Goal: Information Seeking & Learning: Check status

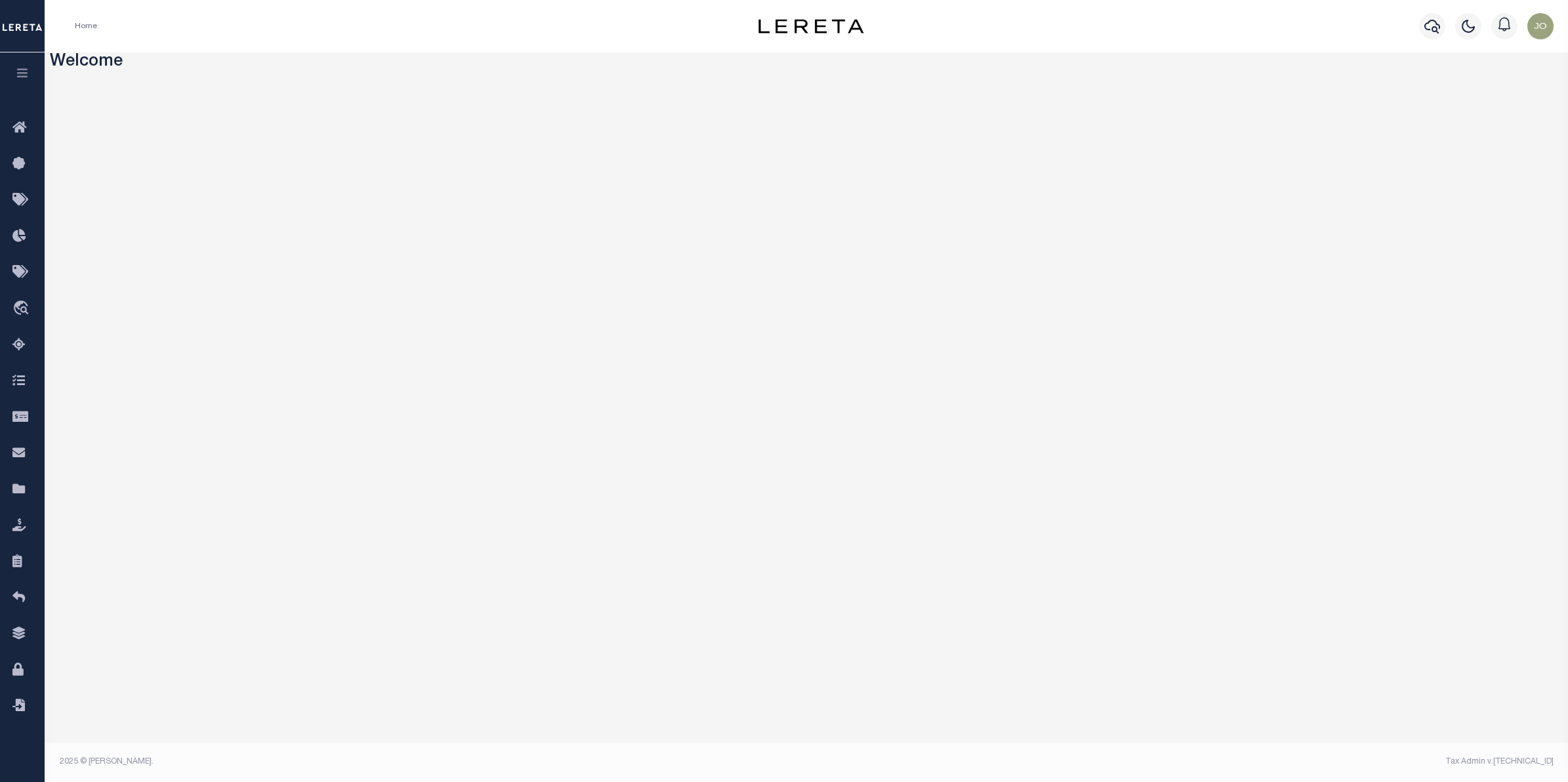
click at [641, 60] on h3 "Welcome" at bounding box center [806, 63] width 1513 height 20
click at [27, 78] on icon "button" at bounding box center [22, 72] width 15 height 12
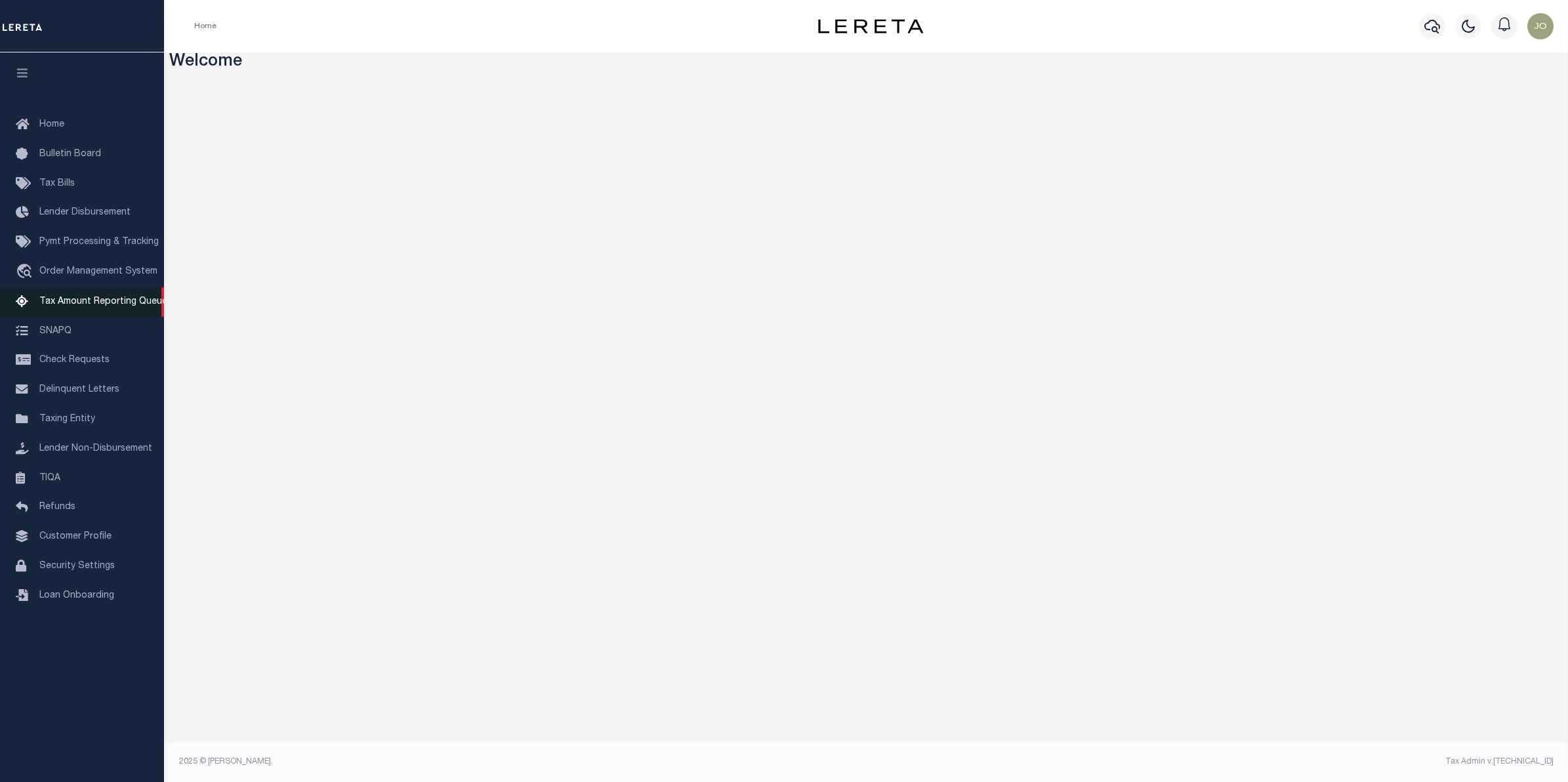
click at [107, 315] on link "Tax Amount Reporting Queue" at bounding box center [81, 302] width 164 height 30
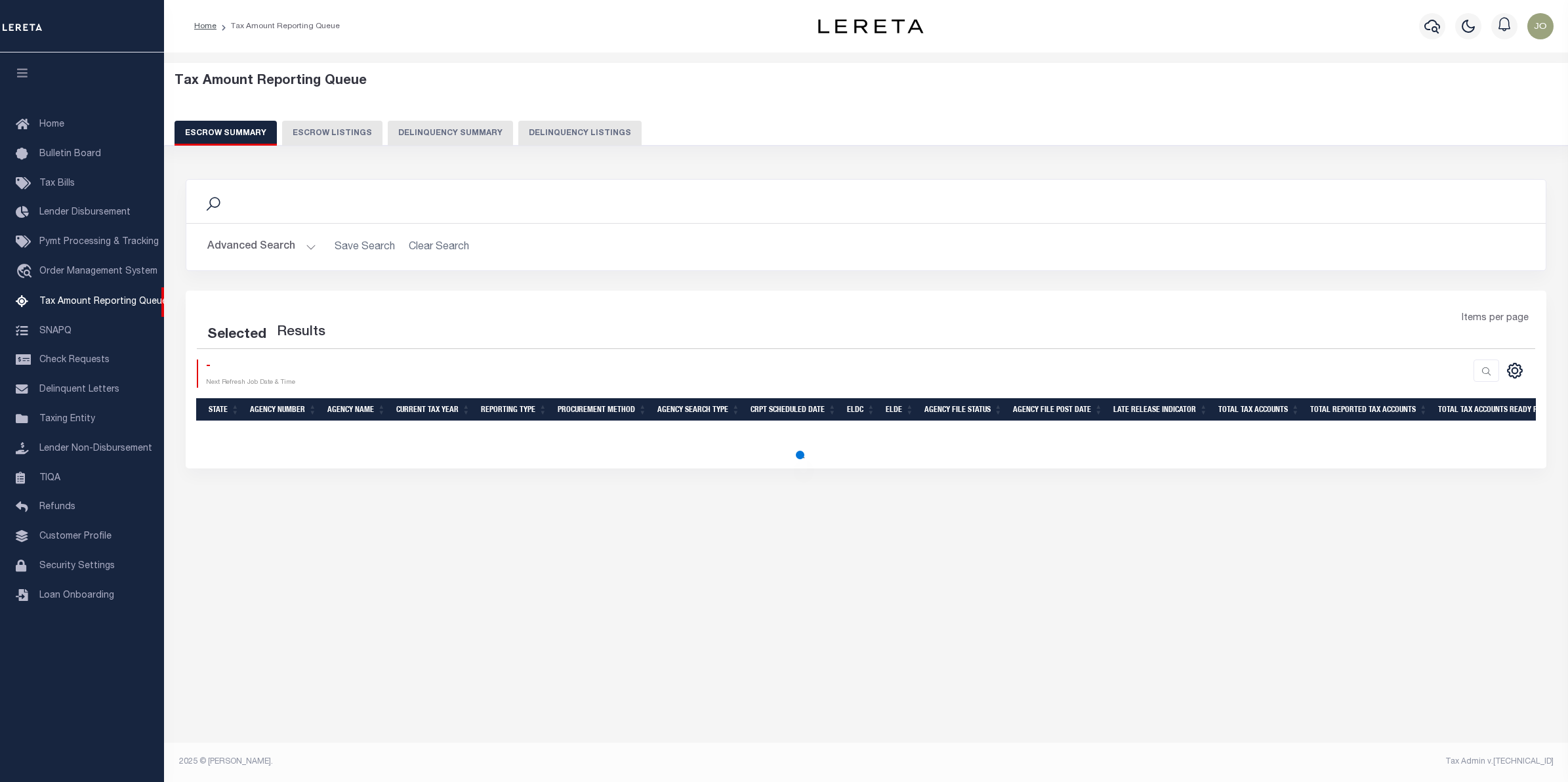
select select "100"
click at [87, 184] on link "Tax Bills" at bounding box center [81, 184] width 164 height 30
select select "100"
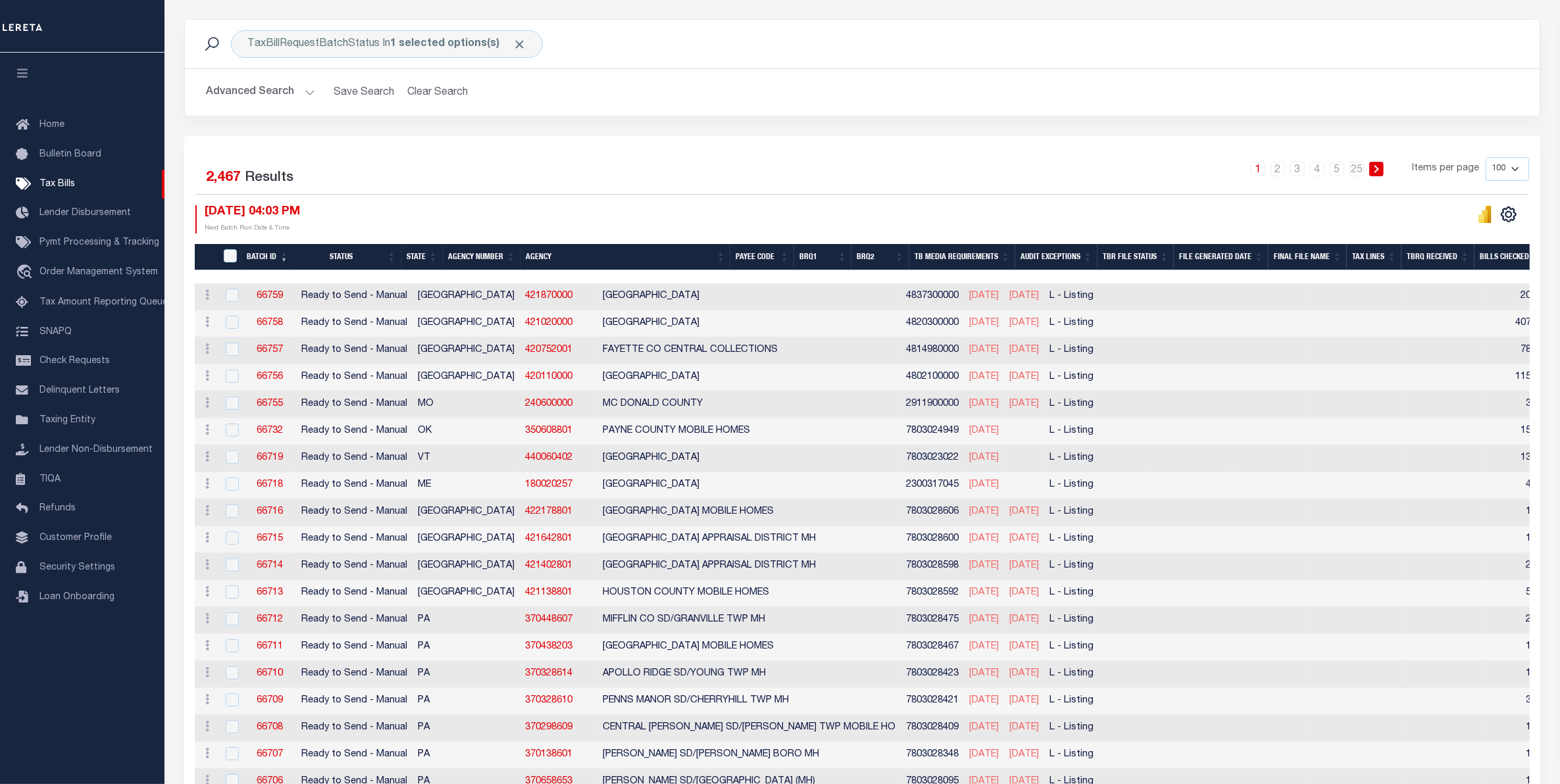
click at [868, 224] on div at bounding box center [1196, 219] width 667 height 28
click at [948, 229] on div at bounding box center [1196, 219] width 667 height 28
click at [874, 217] on div at bounding box center [1196, 219] width 667 height 28
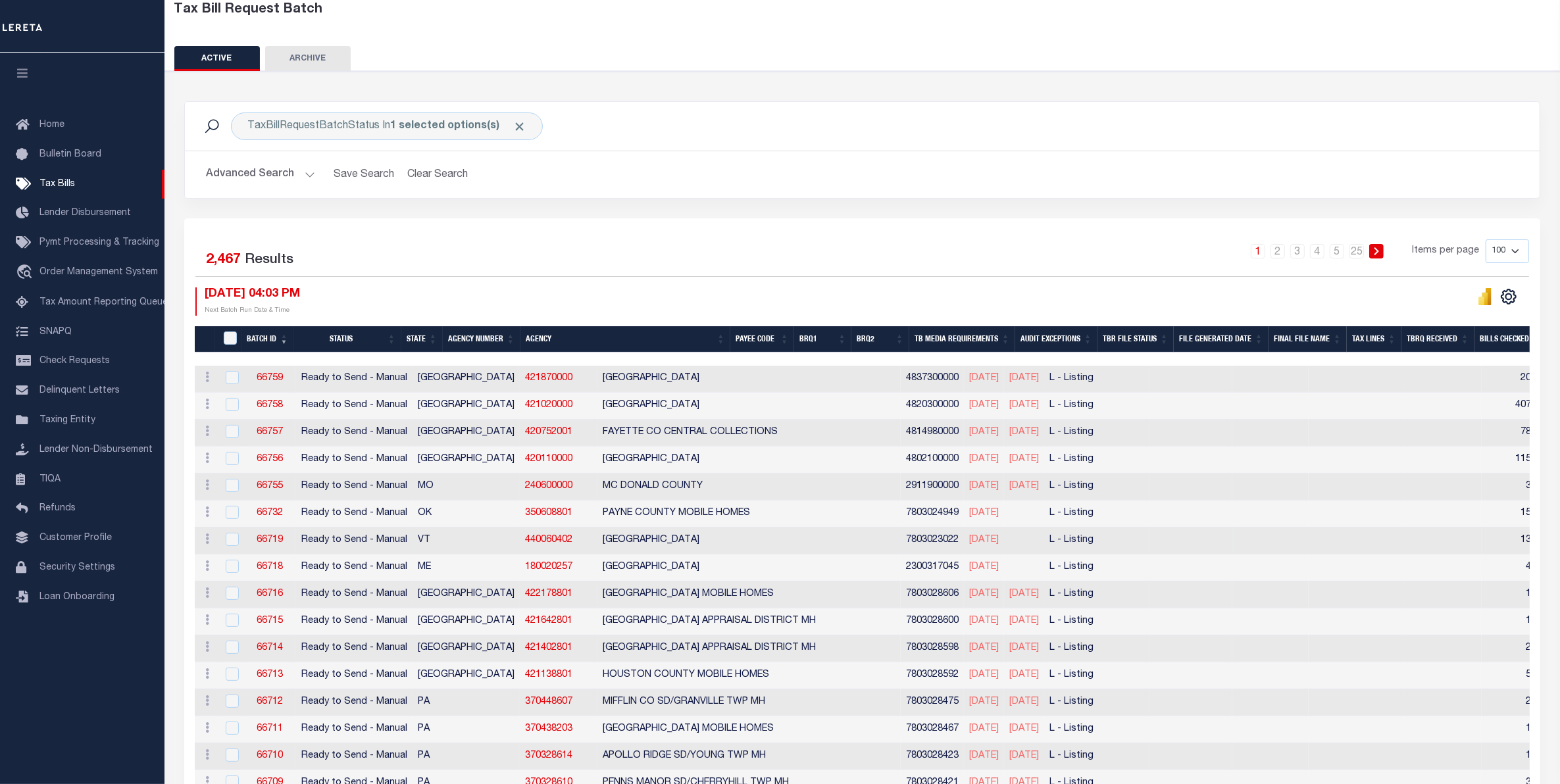
scroll to position [0, 0]
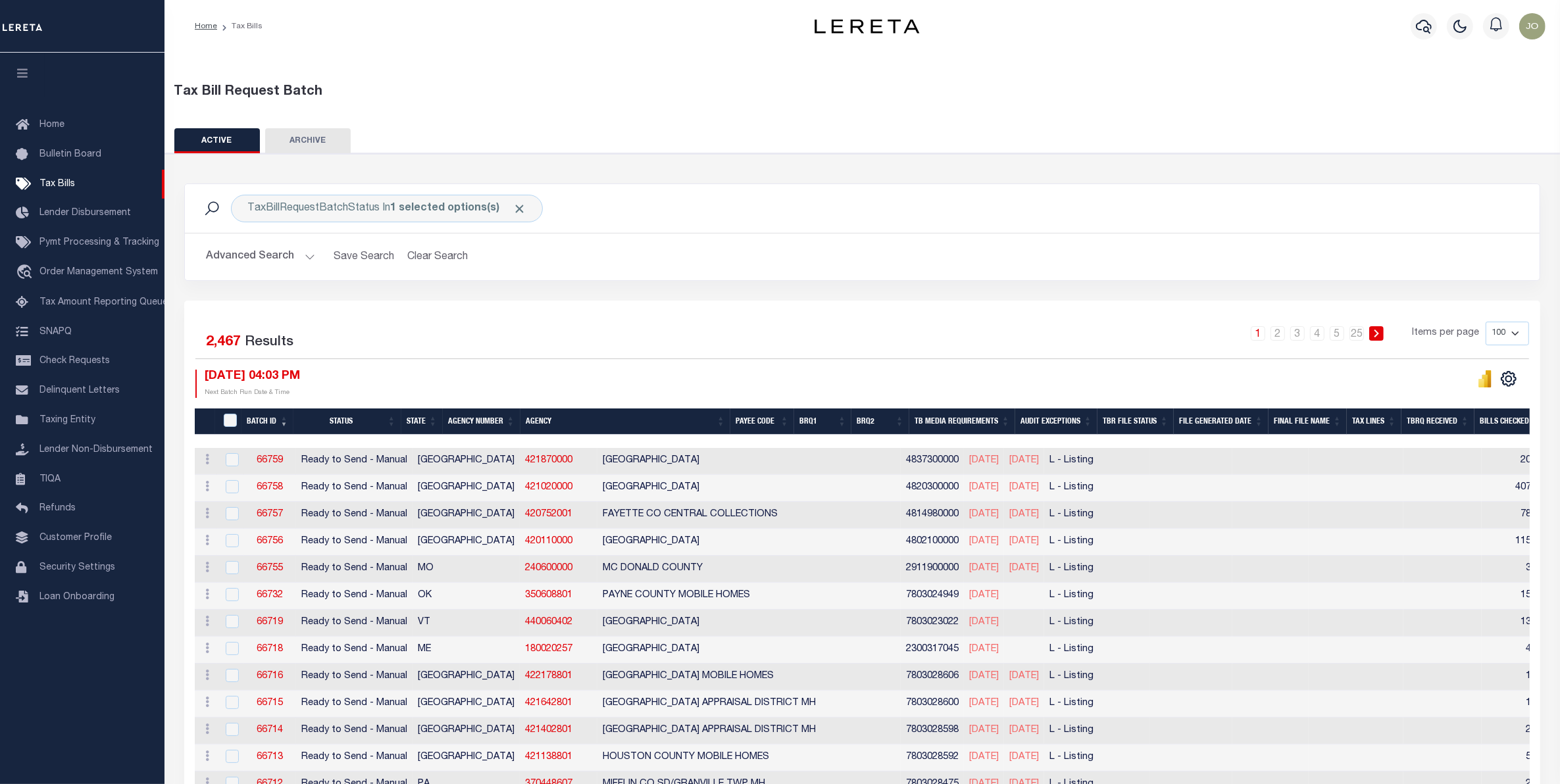
click at [908, 422] on th "BRQ2" at bounding box center [880, 422] width 58 height 27
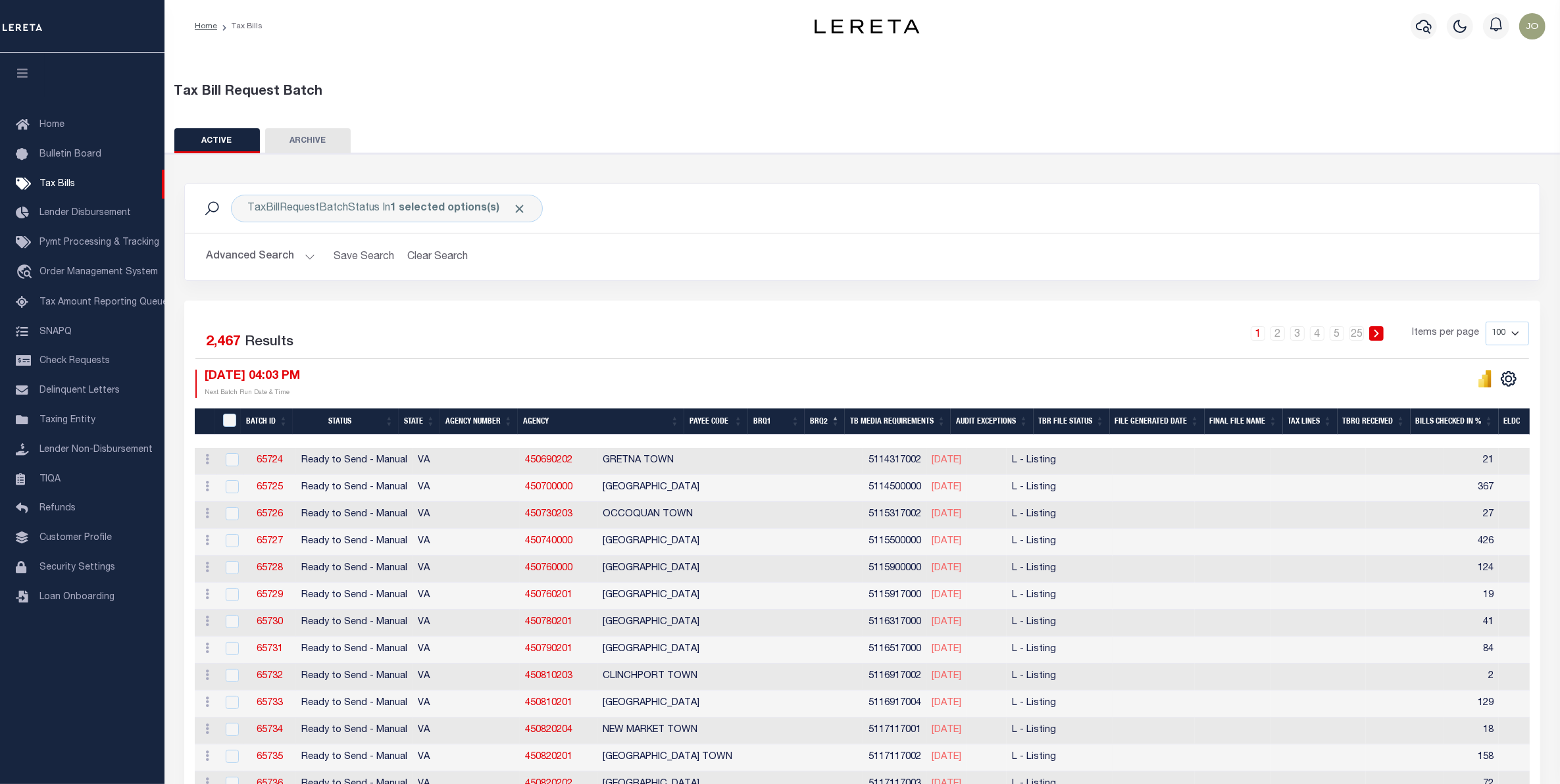
click at [842, 418] on th "BRQ2" at bounding box center [824, 422] width 40 height 27
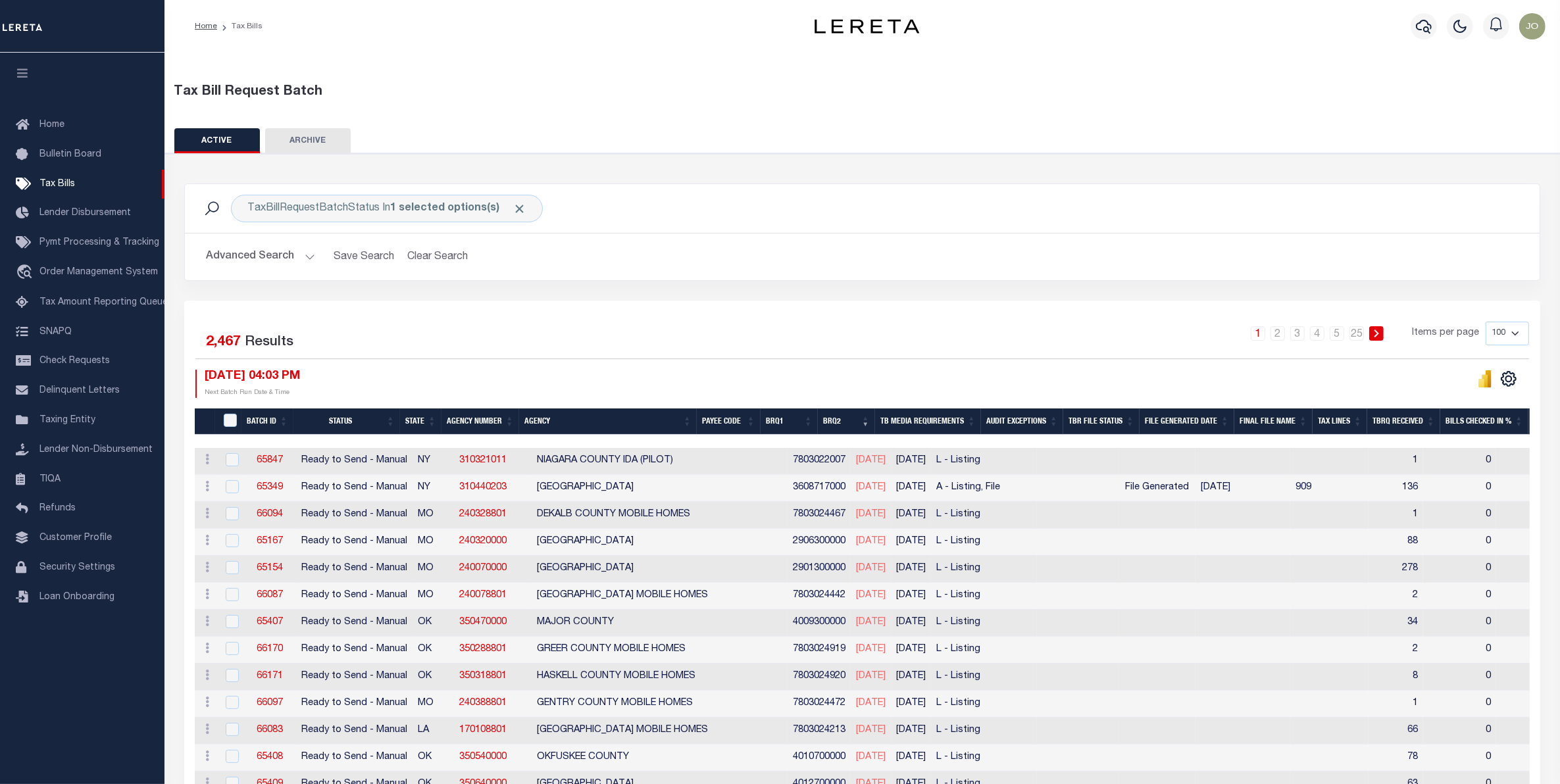
click at [301, 252] on button "Advanced Search" at bounding box center [260, 257] width 109 height 26
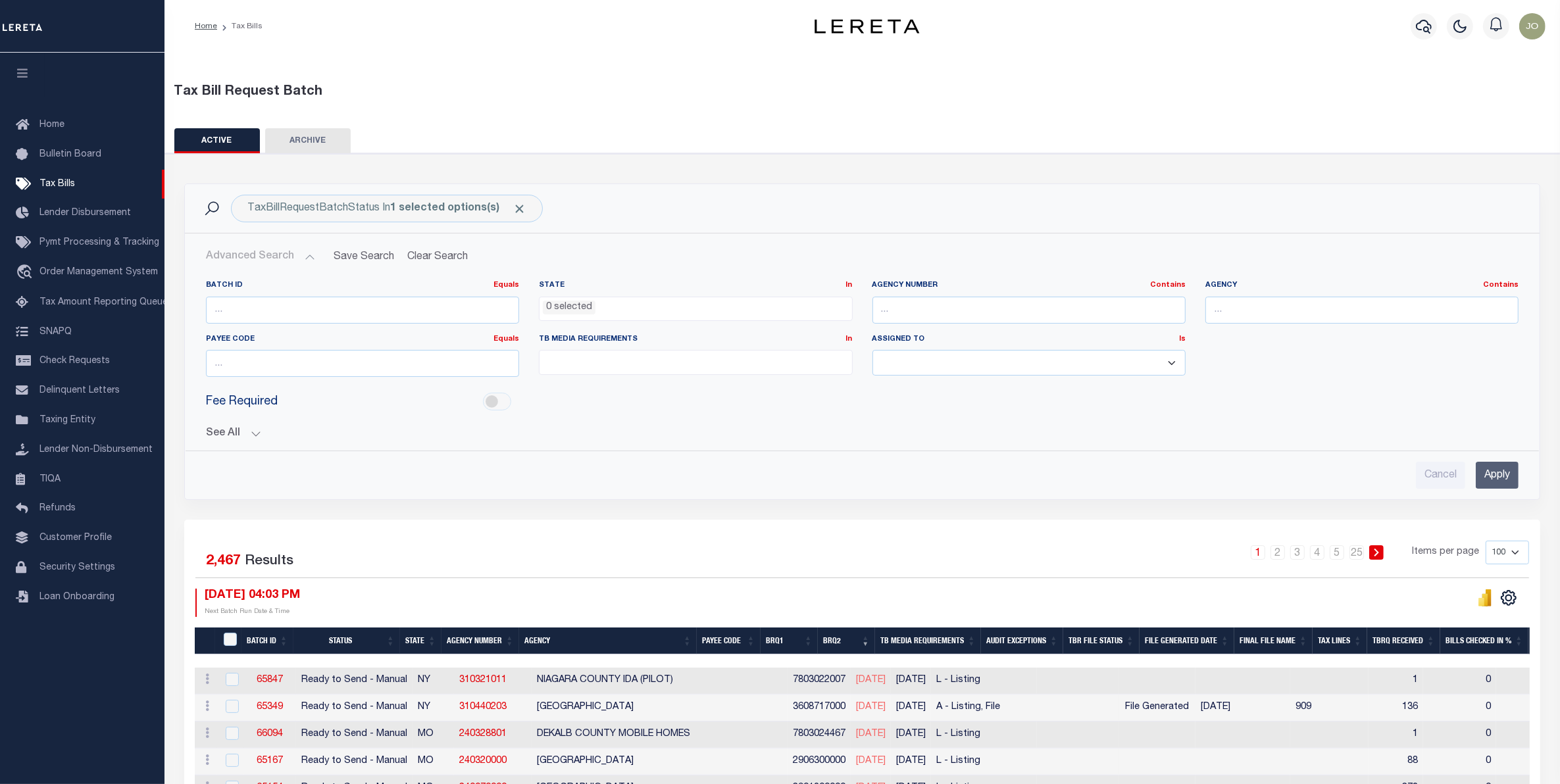
click at [1118, 368] on select "Aakash Patel Adrian Garin Agustin Fernandez Agustin Maturino Ahmad Darwish Ajay…" at bounding box center [1029, 362] width 314 height 26
click at [810, 357] on ul at bounding box center [696, 359] width 312 height 18
click at [548, 387] on li "A - Listing, File" at bounding box center [696, 385] width 312 height 22
select select "16"
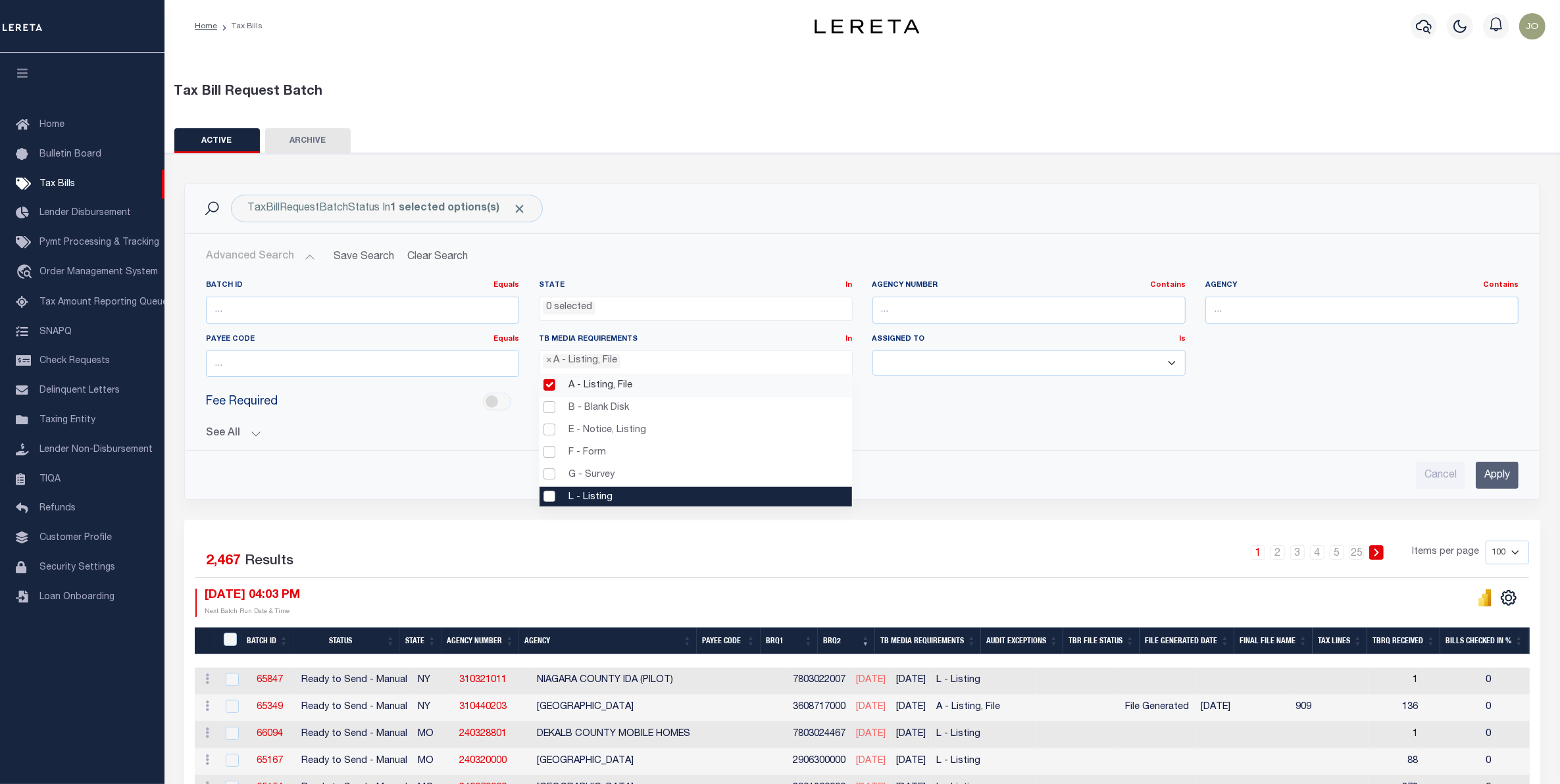
click at [555, 495] on li "L - Listing" at bounding box center [696, 498] width 312 height 22
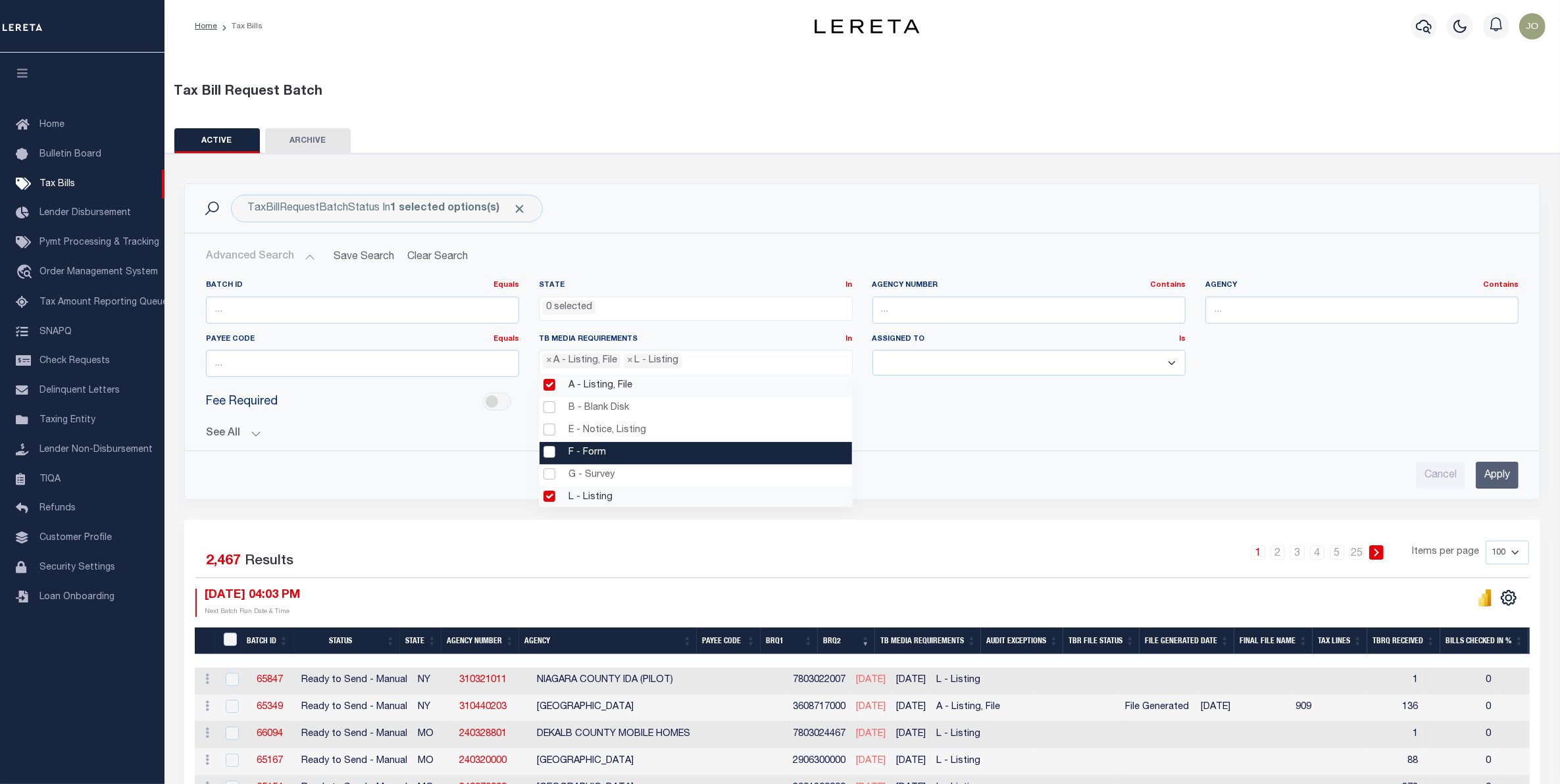
scroll to position [69, 0]
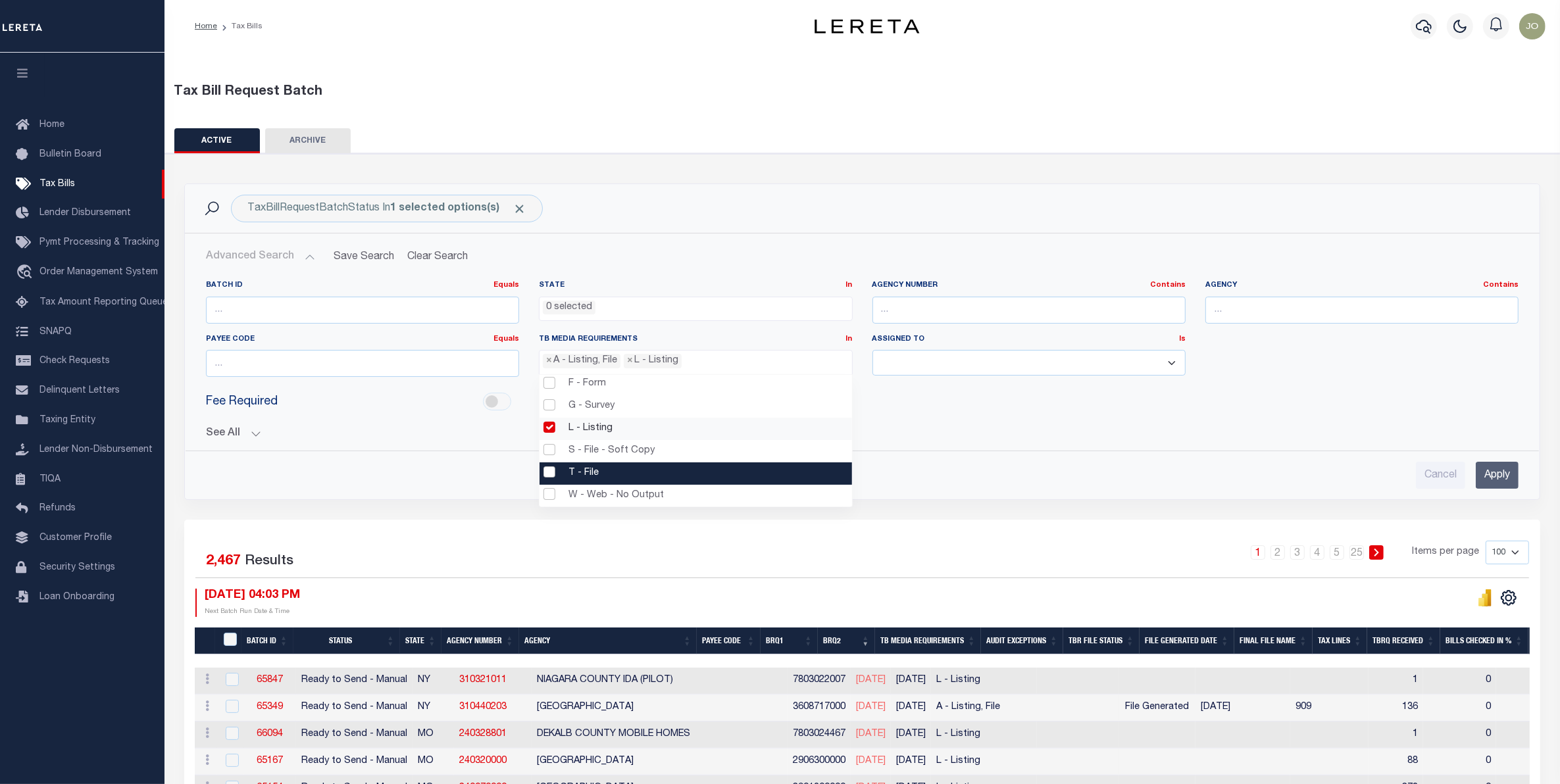
click at [550, 474] on li "T - File" at bounding box center [696, 474] width 312 height 22
click at [993, 428] on button "See All" at bounding box center [862, 434] width 1312 height 13
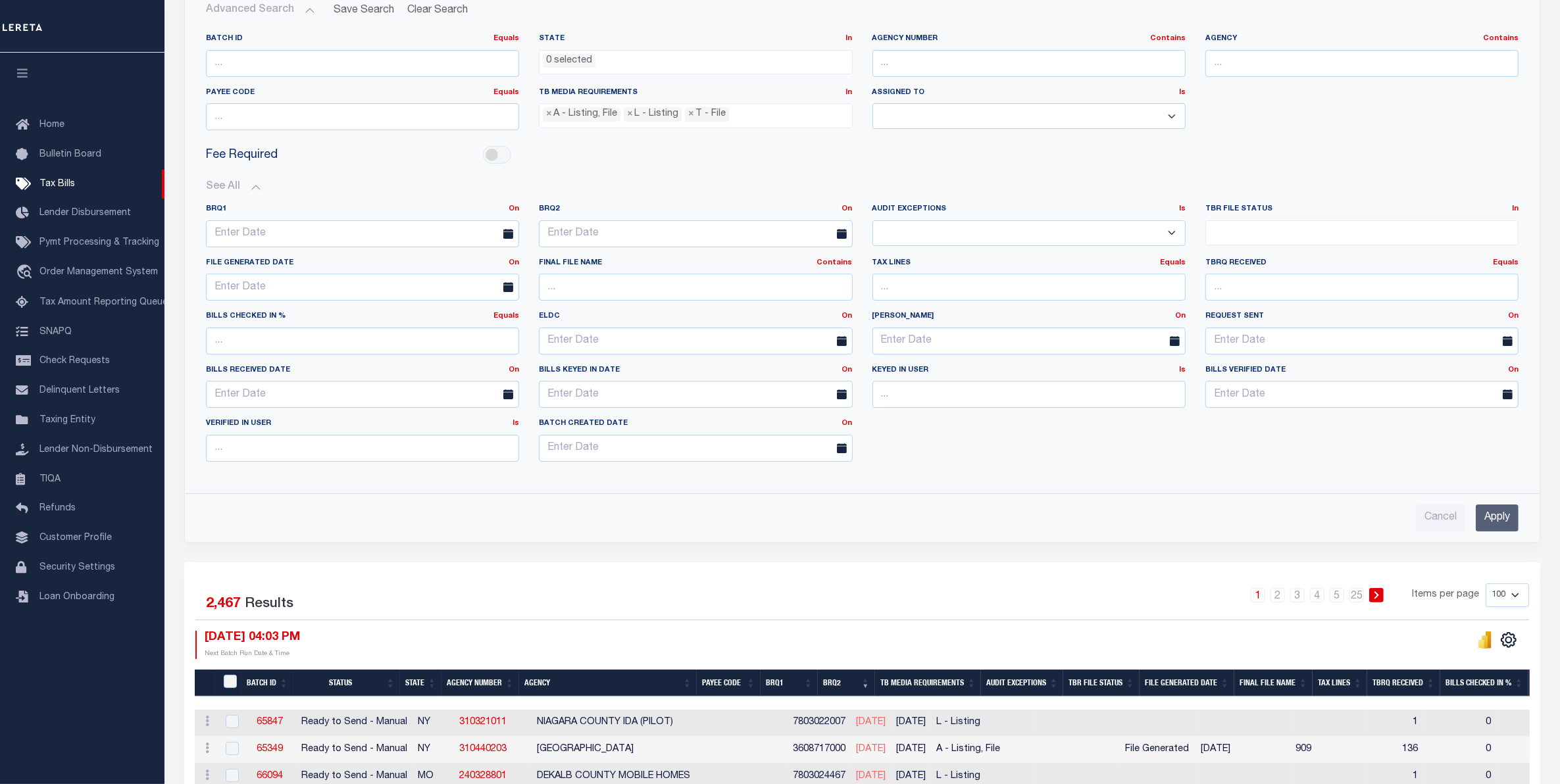
scroll to position [329, 0]
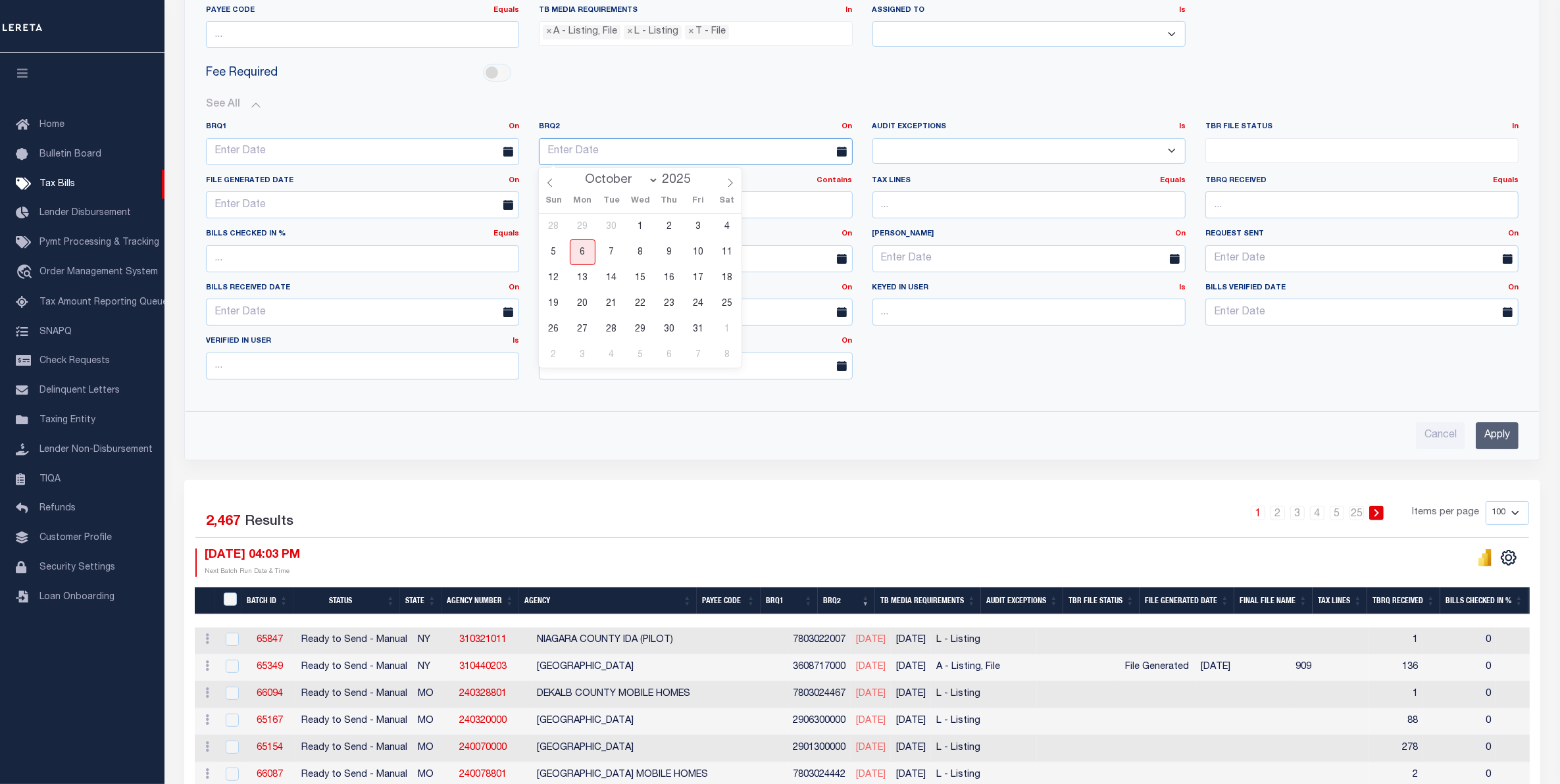
click at [767, 146] on input "text" at bounding box center [696, 152] width 314 height 27
click at [844, 128] on link "On" at bounding box center [847, 126] width 10 height 7
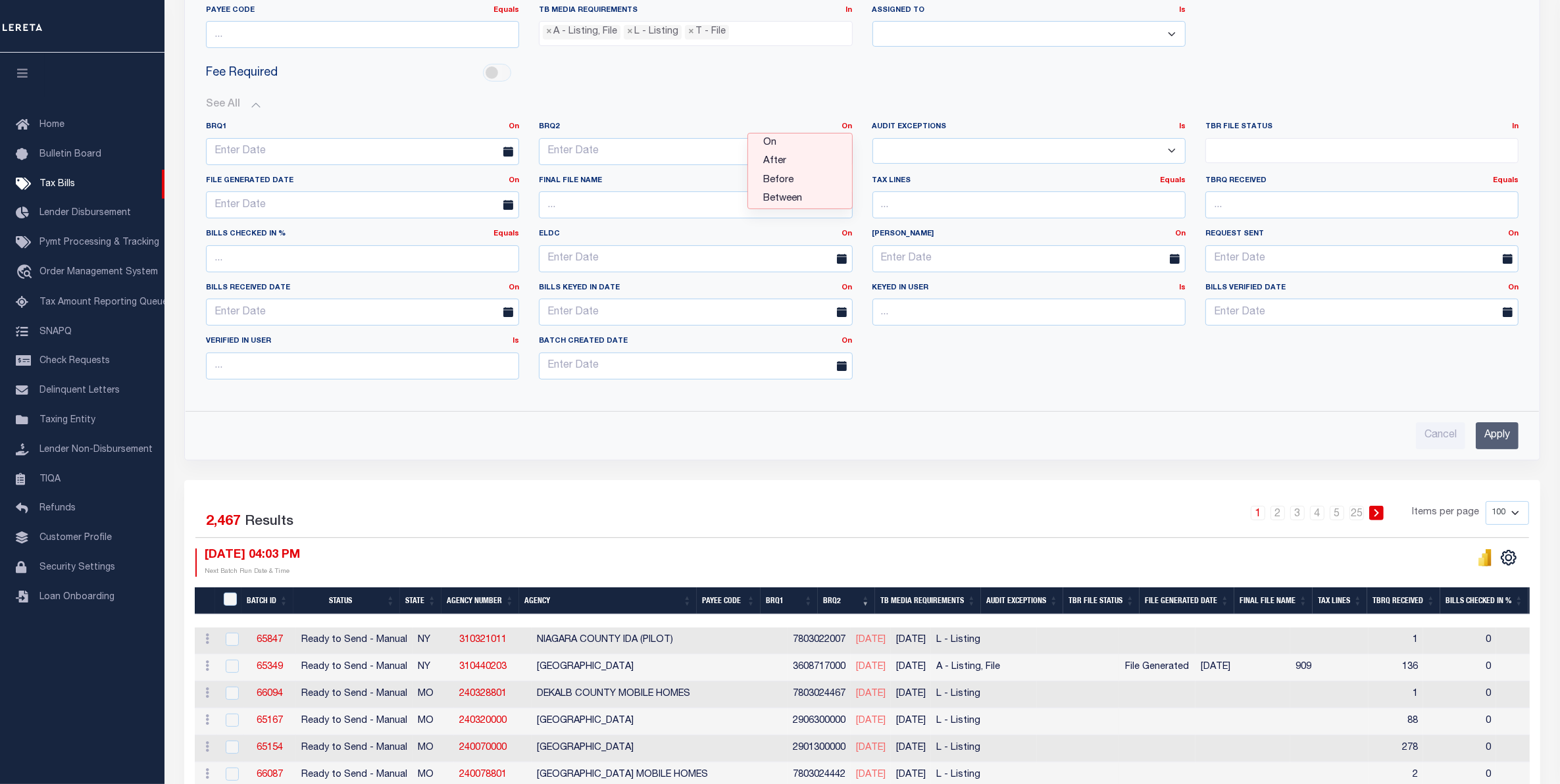
click at [695, 86] on div "Fee Required" at bounding box center [861, 74] width 1332 height 30
click at [1497, 438] on input "Apply" at bounding box center [1497, 435] width 42 height 27
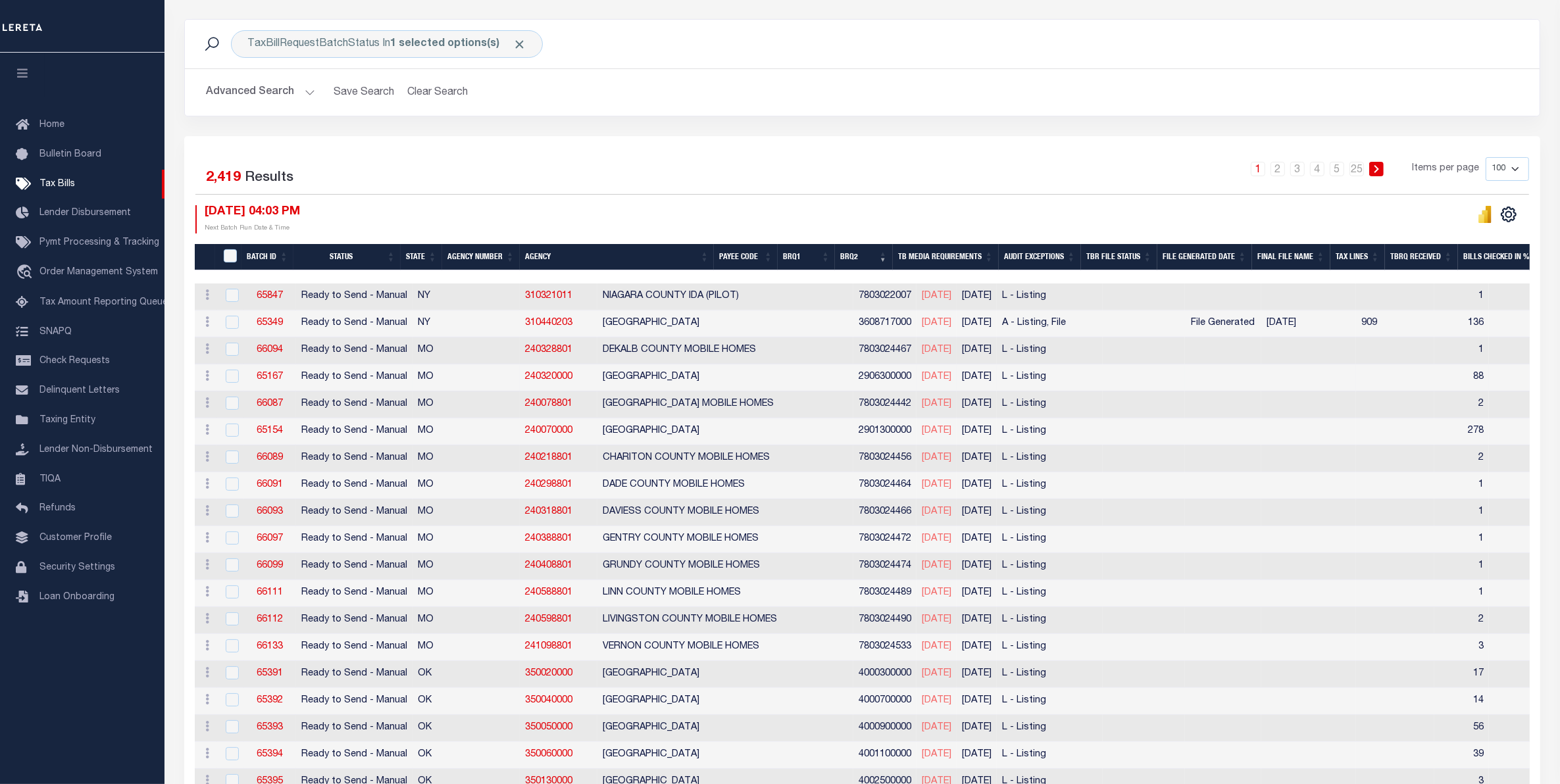
scroll to position [0, 0]
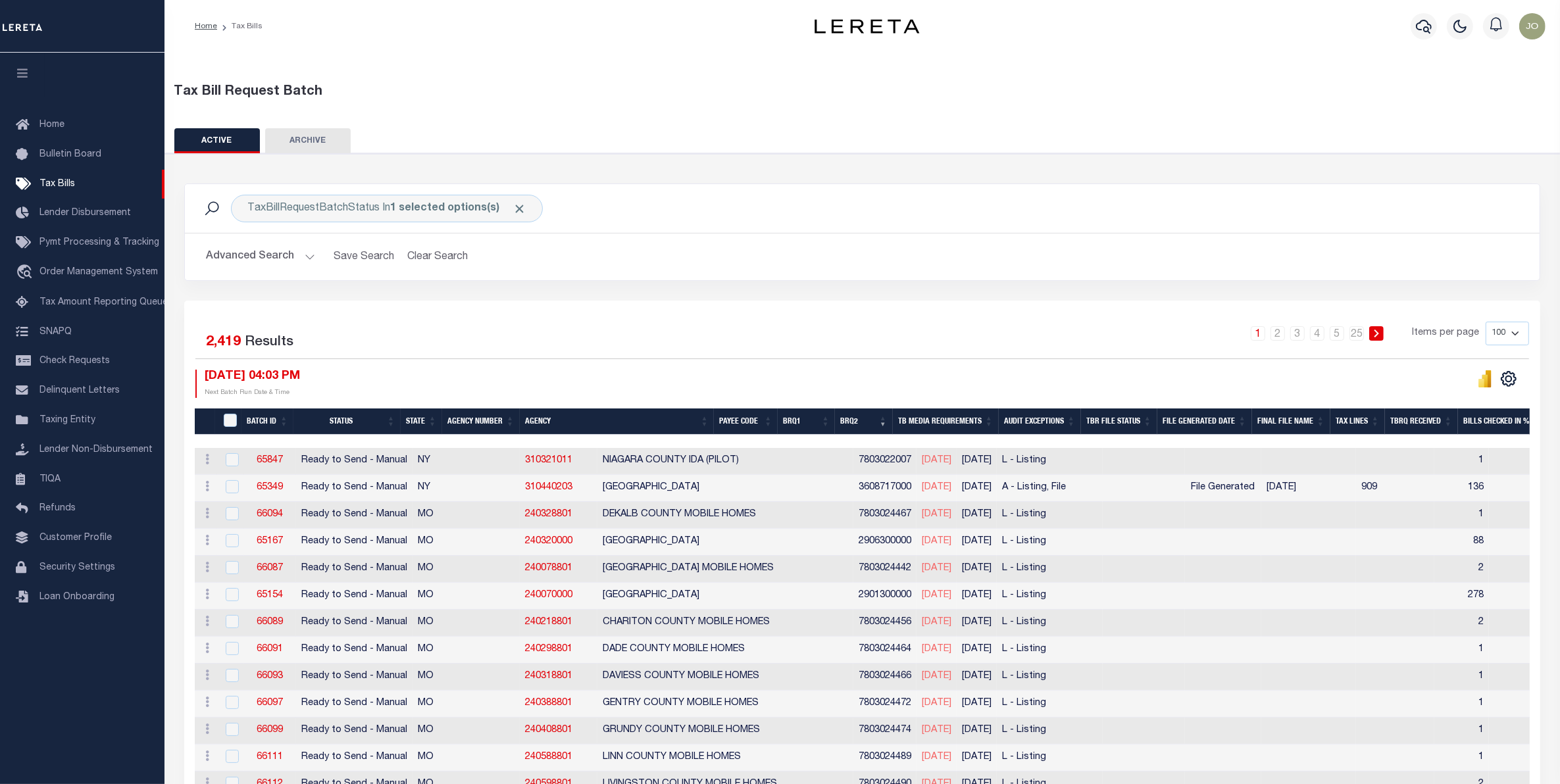
click at [306, 253] on button "Advanced Search" at bounding box center [260, 257] width 109 height 26
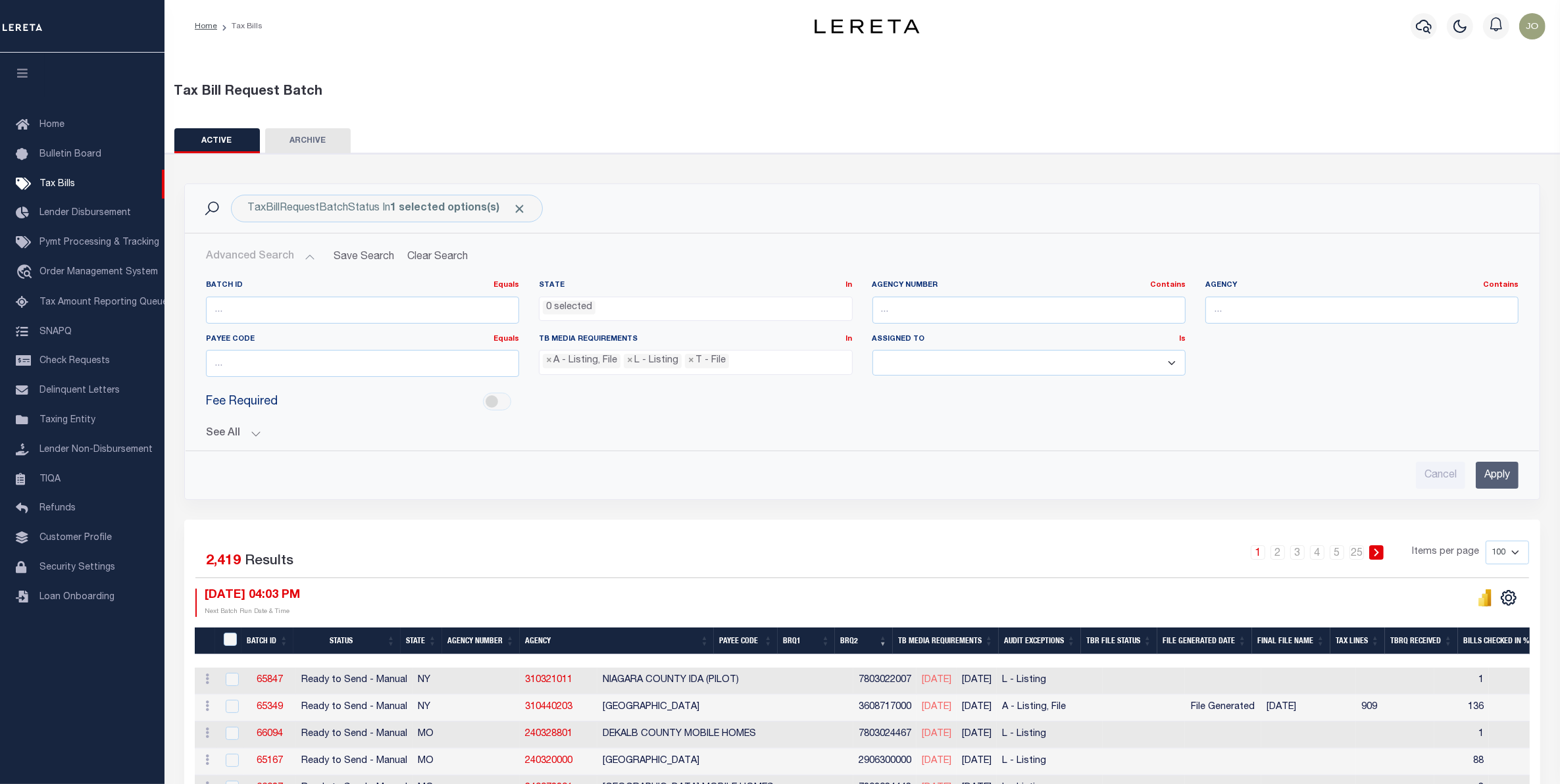
click at [258, 429] on button "See All" at bounding box center [862, 434] width 1312 height 13
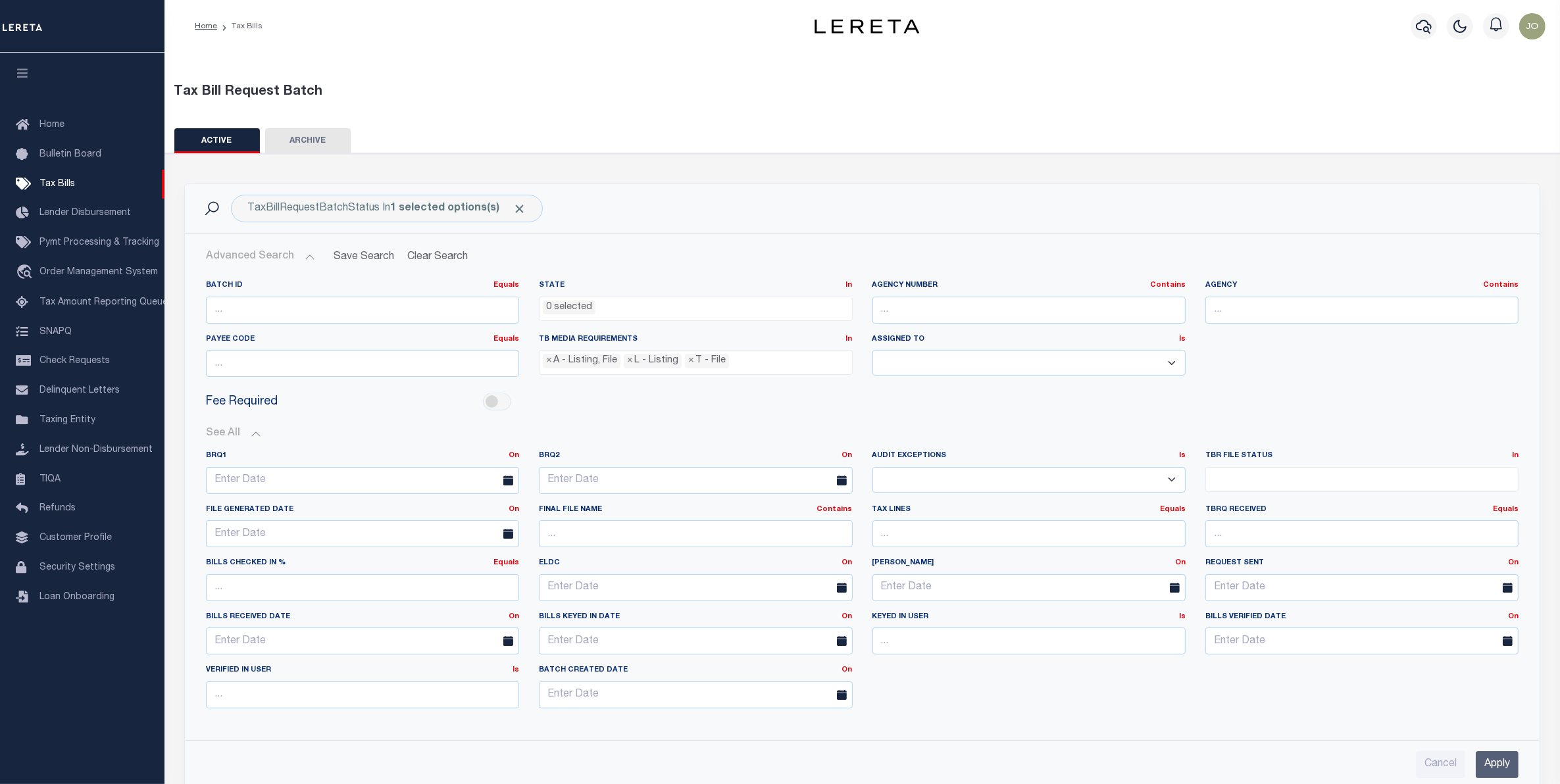
scroll to position [247, 0]
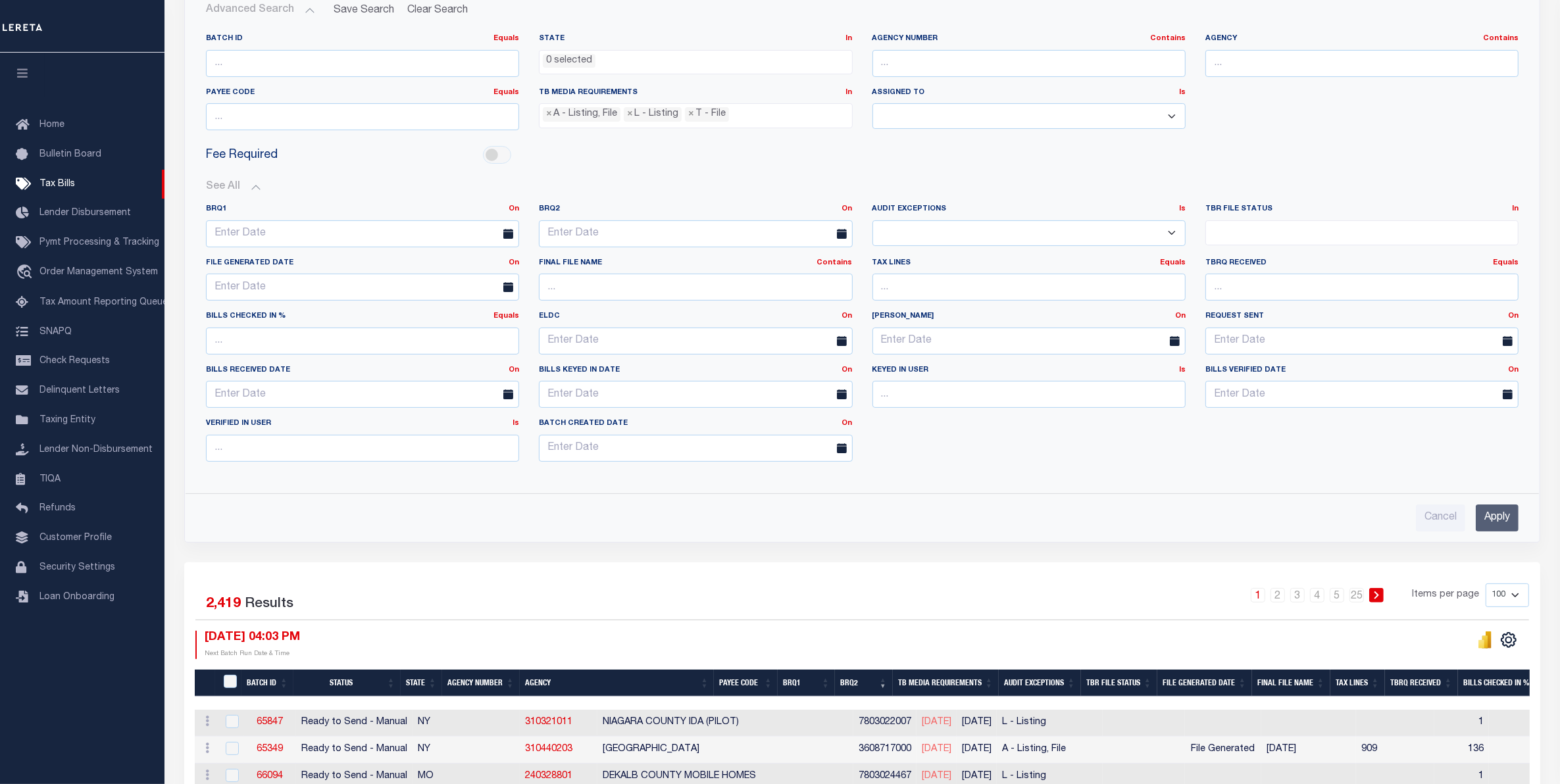
click at [1234, 230] on ul at bounding box center [1362, 229] width 312 height 18
click at [1210, 257] on li "Pending File" at bounding box center [1362, 255] width 312 height 22
select select "1"
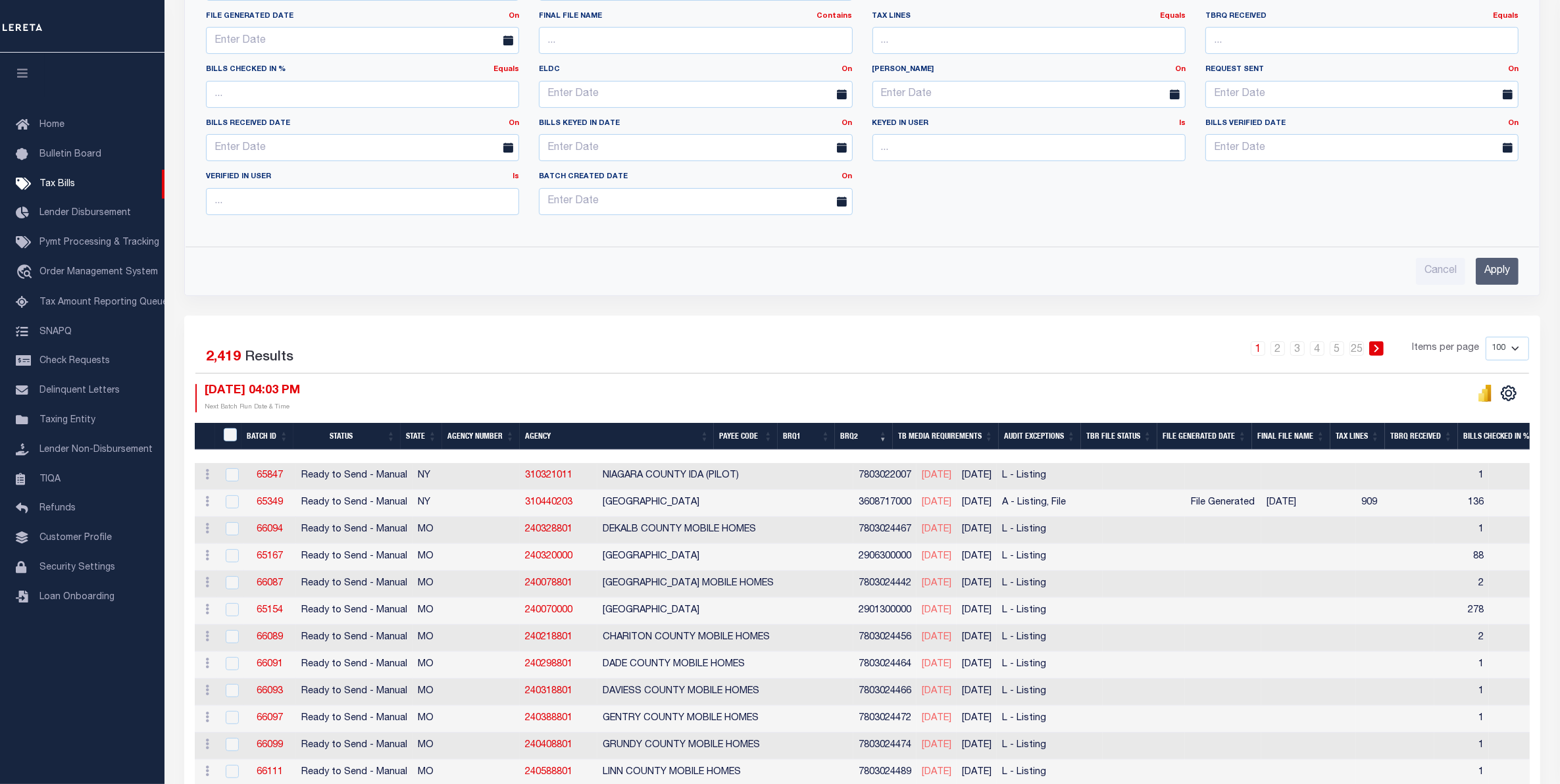
scroll to position [87, 0]
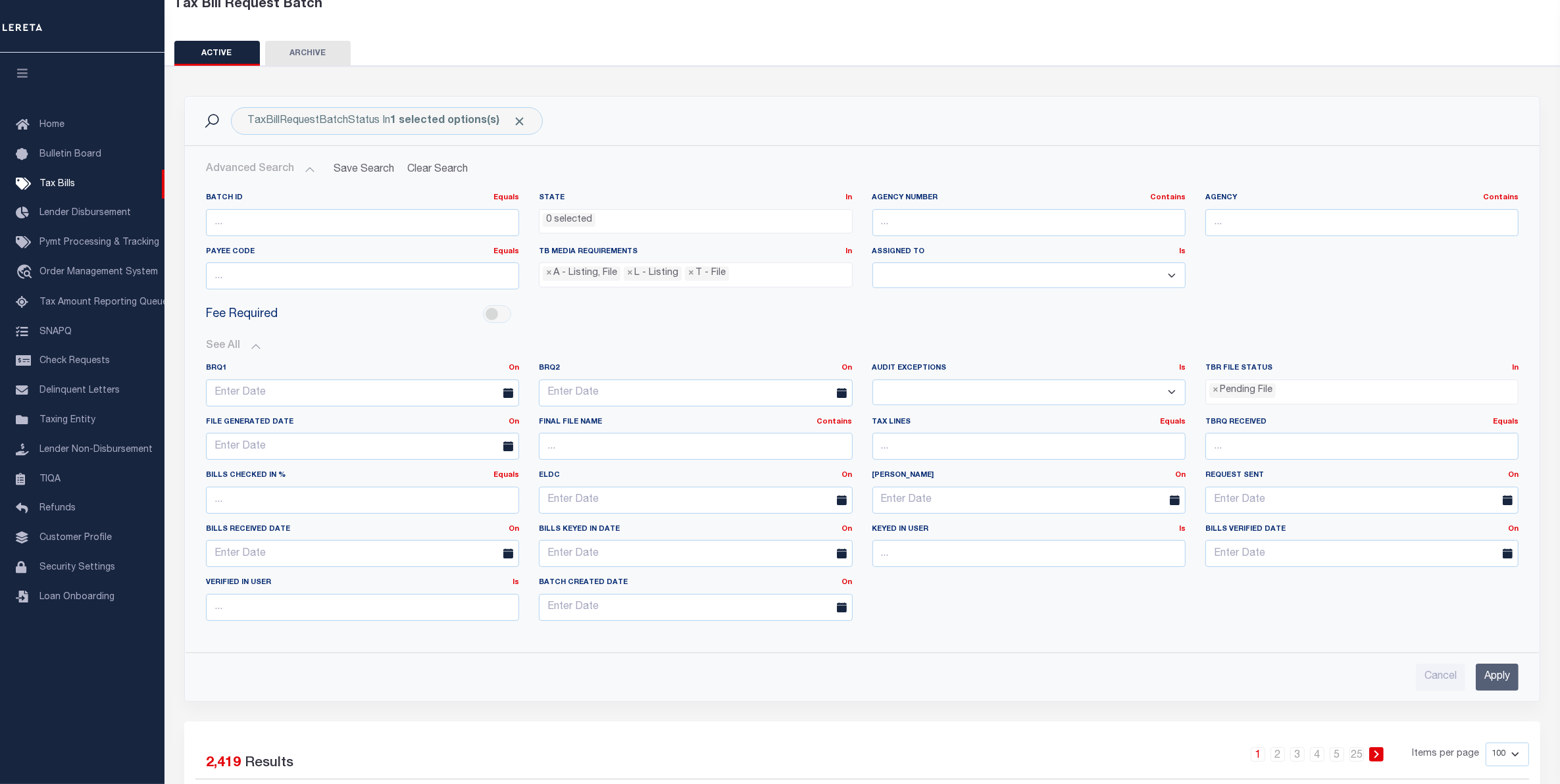
click at [1498, 273] on div "Batch ID Equals Equals Is Not Equal To Is Greater Than Is Less Than State In In…" at bounding box center [862, 436] width 1334 height 508
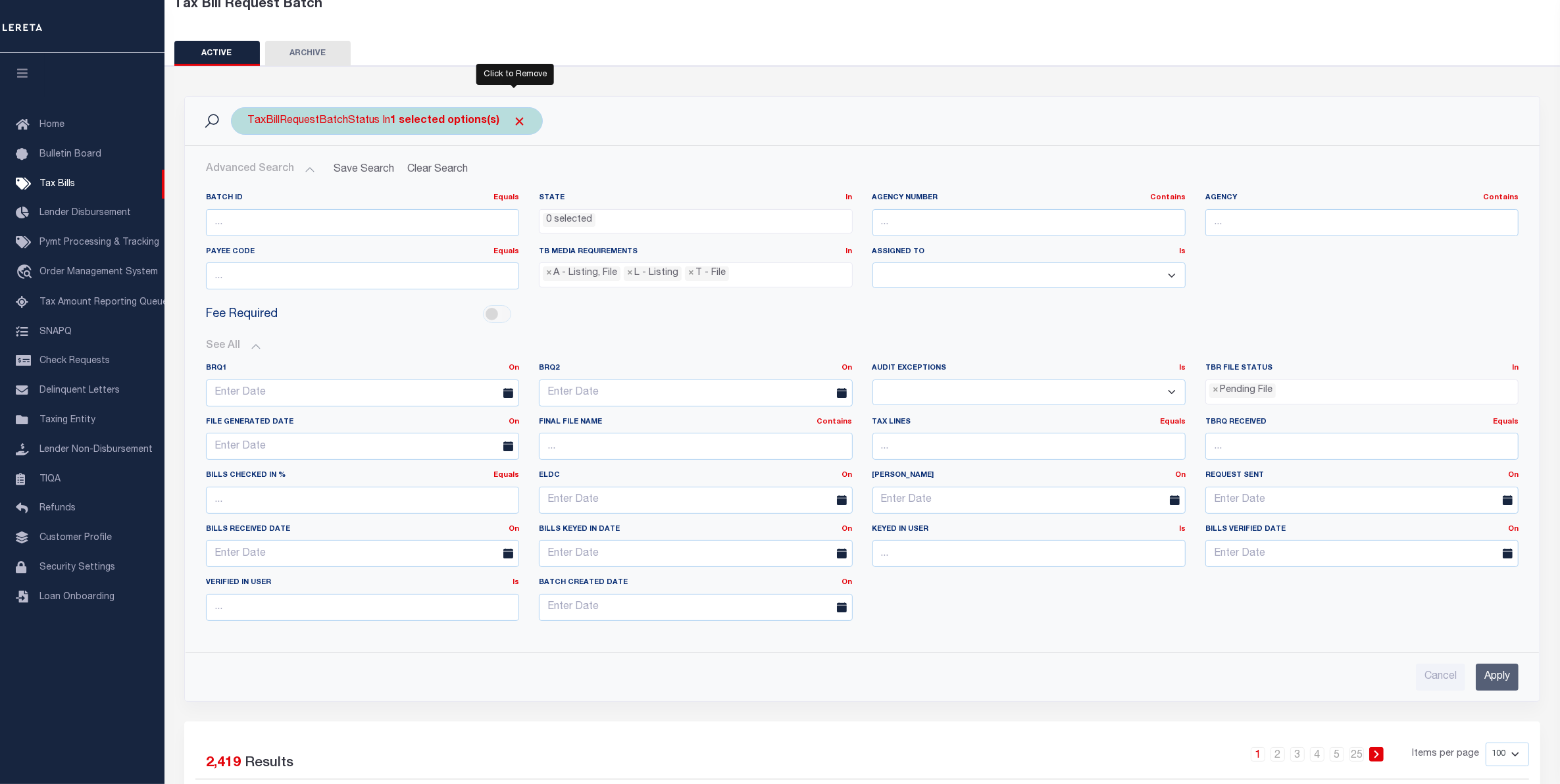
click at [515, 119] on span "Click to Remove" at bounding box center [519, 122] width 14 height 14
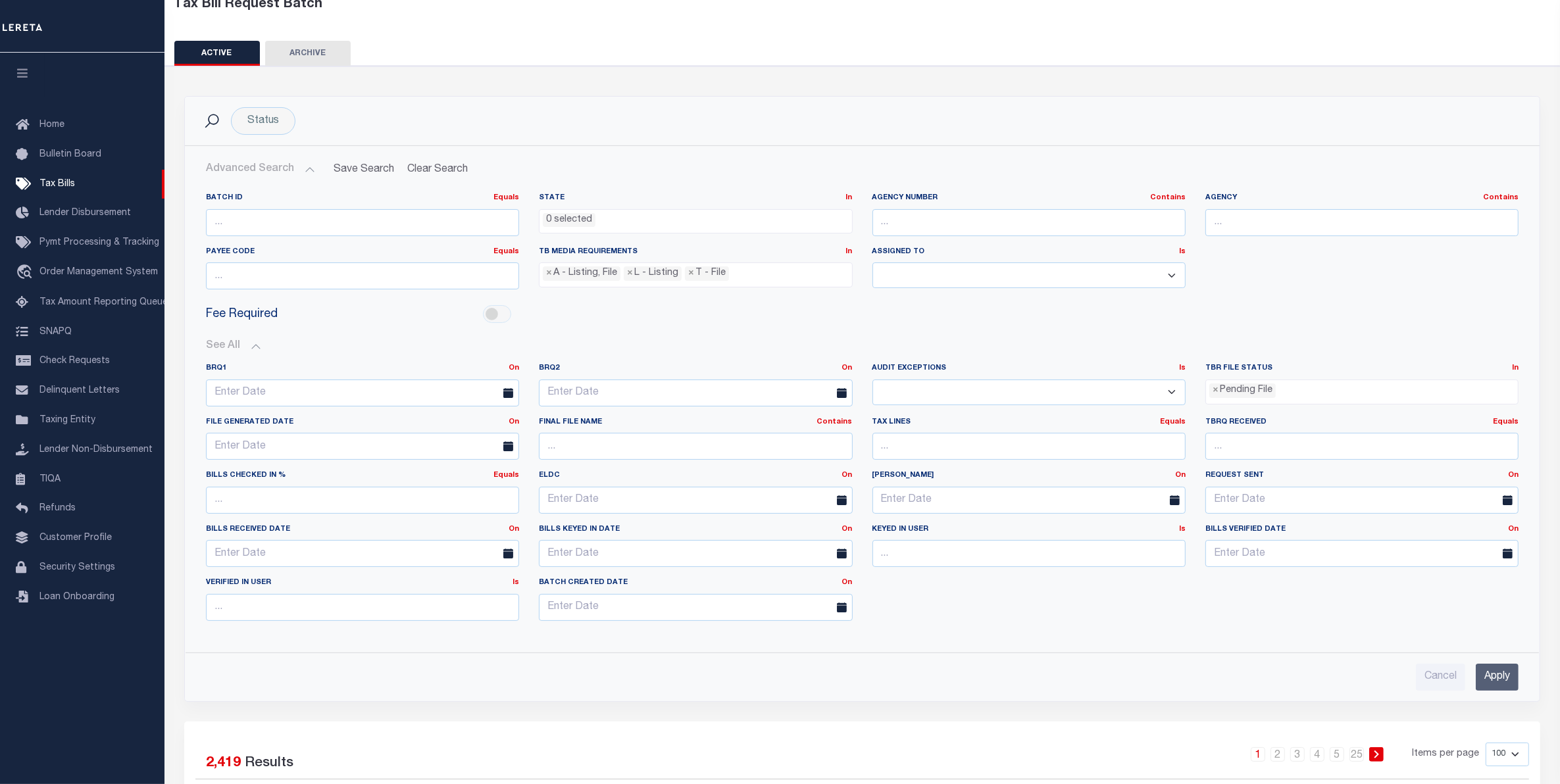
scroll to position [0, 0]
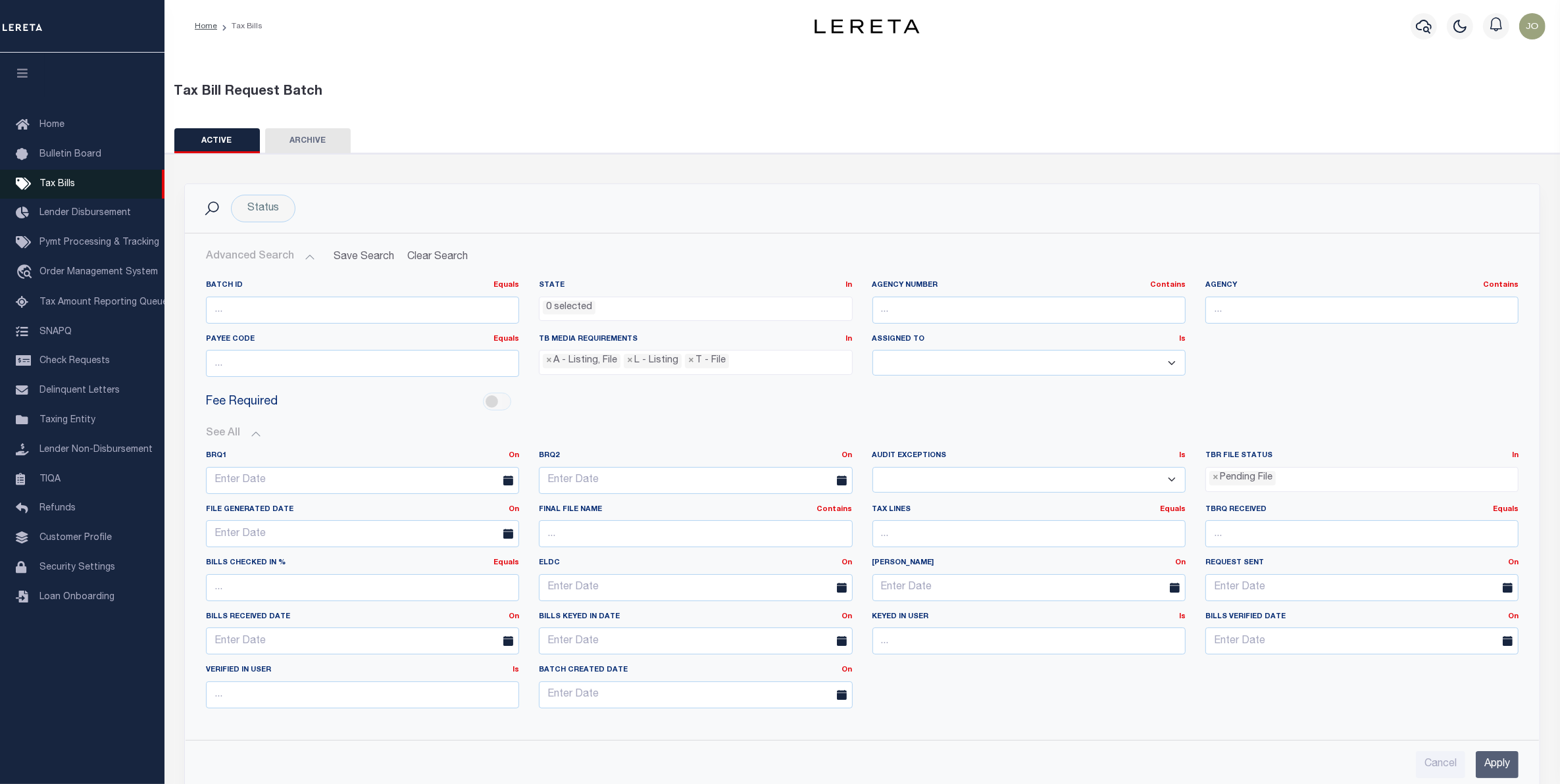
click at [46, 183] on span "Tax Bills" at bounding box center [57, 185] width 35 height 9
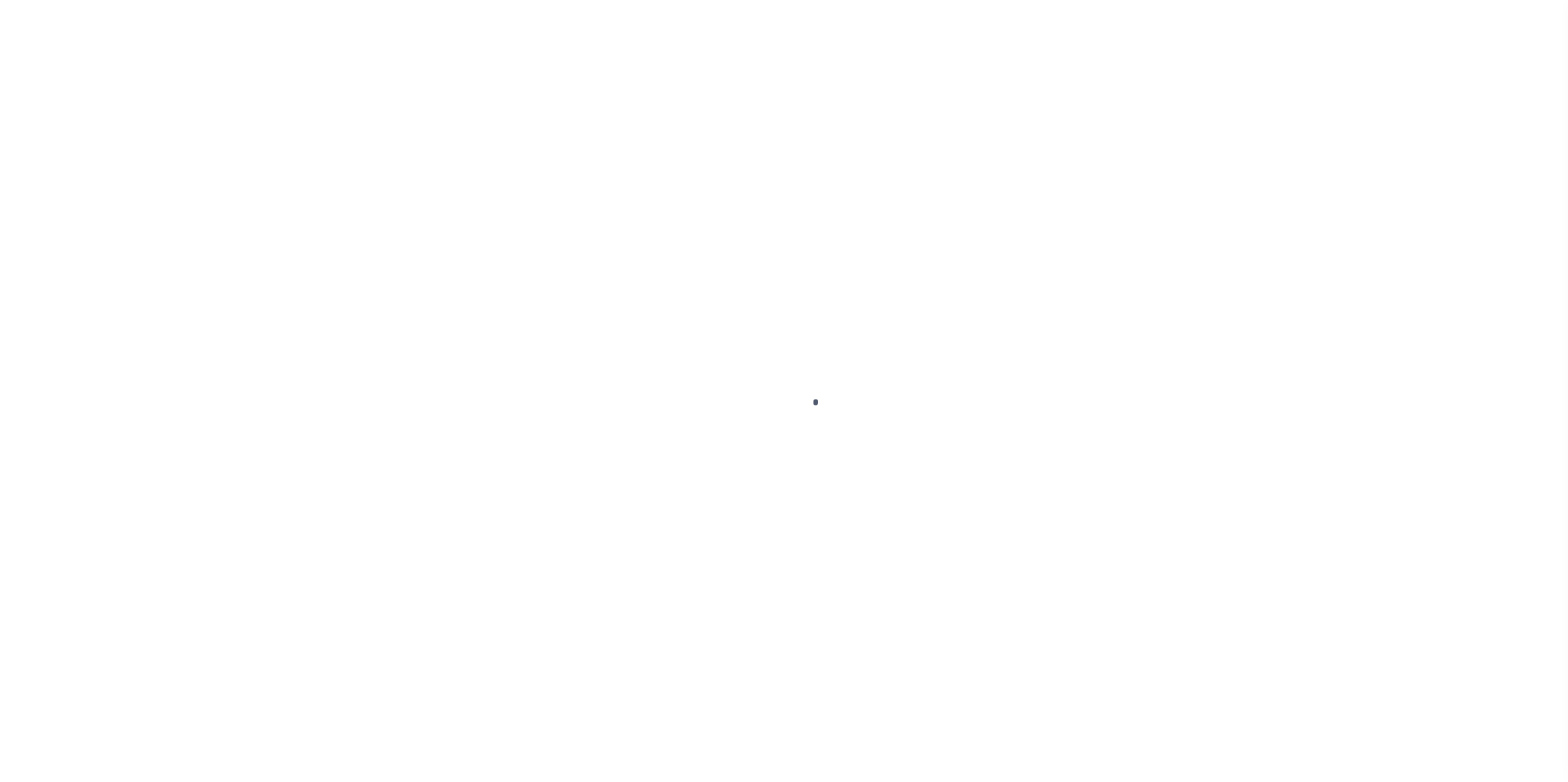
select select
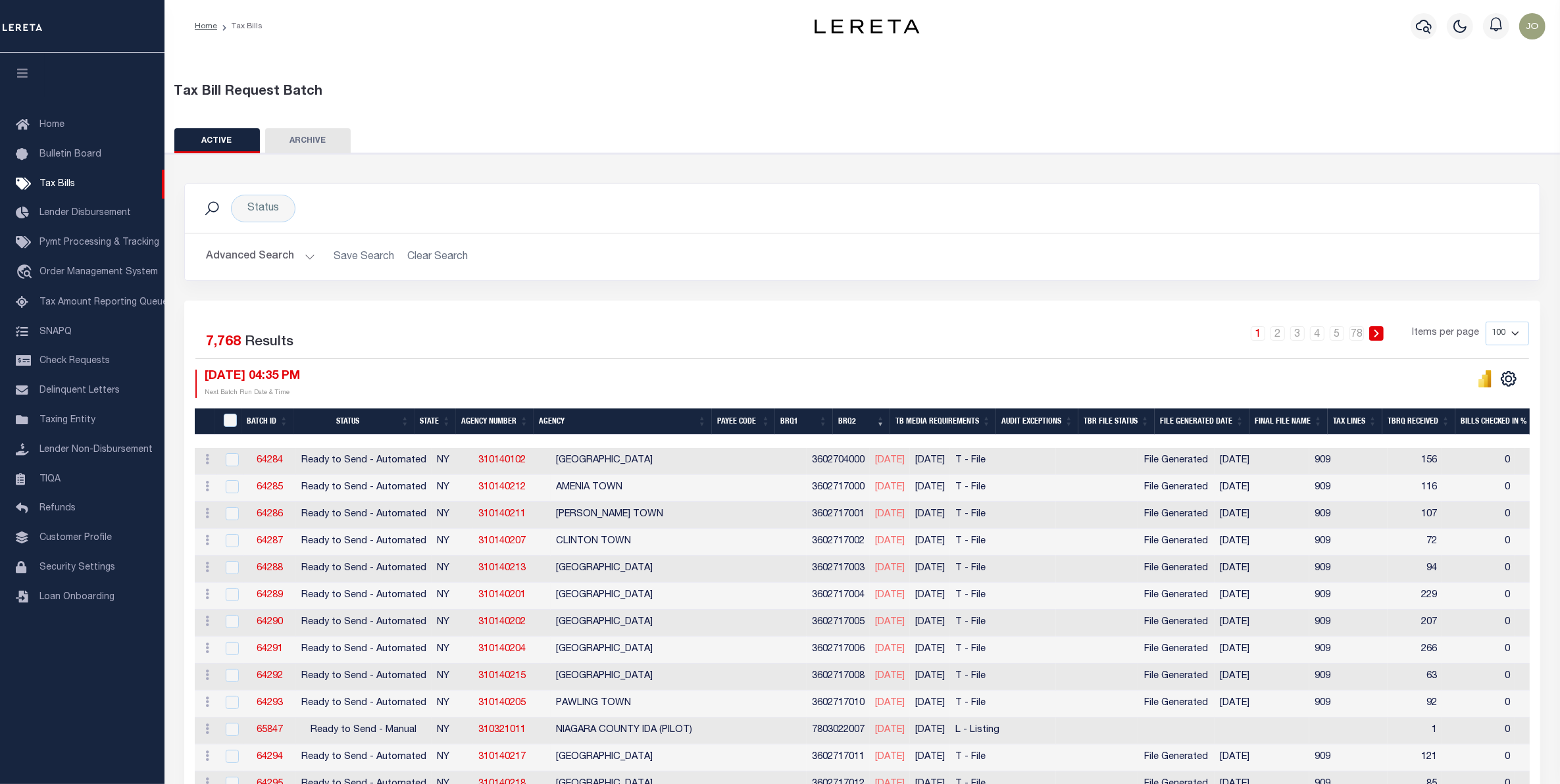
click at [281, 247] on button "Advanced Search" at bounding box center [260, 257] width 109 height 26
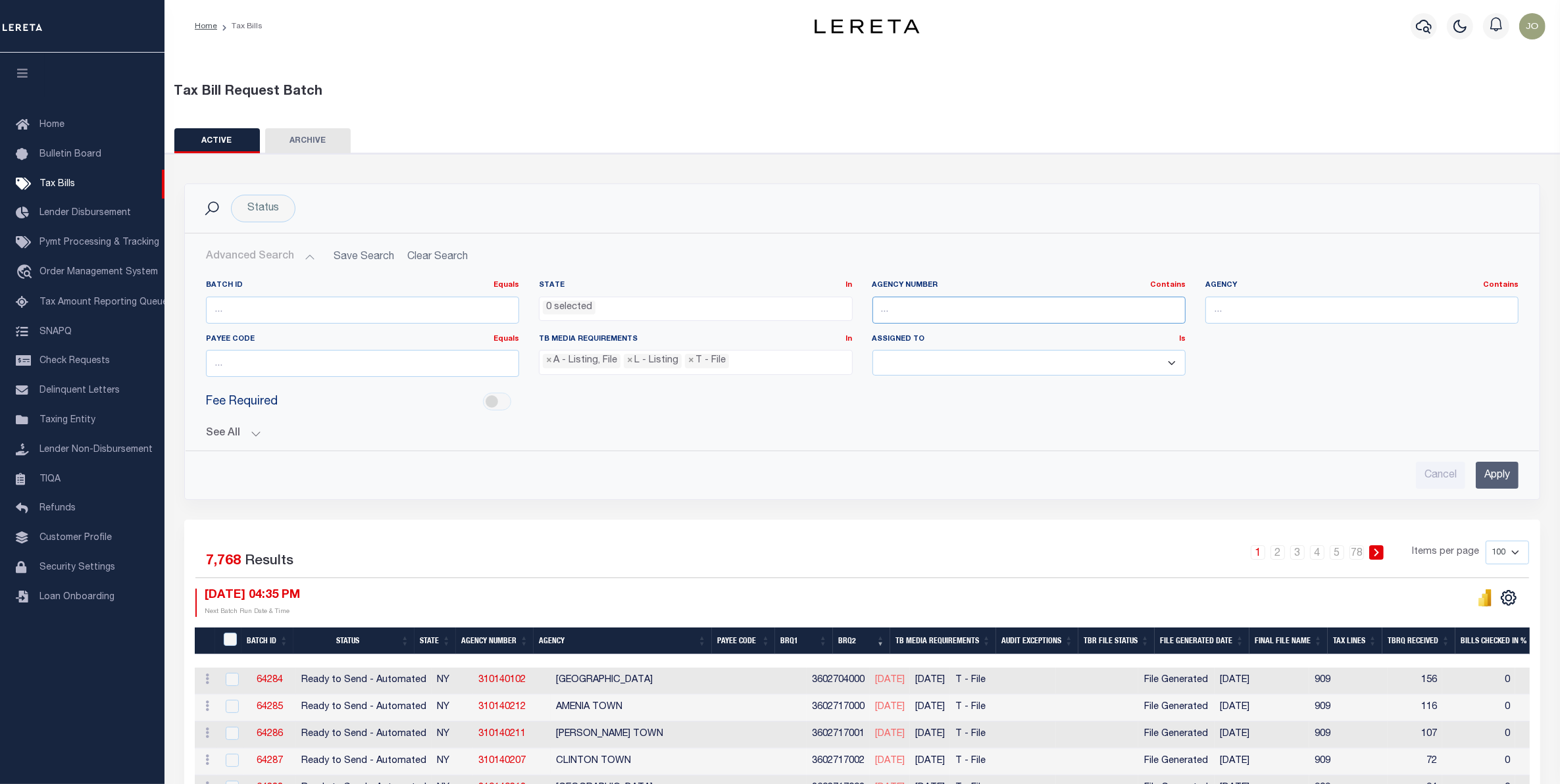
click at [948, 313] on input "text" at bounding box center [1029, 310] width 314 height 27
paste input "310410101"
type input "310410101"
click at [1492, 474] on input "Apply" at bounding box center [1497, 475] width 42 height 27
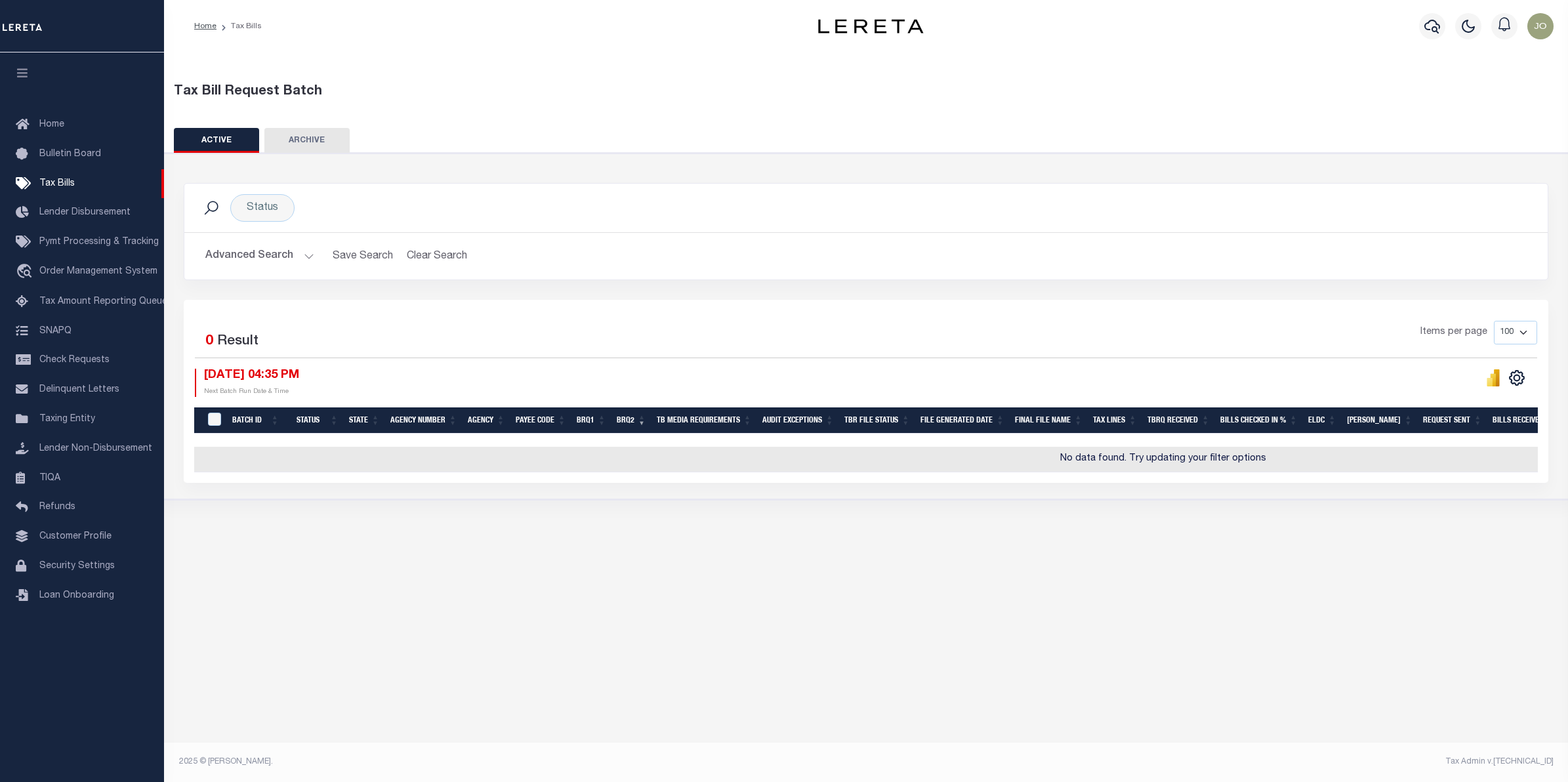
click at [293, 256] on button "Advanced Search" at bounding box center [259, 256] width 109 height 26
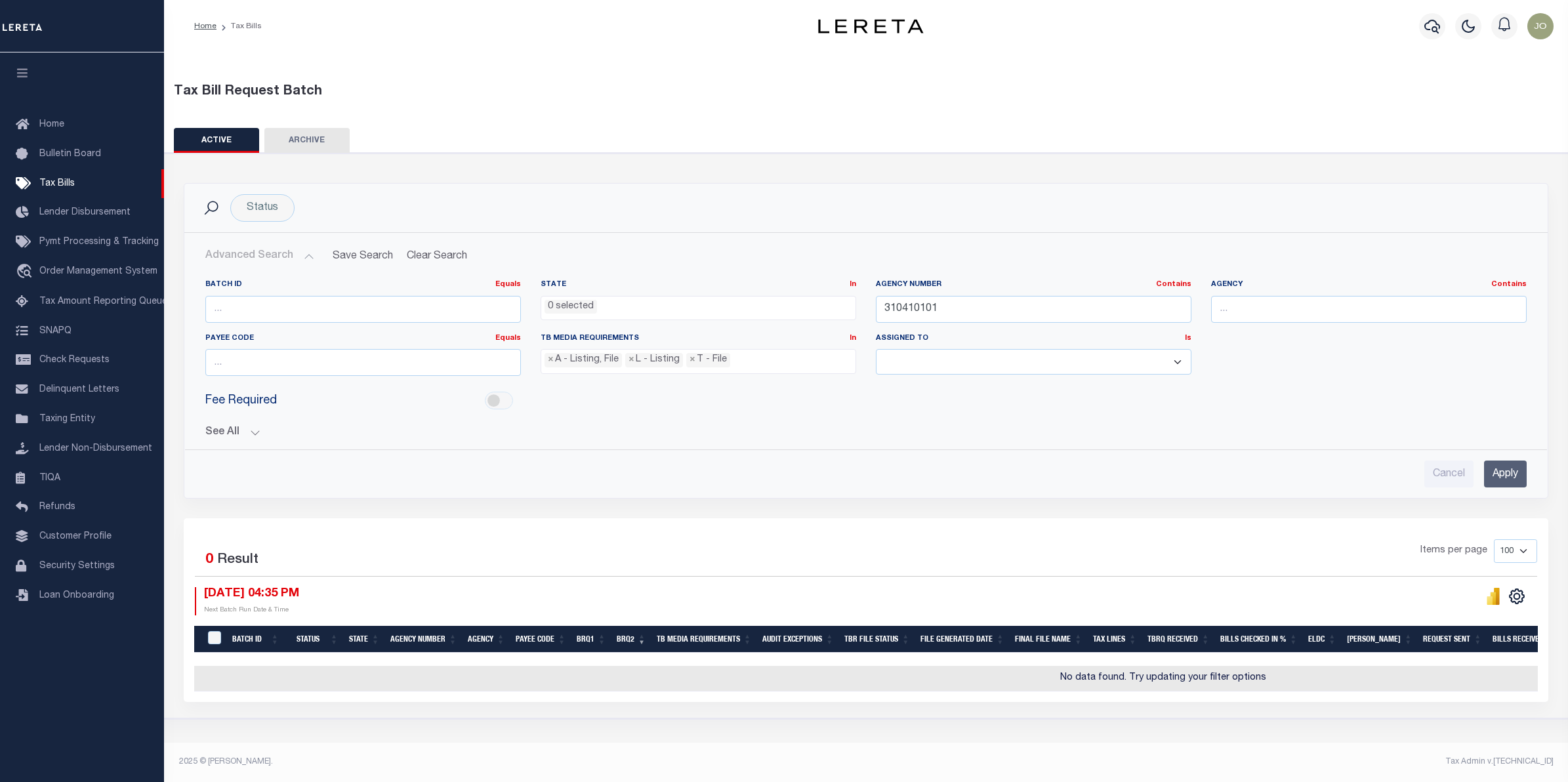
click at [256, 439] on button "See All" at bounding box center [866, 433] width 1321 height 13
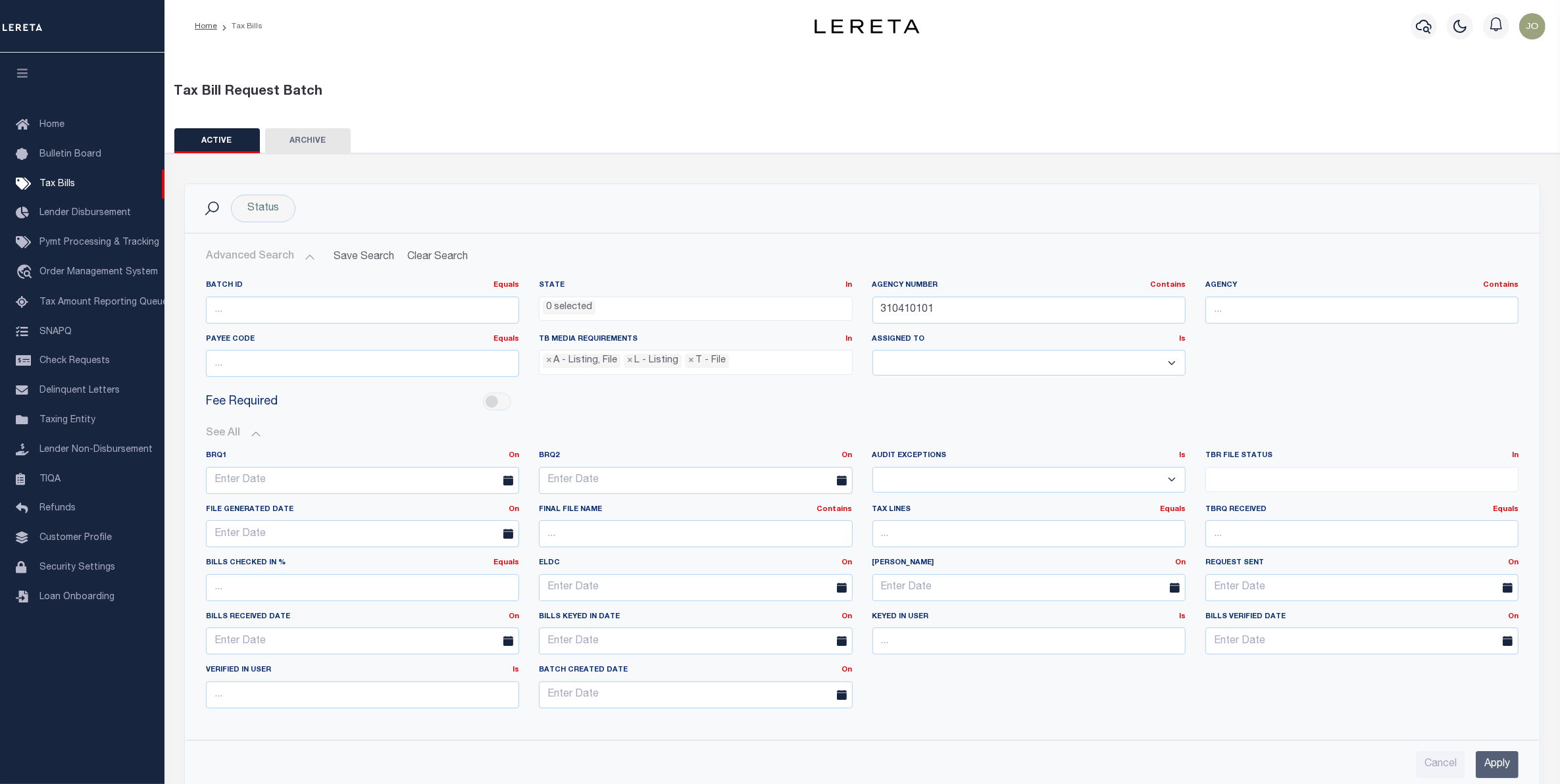
scroll to position [164, 0]
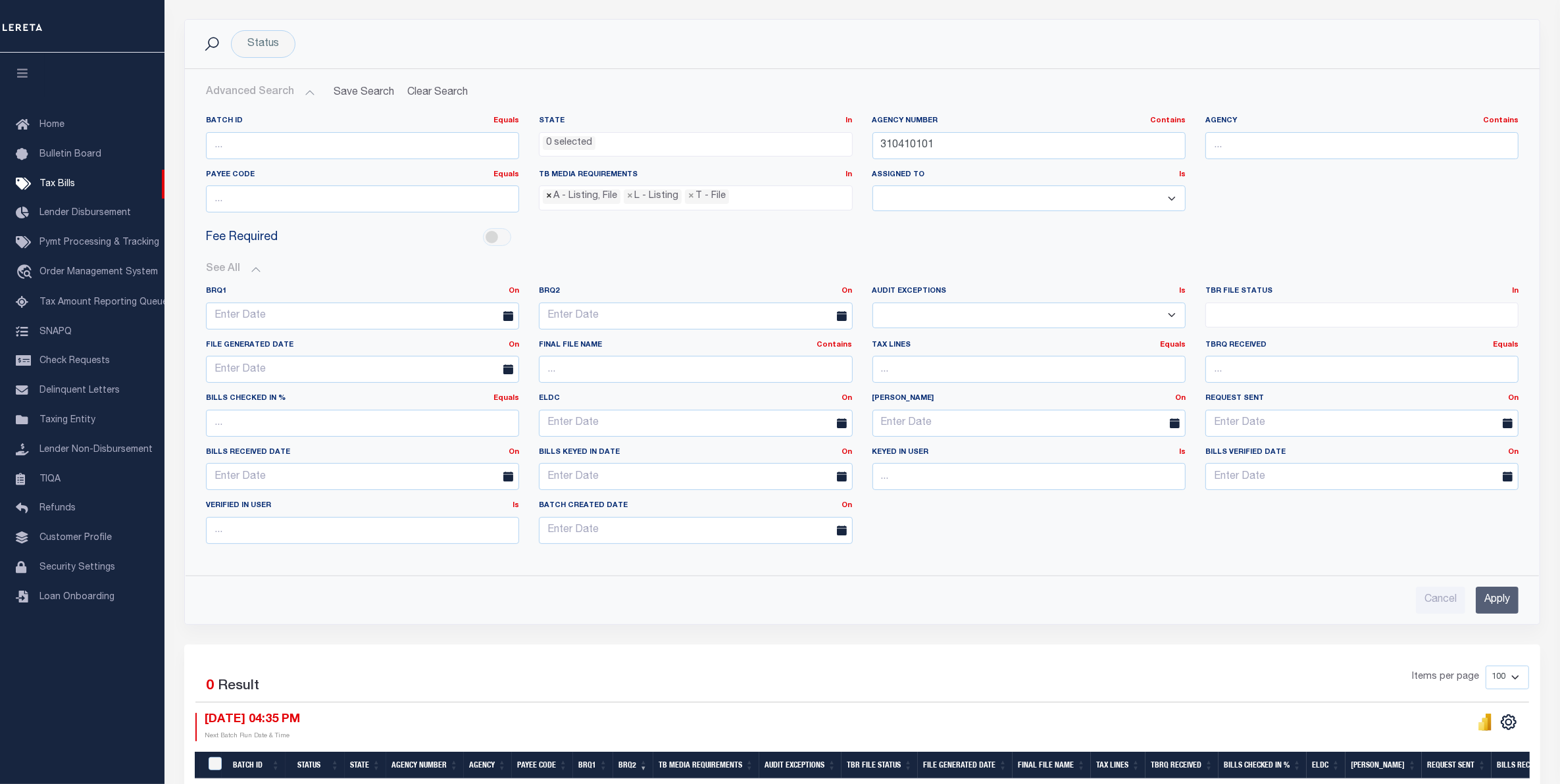
click at [551, 200] on span "×" at bounding box center [549, 196] width 6 height 14
click at [550, 200] on span "×" at bounding box center [549, 196] width 6 height 14
select select "22"
click at [550, 200] on span "×" at bounding box center [549, 196] width 6 height 14
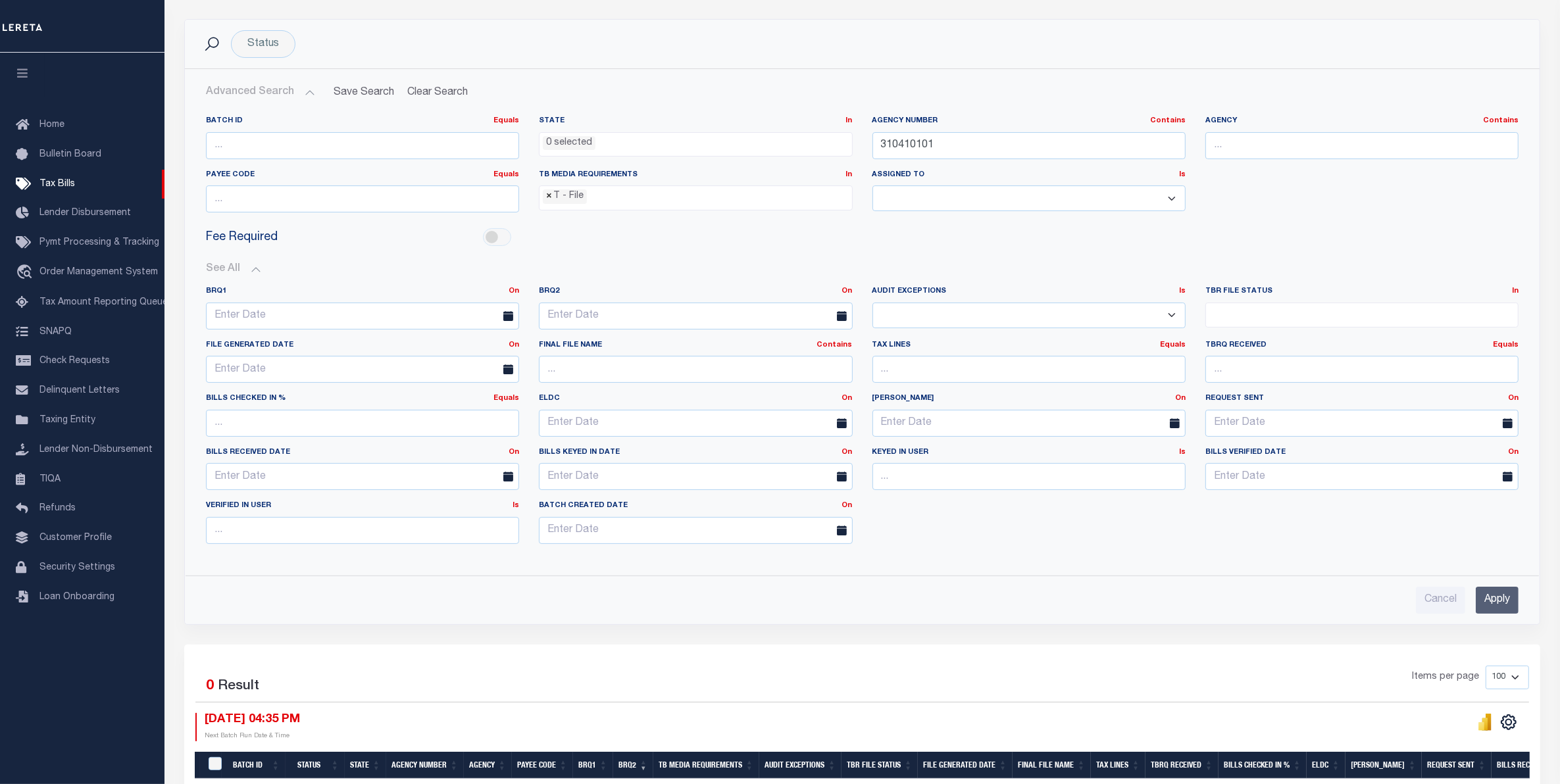
select select
click at [1232, 523] on div "BRQ1 On On After Before Between BRQ2 On On After Before Between Is Is Contains …" at bounding box center [861, 420] width 1332 height 269
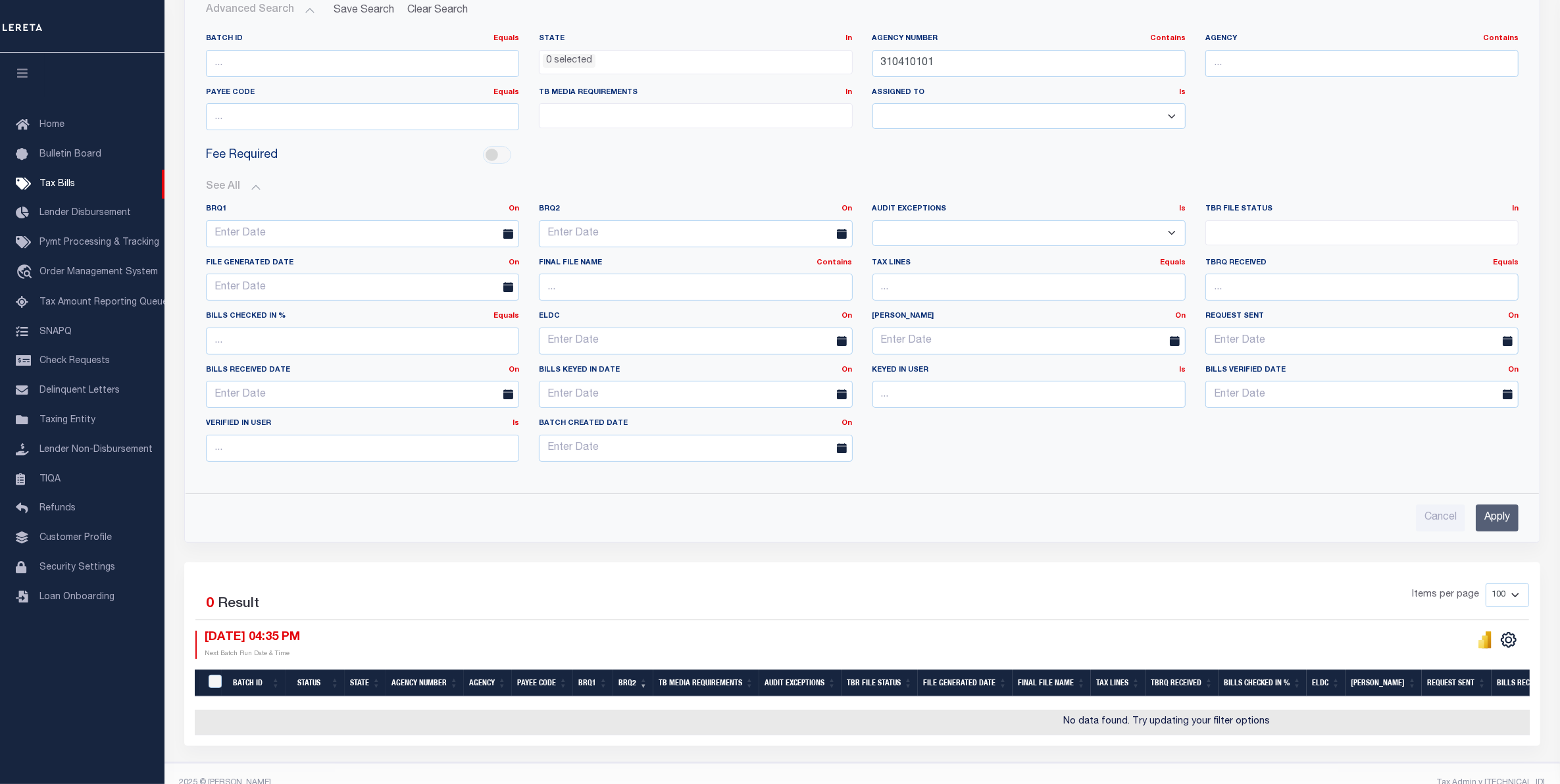
click at [1494, 515] on input "Apply" at bounding box center [1497, 518] width 42 height 27
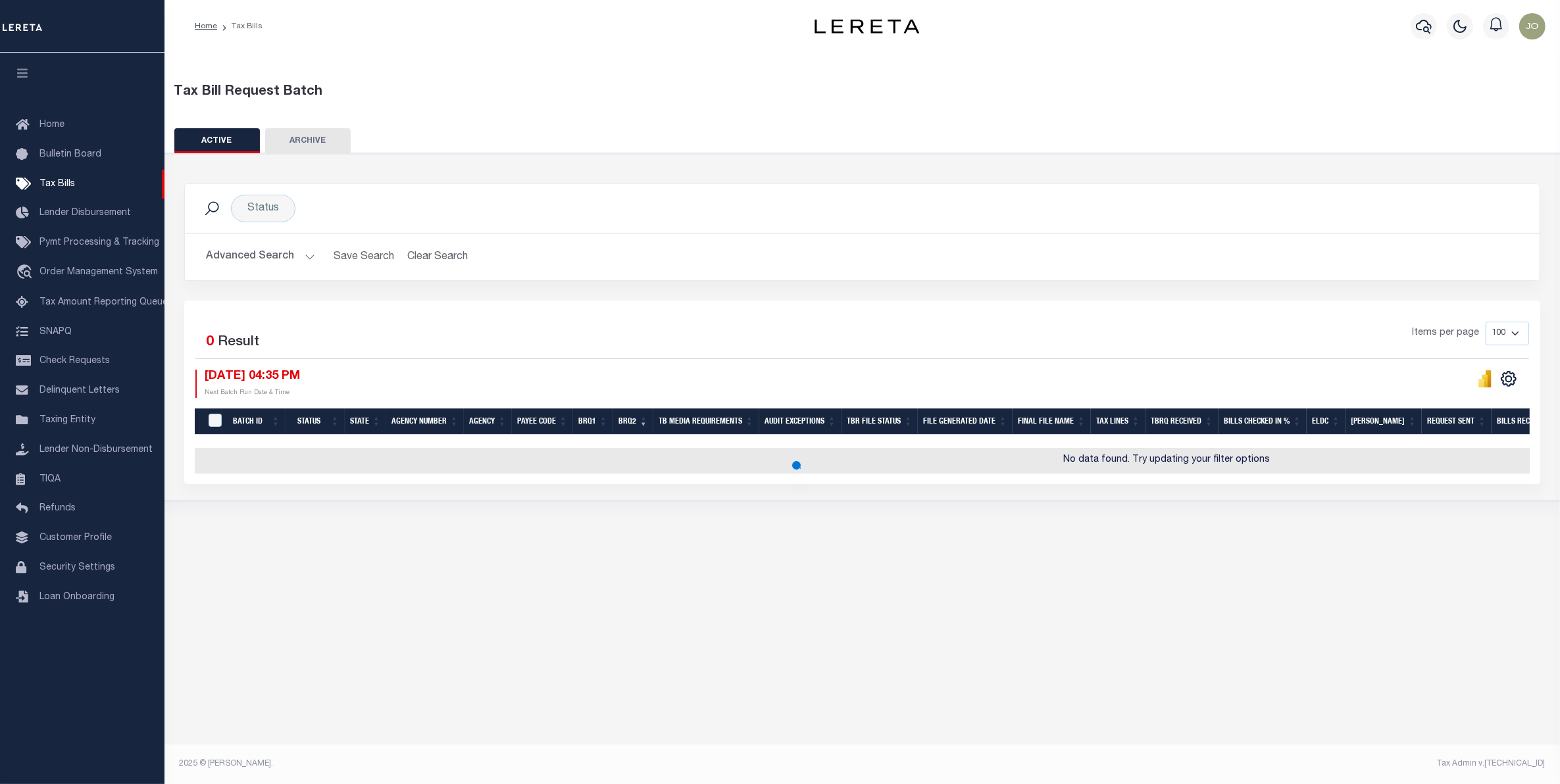
scroll to position [0, 0]
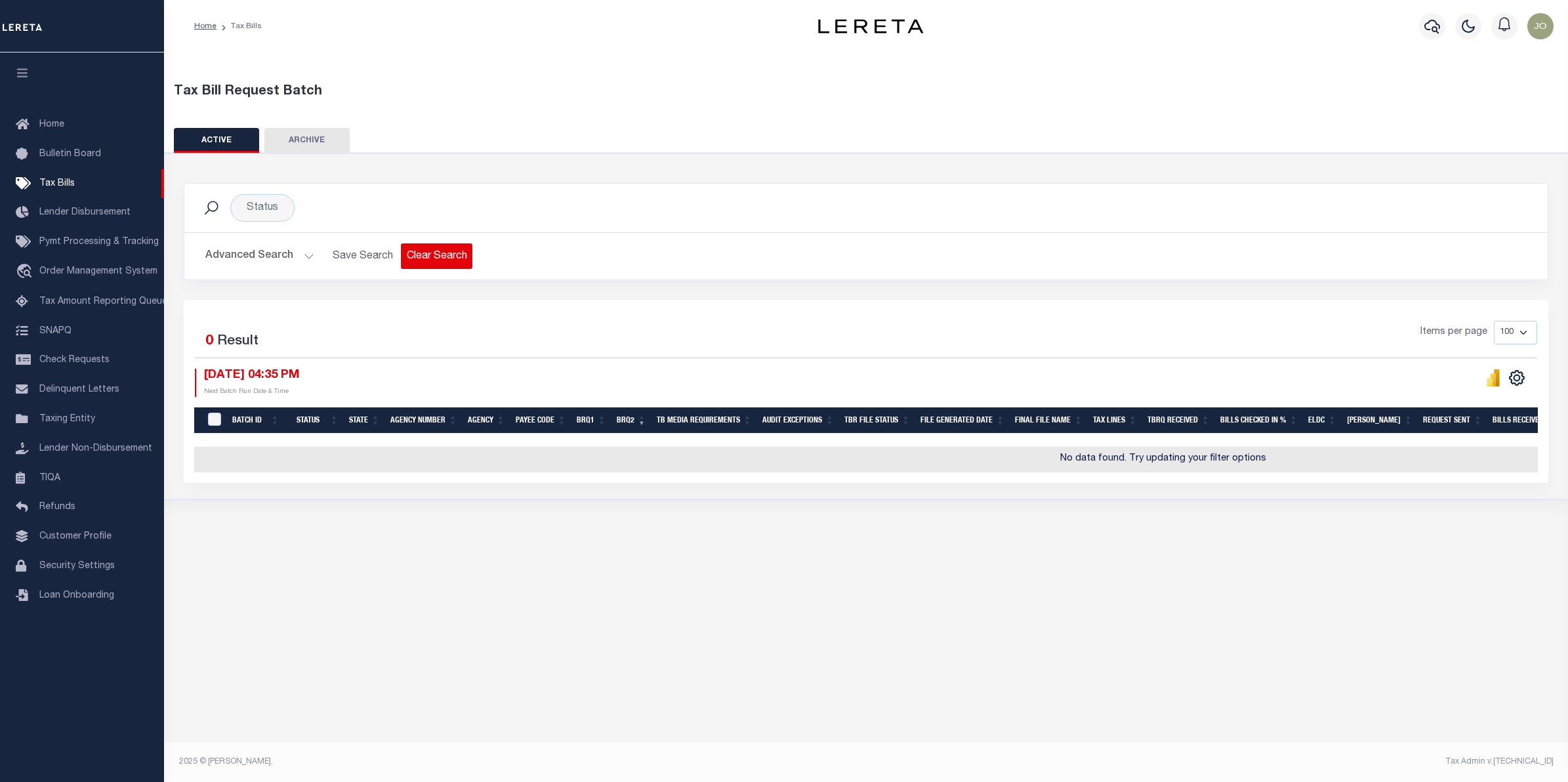
click at [422, 252] on button "Clear Search" at bounding box center [436, 256] width 71 height 26
select select
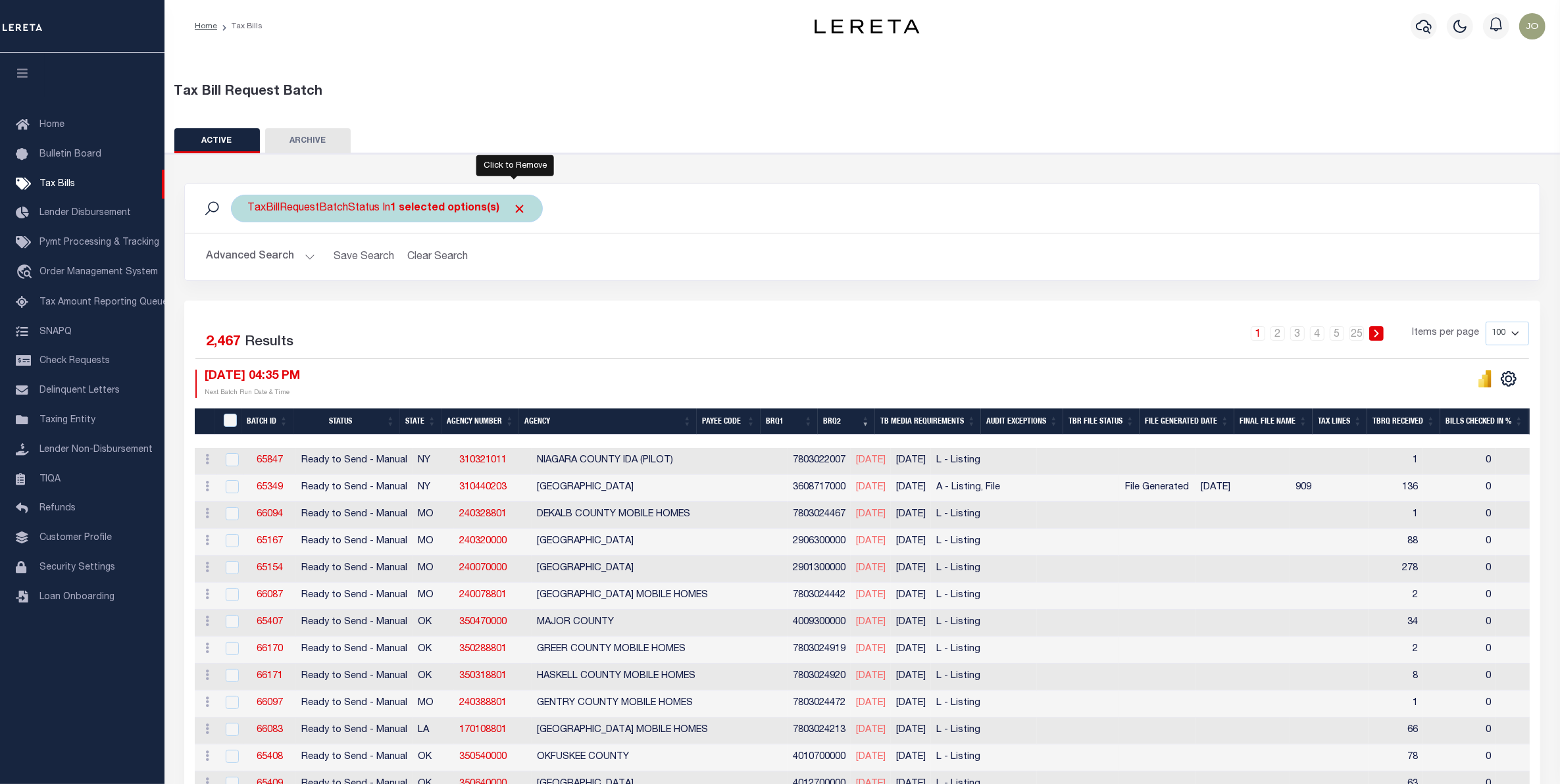
click at [519, 208] on span "Click to Remove" at bounding box center [519, 209] width 14 height 14
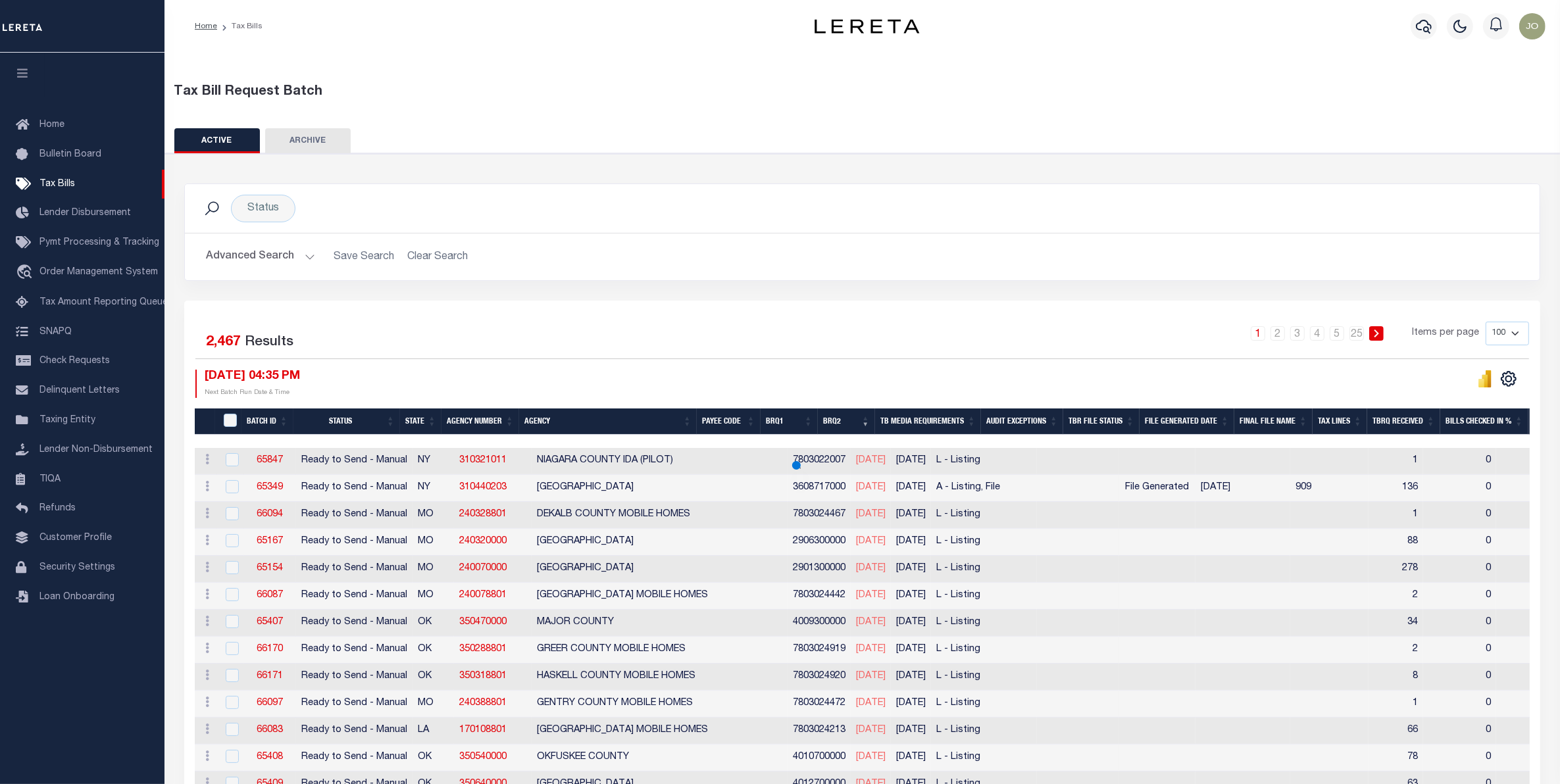
click at [288, 257] on button "Advanced Search" at bounding box center [260, 257] width 109 height 26
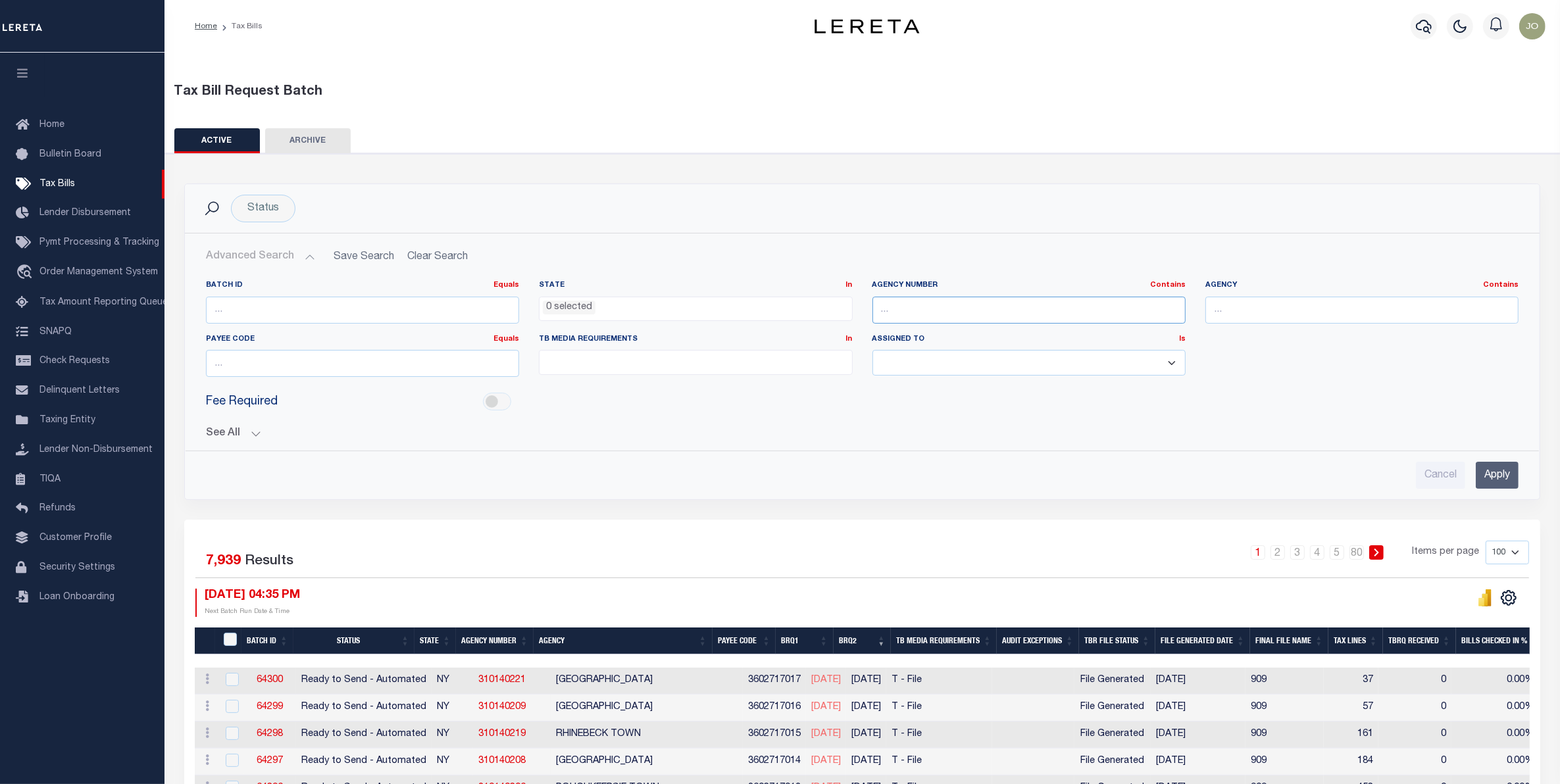
click at [924, 307] on input "text" at bounding box center [1029, 310] width 314 height 27
paste input "310410101"
click at [1511, 480] on input "Apply" at bounding box center [1497, 475] width 42 height 27
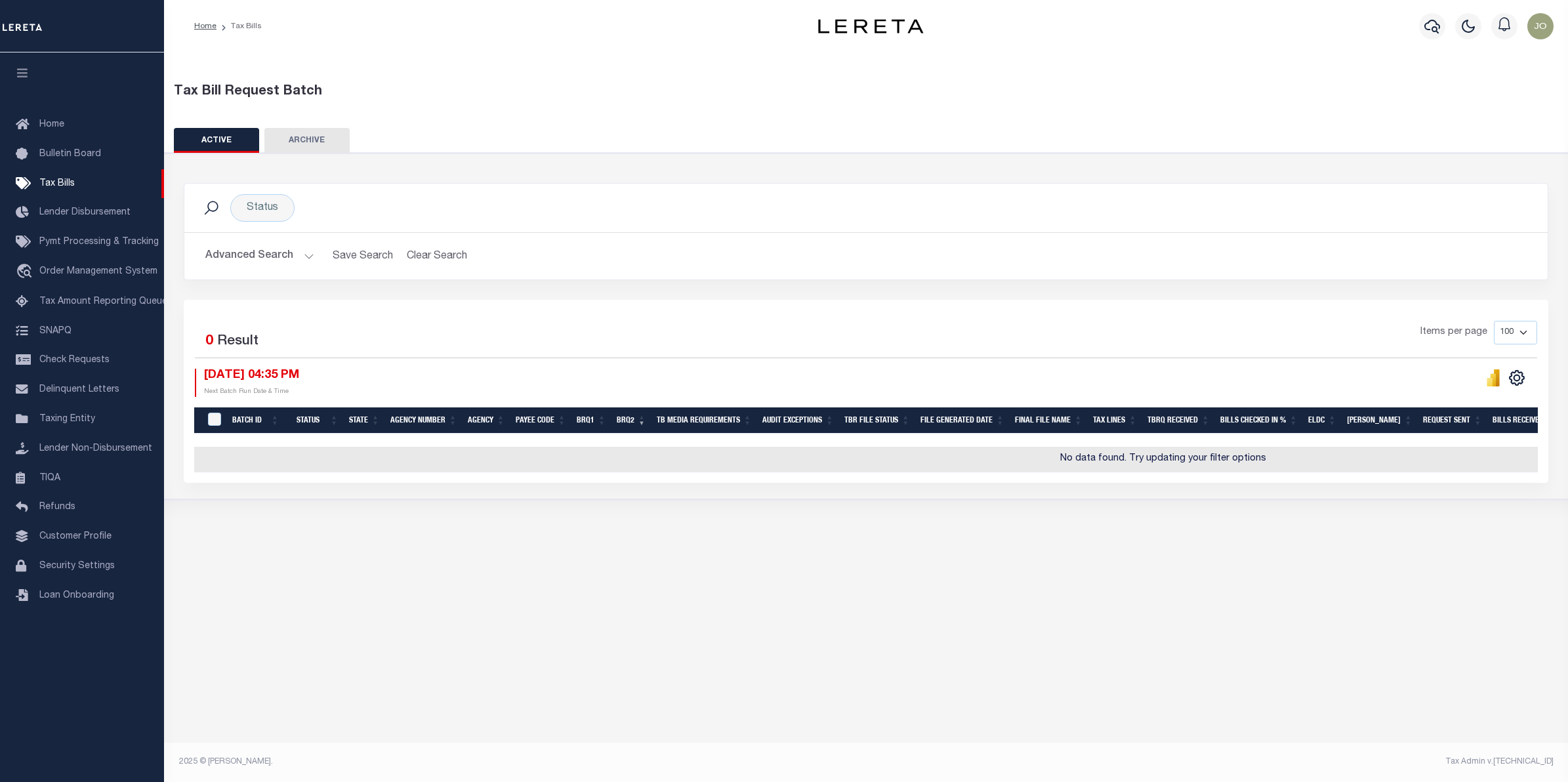
click at [274, 241] on div "Advanced Search Save Search Clear Search TaxBillBatches_dynamictable_____Defaul…" at bounding box center [866, 255] width 1363 height 46
click at [294, 257] on button "Advanced Search" at bounding box center [259, 256] width 109 height 26
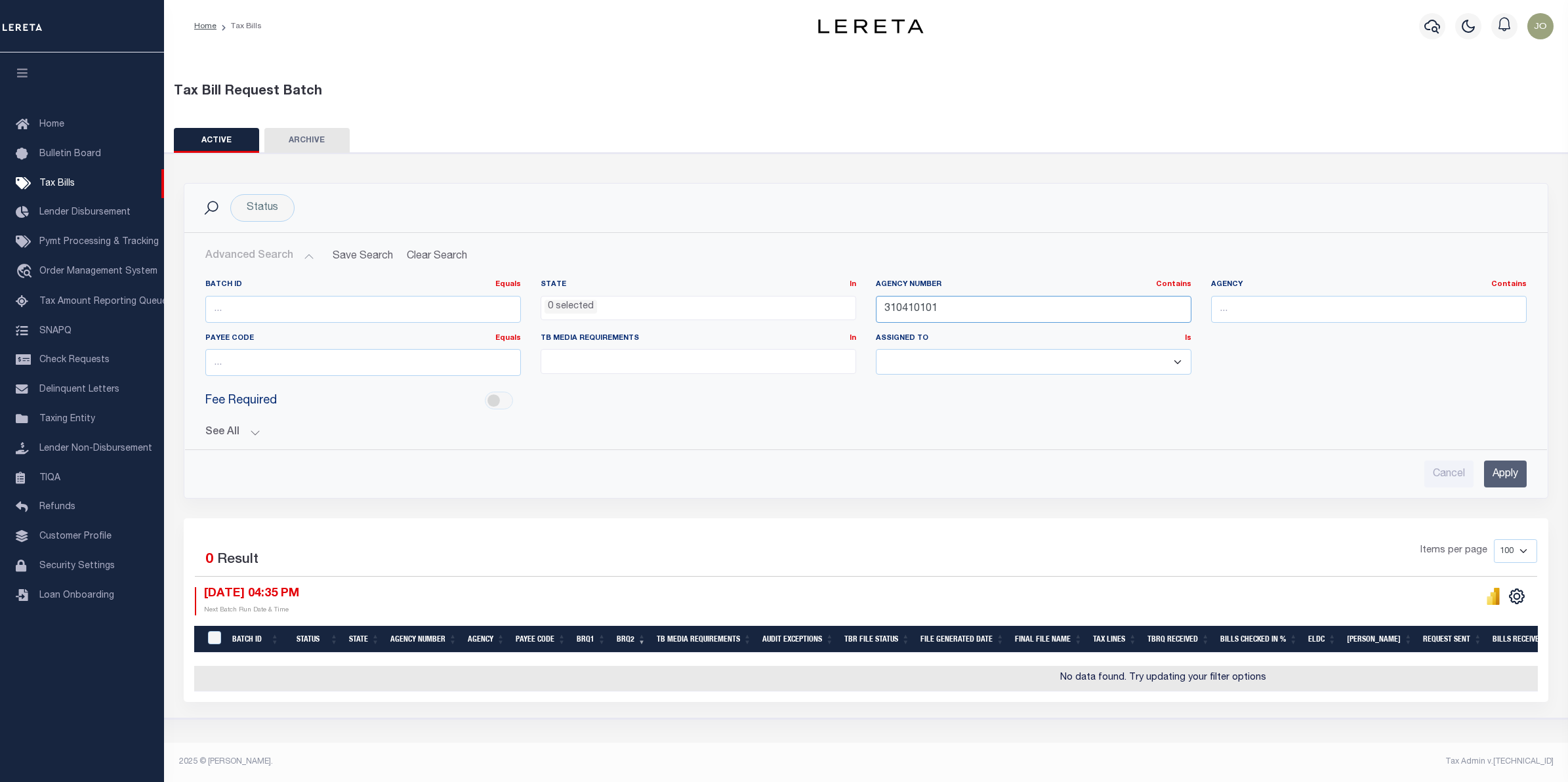
click at [896, 310] on input "310410101" at bounding box center [1034, 310] width 316 height 27
paste input "3"
type input "310430101"
click at [1509, 470] on input "Apply" at bounding box center [1505, 474] width 42 height 27
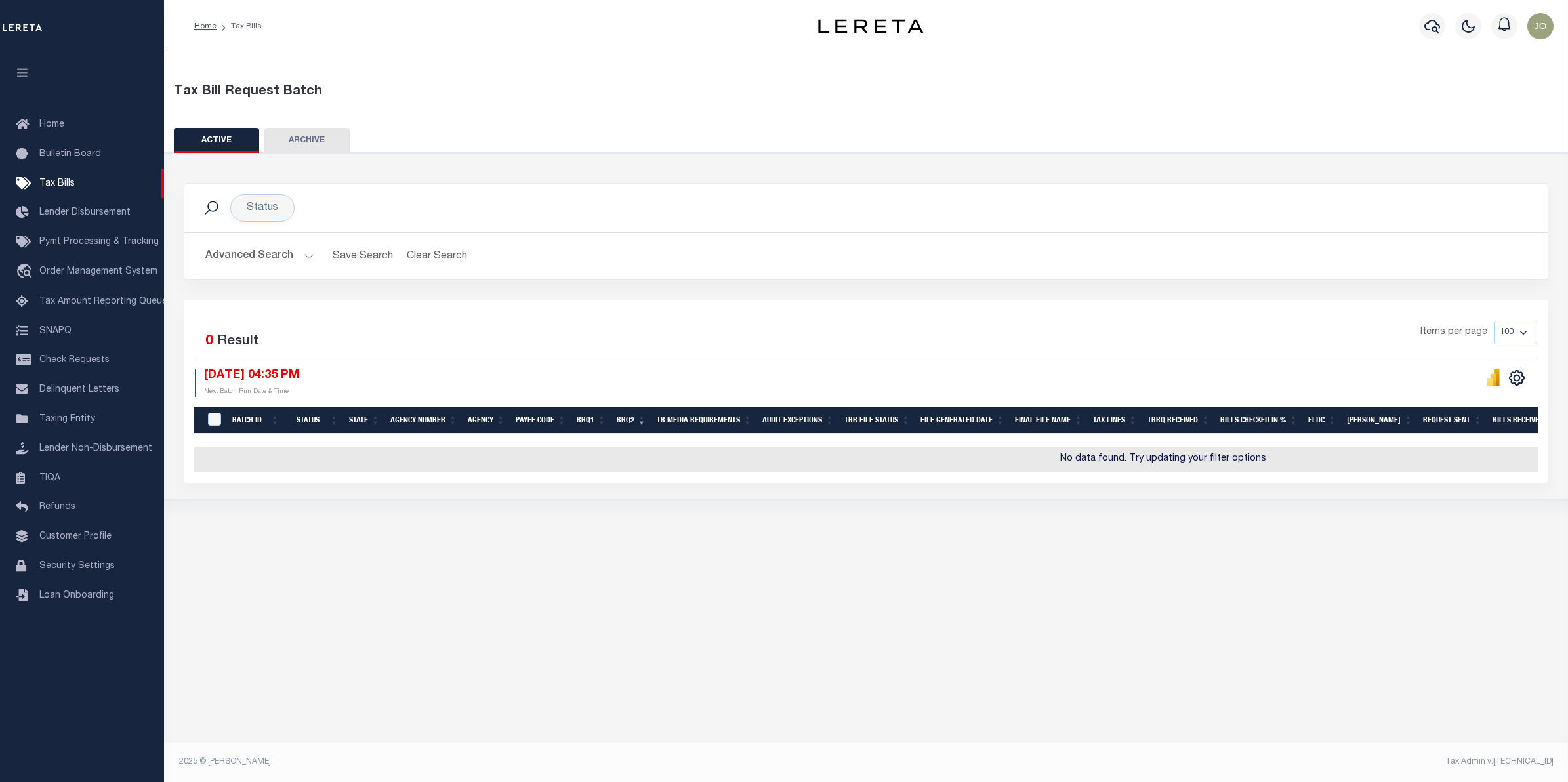
click at [281, 260] on button "Advanced Search" at bounding box center [259, 256] width 109 height 26
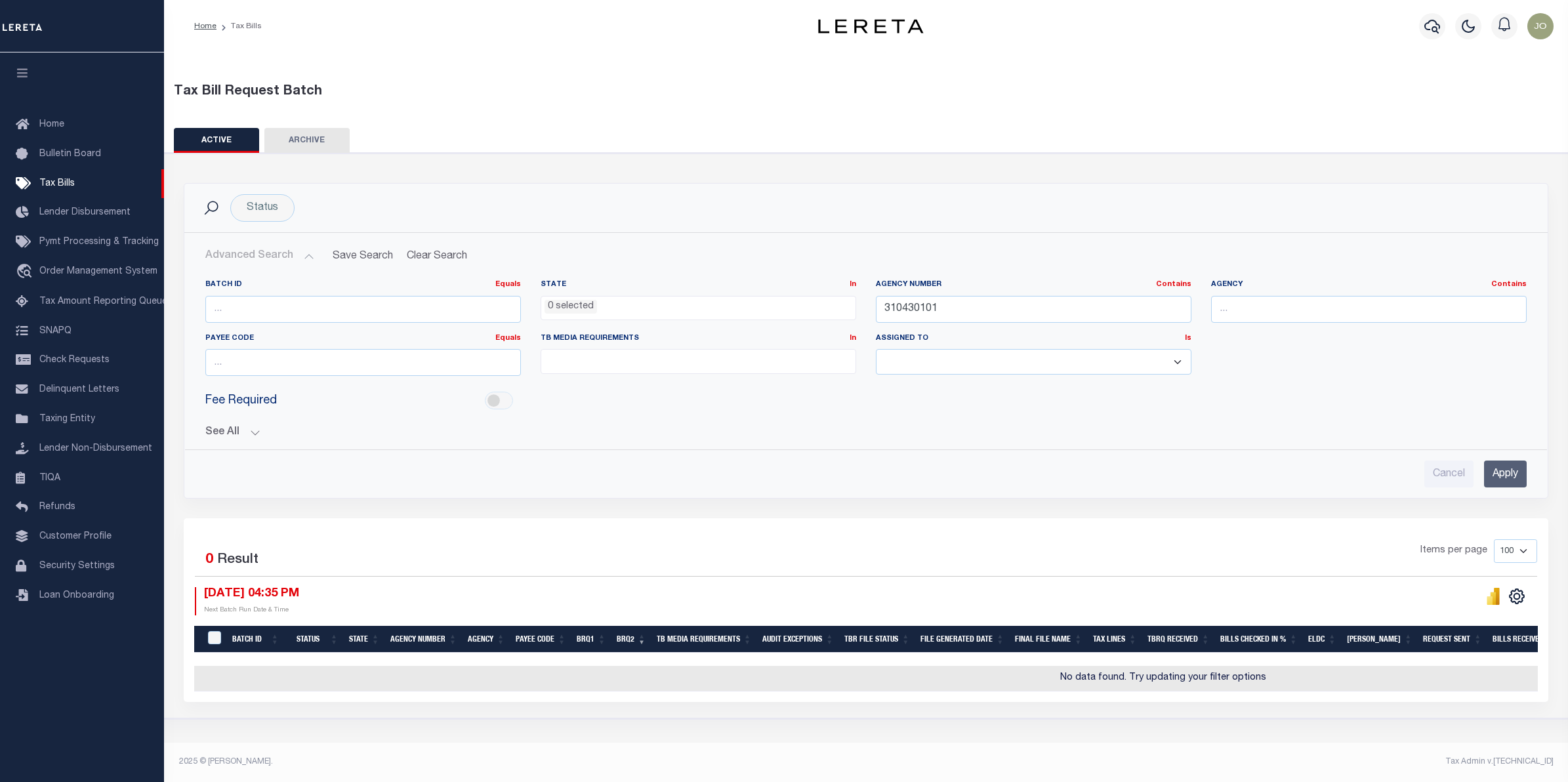
click at [259, 433] on button "See All" at bounding box center [866, 433] width 1321 height 13
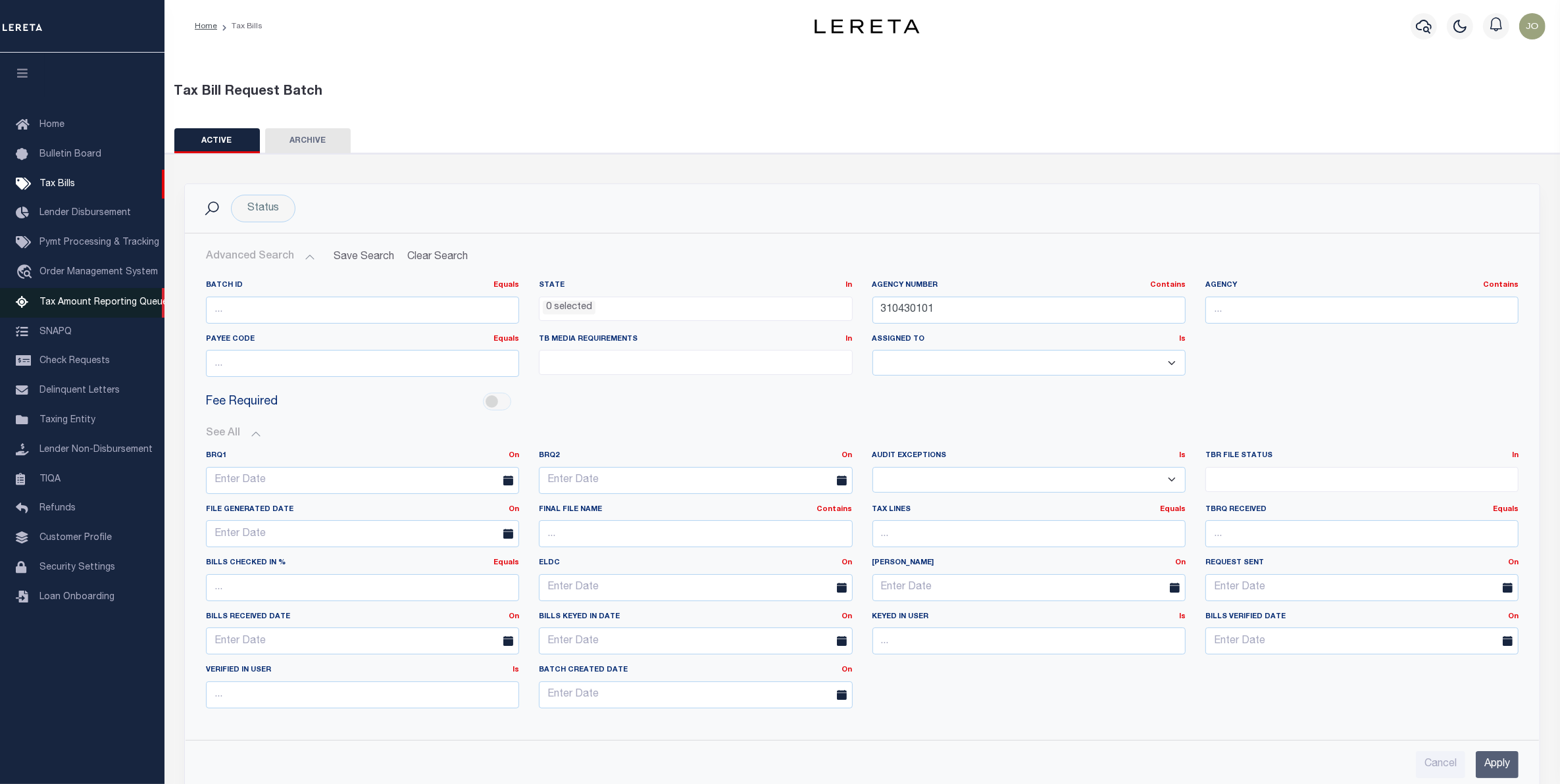
click at [75, 306] on span "Tax Amount Reporting Queue" at bounding box center [103, 302] width 128 height 9
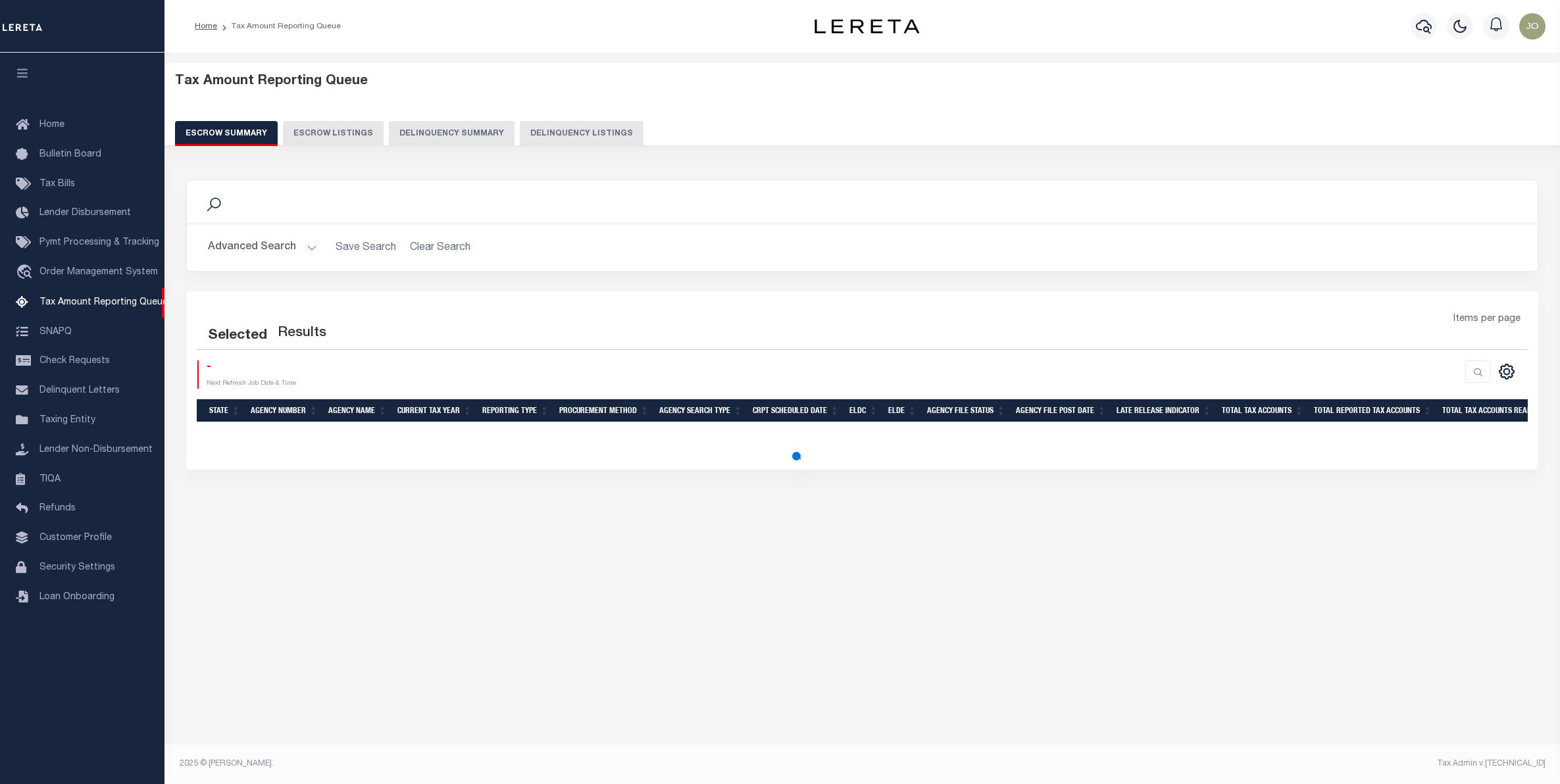
select select "100"
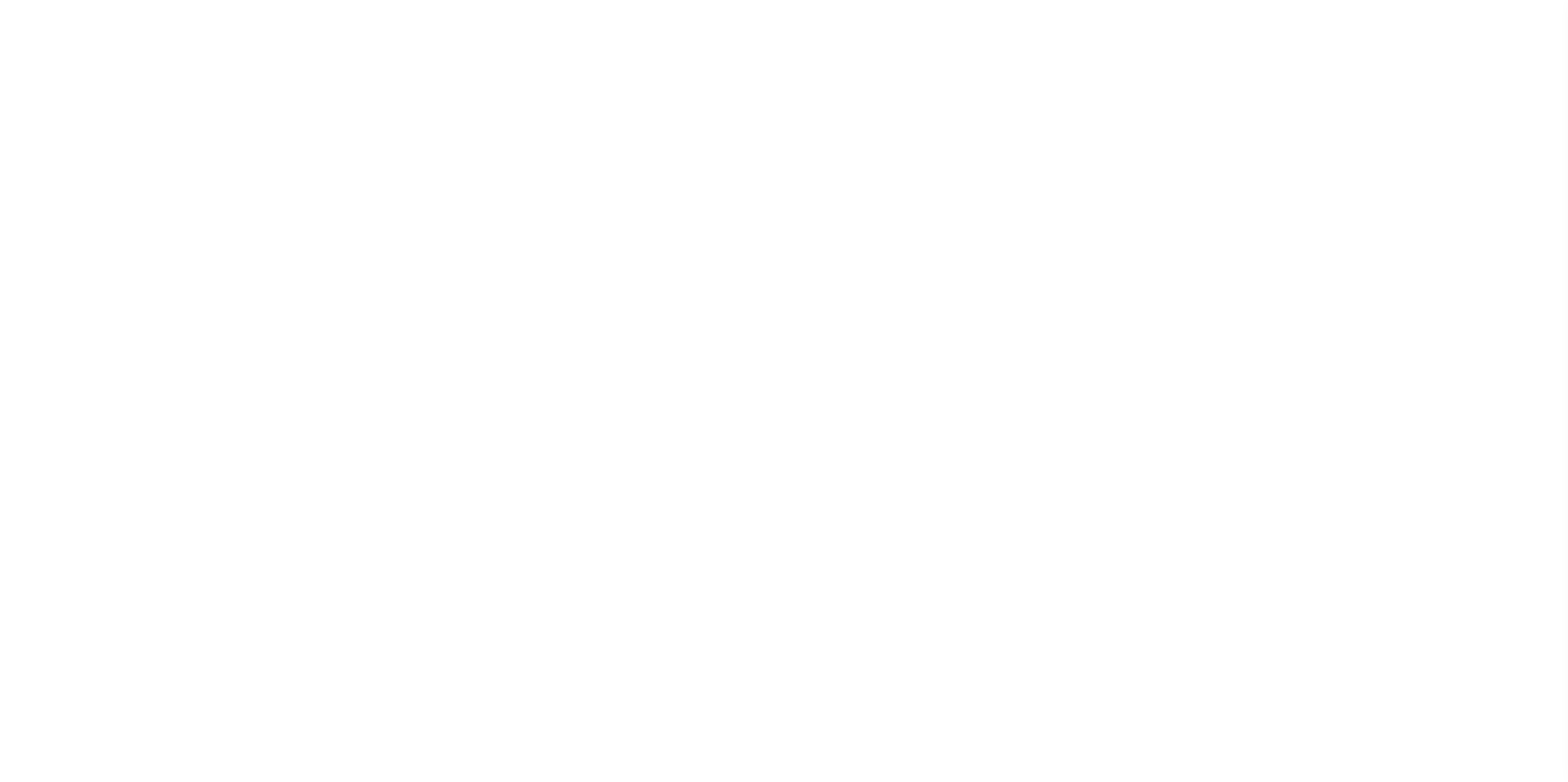
select select
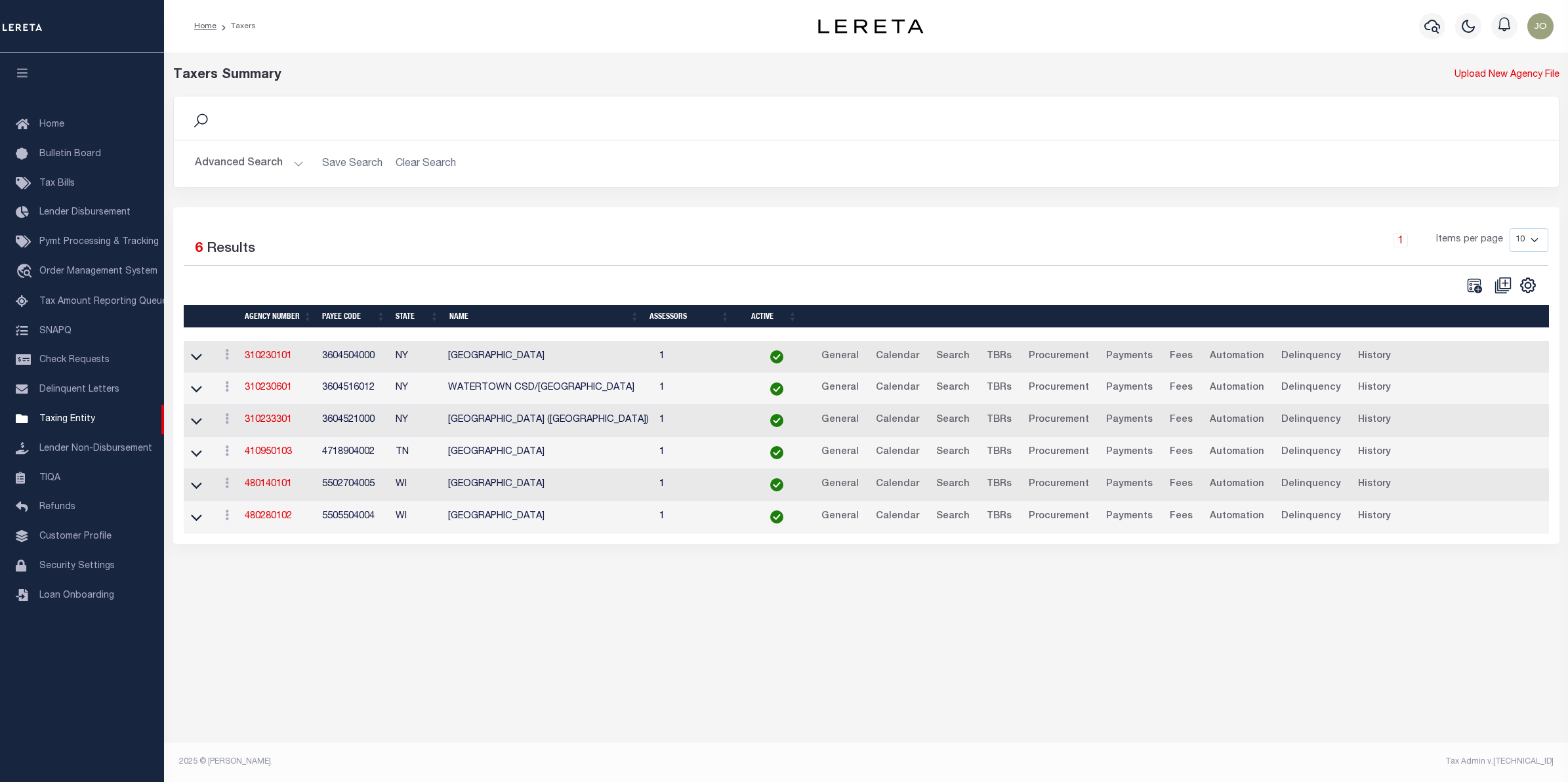
click at [258, 159] on button "Advanced Search" at bounding box center [249, 164] width 109 height 26
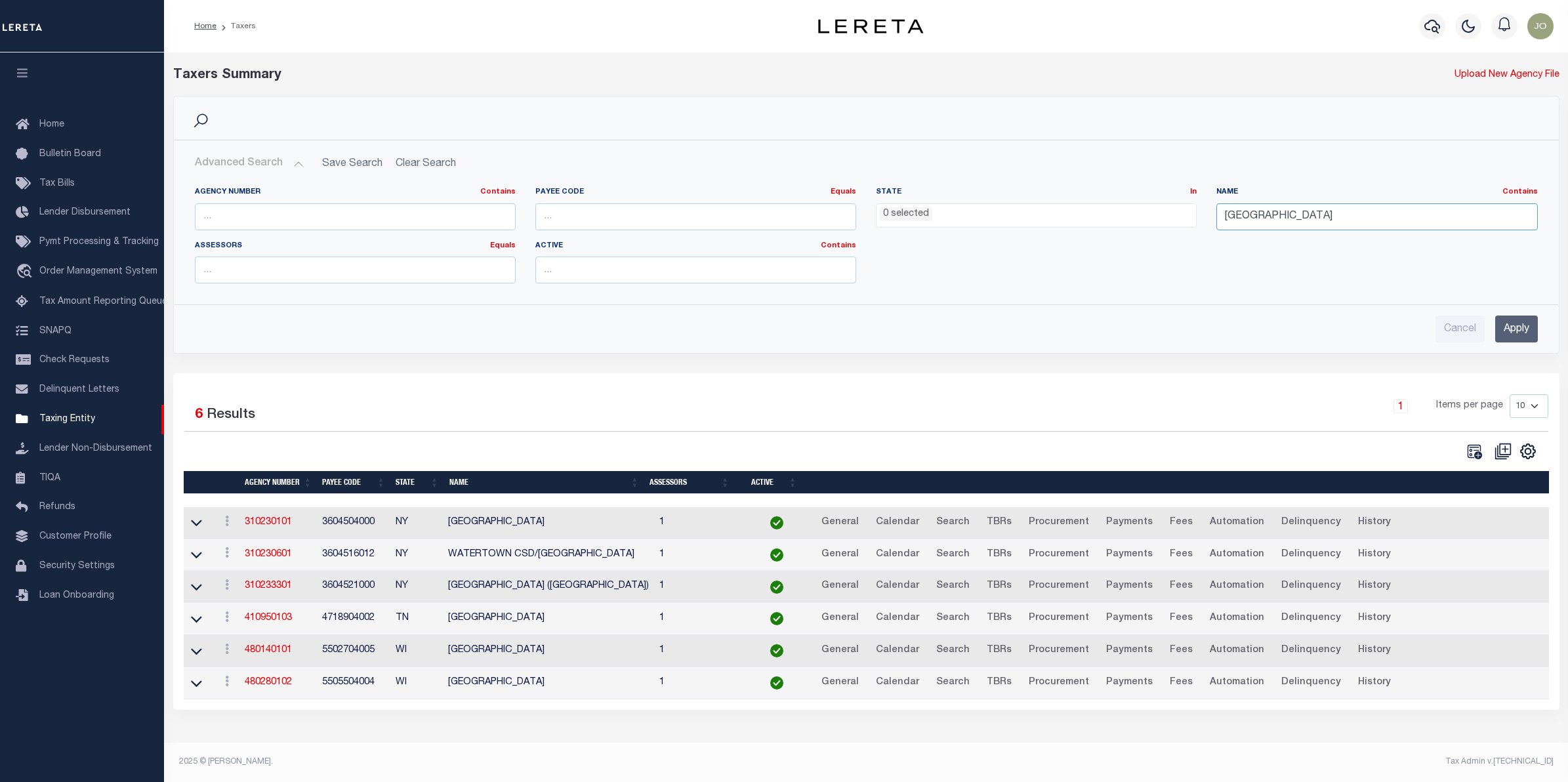
click at [1271, 224] on input "WATERTOWN CITY" at bounding box center [1376, 217] width 320 height 27
click at [466, 215] on input "text" at bounding box center [355, 217] width 320 height 27
paste input "310430101"
type input "310430101"
click at [1509, 321] on input "Apply" at bounding box center [1516, 329] width 42 height 27
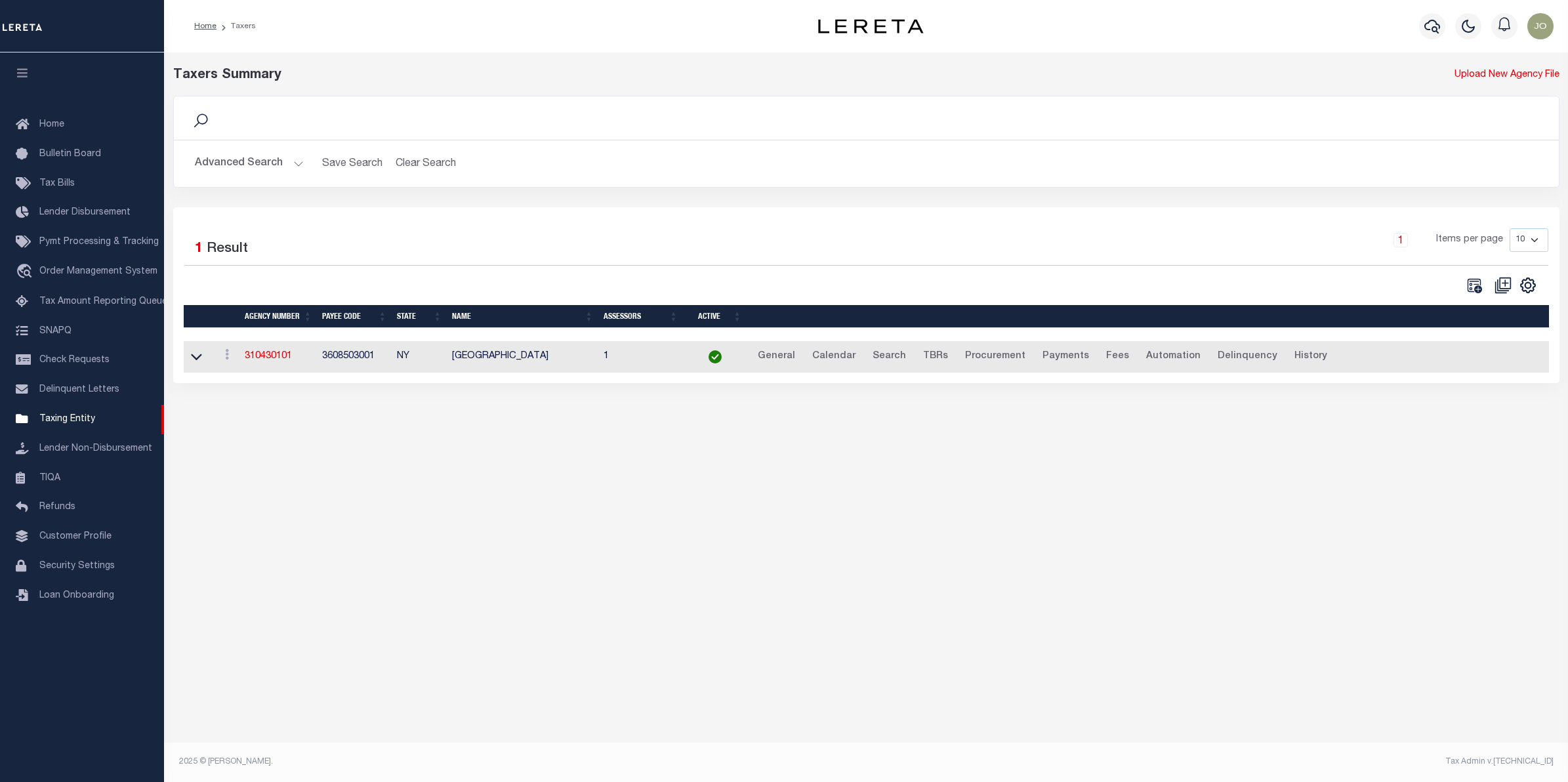
click at [646, 487] on div "Taxers Summary Upload New Agency File Search Advanced Search Save Search Clear …" at bounding box center [866, 404] width 1404 height 704
click at [276, 358] on link "310430101" at bounding box center [268, 357] width 47 height 9
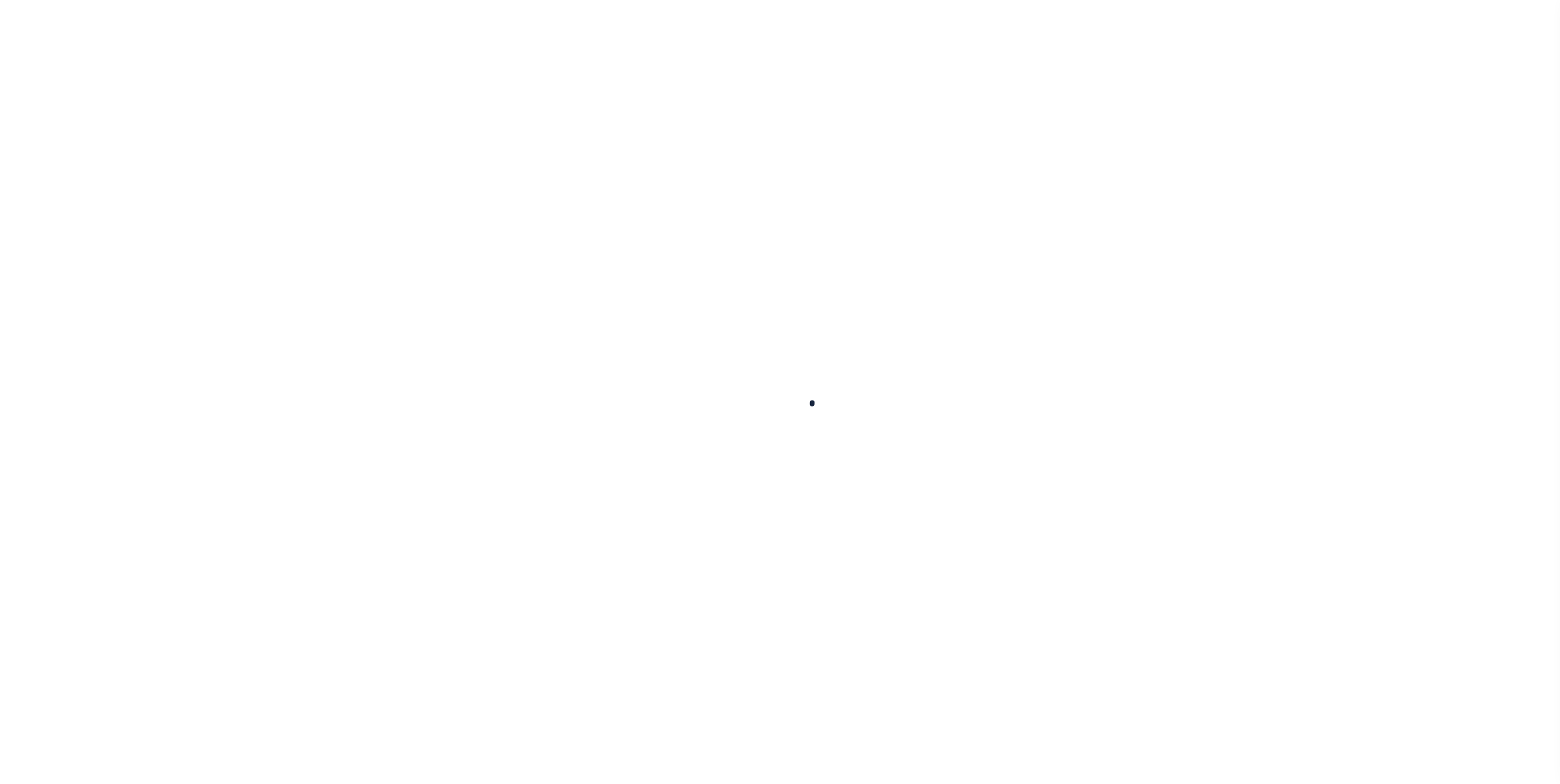
select select
checkbox input "false"
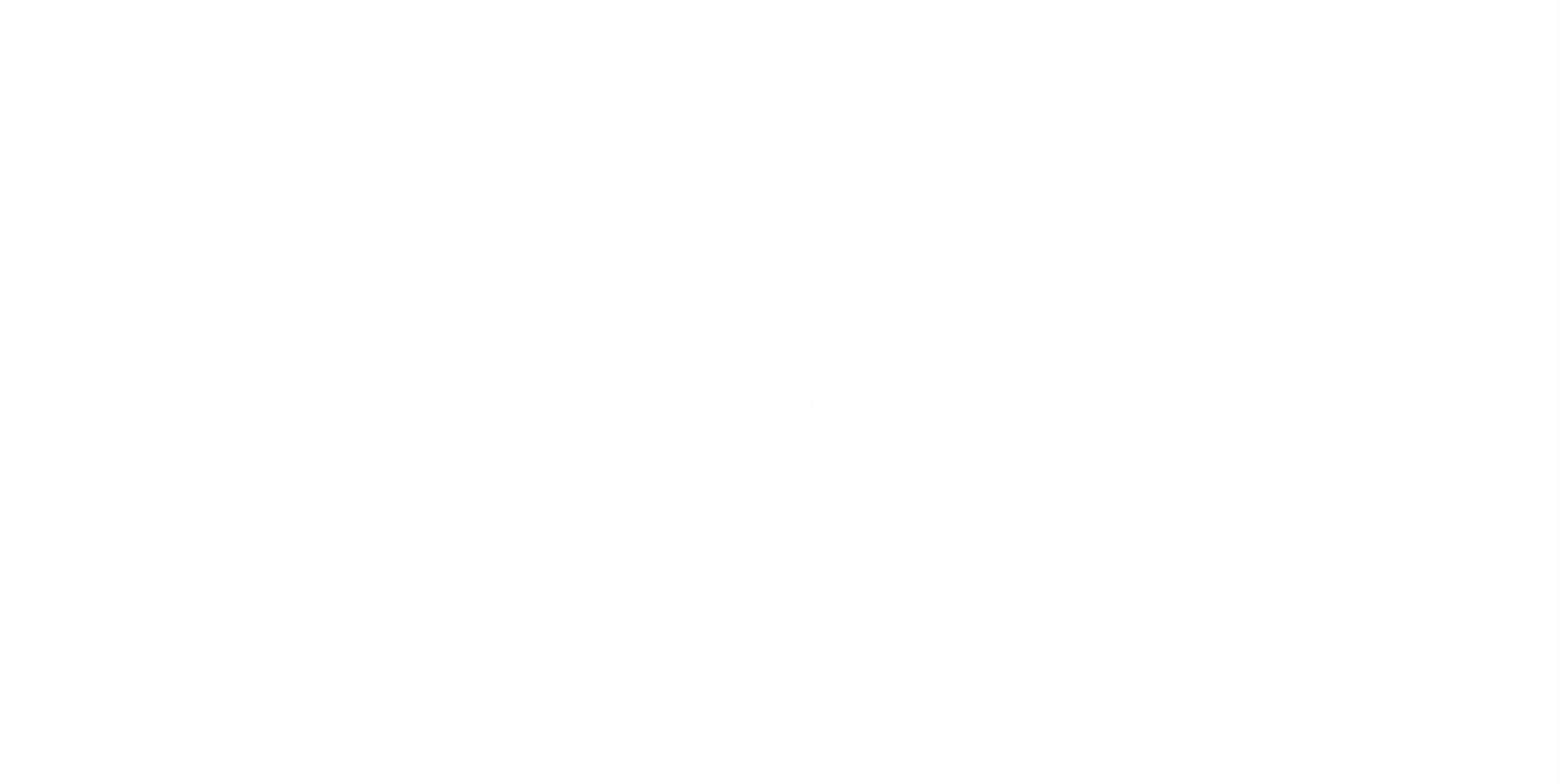
checkbox input "false"
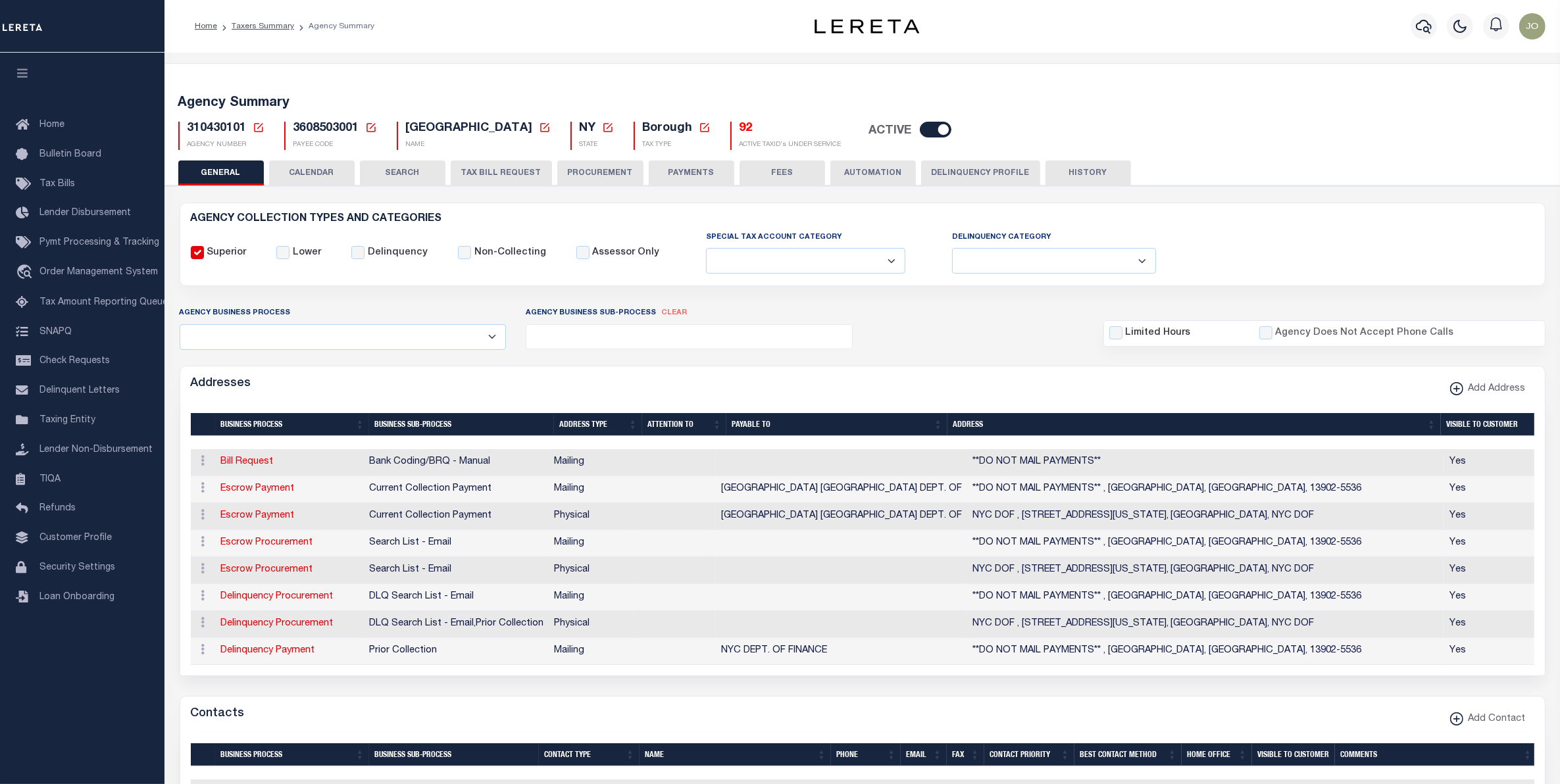
click at [303, 174] on button "CALENDAR" at bounding box center [311, 173] width 86 height 25
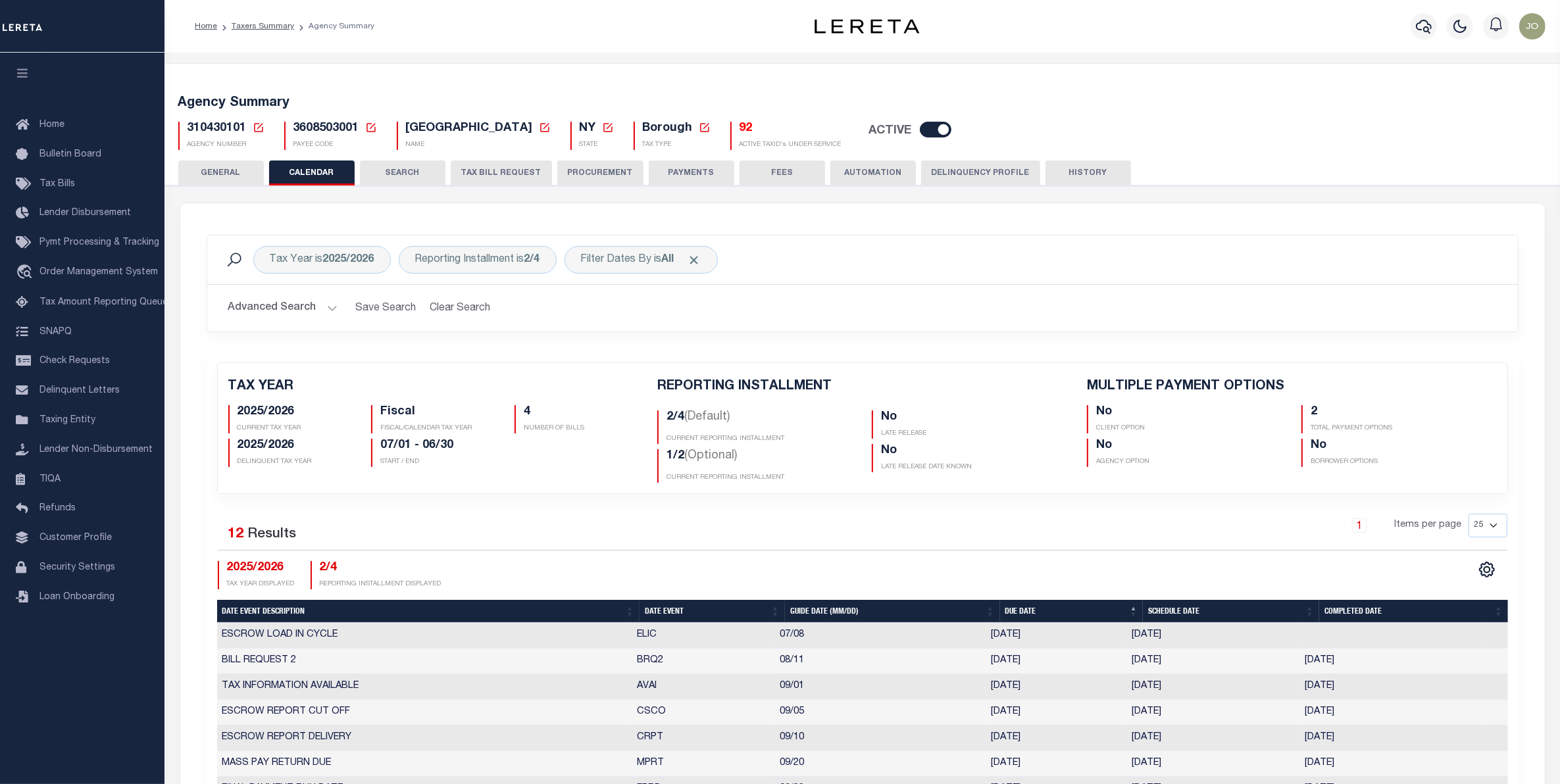
checkbox input "false"
type input "2"
click at [519, 255] on div "Reporting Installment is 2/4" at bounding box center [477, 259] width 158 height 27
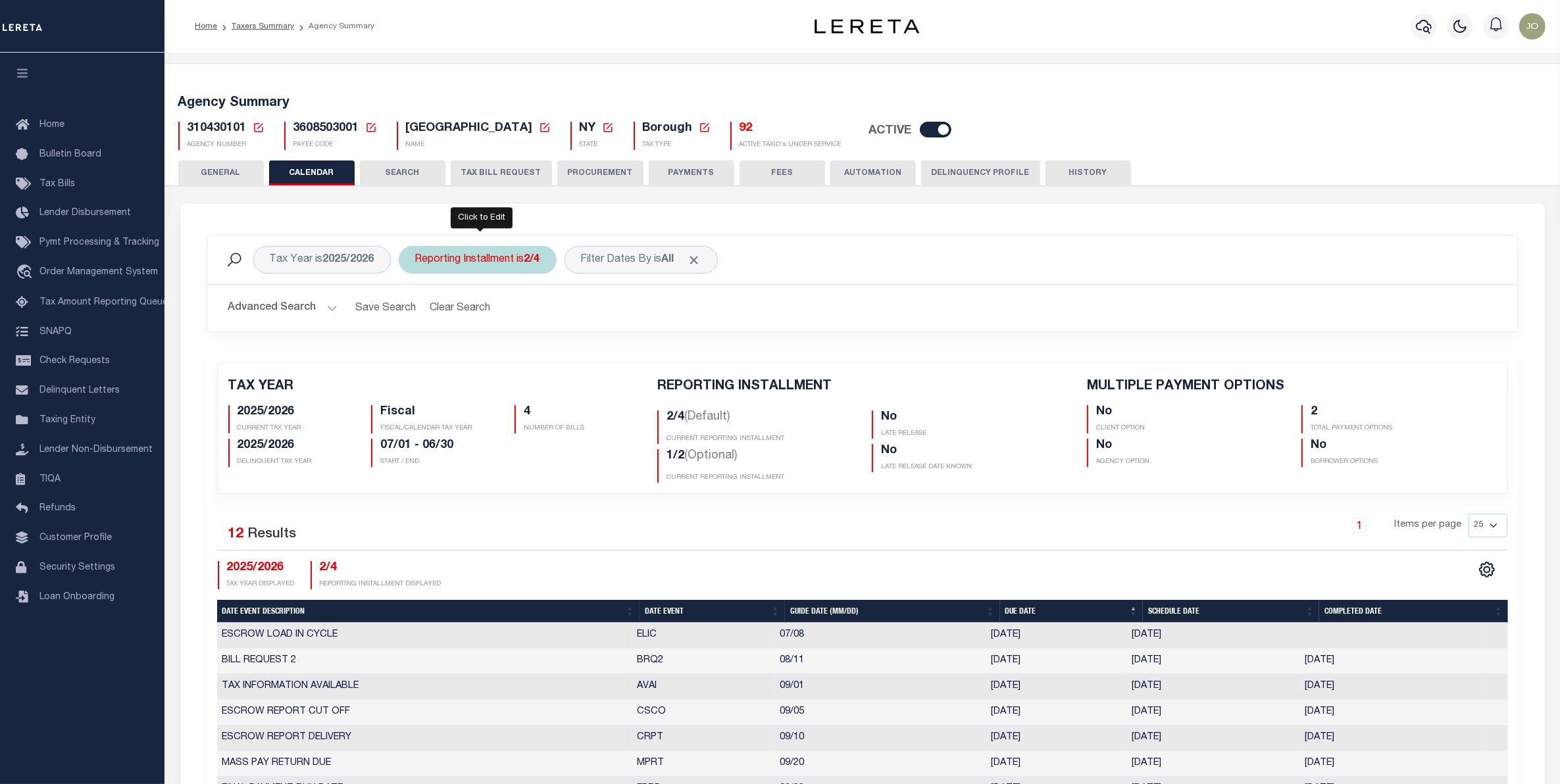
select select "2/4"
click at [527, 317] on select "1/4 2/4 3/4 4/4 1/2 2/2" at bounding box center [512, 324] width 193 height 25
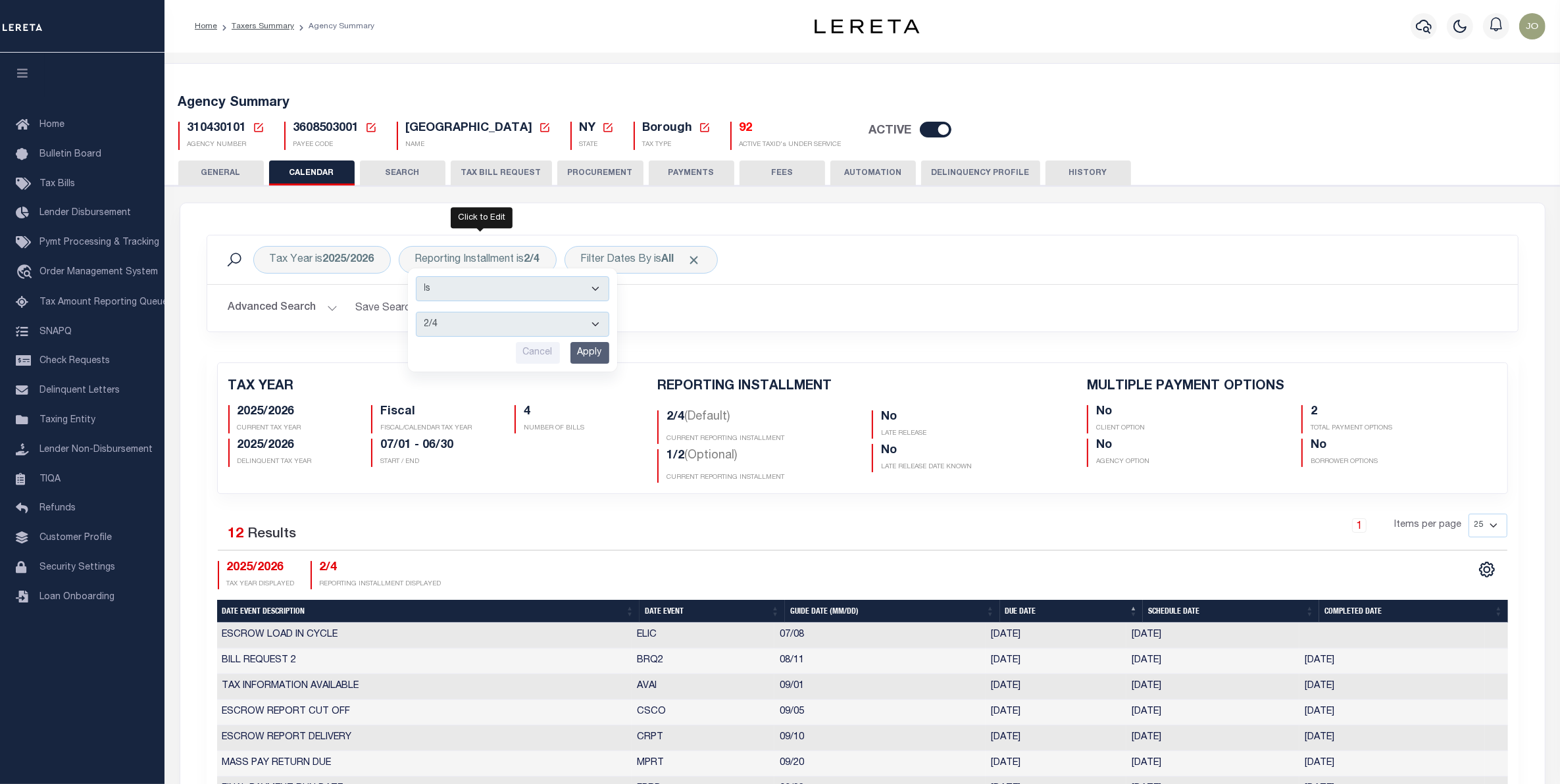
click at [701, 313] on h2 "Advanced Search Save Search Clear Search" at bounding box center [862, 308] width 1290 height 26
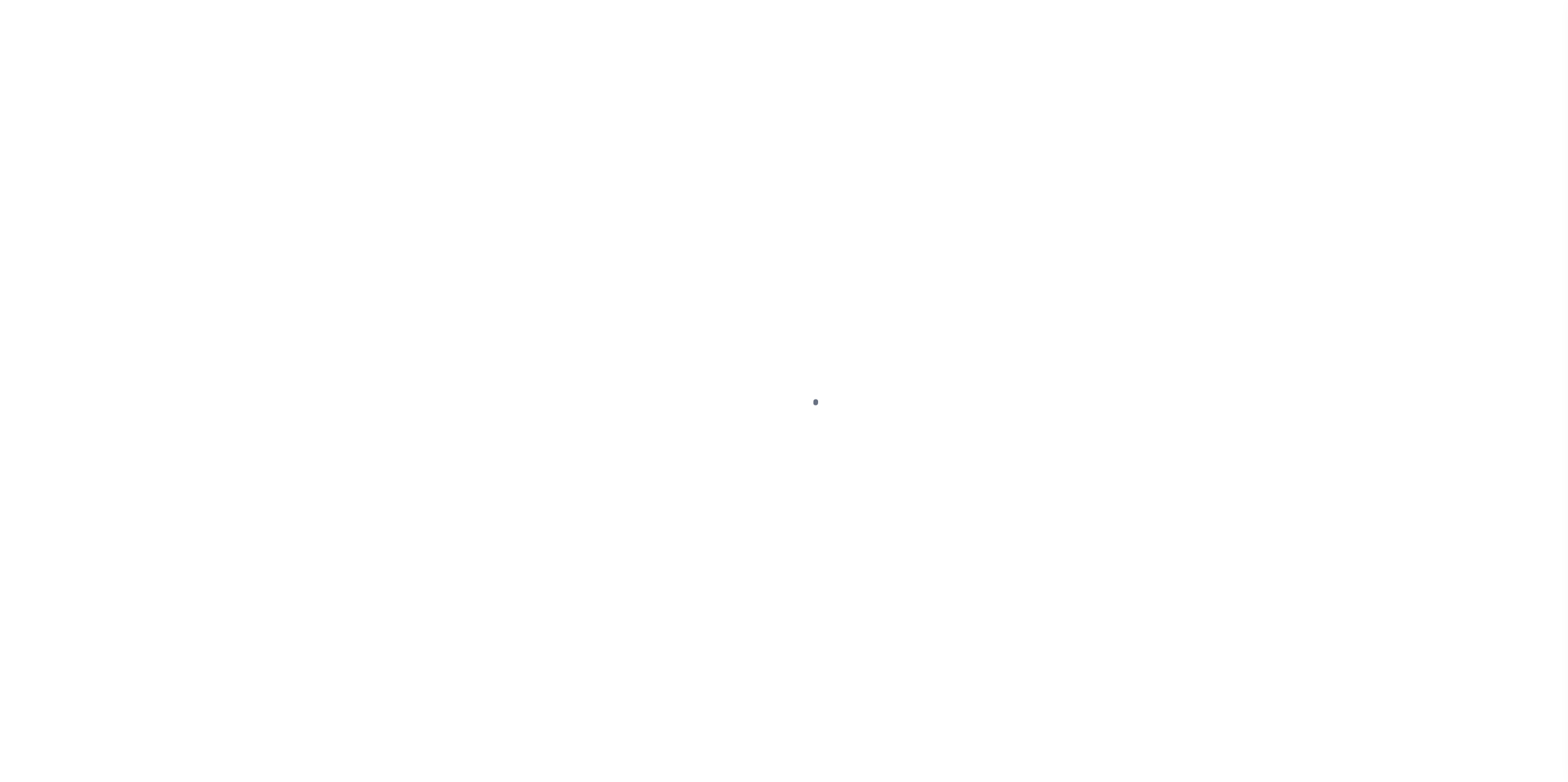
select select
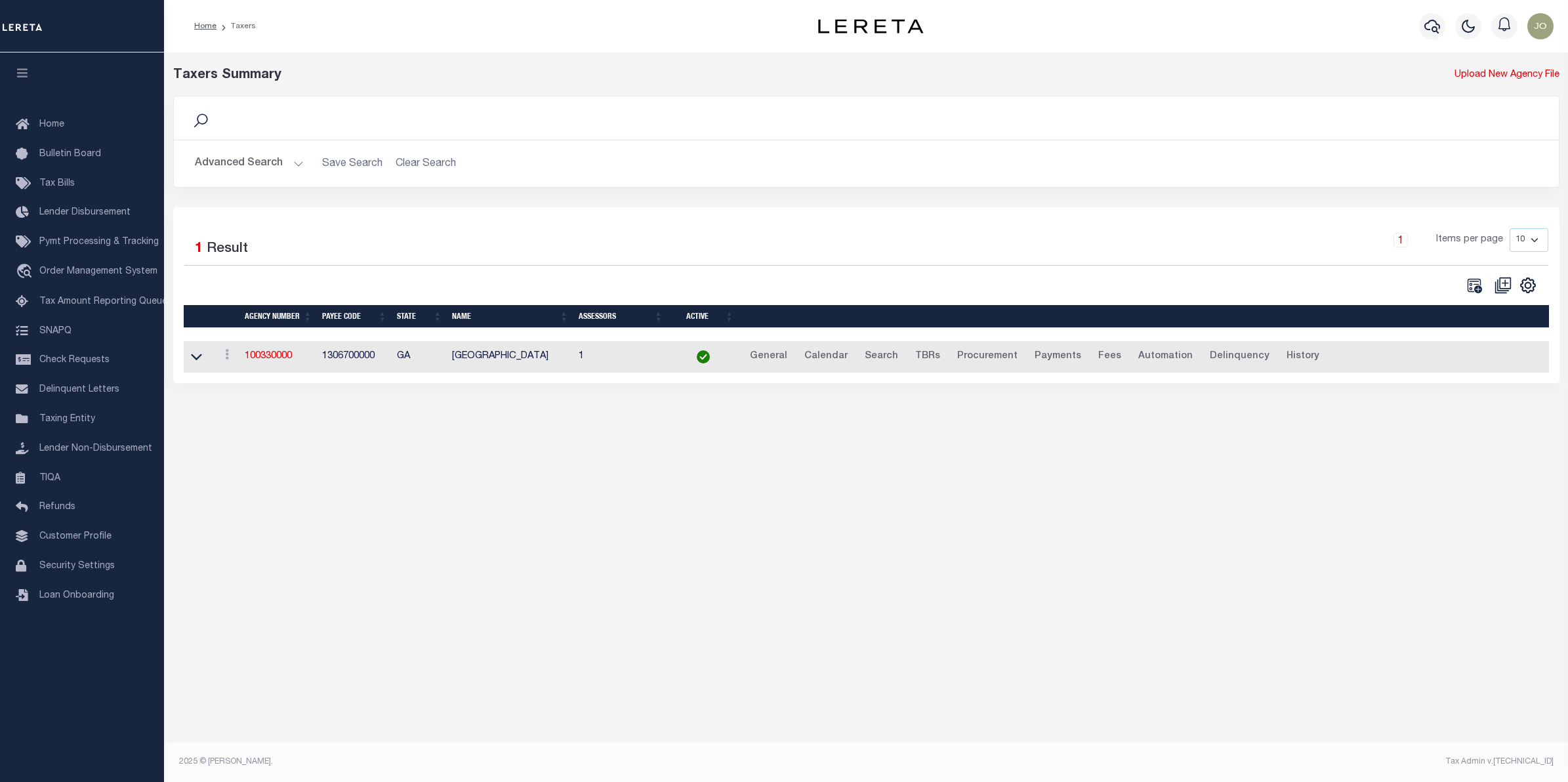
click at [280, 159] on button "Advanced Search" at bounding box center [249, 164] width 109 height 26
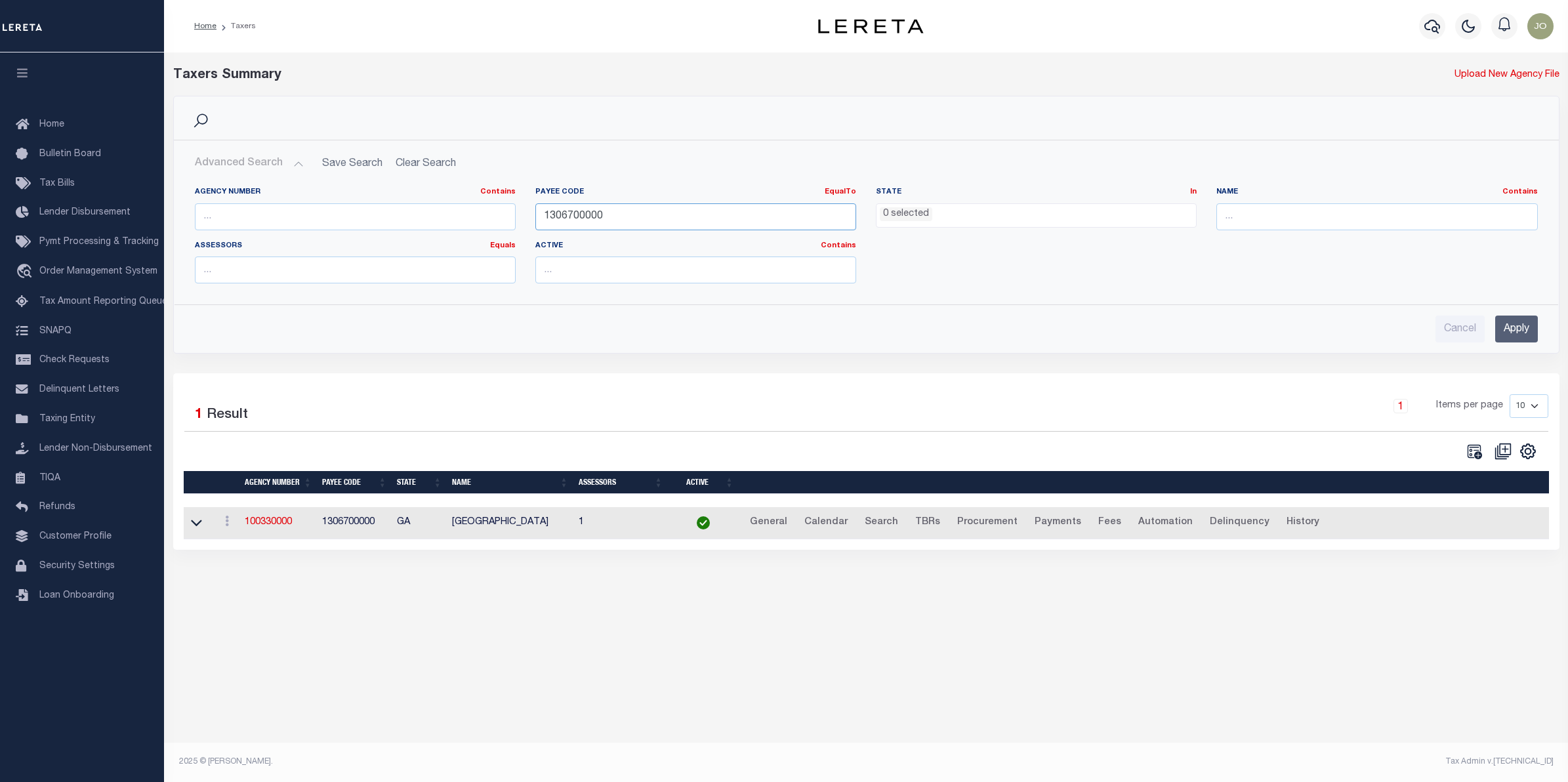
click at [590, 219] on input "1306700000" at bounding box center [695, 217] width 320 height 27
paste input "24064"
type input "1306700000"
click at [292, 210] on input "text" at bounding box center [355, 217] width 320 height 27
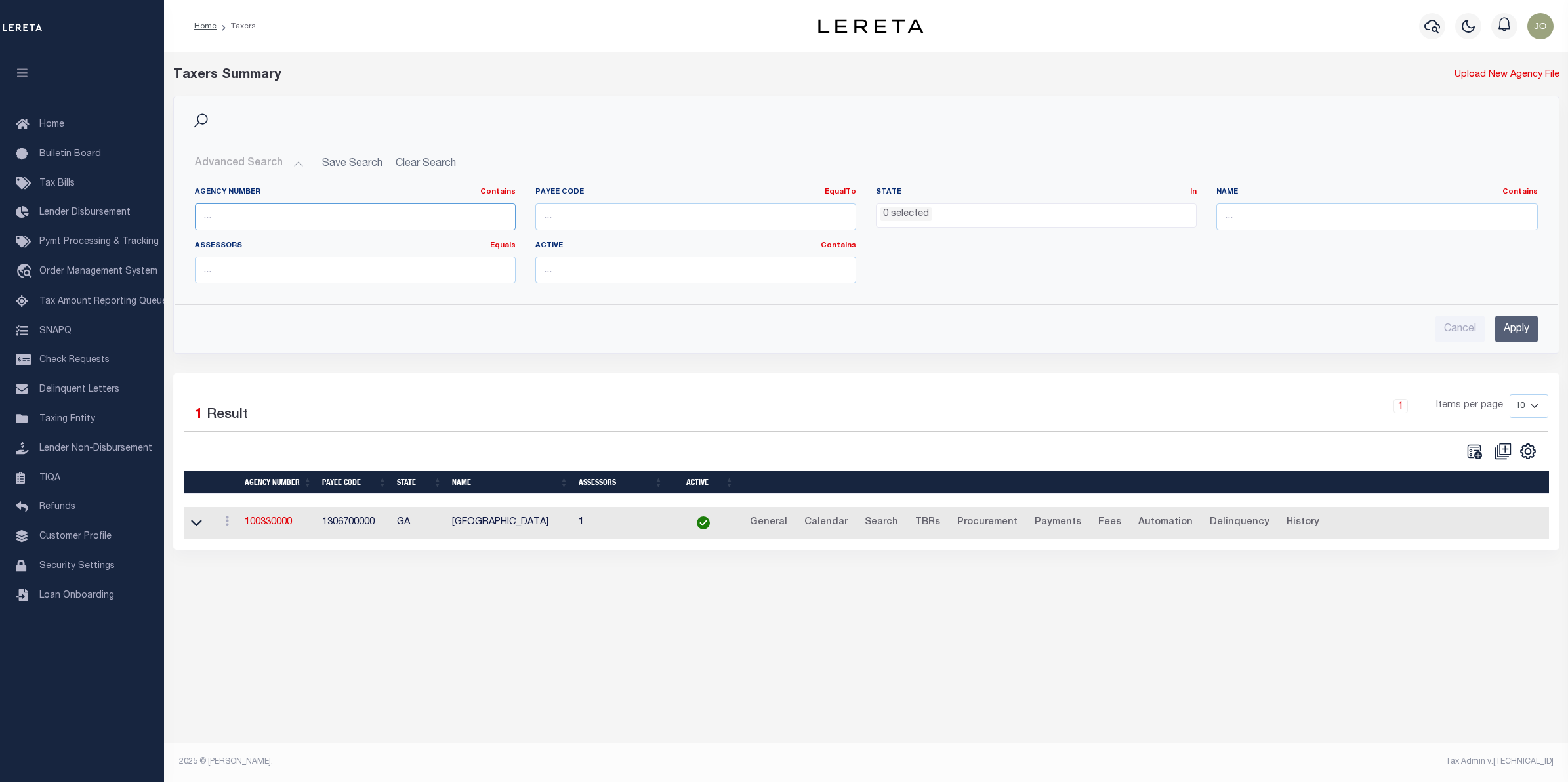
paste input "240640000"
type input "240640000"
click at [1506, 326] on input "Apply" at bounding box center [1516, 329] width 42 height 27
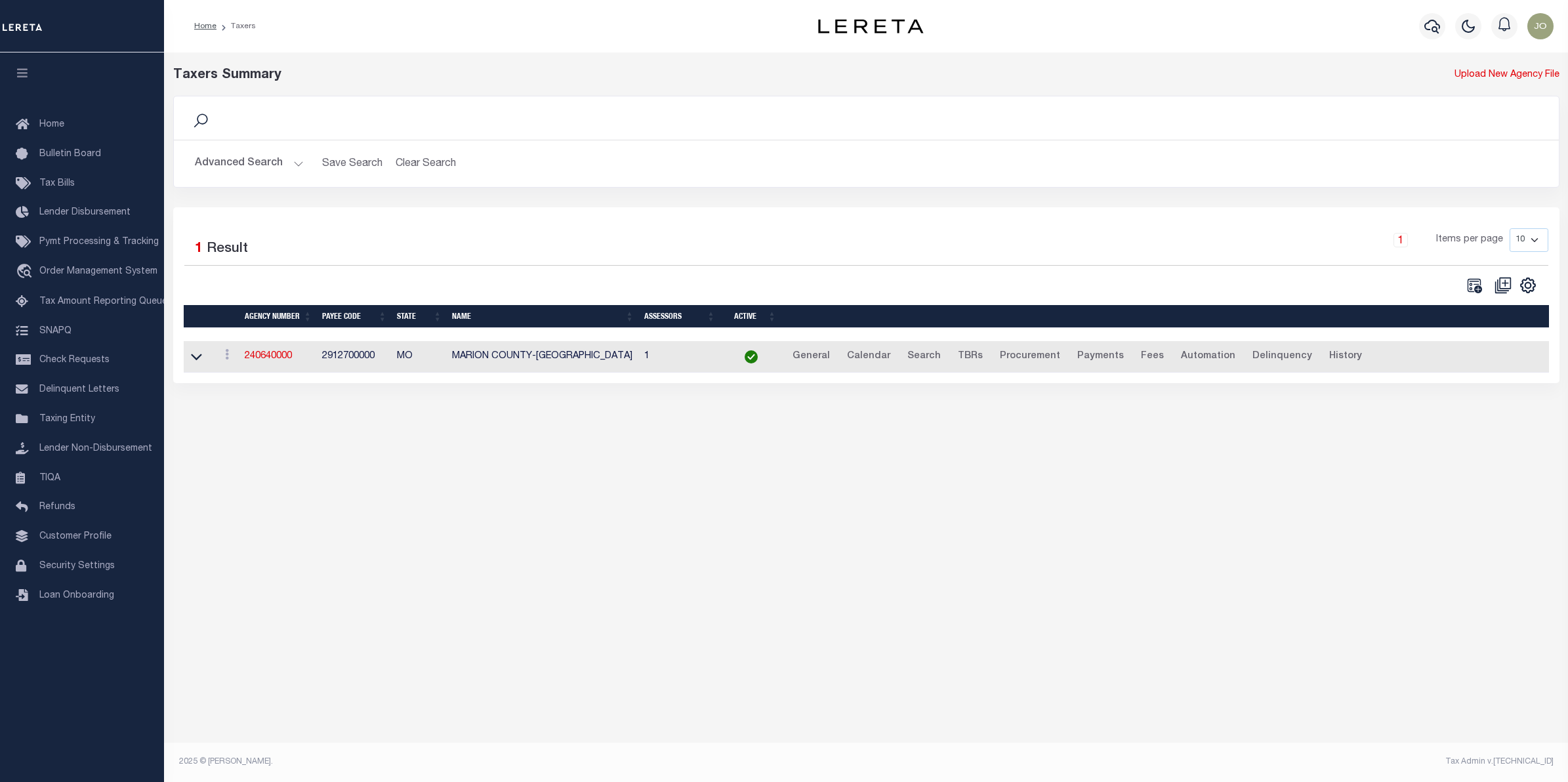
click at [293, 161] on button "Advanced Search" at bounding box center [249, 164] width 109 height 26
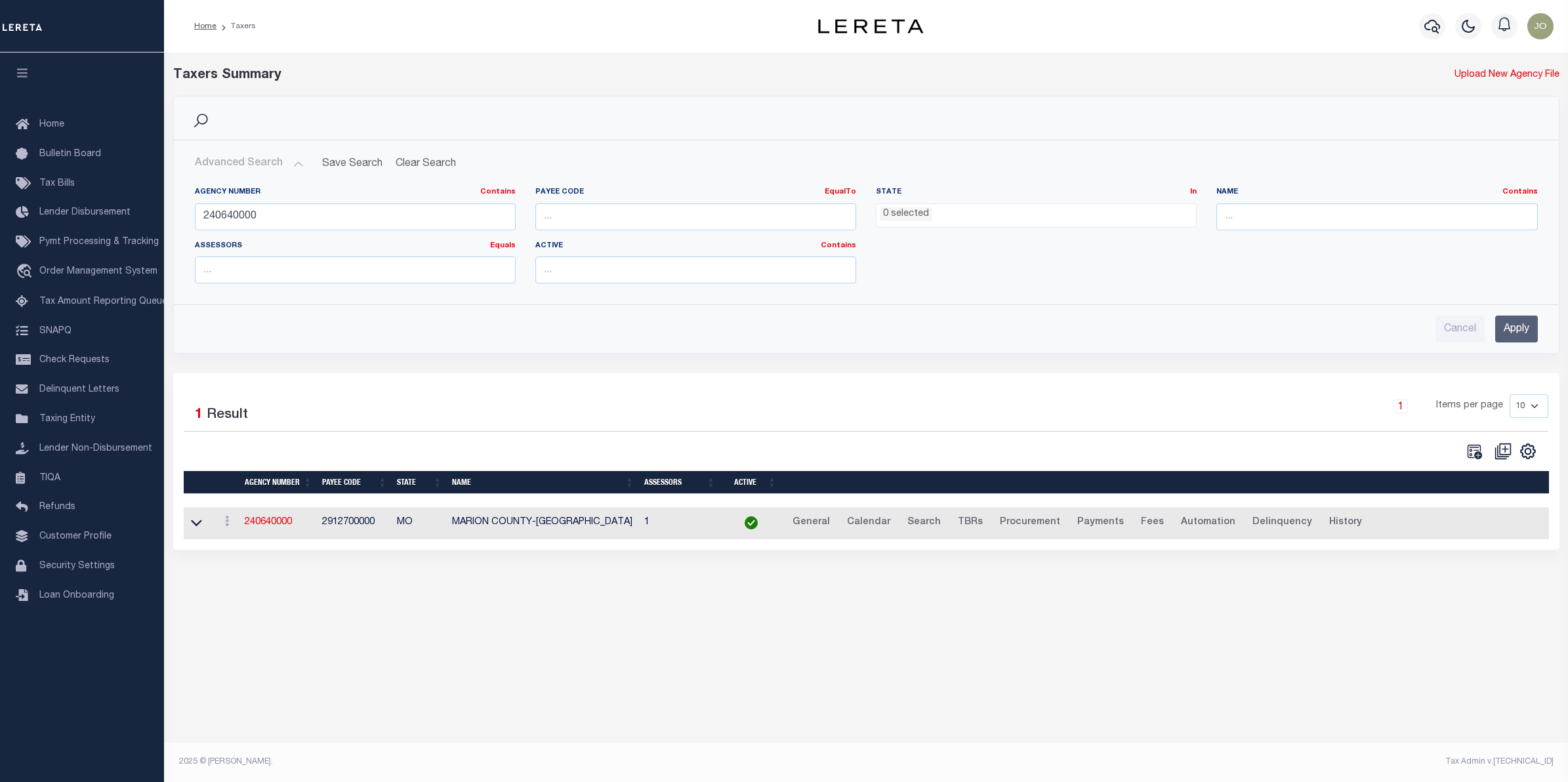
click at [802, 369] on div "Search Advanced Search Save Search Clear Search tblPayees_dynamictable_____Defa…" at bounding box center [866, 234] width 1406 height 277
click at [887, 449] on div "CSV Export Selected Print Show Filter Show Search Columns 0: 1: 2: Agency Number" at bounding box center [1207, 451] width 683 height 18
click at [369, 217] on input "240640000" at bounding box center [355, 217] width 320 height 27
click at [1504, 324] on input "Apply" at bounding box center [1516, 329] width 42 height 27
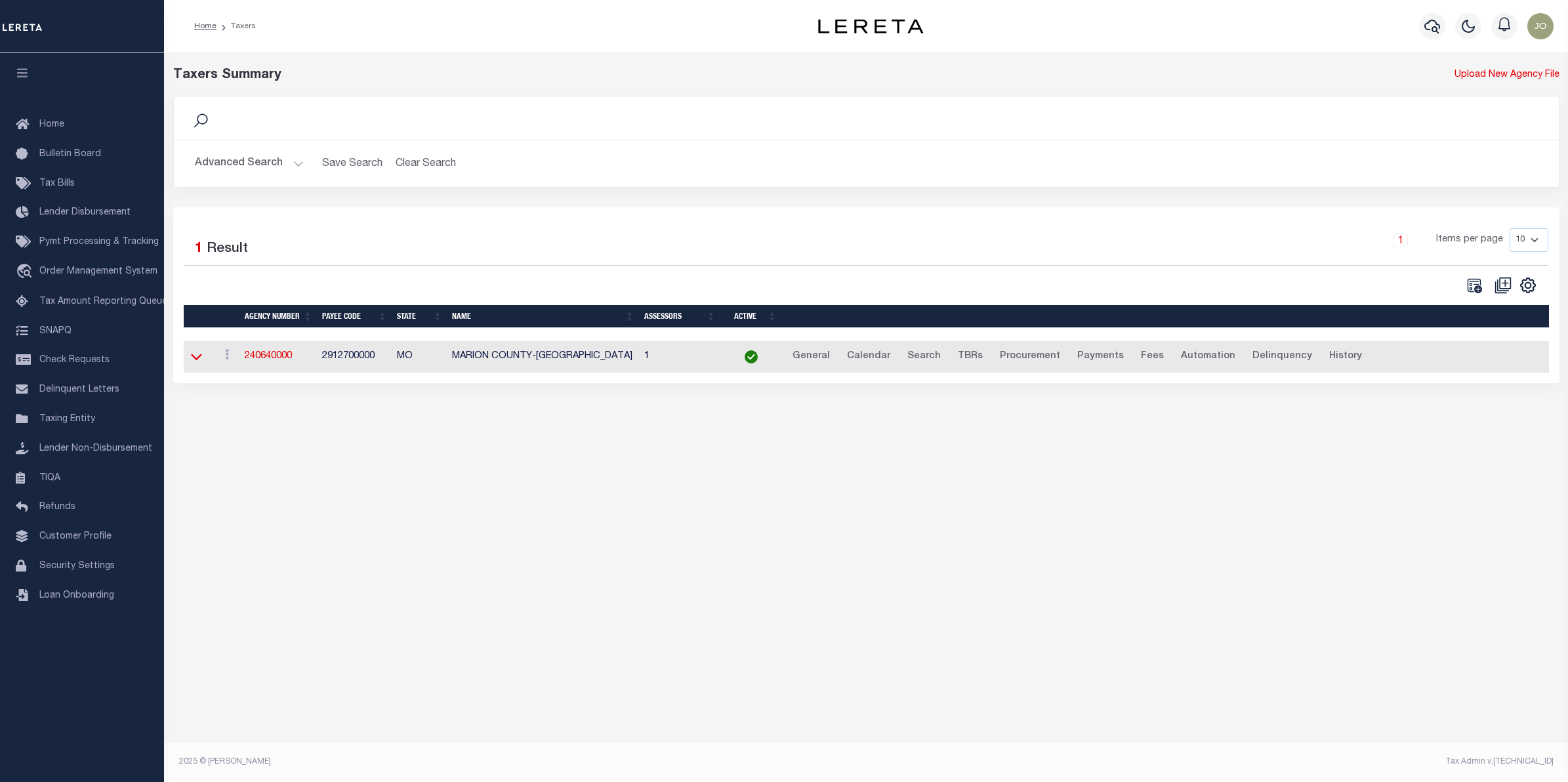
click at [198, 359] on icon at bounding box center [197, 357] width 11 height 14
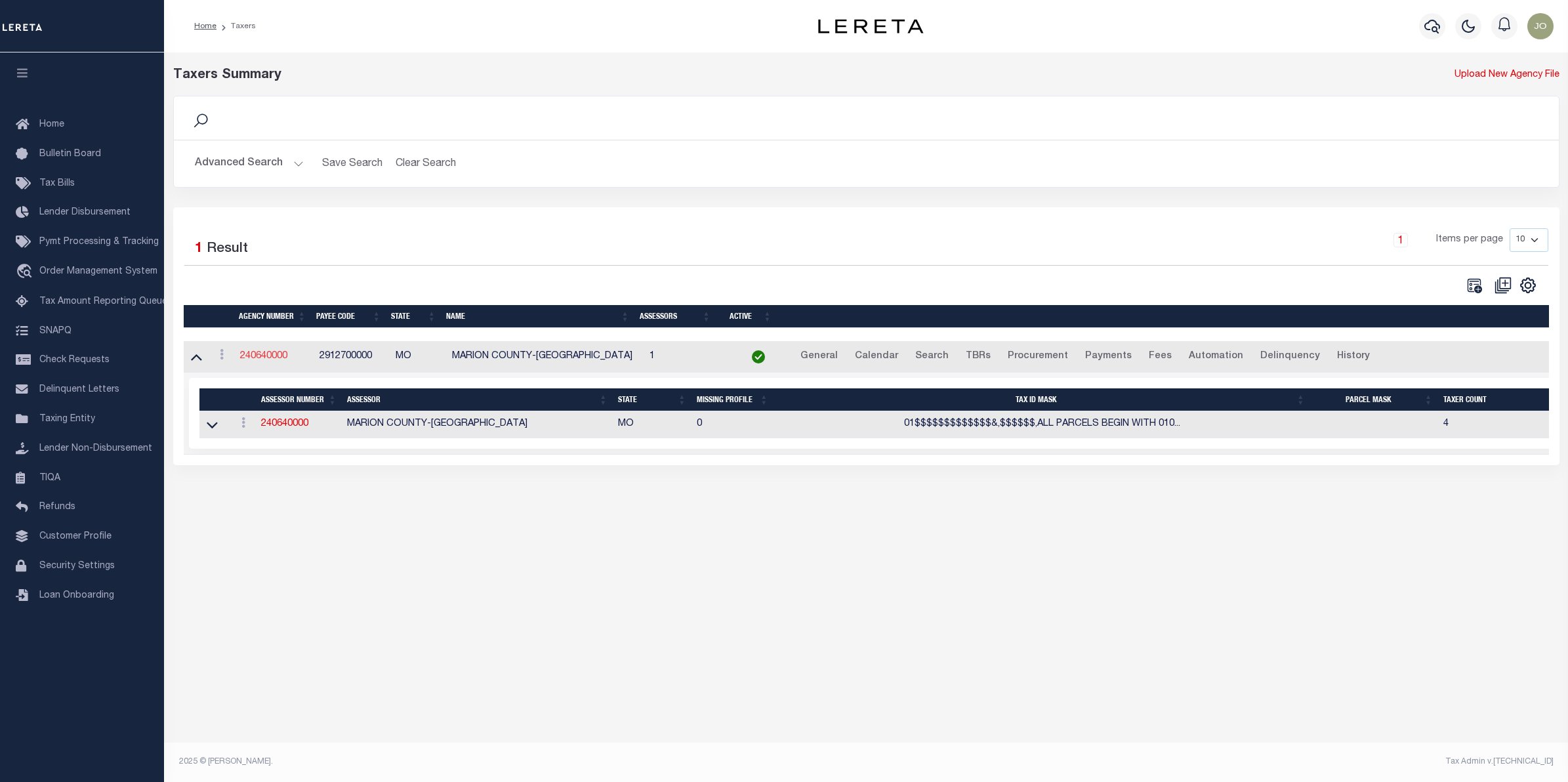
click at [269, 360] on link "240640000" at bounding box center [263, 357] width 47 height 9
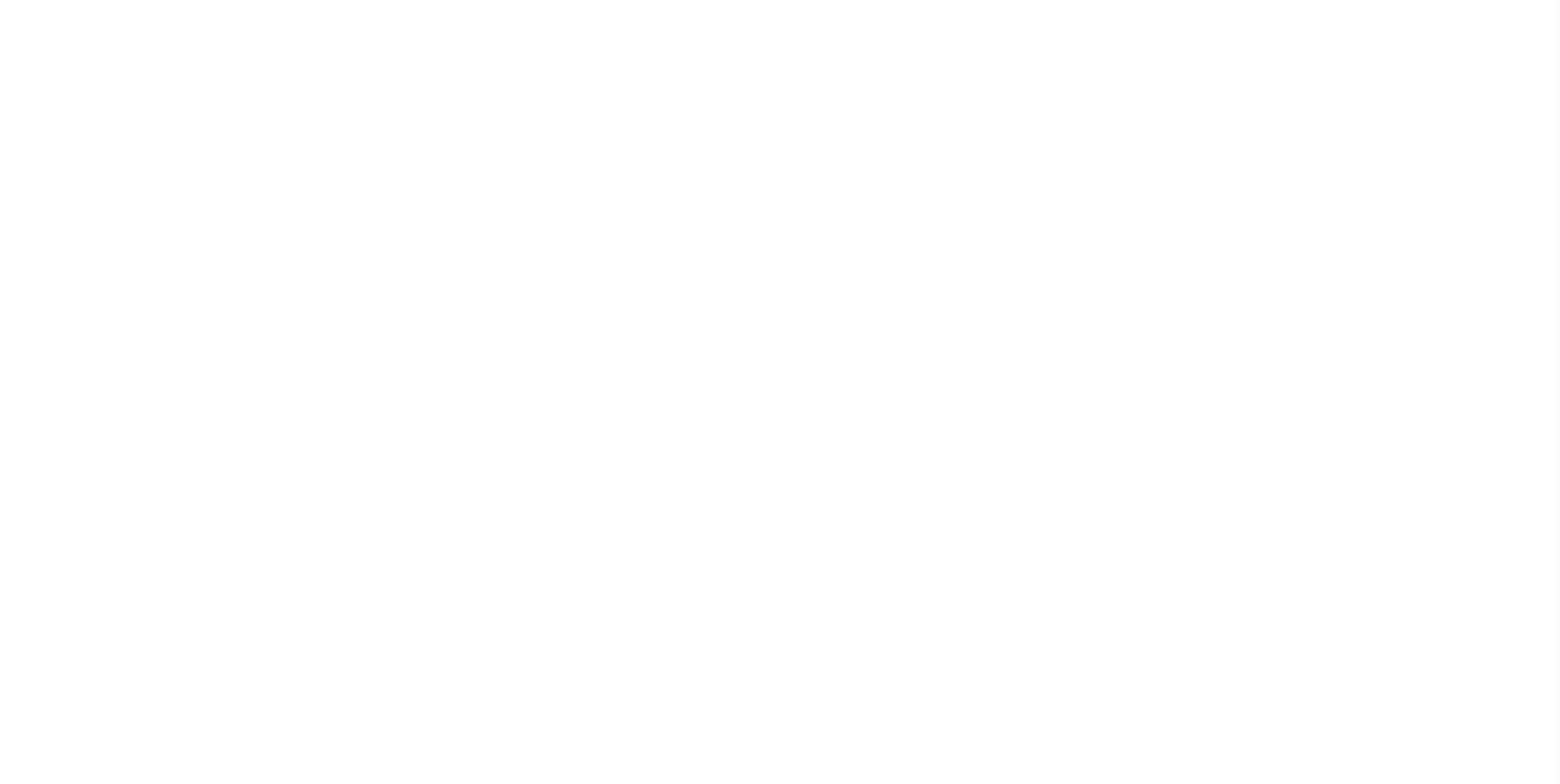
select select
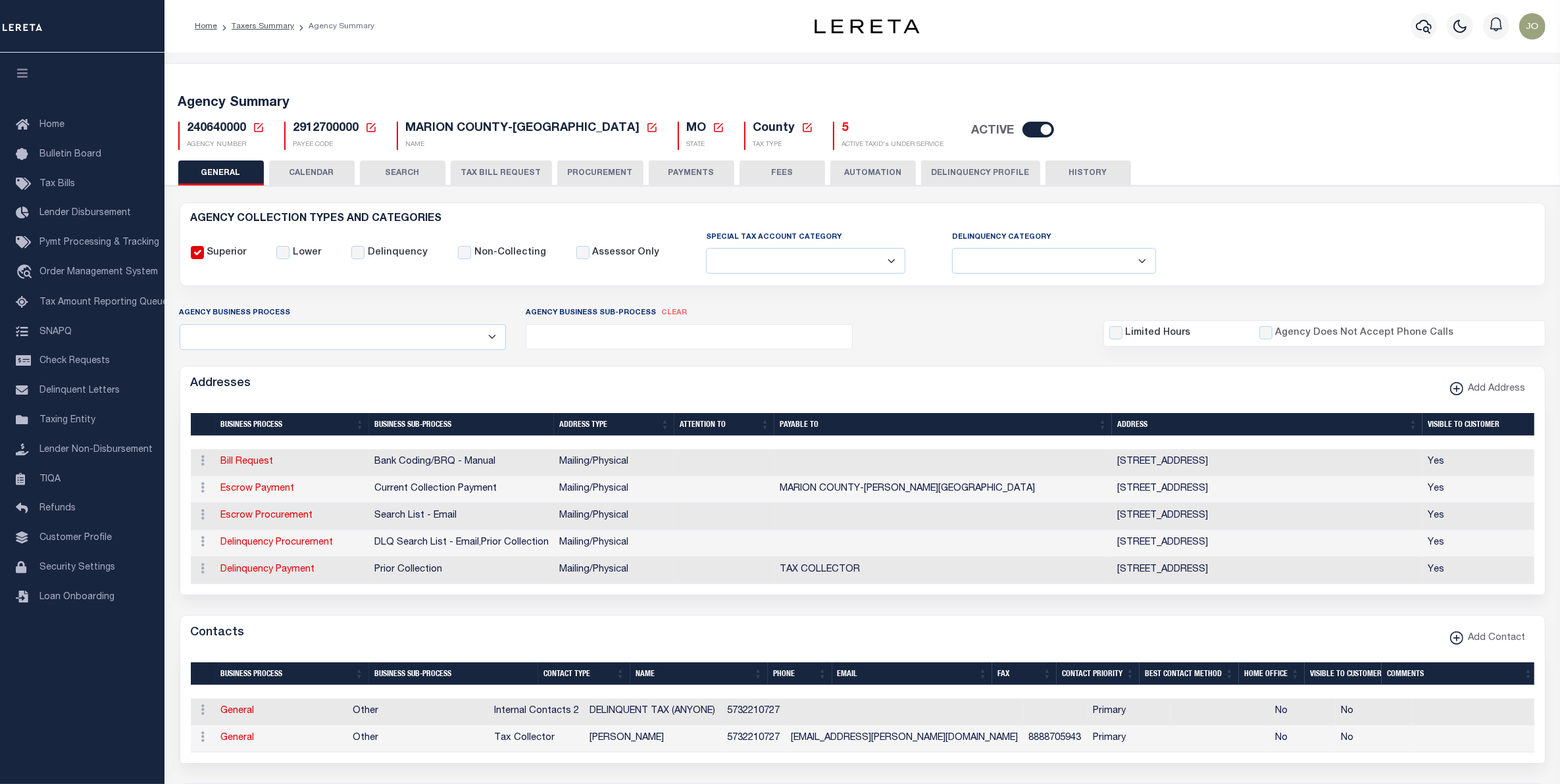
click at [495, 176] on button "TAX BILL REQUEST" at bounding box center [501, 173] width 101 height 25
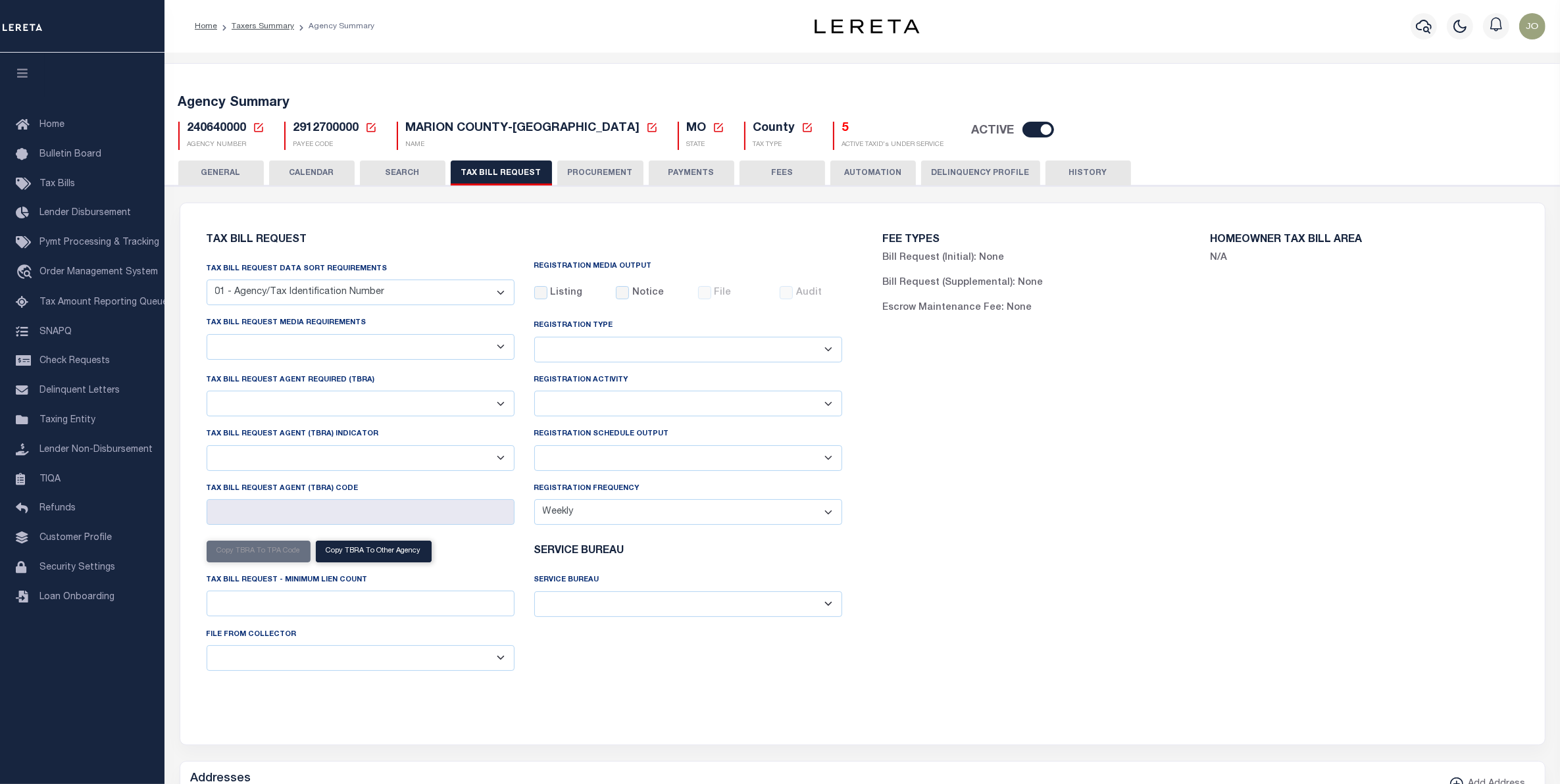
select select "30"
checkbox input "false"
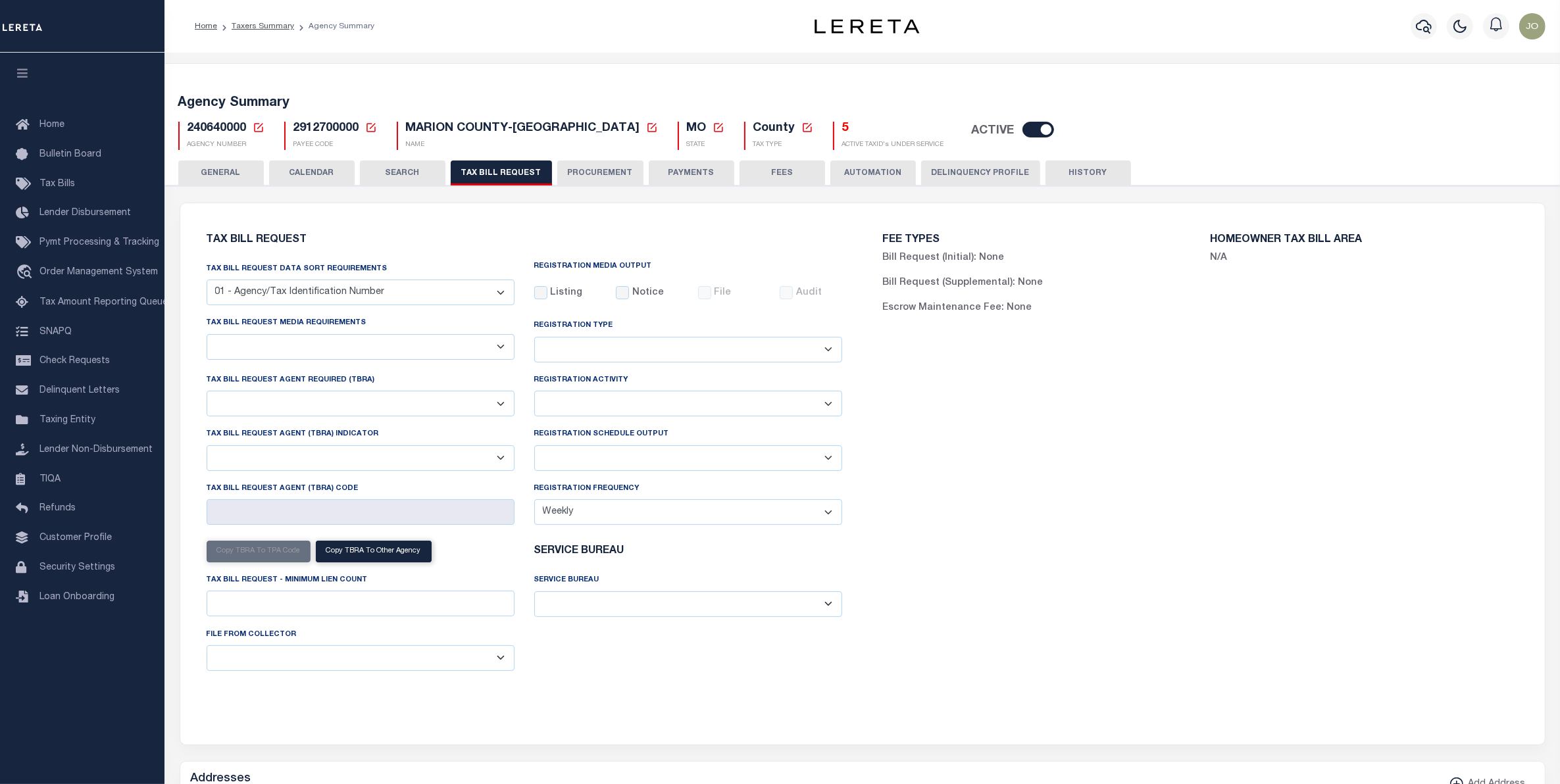
select select "22"
select select "false"
select select
select select "7803021001"
click at [318, 171] on button "CALENDAR" at bounding box center [311, 173] width 86 height 25
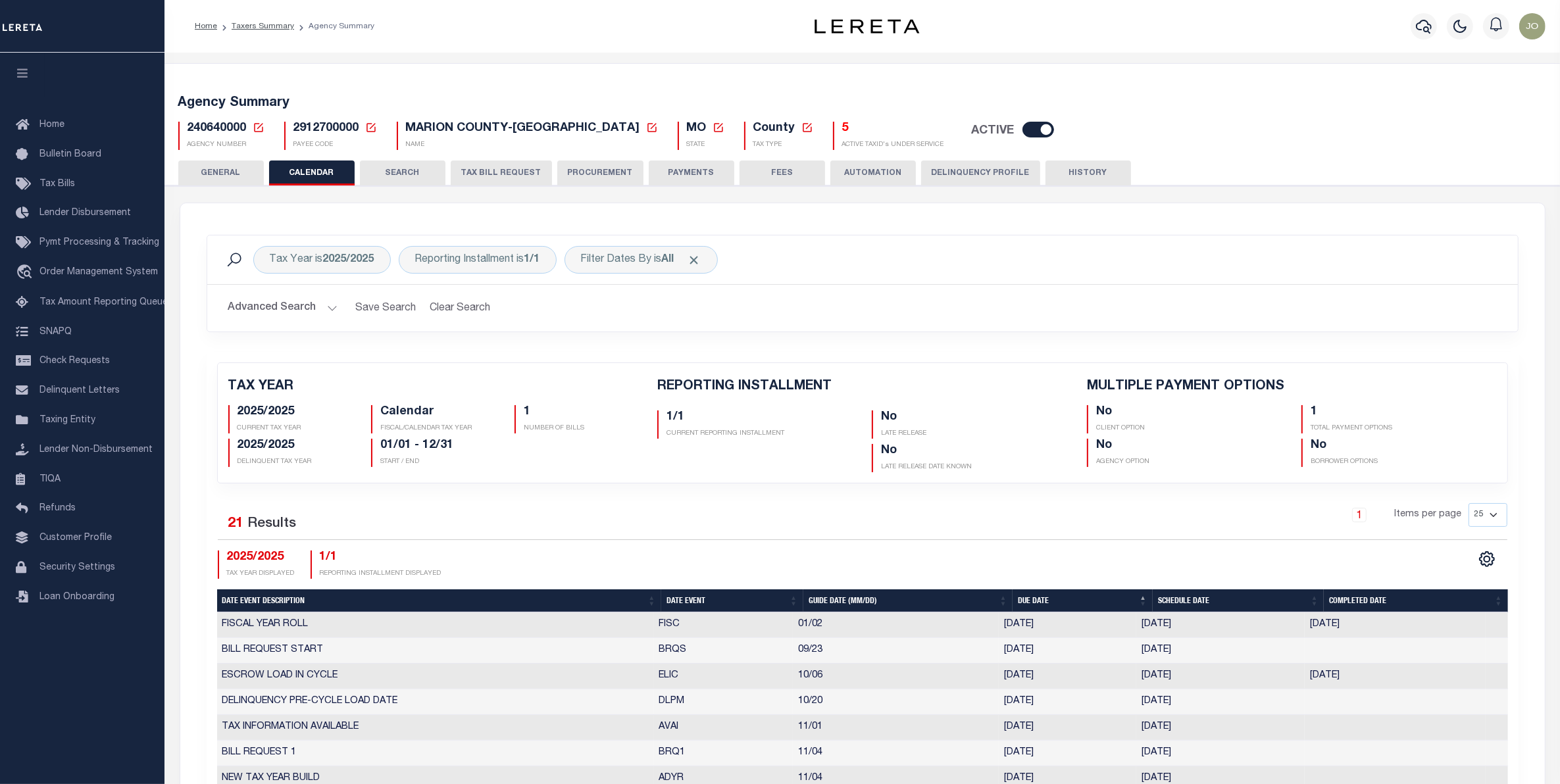
checkbox input "false"
type input "1"
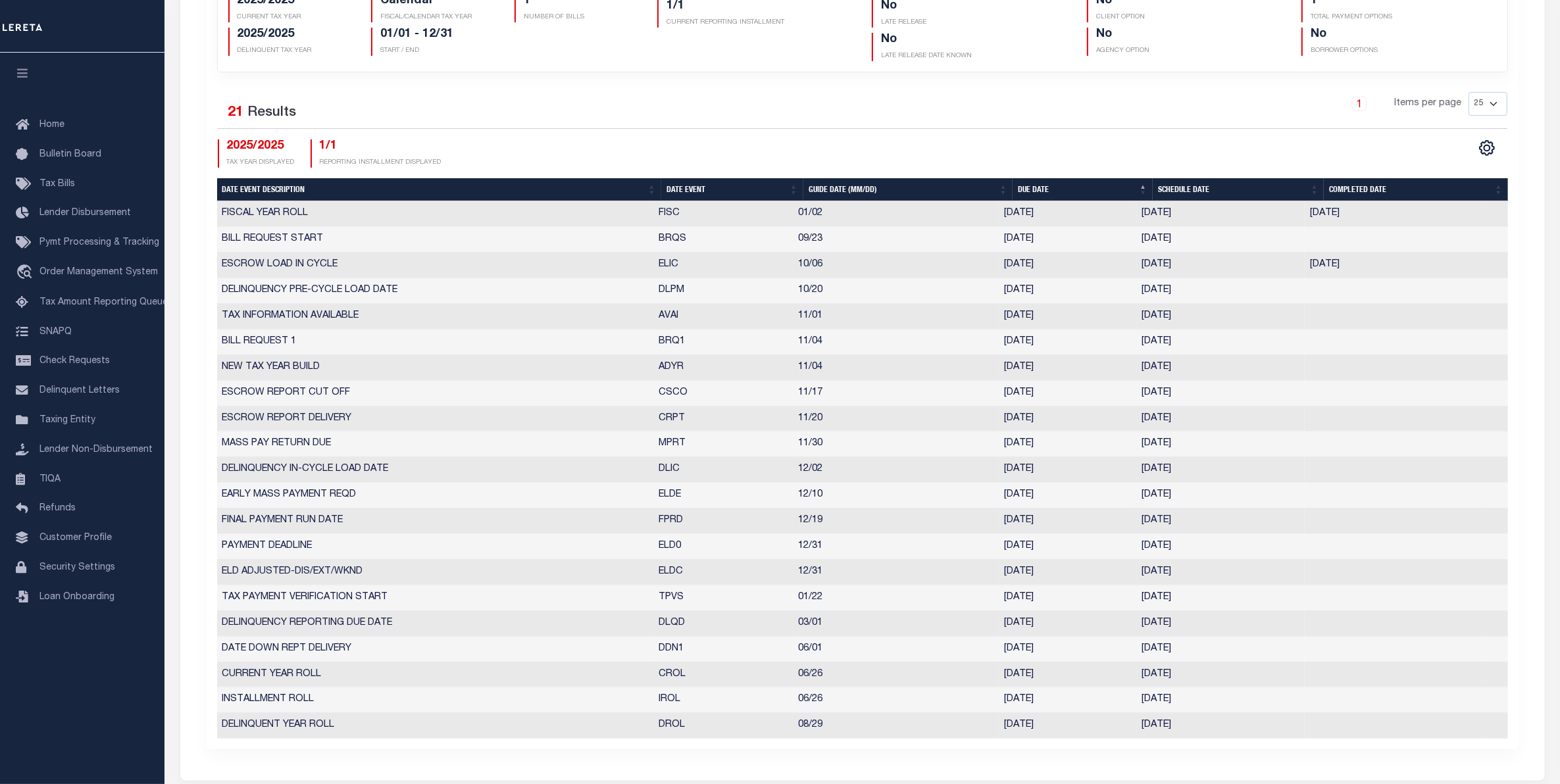
scroll to position [329, 0]
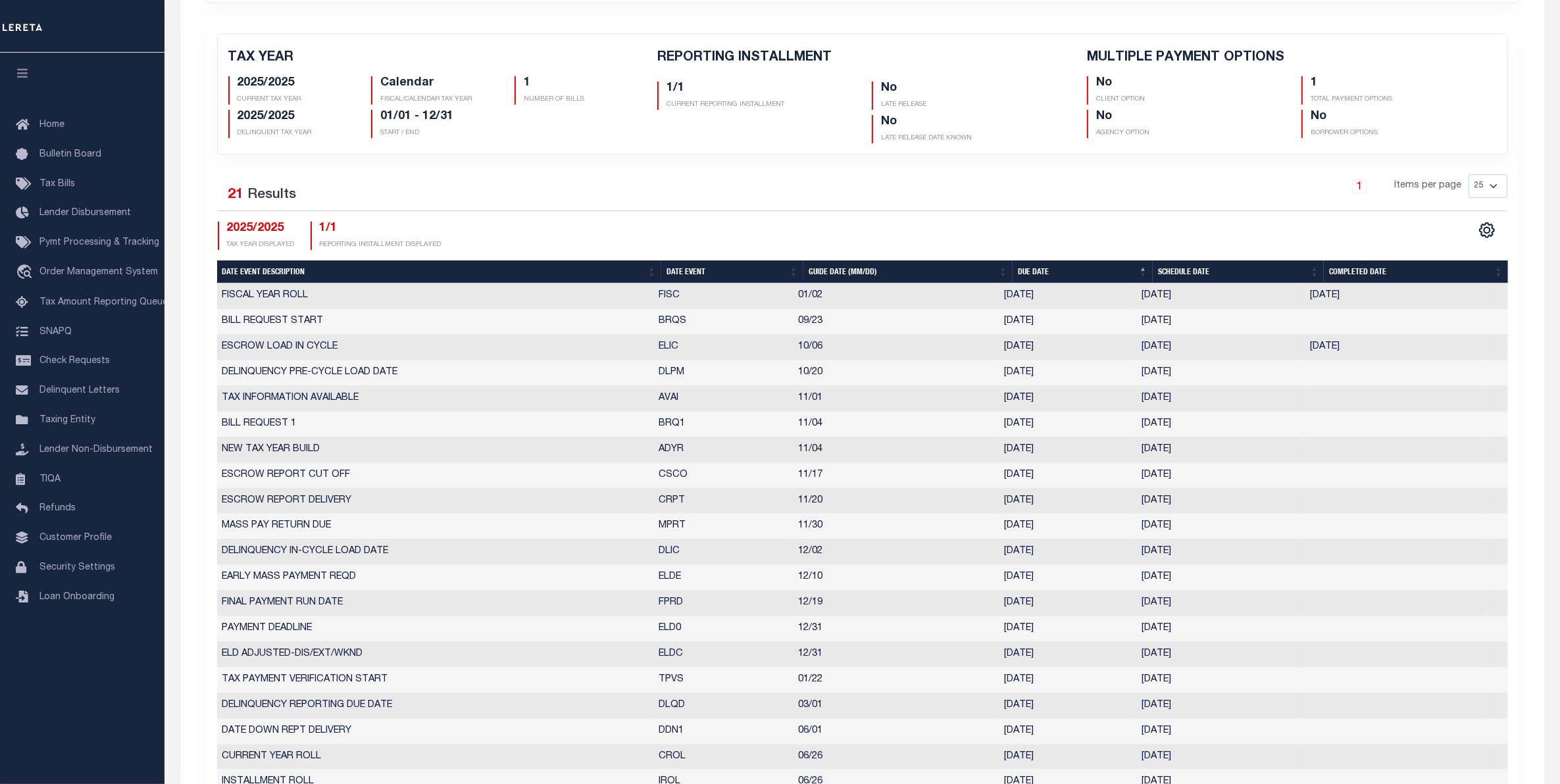
click at [1149, 430] on td "10/28/2025" at bounding box center [1220, 424] width 168 height 26
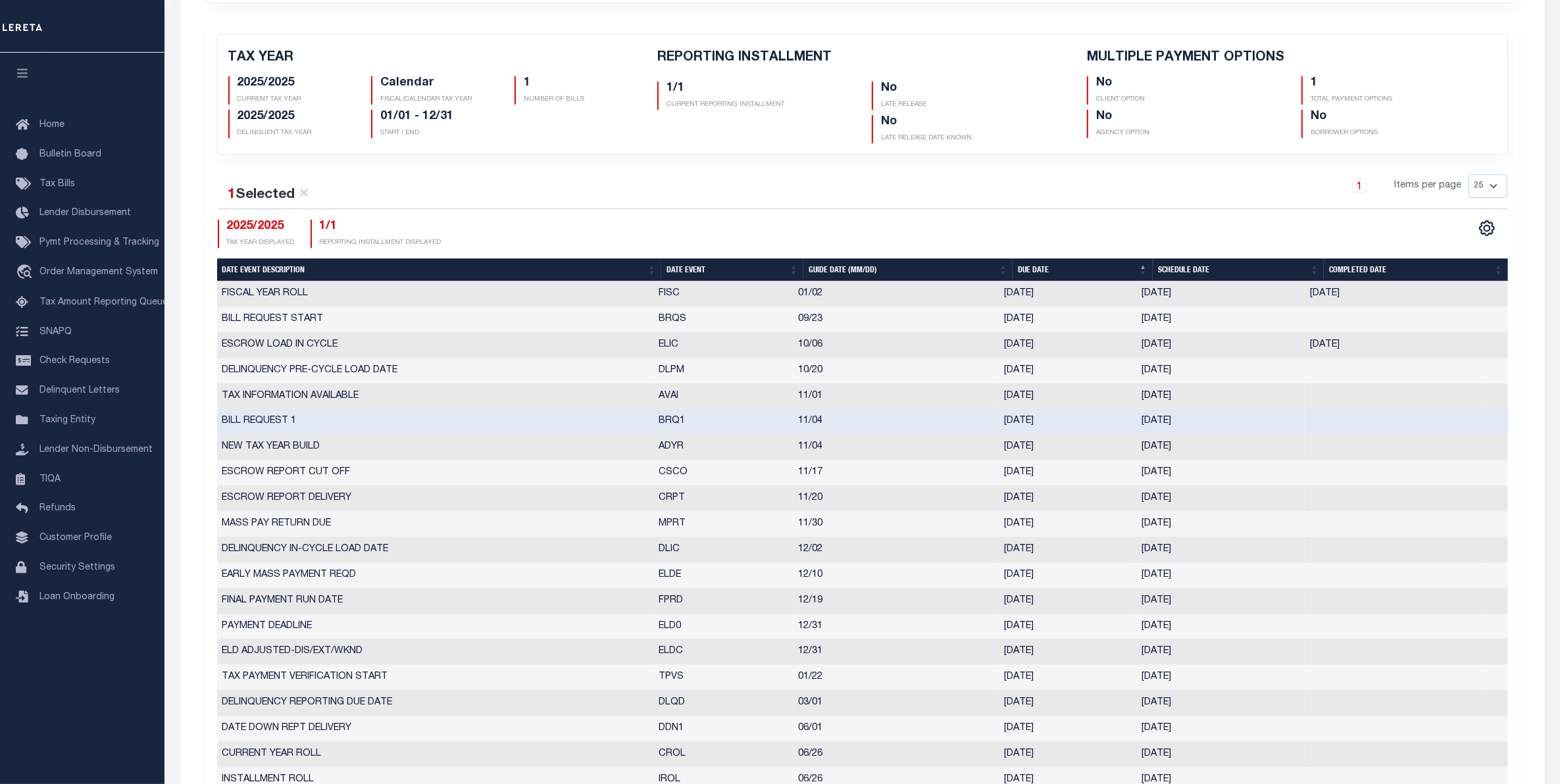
select select "11"
select select "4"
type input "10/28/2025"
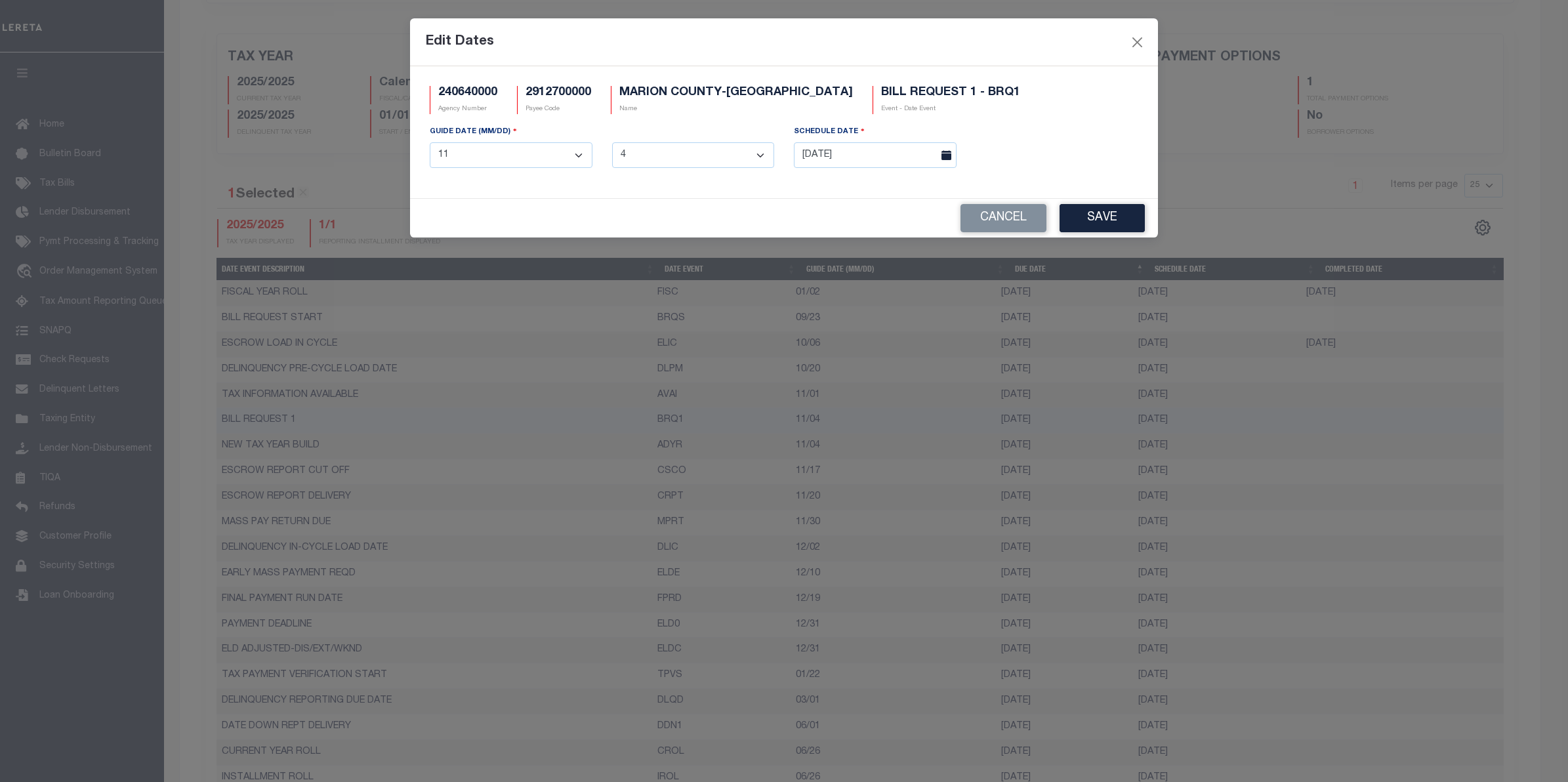
click at [552, 159] on select "1 2 3 4 5 6 7 8 9 10 11 12" at bounding box center [511, 155] width 163 height 26
select select "10"
click at [429, 143] on select "1 2 3 4 5 6 7 8 9 10 11 12" at bounding box center [511, 155] width 163 height 26
click at [699, 154] on select "1 2 3 4 5 6 7 8 9 10 11 12 13 14 15 16 17 18 19 20 21 22 23 24 25 26 27 28 29 3…" at bounding box center [693, 155] width 163 height 26
select select "6"
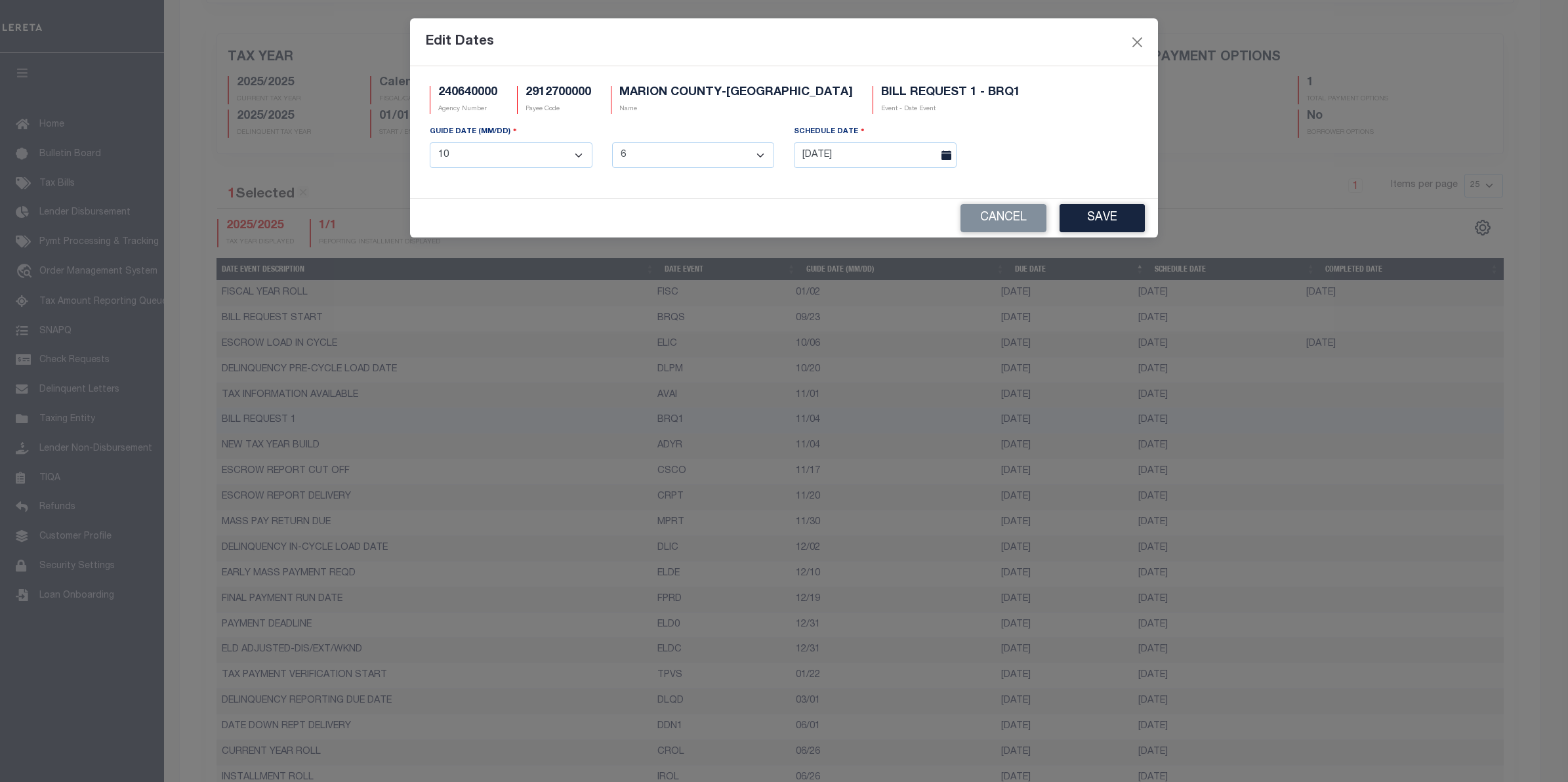
click at [612, 143] on select "1 2 3 4 5 6 7 8 9 10 11 12 13 14 15 16 17 18 19 20 21 22 23 24 25 26 27 28 29 3…" at bounding box center [693, 155] width 163 height 26
click at [943, 154] on icon at bounding box center [946, 155] width 10 height 10
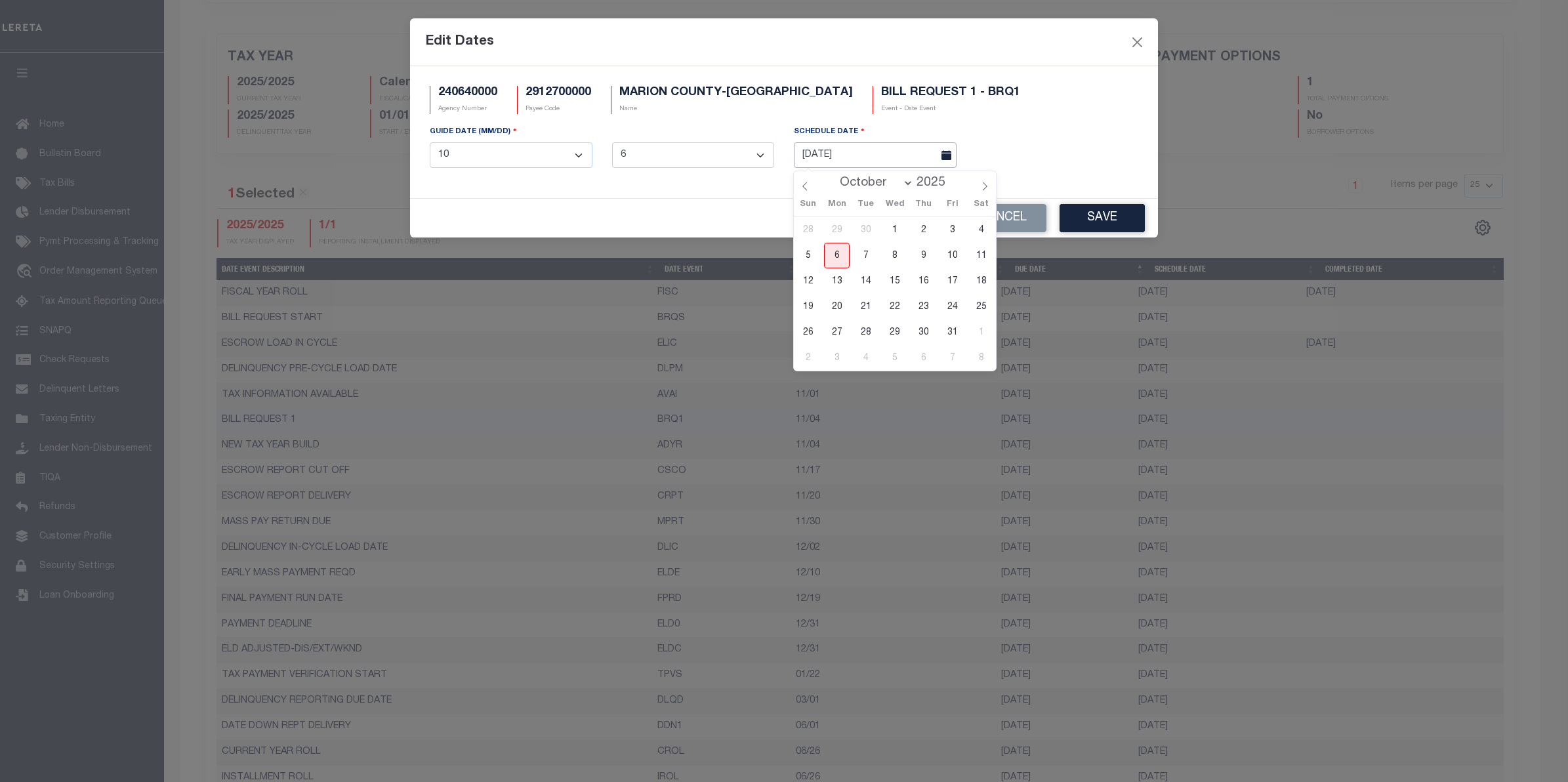
click at [932, 155] on input "10/28/2025" at bounding box center [875, 155] width 163 height 26
click at [831, 257] on span "6" at bounding box center [837, 255] width 26 height 26
type input "10/06/2025"
click at [835, 250] on span "6" at bounding box center [837, 255] width 26 height 26
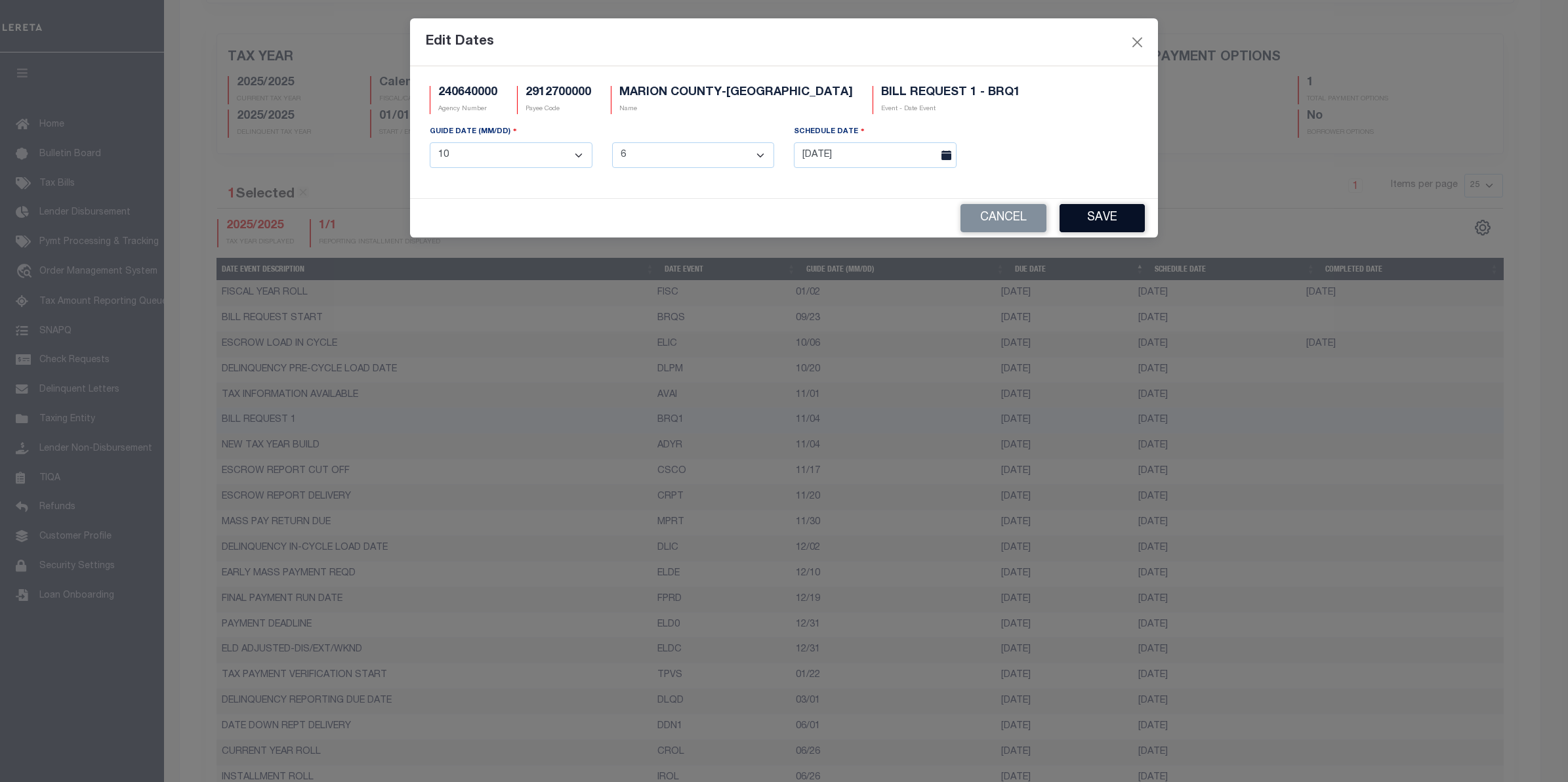
click at [1085, 220] on button "Save" at bounding box center [1102, 218] width 85 height 28
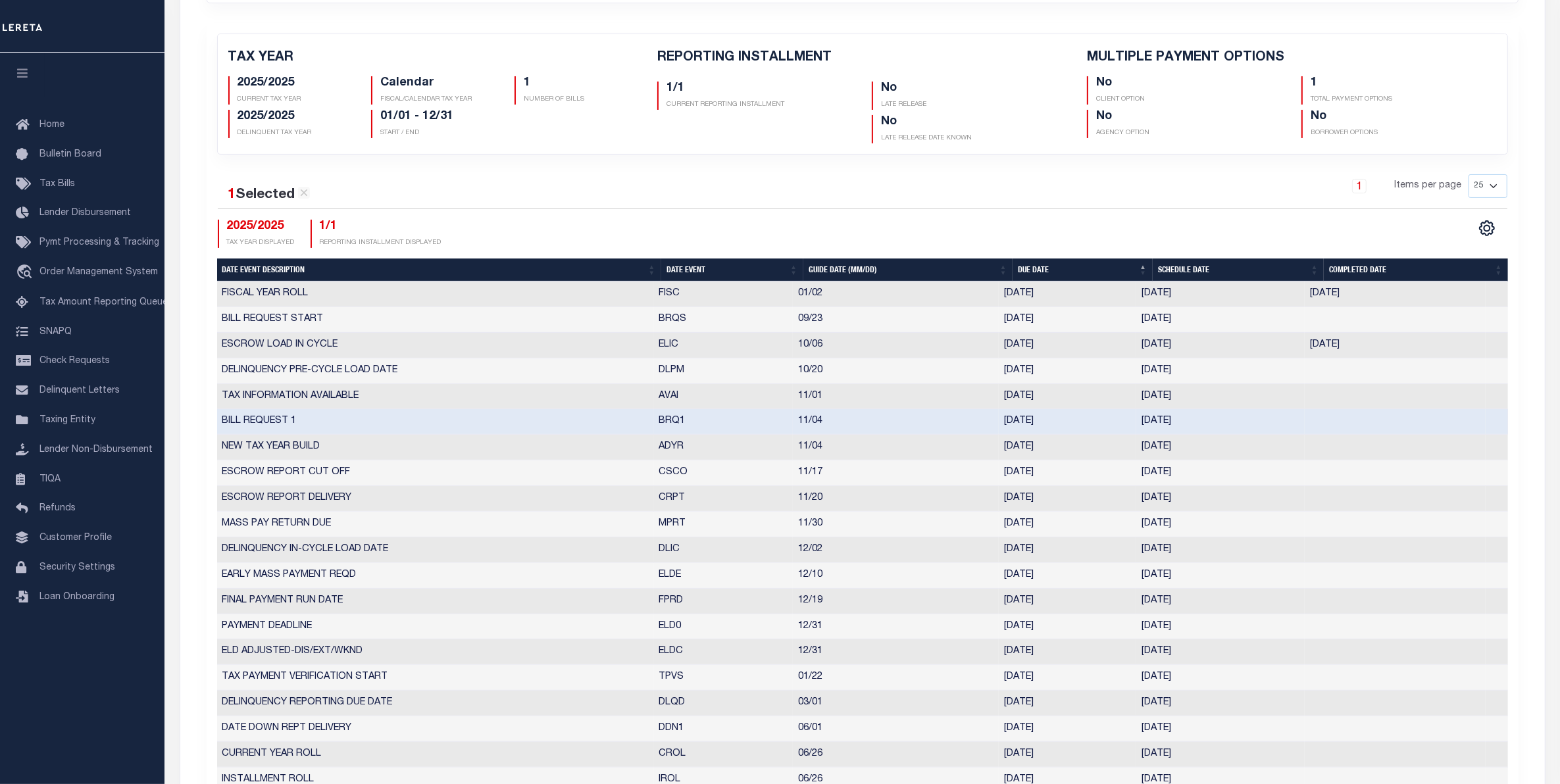
click at [826, 204] on div "1 Items per page 25 50 125 150 175 200" at bounding box center [1026, 192] width 963 height 35
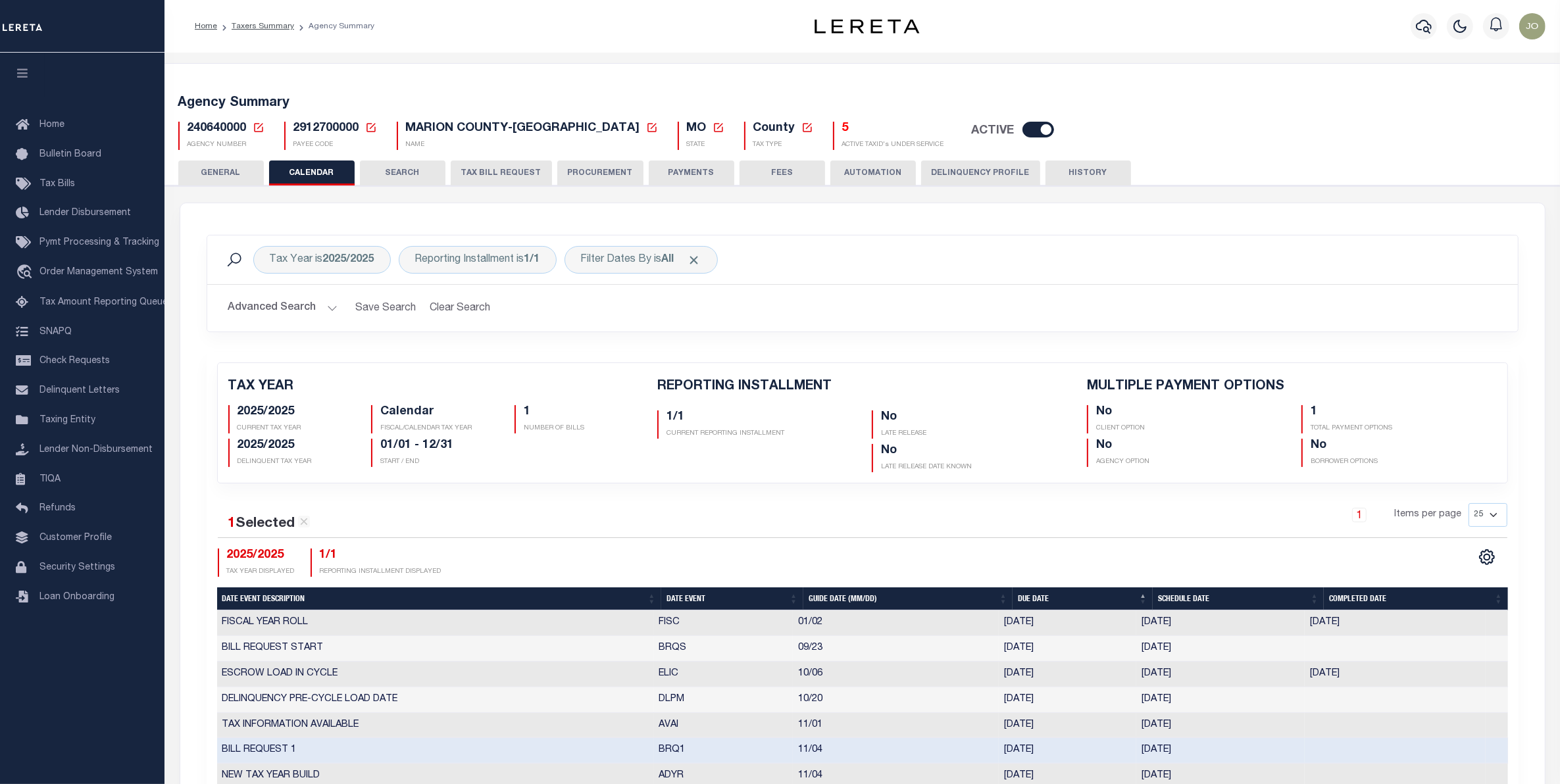
click at [650, 310] on h2 "Advanced Search Save Search Clear Search" at bounding box center [862, 308] width 1290 height 26
click at [450, 209] on div "Tax Year is 2025/2025 Reporting Installment is 1/1 Filter Dates By is All Searc…" at bounding box center [862, 697] width 1364 height 987
click at [558, 356] on div "TAX YEAR 2025/2025 CURRENT TAX YEAR Calendar FISCAL/CALENDAR TAX YEAR 1" at bounding box center [862, 755] width 1312 height 806
click at [430, 356] on div "TAX YEAR 2025/2025 CURRENT TAX YEAR Calendar FISCAL/CALENDAR TAX YEAR 1" at bounding box center [862, 755] width 1312 height 806
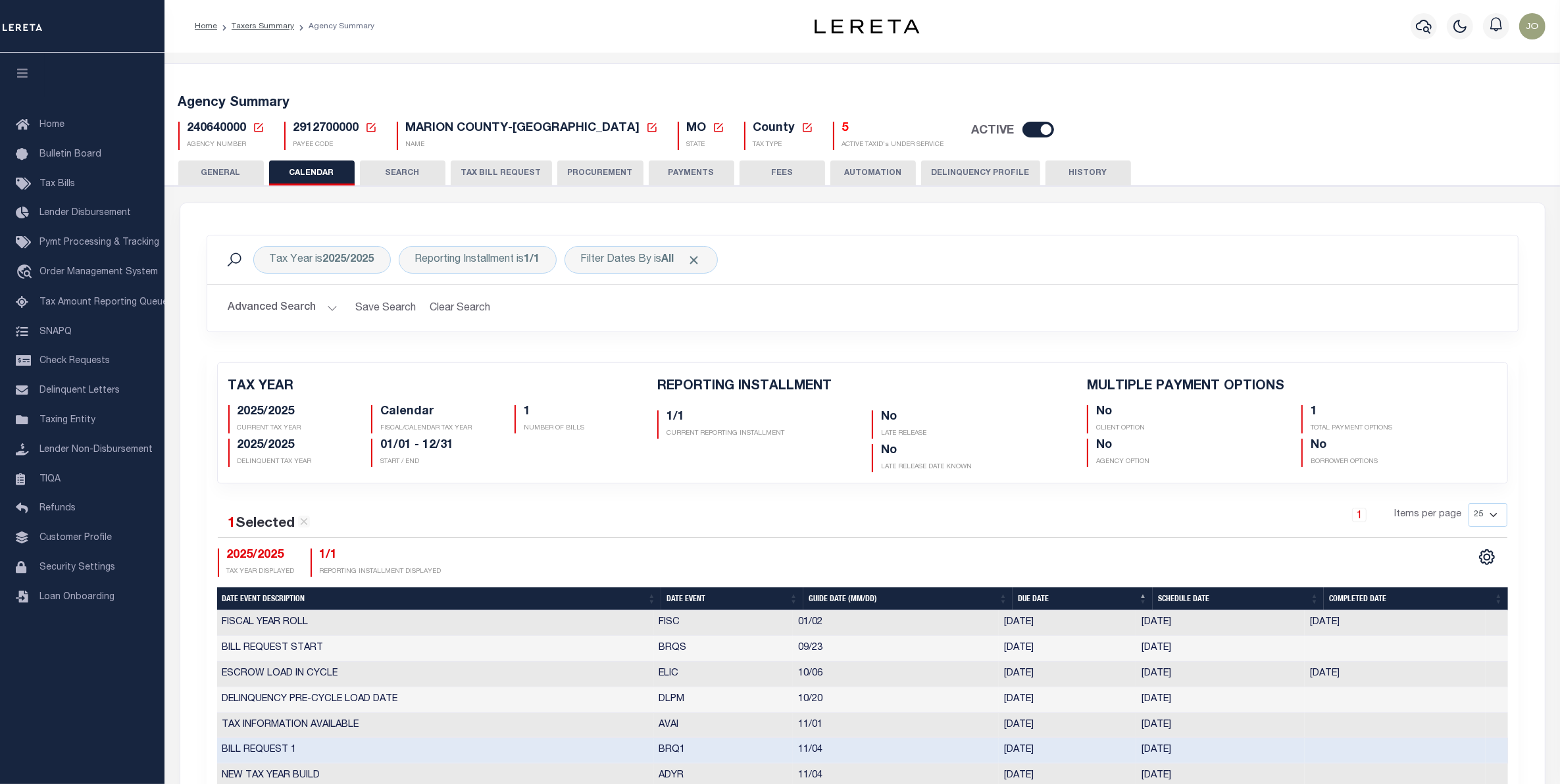
click at [551, 359] on div "TAX YEAR 2025/2025 CURRENT TAX YEAR Calendar FISCAL/CALENDAR TAX YEAR 1" at bounding box center [862, 755] width 1312 height 806
click at [551, 358] on div "TAX YEAR 2025/2025 CURRENT TAX YEAR Calendar FISCAL/CALENDAR TAX YEAR 1" at bounding box center [862, 755] width 1312 height 806
click at [546, 354] on div "TAX YEAR 2025/2025 CURRENT TAX YEAR Calendar FISCAL/CALENDAR TAX YEAR 1" at bounding box center [862, 755] width 1312 height 806
click at [352, 342] on div "Tax Year is 2025/2025 Reporting Installment is 1/1 Filter Dates By is All Searc…" at bounding box center [862, 293] width 1331 height 117
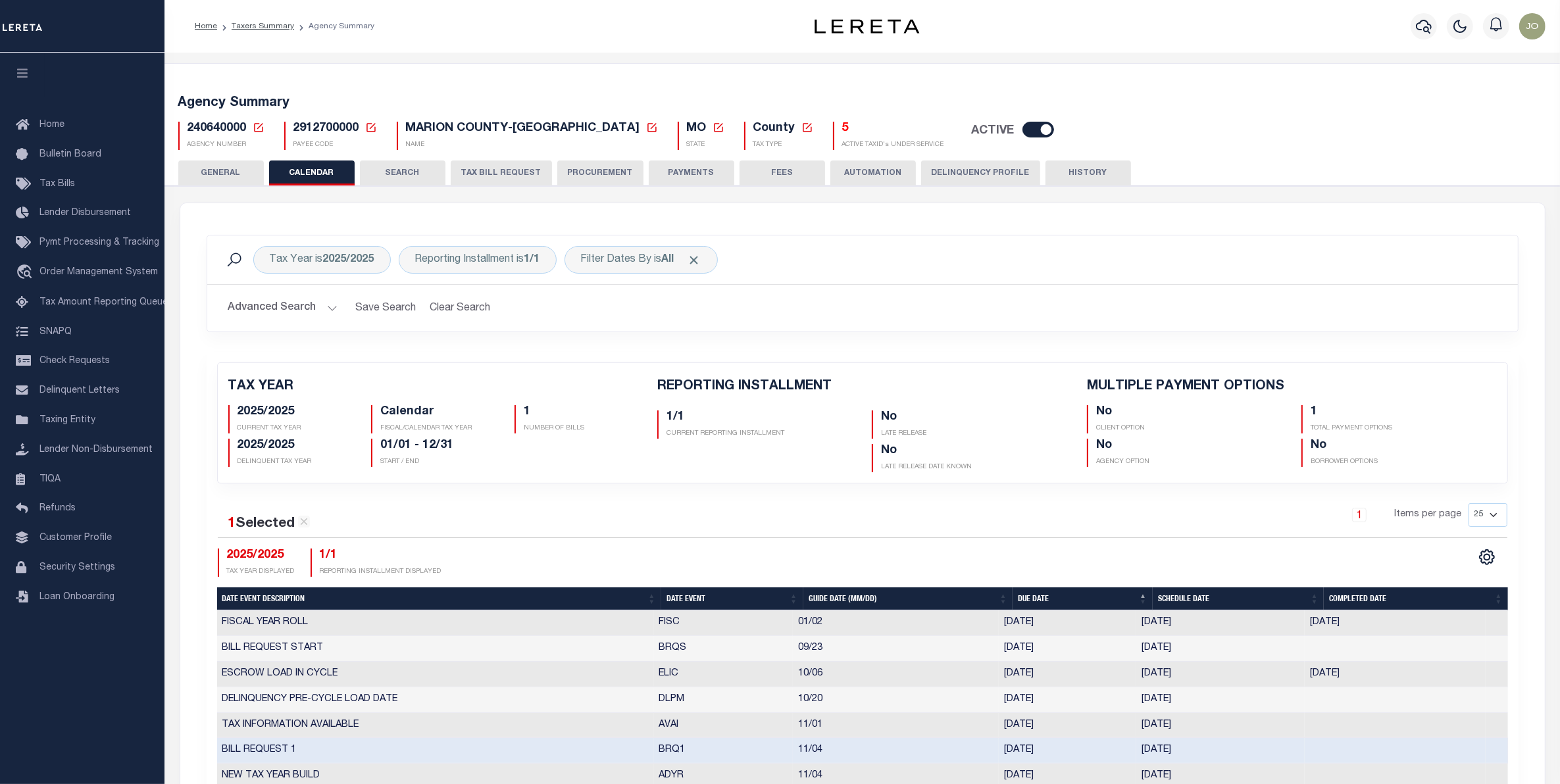
click at [721, 352] on div "TAX YEAR 2025/2025 CURRENT TAX YEAR Calendar FISCAL/CALENDAR TAX YEAR 1" at bounding box center [862, 755] width 1312 height 806
click at [607, 354] on div "TAX YEAR 2025/2025 CURRENT TAX YEAR Calendar FISCAL/CALENDAR TAX YEAR 1" at bounding box center [862, 755] width 1312 height 806
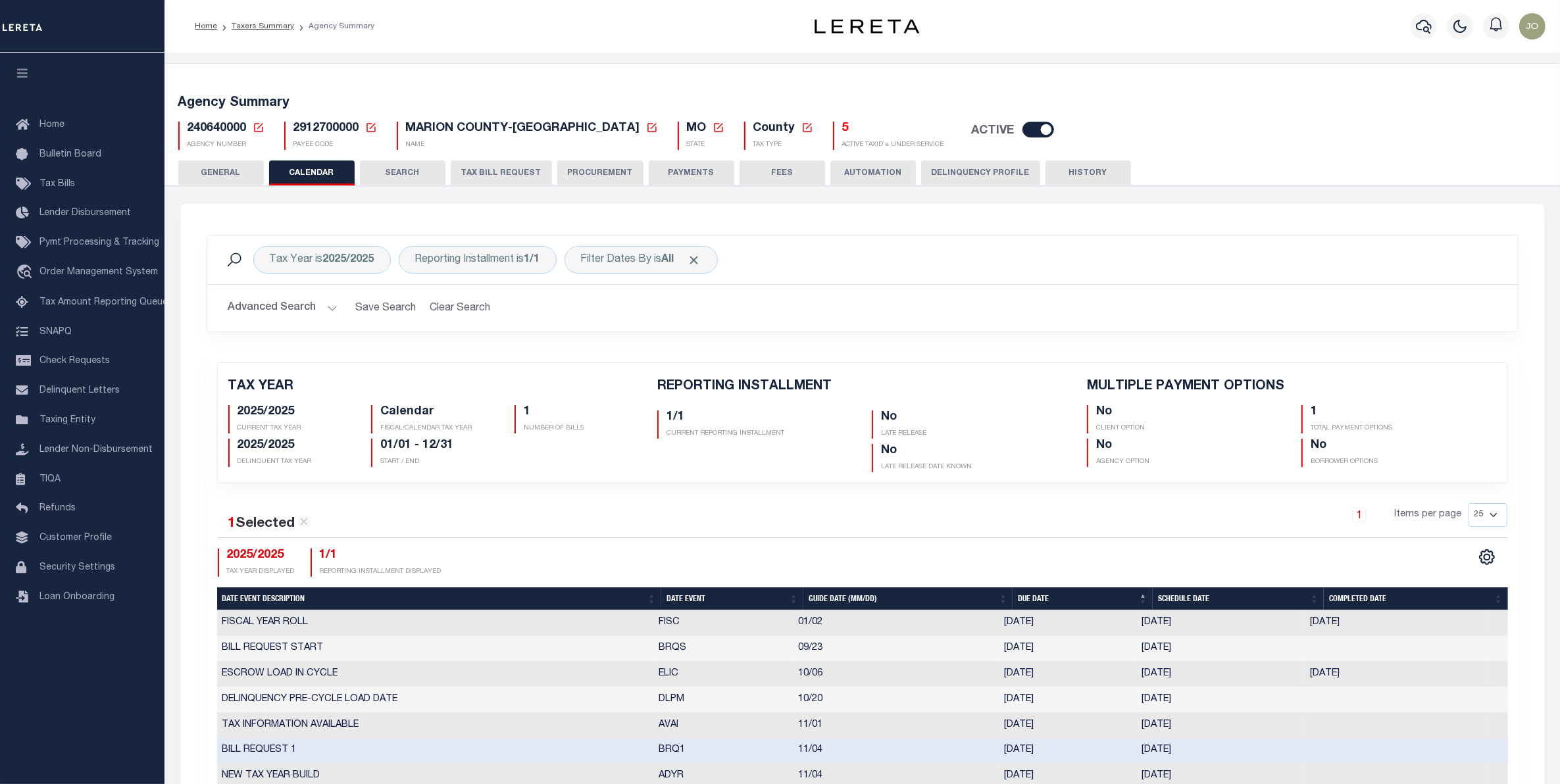
click at [607, 354] on div "TAX YEAR 2025/2025 CURRENT TAX YEAR Calendar FISCAL/CALENDAR TAX YEAR 1" at bounding box center [862, 755] width 1312 height 806
click at [340, 231] on div "Tax Year is 2025/2025 Reporting Installment is 1/1 Filter Dates By is All Searc…" at bounding box center [862, 697] width 1364 height 987
click at [349, 236] on div "Tax Year is 2025/2025 Reporting Installment is 1/1 Filter Dates By is All Search" at bounding box center [863, 260] width 1311 height 49
click at [412, 352] on div "TAX YEAR 2025/2025 CURRENT TAX YEAR Calendar FISCAL/CALENDAR TAX YEAR 1" at bounding box center [862, 755] width 1312 height 806
click at [656, 492] on div "TAX YEAR 2025/2025 CURRENT TAX YEAR Calendar FISCAL/CALENDAR TAX YEAR 1" at bounding box center [862, 755] width 1312 height 806
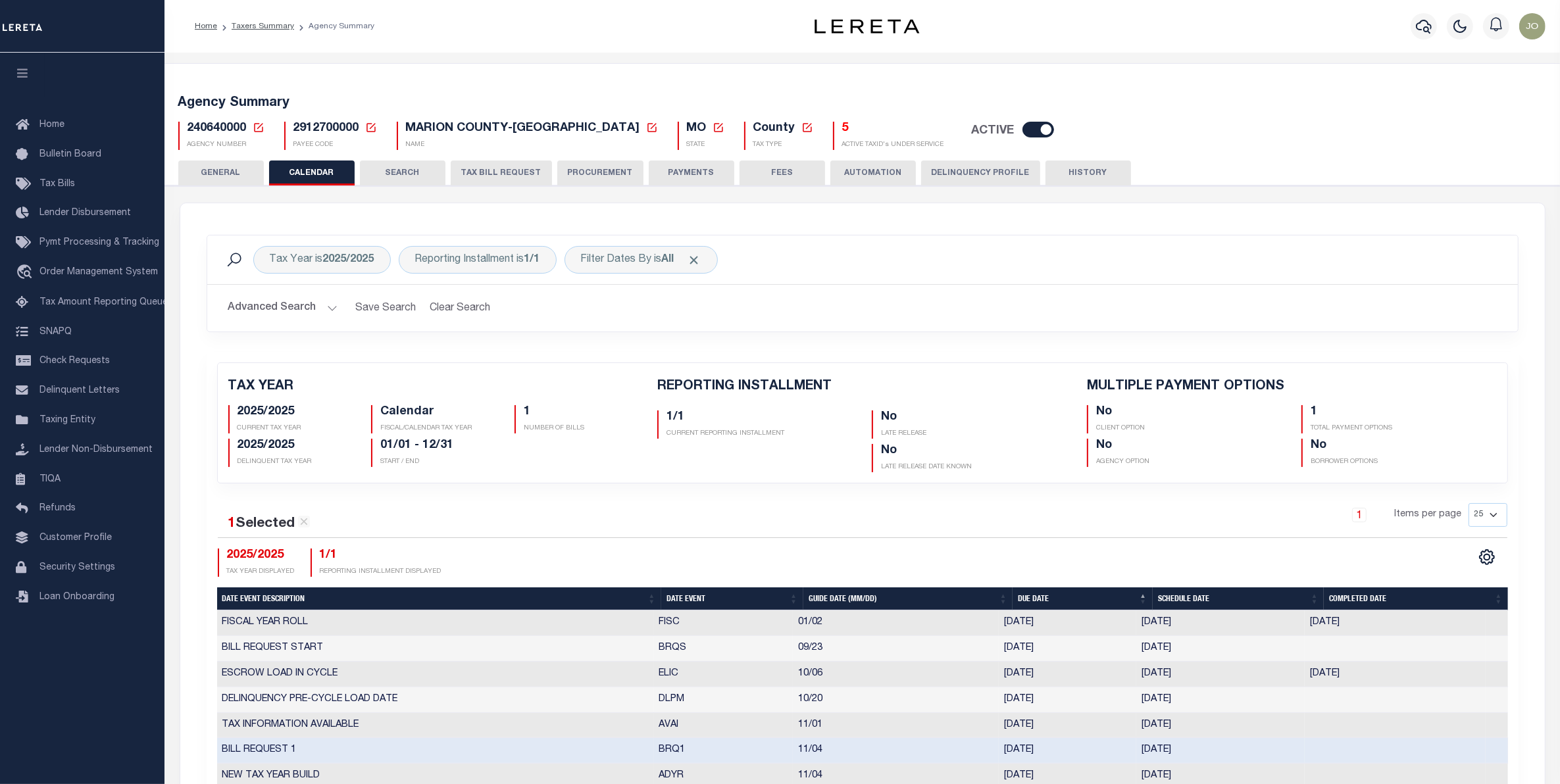
click at [926, 521] on div "1 Items per page 25 50 125 150 175 200" at bounding box center [1026, 520] width 963 height 35
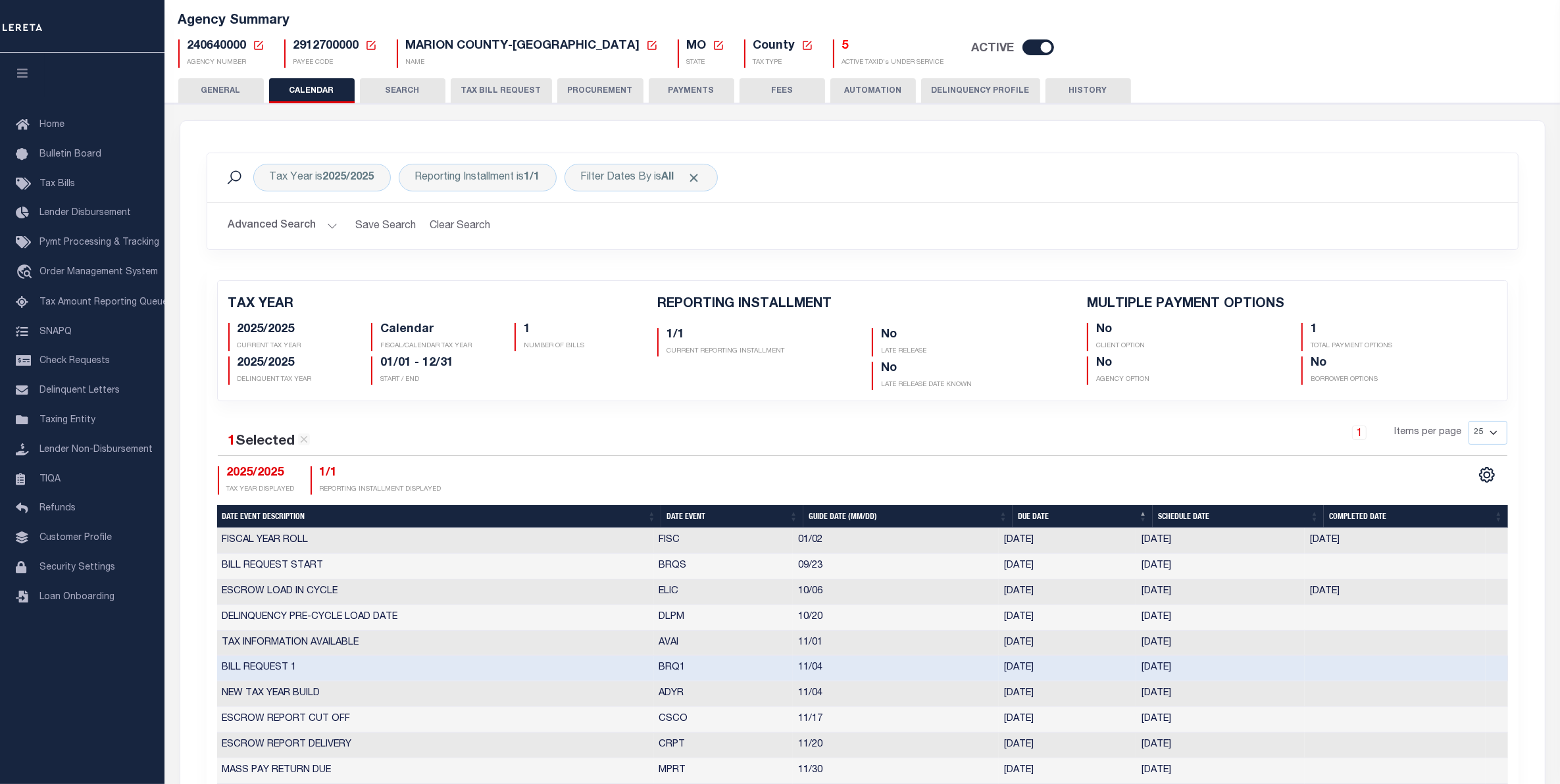
click at [131, 25] on div at bounding box center [82, 26] width 164 height 53
click at [996, 455] on div "1 Items per page 25 50 125 150 175 200" at bounding box center [1026, 438] width 963 height 35
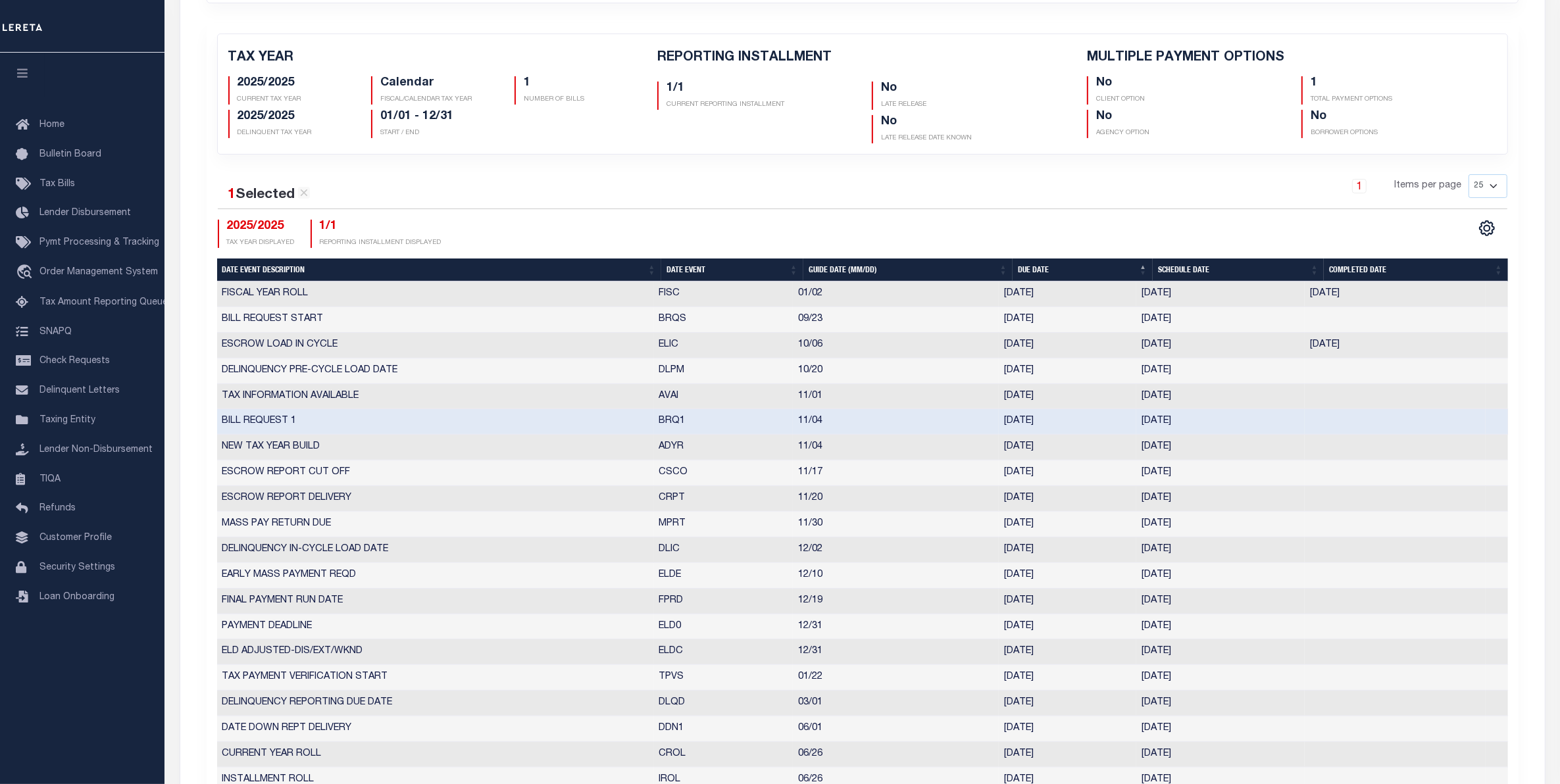
scroll to position [411, 0]
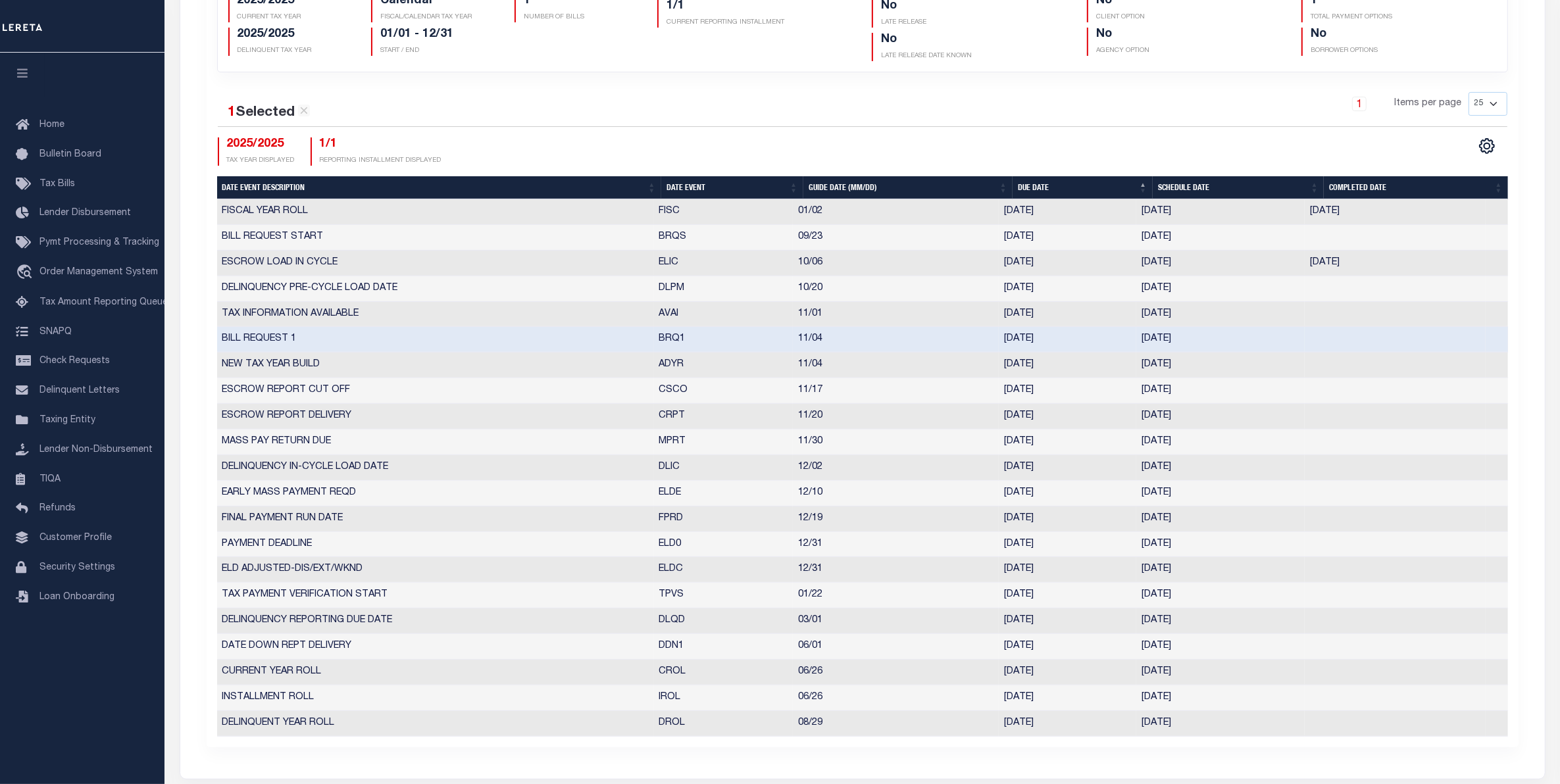
click at [390, 265] on td "ESCROW LOAD IN CYCLE" at bounding box center [435, 263] width 437 height 26
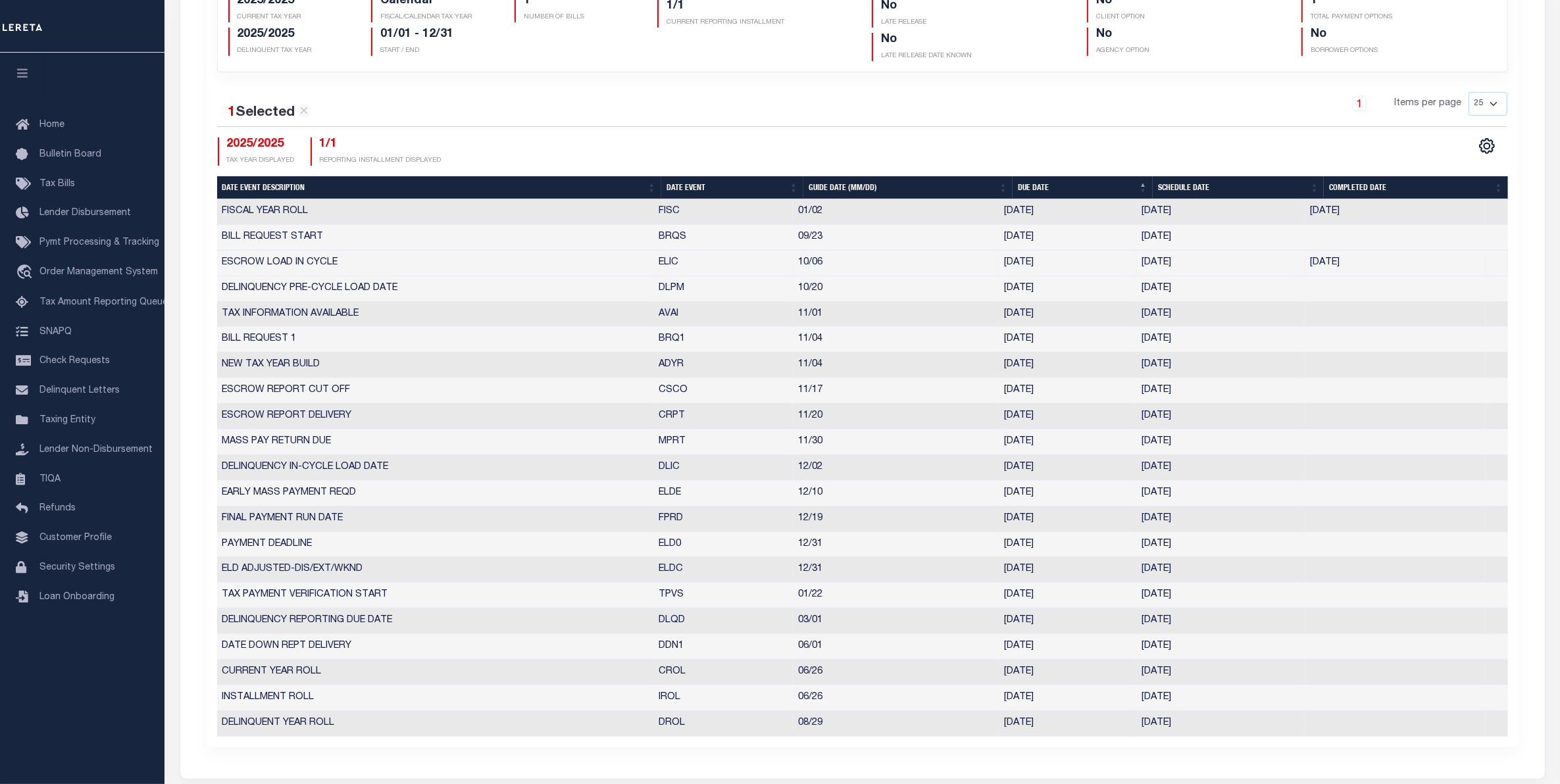
scroll to position [0, 0]
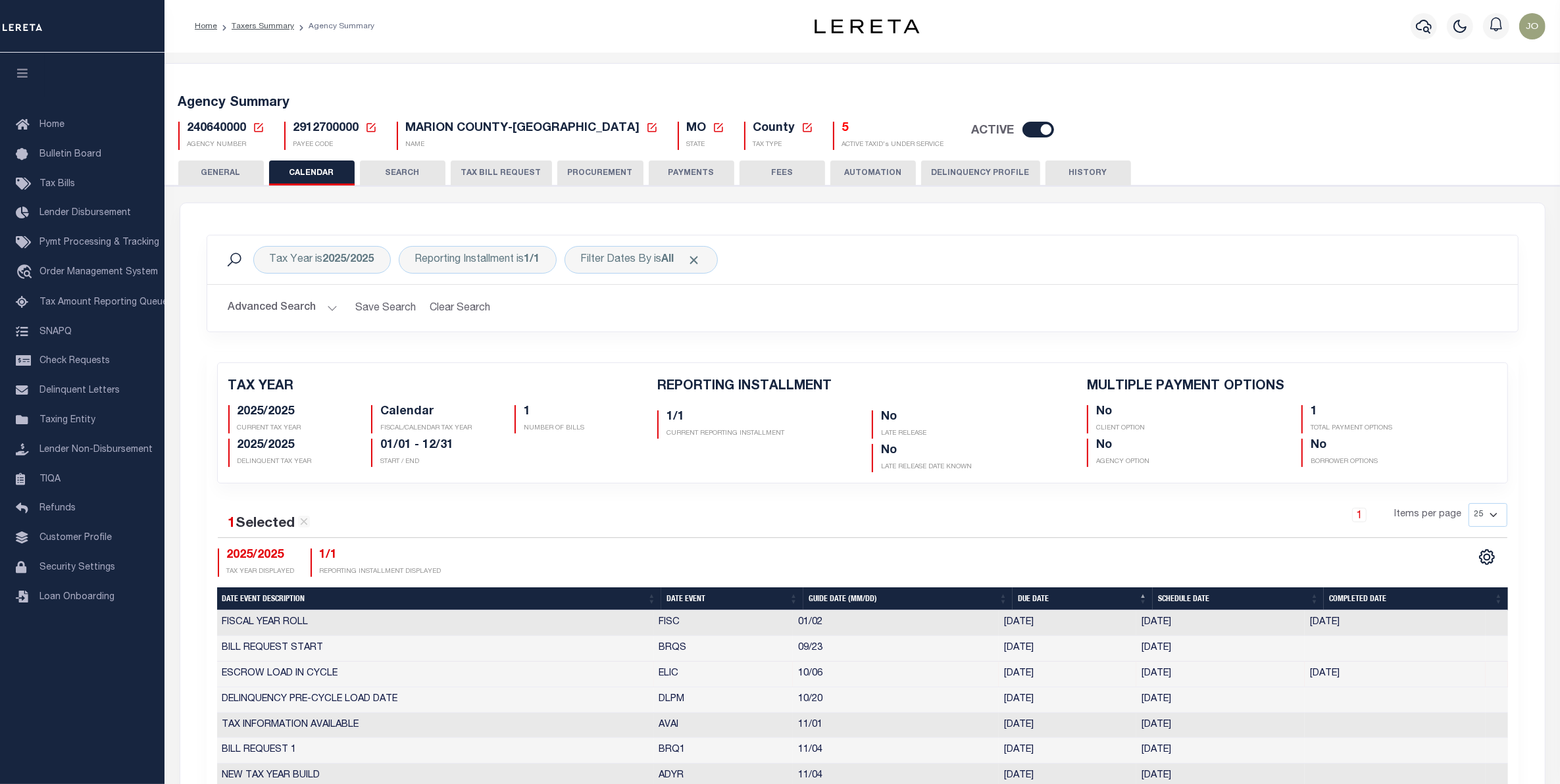
click at [620, 510] on div "1 Items per page 25 50 125 150 175 200" at bounding box center [1026, 520] width 963 height 35
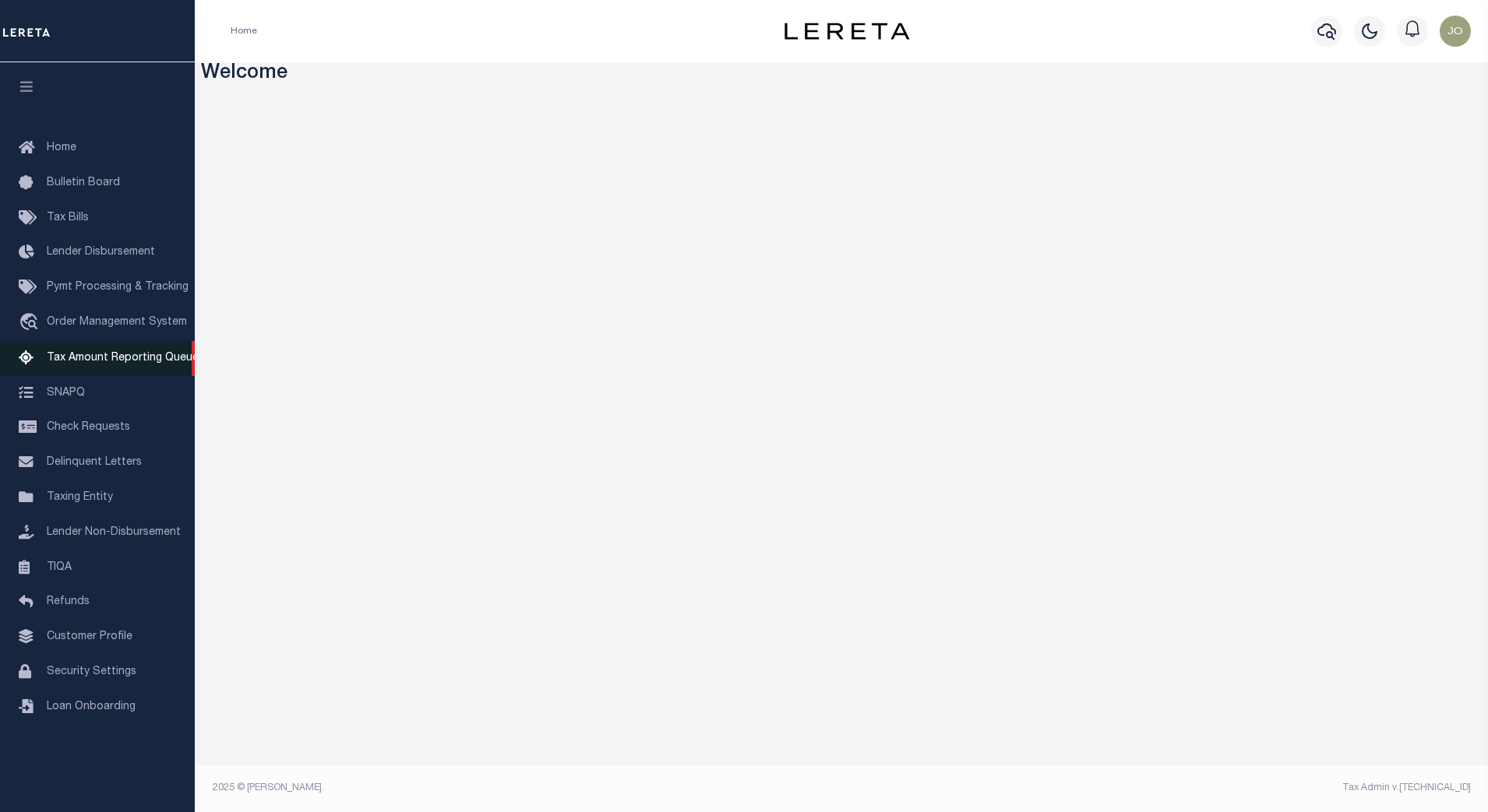
click at [99, 361] on span "Tax Amount Reporting Queue" at bounding box center [122, 358] width 152 height 11
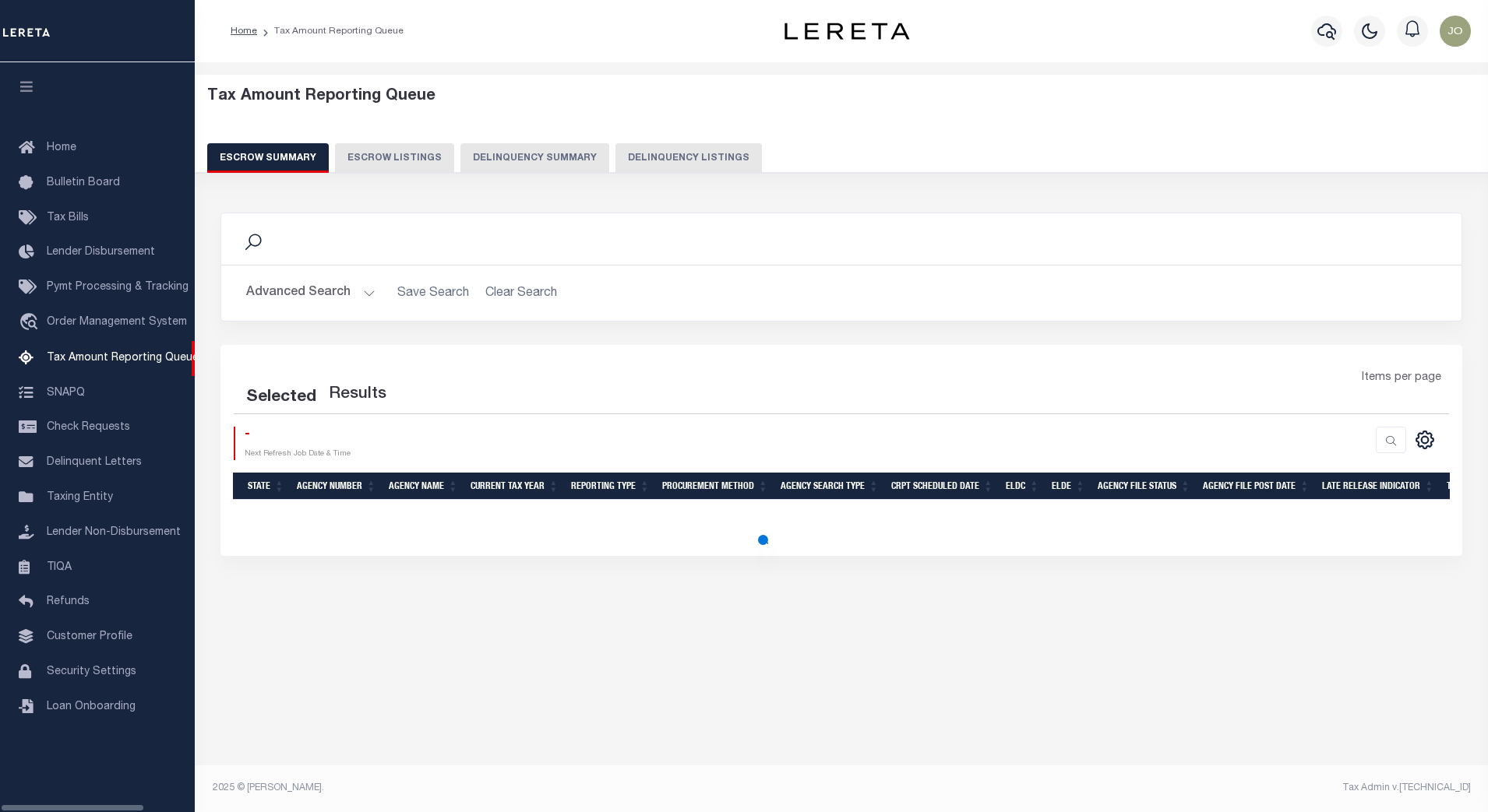
select select "100"
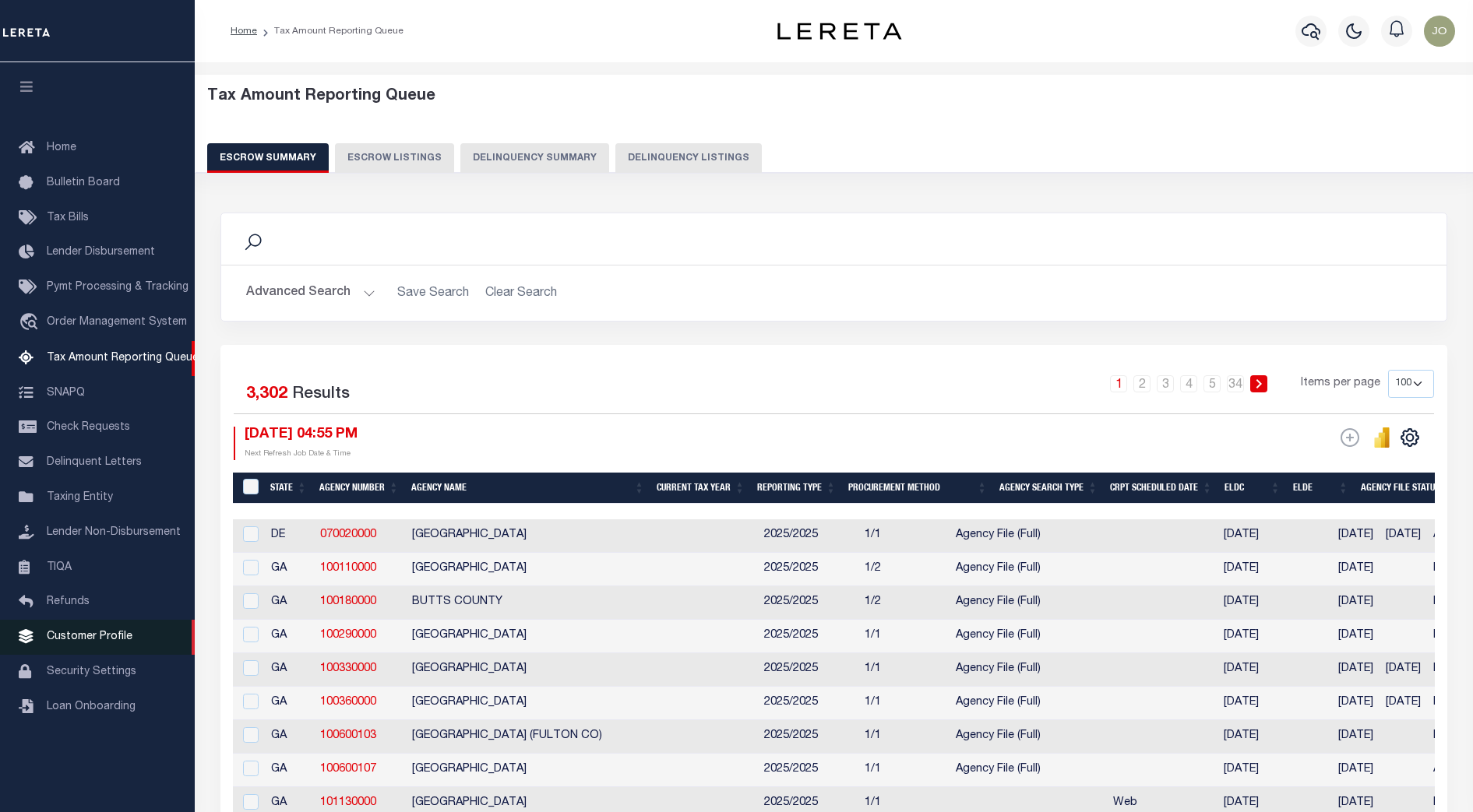
click at [103, 643] on span "Customer Profile" at bounding box center [89, 637] width 86 height 11
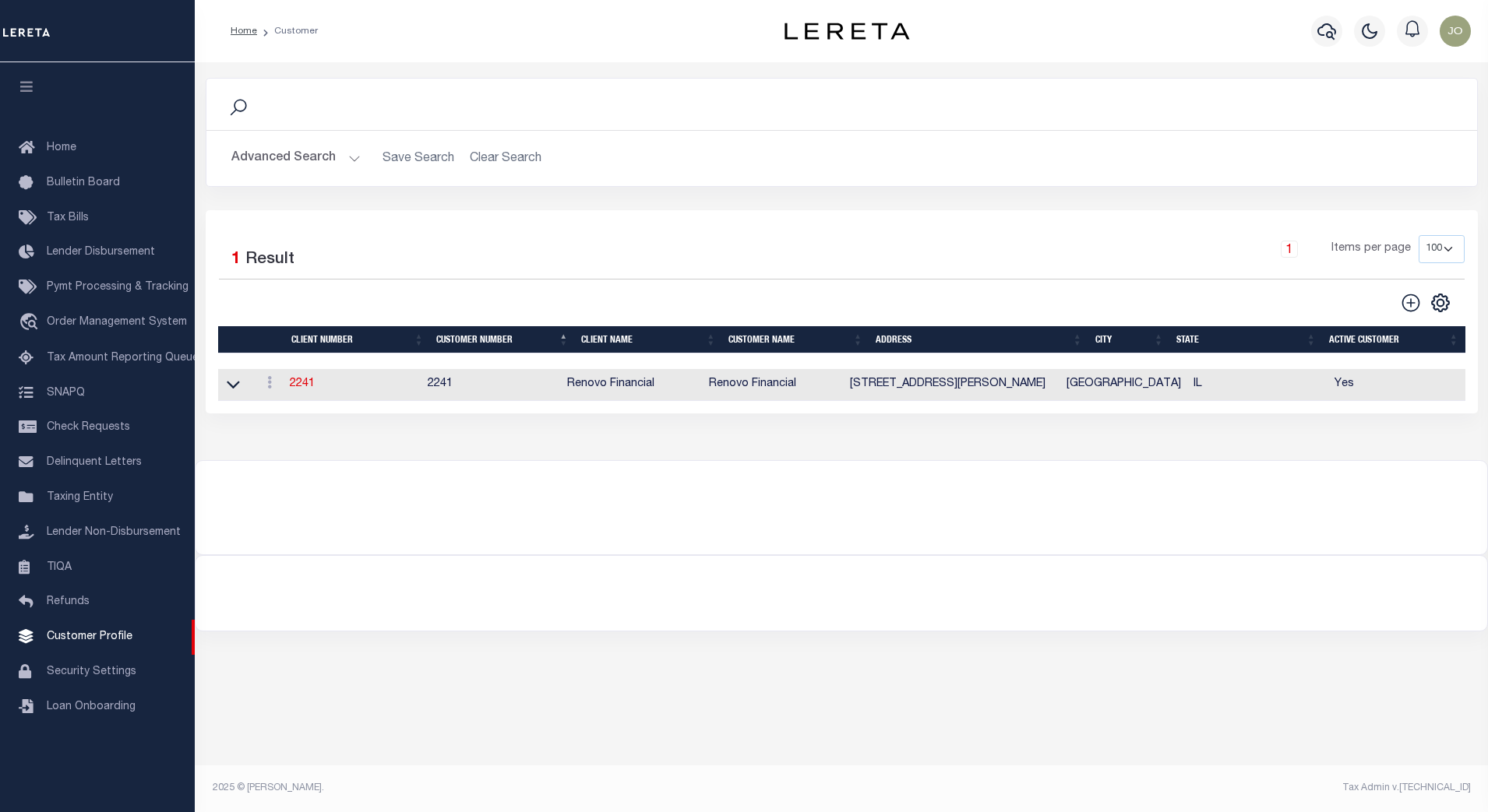
click at [328, 153] on button "Advanced Search" at bounding box center [296, 158] width 129 height 31
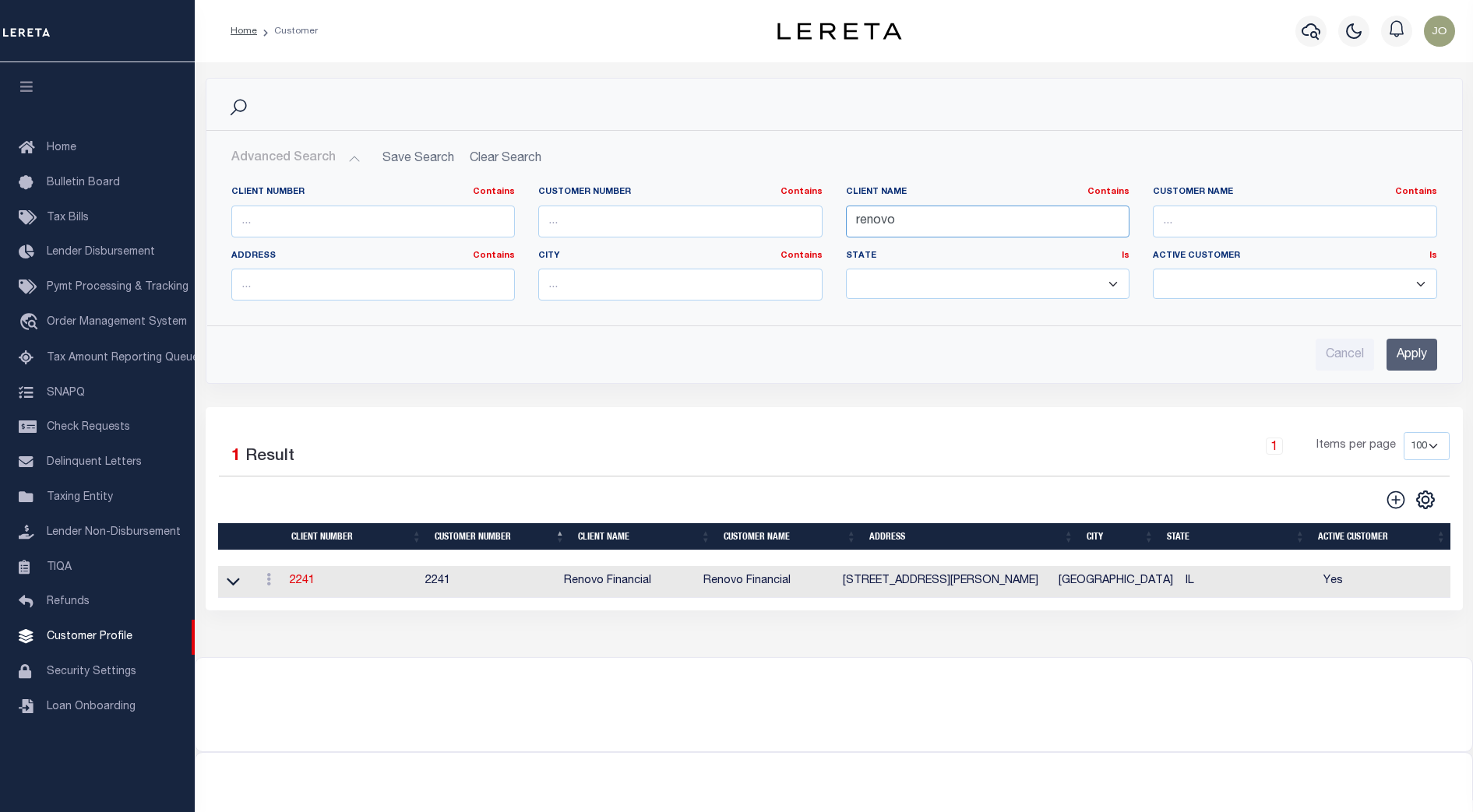
click at [959, 215] on input "renovo" at bounding box center [988, 221] width 285 height 32
type input "r"
click at [935, 347] on div "Cancel Apply" at bounding box center [835, 354] width 1206 height 32
click at [967, 379] on div "Advanced Search Save Search Clear Search CustomerSearchGridWrapper_dynamictable…" at bounding box center [835, 257] width 1256 height 252
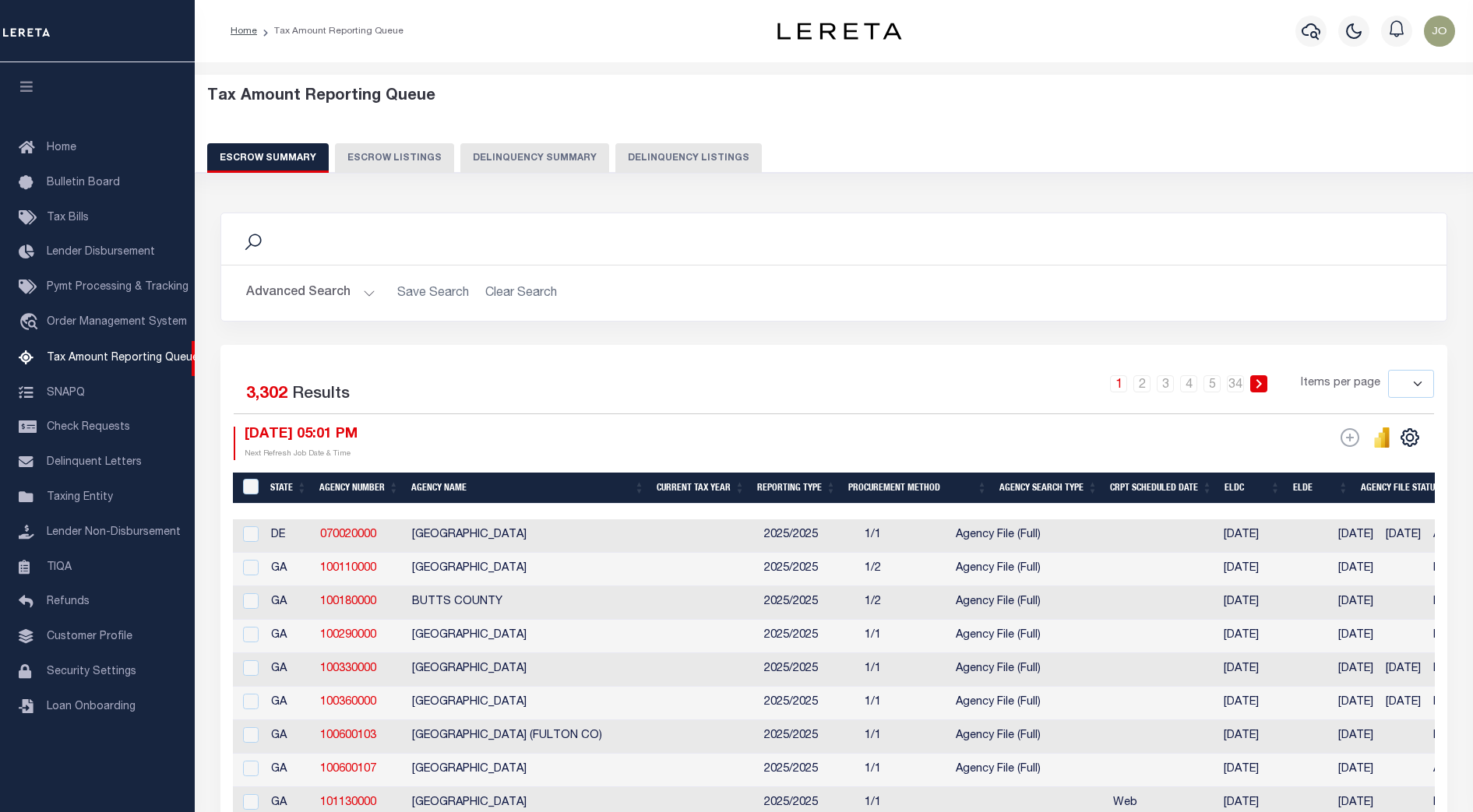
select select
click at [101, 503] on span "Taxing Entity" at bounding box center [79, 498] width 66 height 11
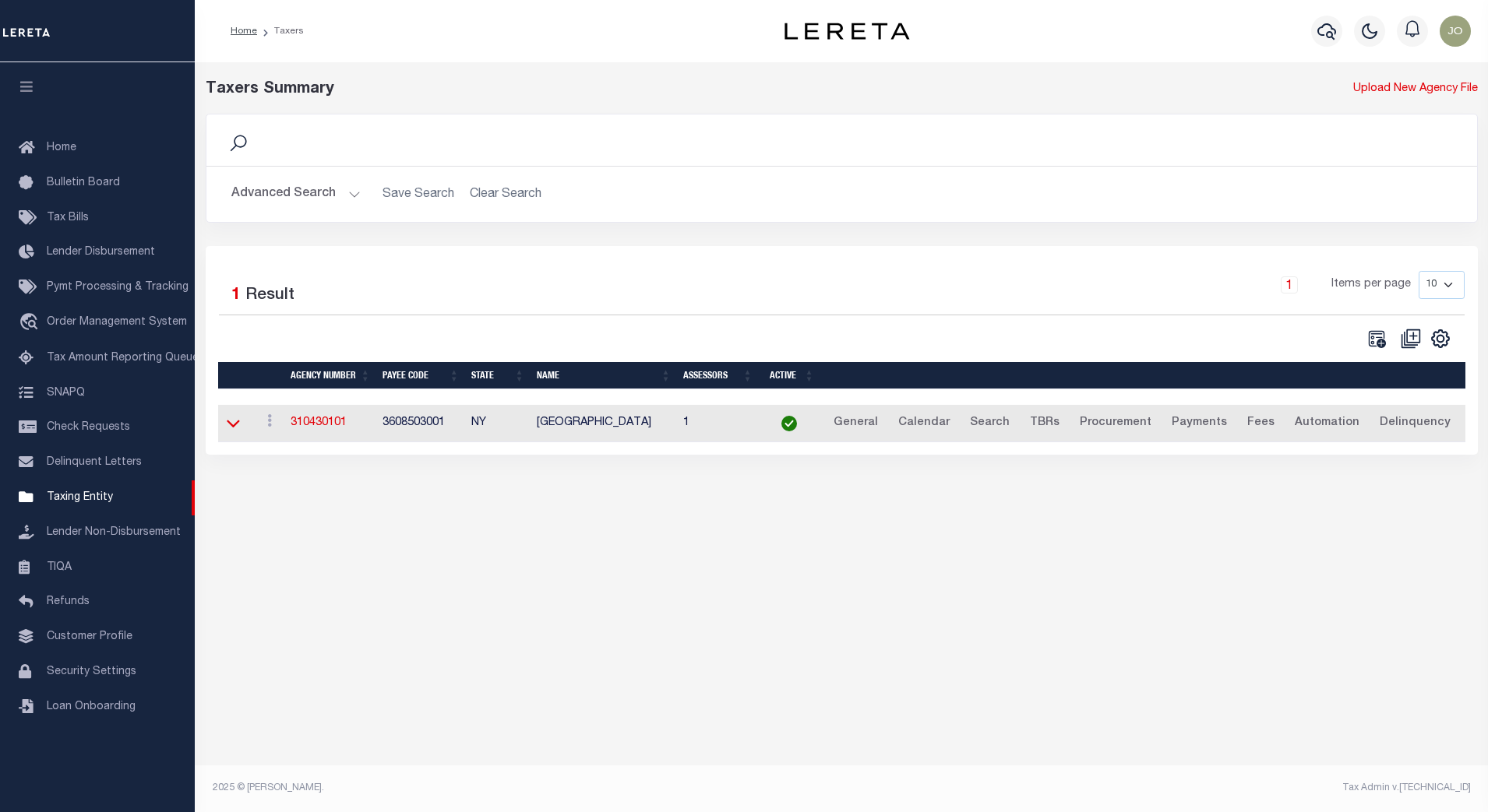
click at [232, 431] on icon at bounding box center [234, 423] width 13 height 17
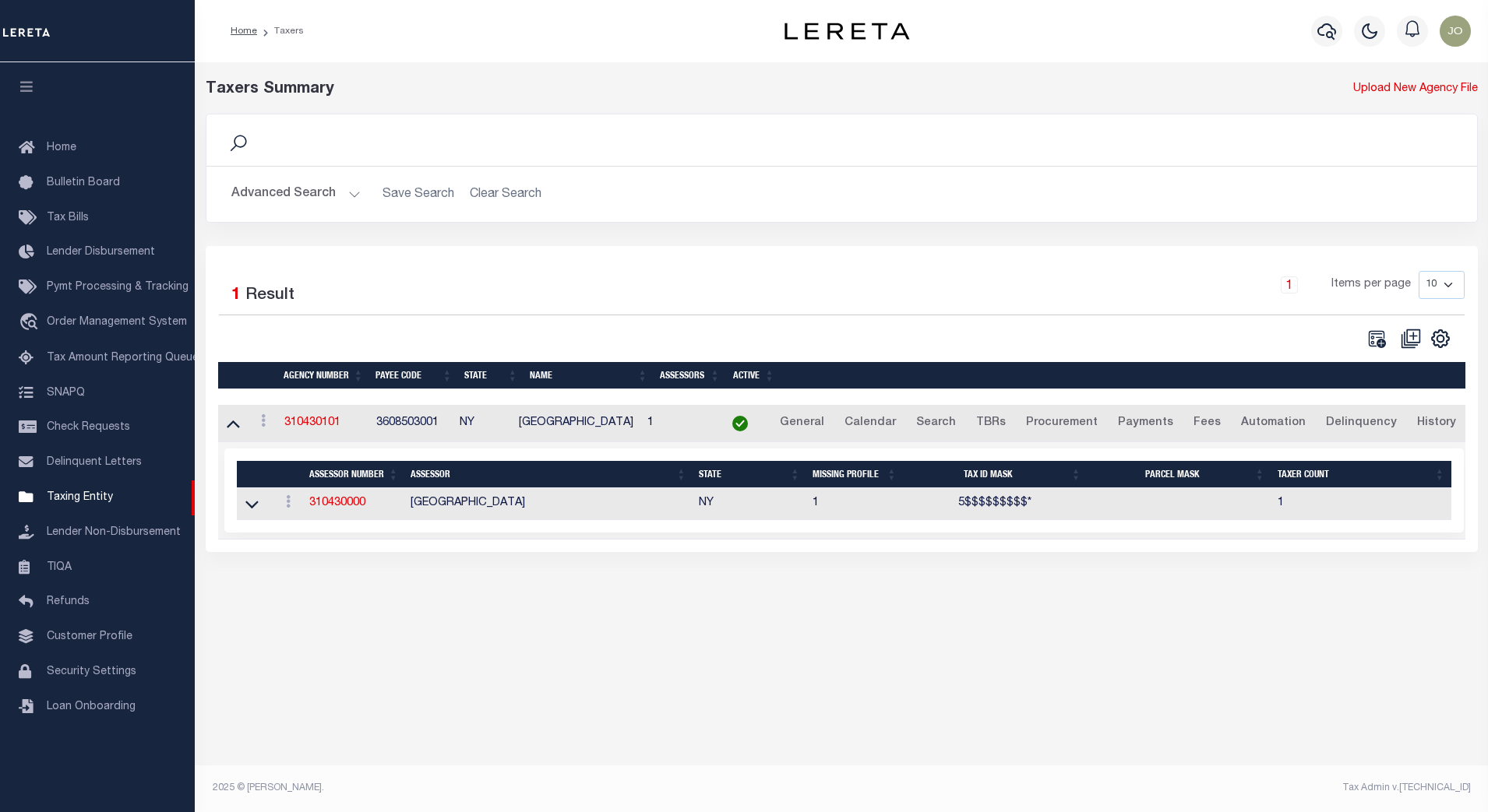
click at [1118, 619] on div "Taxers Summary Upload New Agency File Search Advanced Search Save Search Clear …" at bounding box center [841, 428] width 1294 height 731
click at [1068, 597] on div "Taxers Summary Upload New Agency File Search Advanced Search Save Search Clear …" at bounding box center [841, 330] width 1294 height 537
click at [1068, 595] on div "Taxers Summary Upload New Agency File Search Advanced Search Save Search Clear …" at bounding box center [841, 330] width 1294 height 537
click at [595, 299] on div "1 Items per page 10 25 50 100" at bounding box center [1000, 291] width 929 height 41
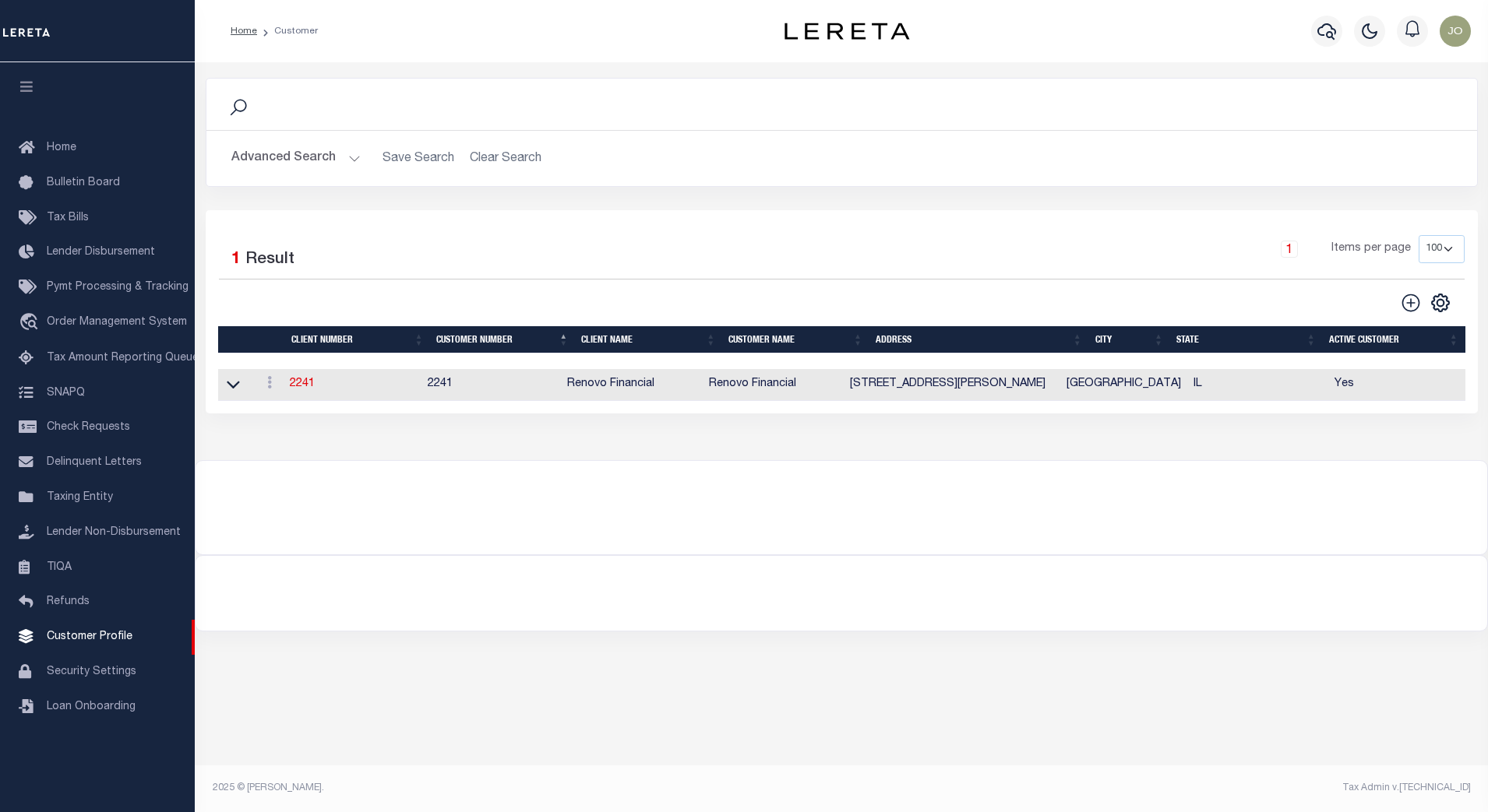
click at [329, 154] on button "Advanced Search" at bounding box center [296, 158] width 129 height 31
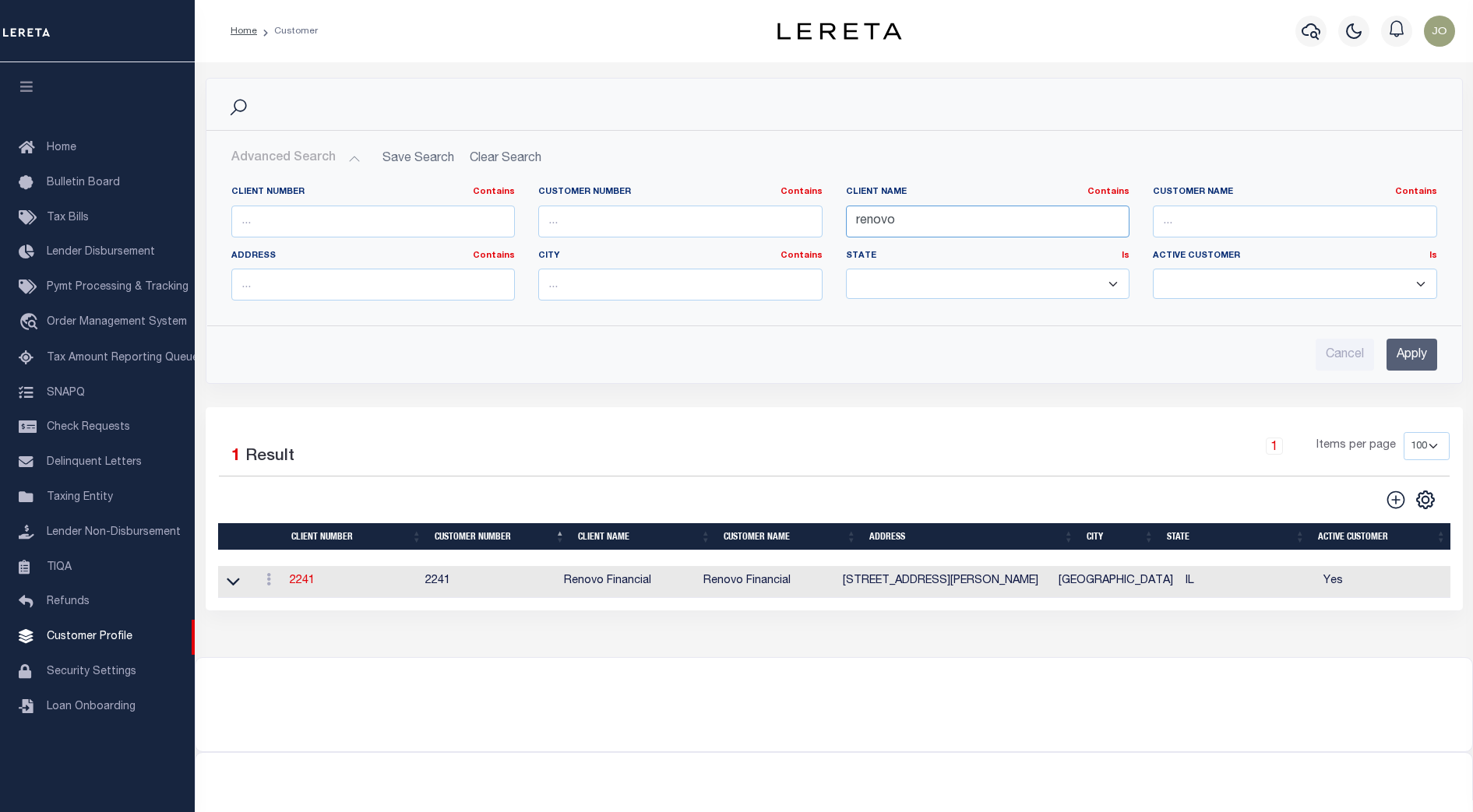
click at [879, 222] on input "renovo" at bounding box center [988, 221] width 285 height 32
type input "[PERSON_NAME]"
click at [1413, 345] on input "Apply" at bounding box center [1412, 354] width 50 height 32
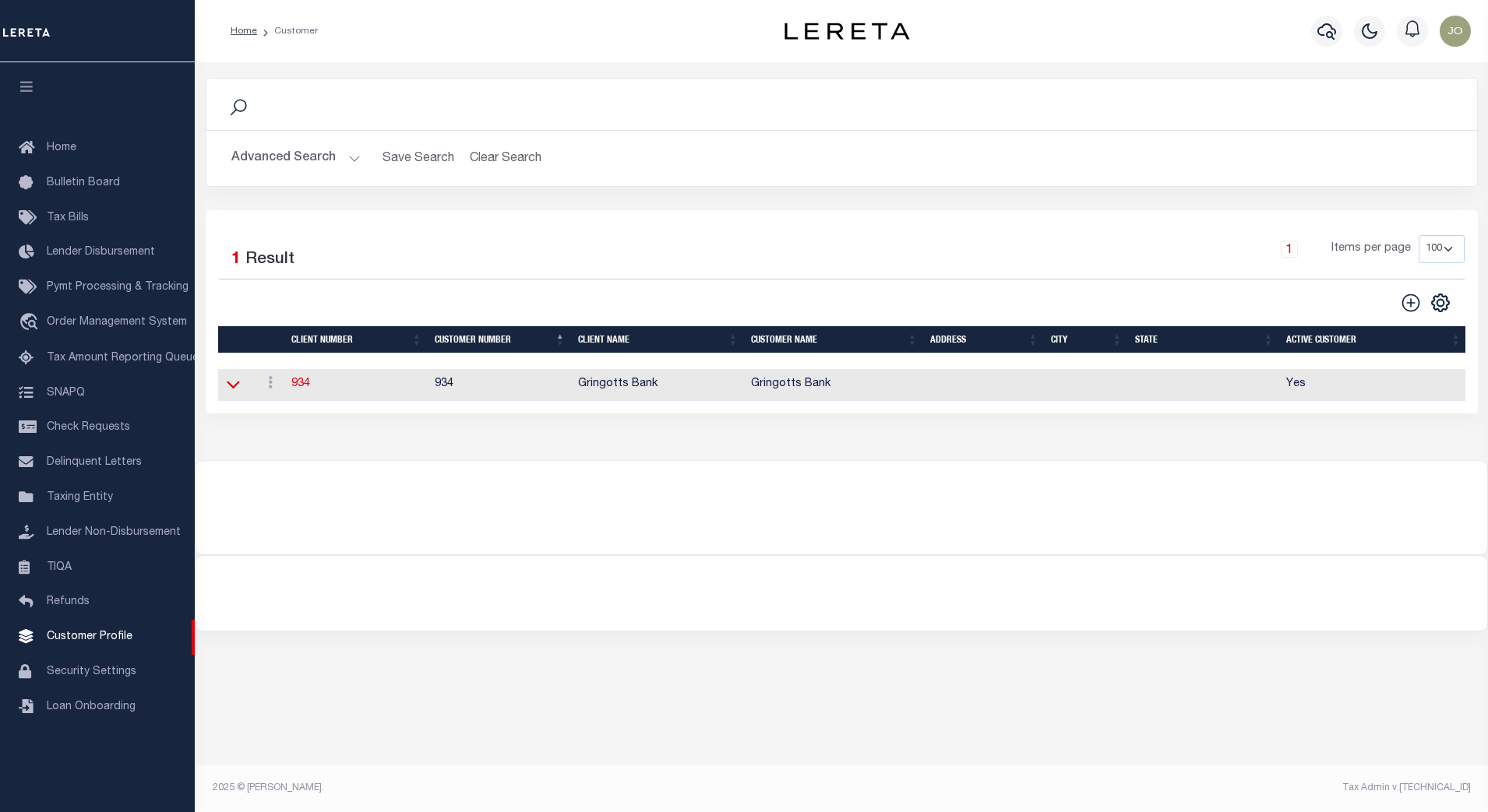
click at [232, 386] on icon at bounding box center [234, 384] width 13 height 17
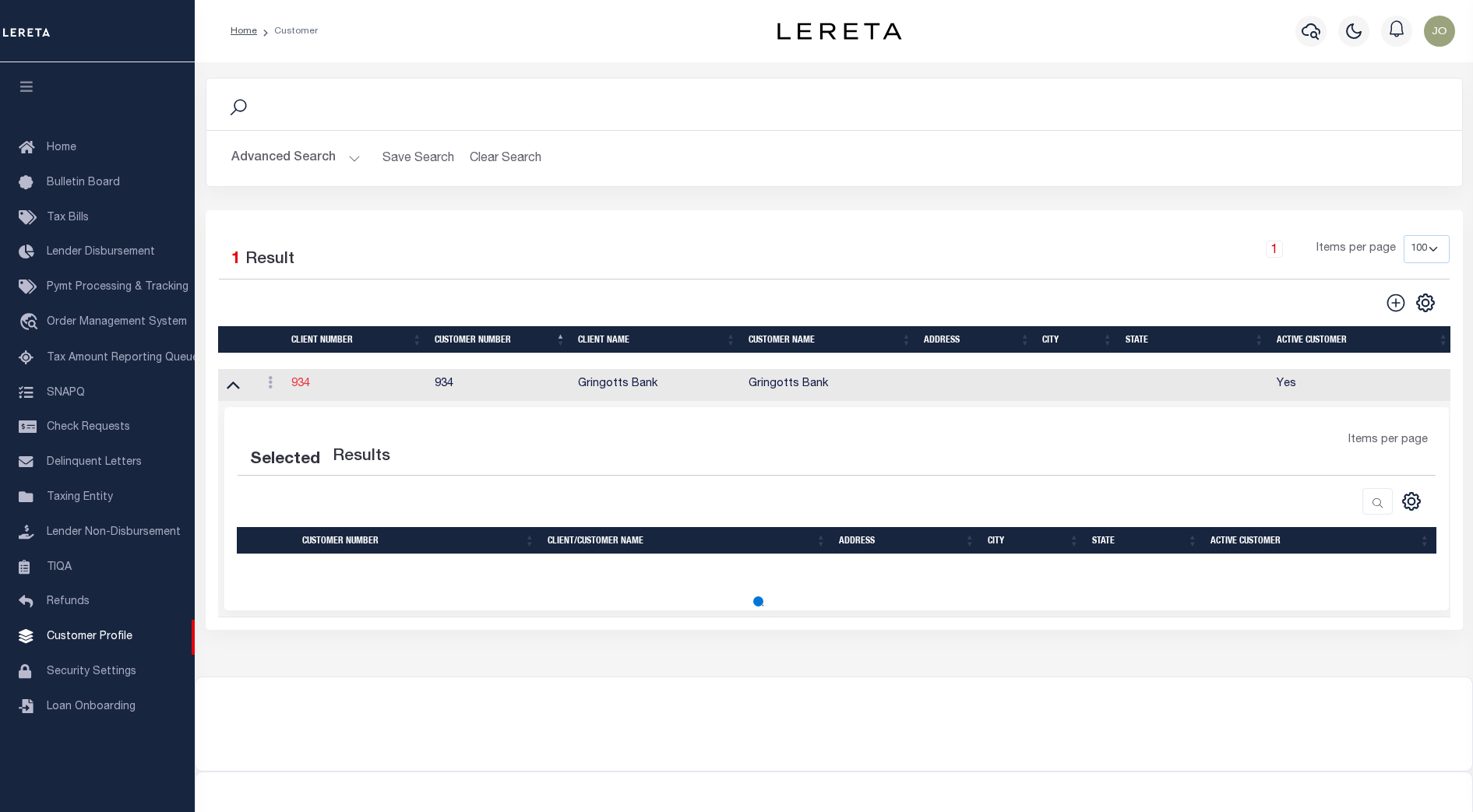
click at [301, 384] on link "934" at bounding box center [301, 384] width 19 height 11
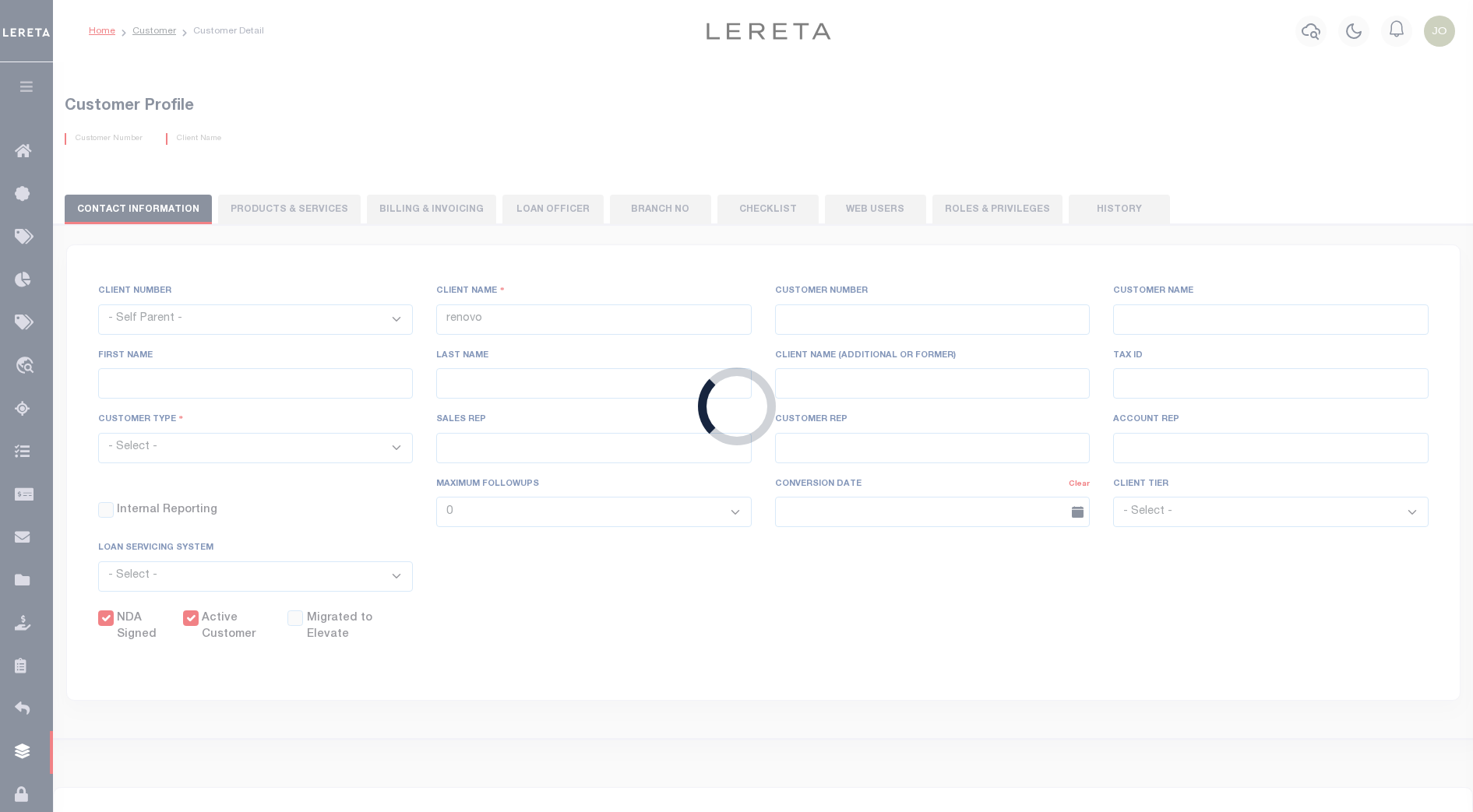
select select
type input "Gringotts Bank"
type input "934"
type input "Gringotts Bank"
select select "Mixed Portfolio"
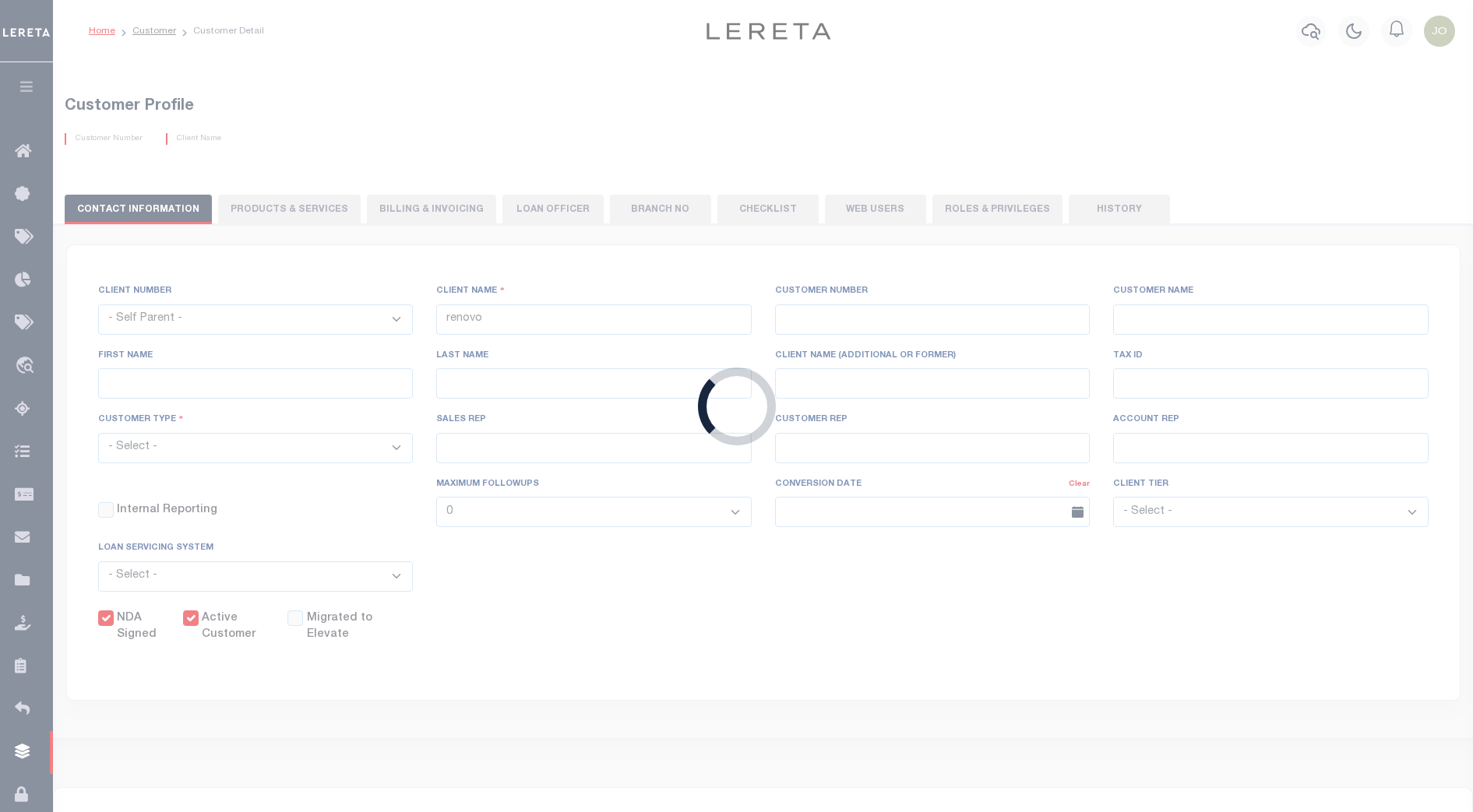
type input "[PERSON_NAME]"
type input "[DATE]"
select select "Tier 1"
select select "FIC"
checkbox input "true"
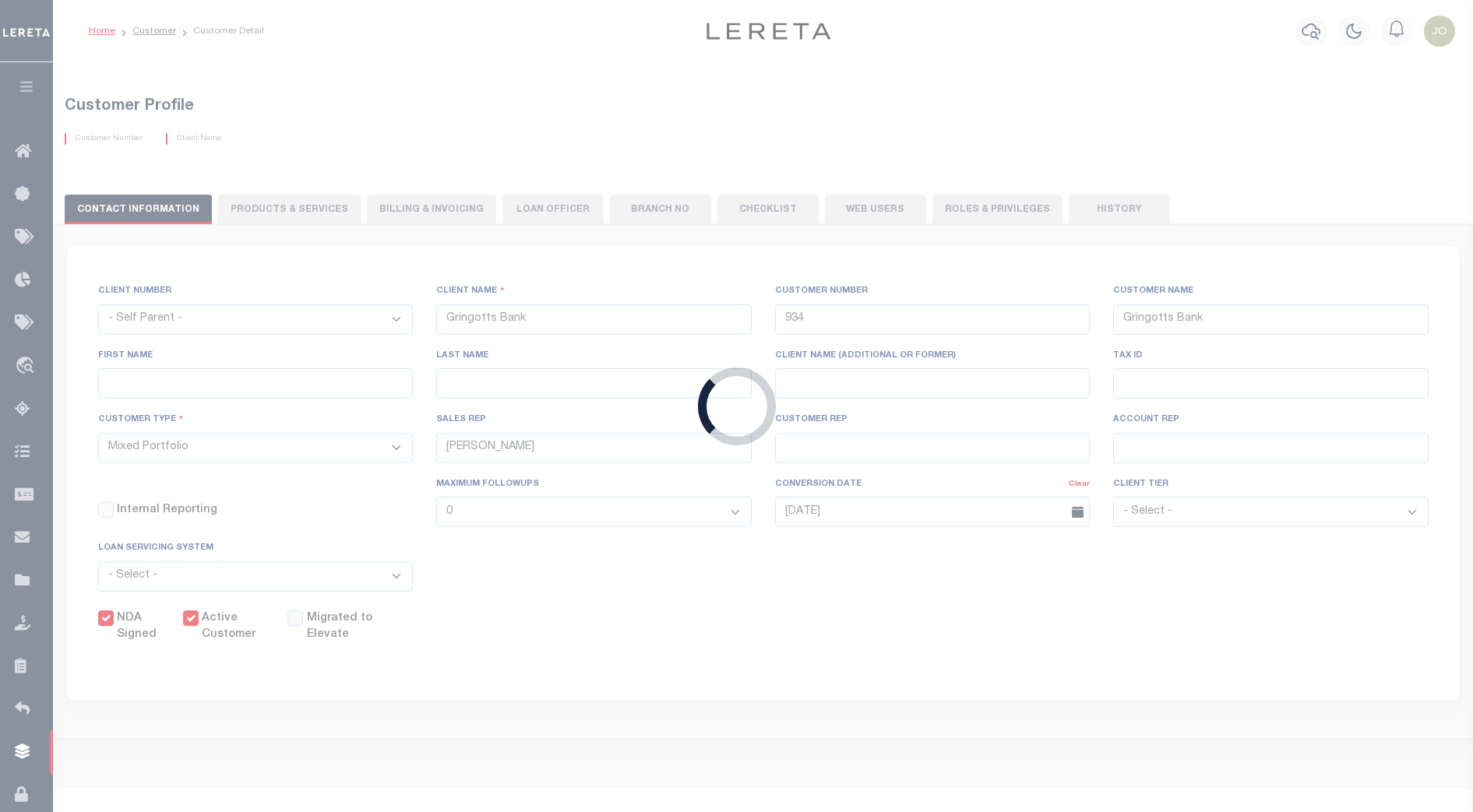
checkbox input "true"
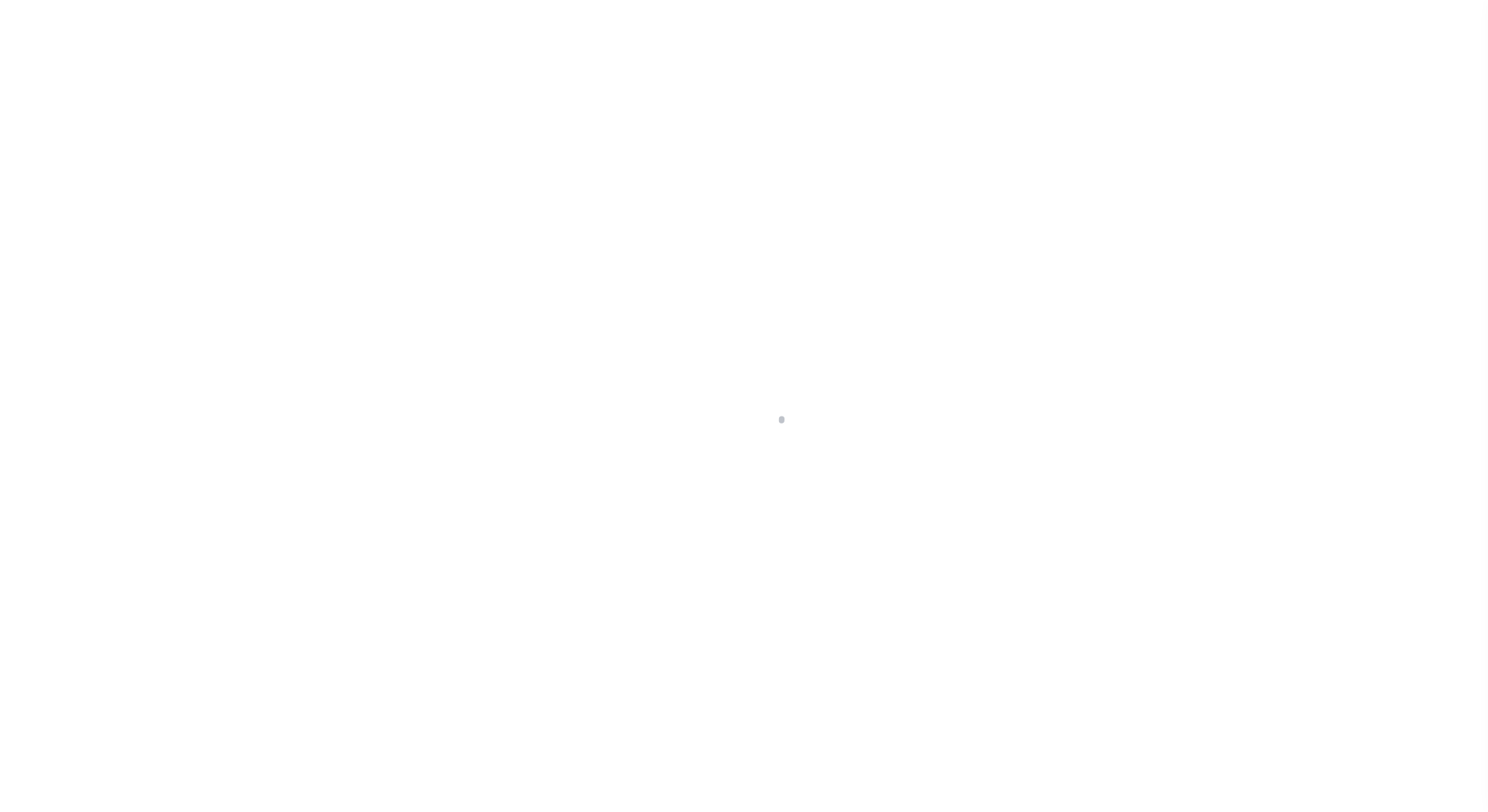
select select
select select "200"
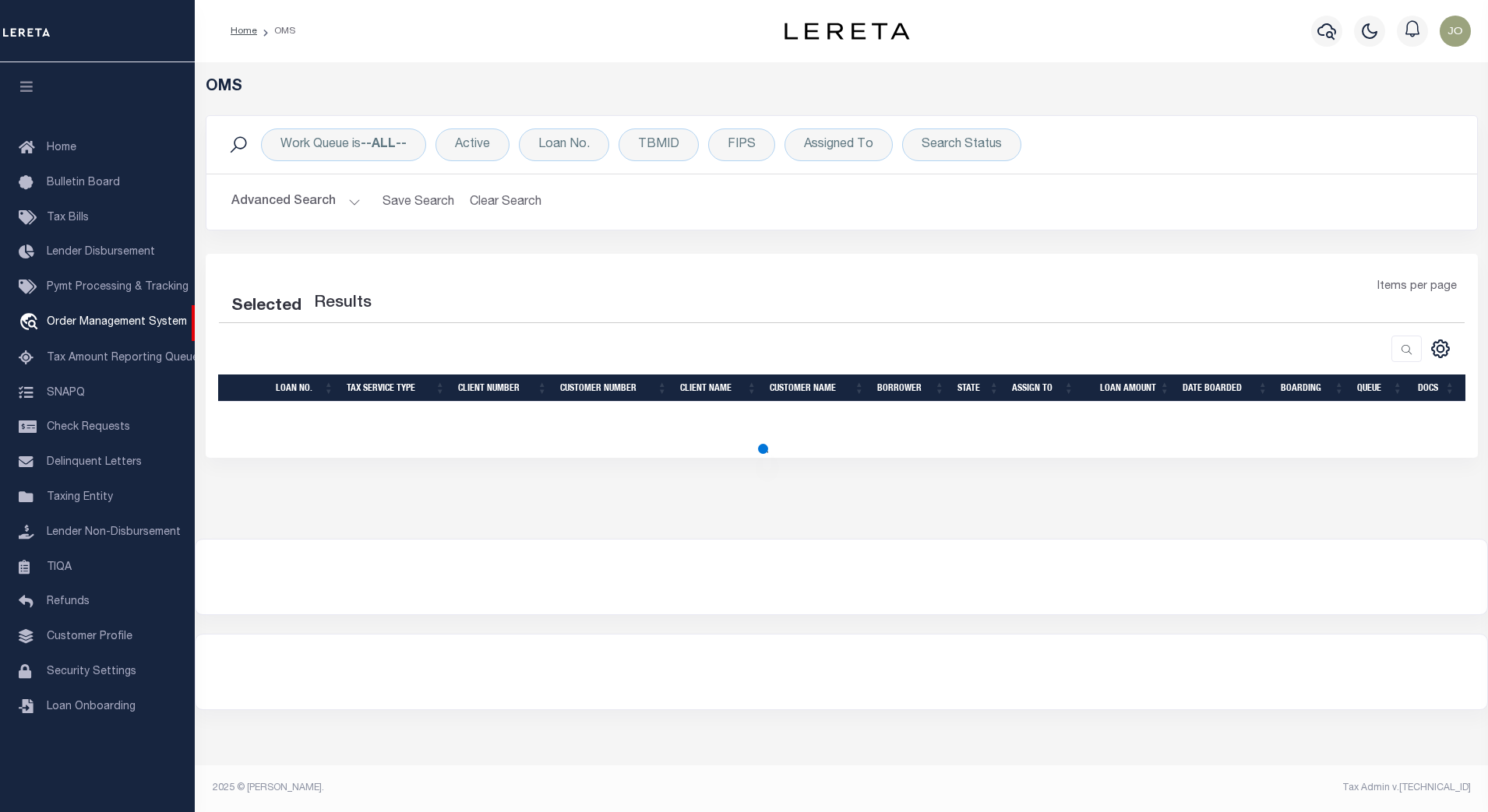
click at [332, 210] on button "Advanced Search" at bounding box center [296, 202] width 129 height 31
select select "200"
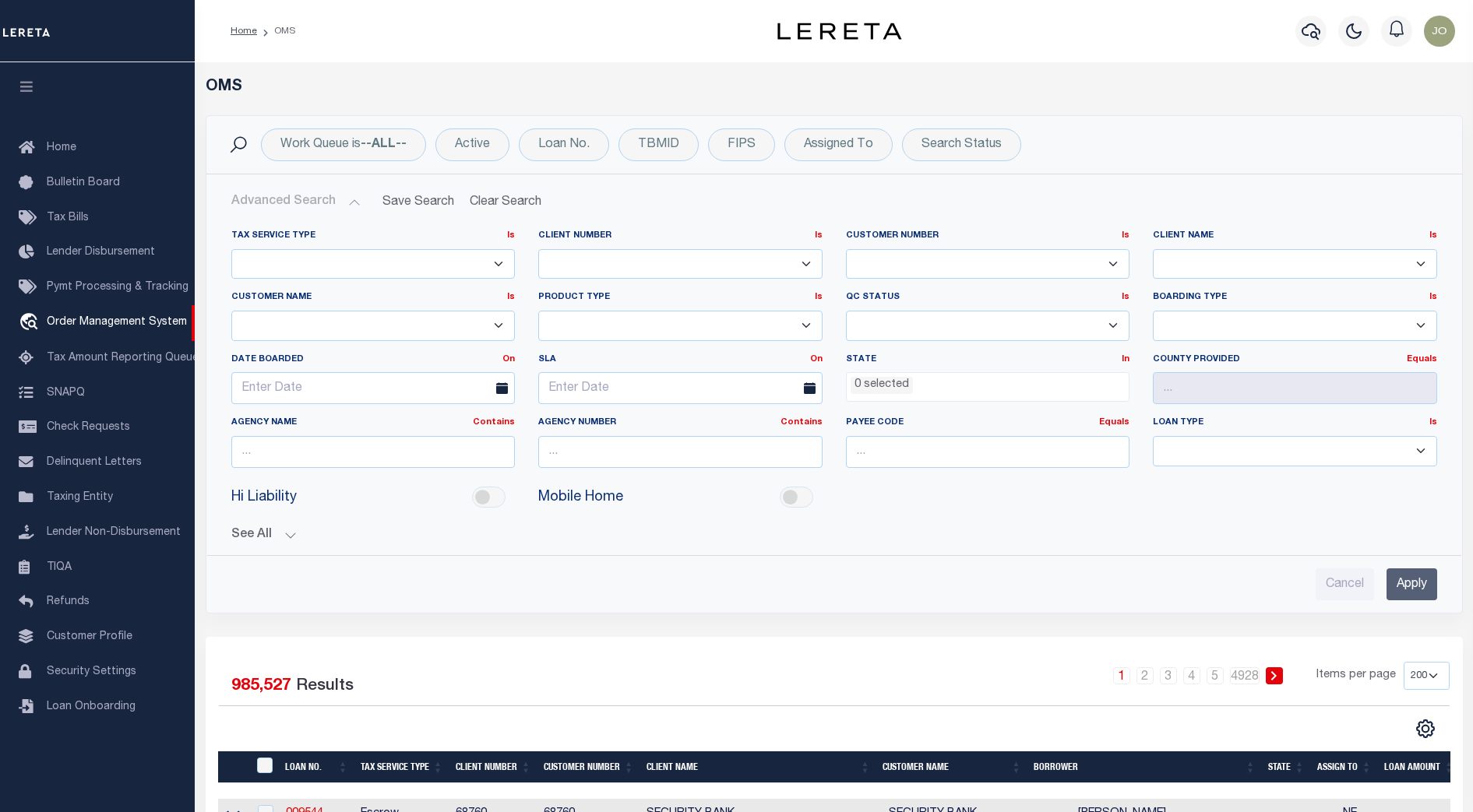
click at [925, 266] on select "091901 10001 10002 10003 1011 1012 1013 1014 101814 1019 1042 1049 1052 1053 10…" at bounding box center [988, 264] width 285 height 31
click at [912, 268] on select "091901 10001 10002 10003 1011 1012 1013 1014 101814 1019 1042 1049 1052 1053 10…" at bounding box center [988, 264] width 285 height 31
select select "934"
click at [846, 249] on select "091901 10001 10002 10003 1011 1012 1013 1014 101814 1019 1042 1049 1052 1053 10…" at bounding box center [988, 264] width 285 height 31
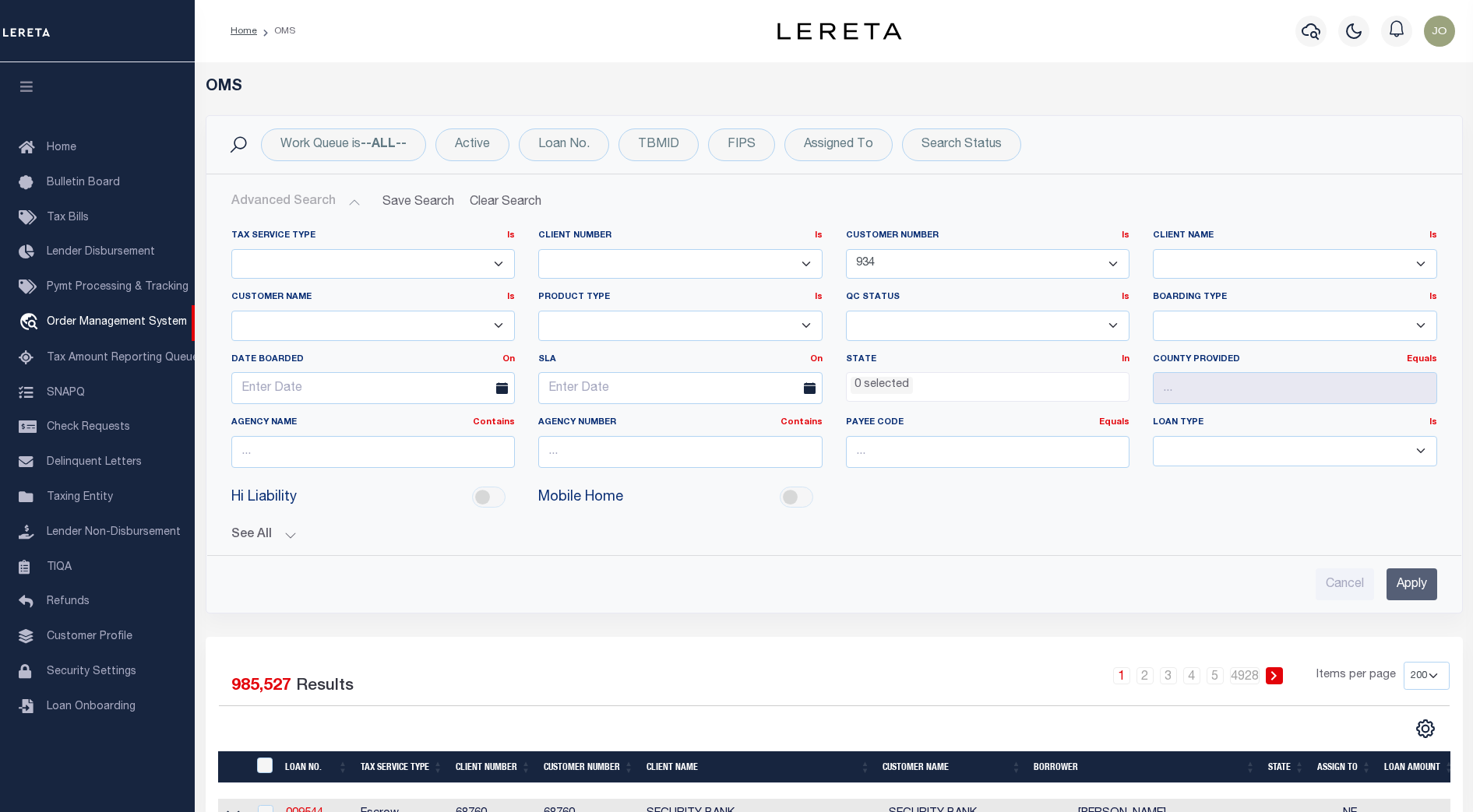
click at [1395, 590] on input "Apply" at bounding box center [1412, 584] width 50 height 32
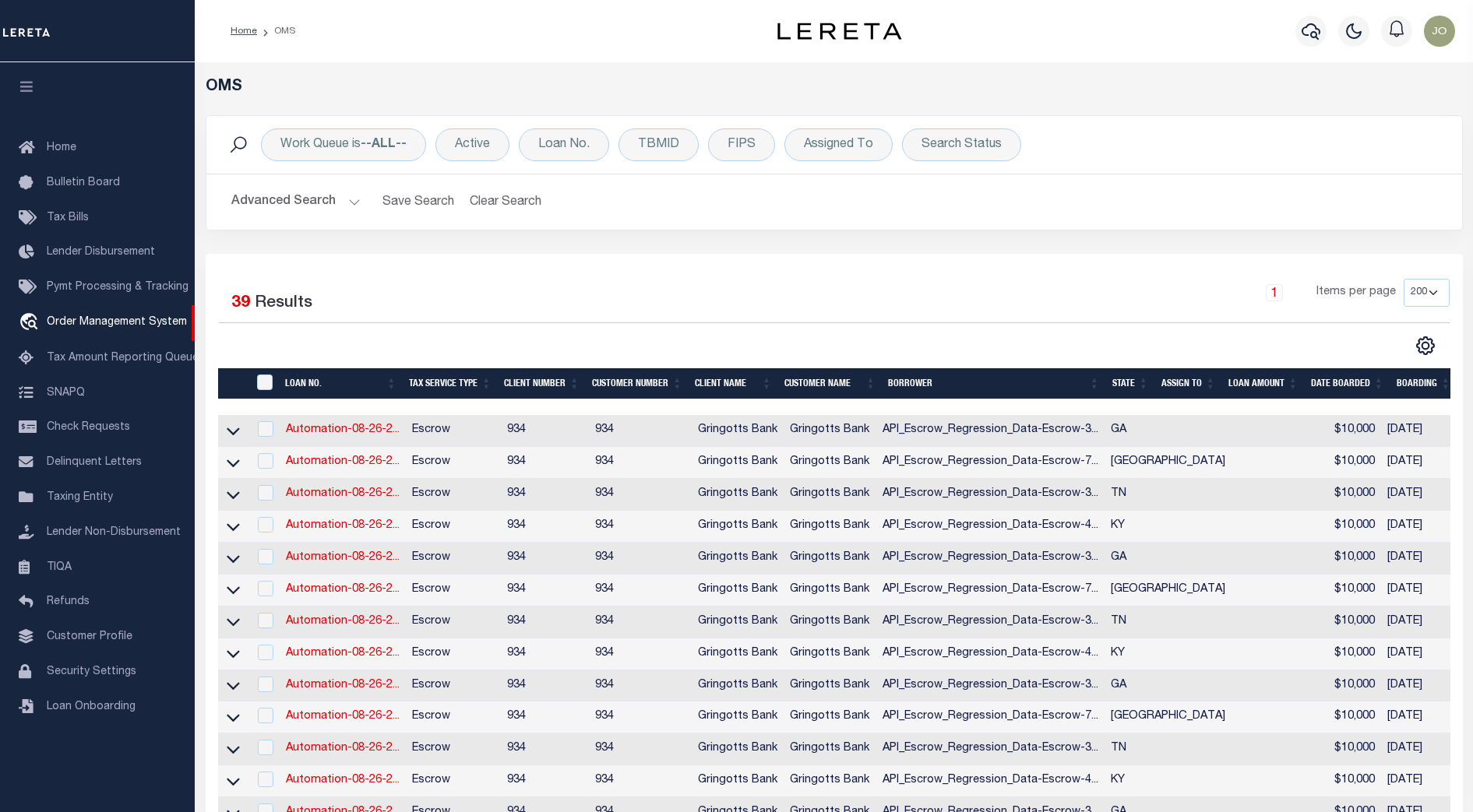
click at [1423, 283] on select "10 25 50 100 200" at bounding box center [1426, 293] width 46 height 28
click at [1159, 338] on div "CSV Export Selected Print Show Filter Show Search Columns 0: 1: 2: LOAN NO. 3: …" at bounding box center [1142, 346] width 615 height 20
click at [444, 344] on div at bounding box center [526, 346] width 615 height 20
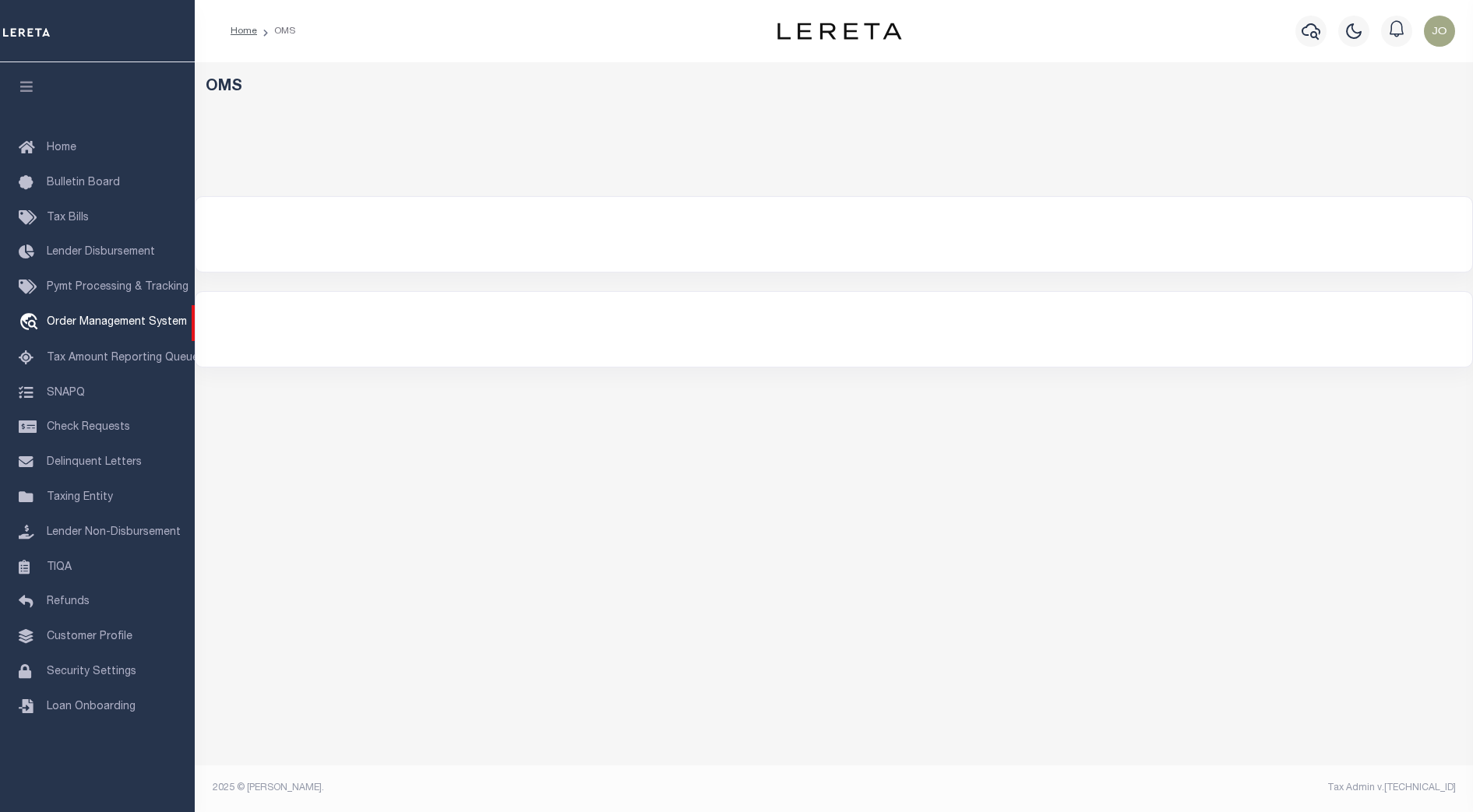
select select "200"
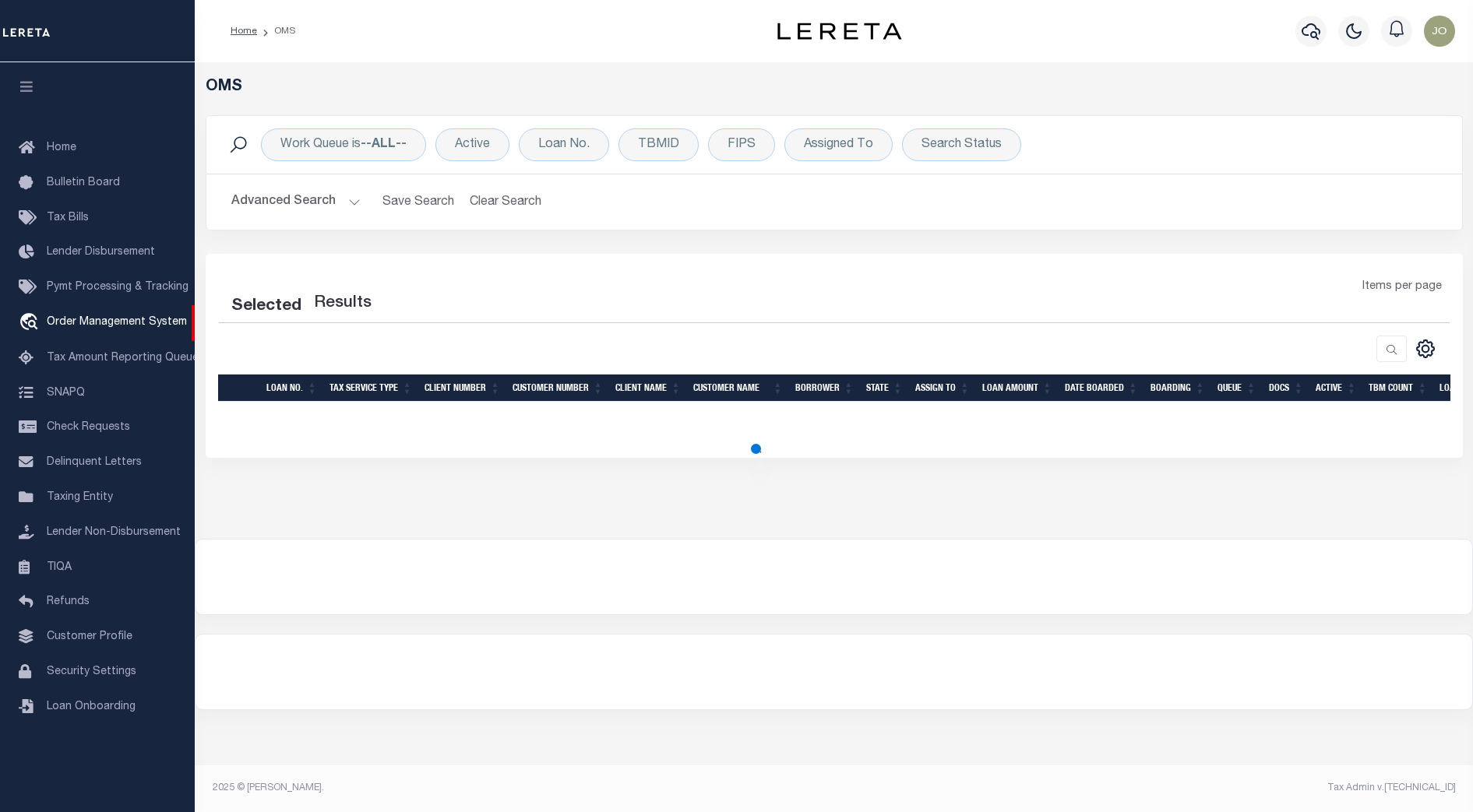
select select "200"
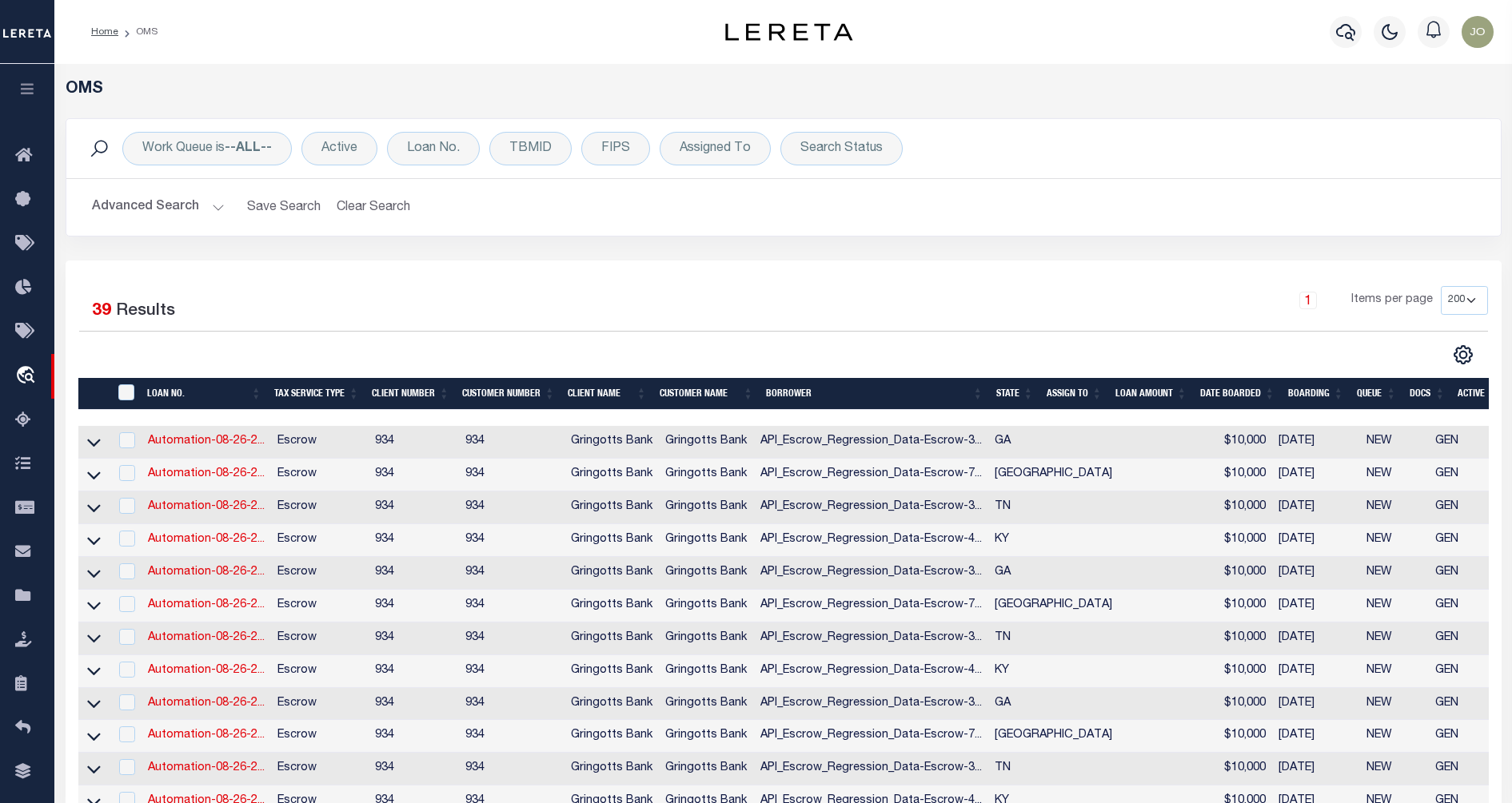
click at [450, 287] on div "1 Items per page 10 25 50 100 200" at bounding box center [963, 307] width 1051 height 42
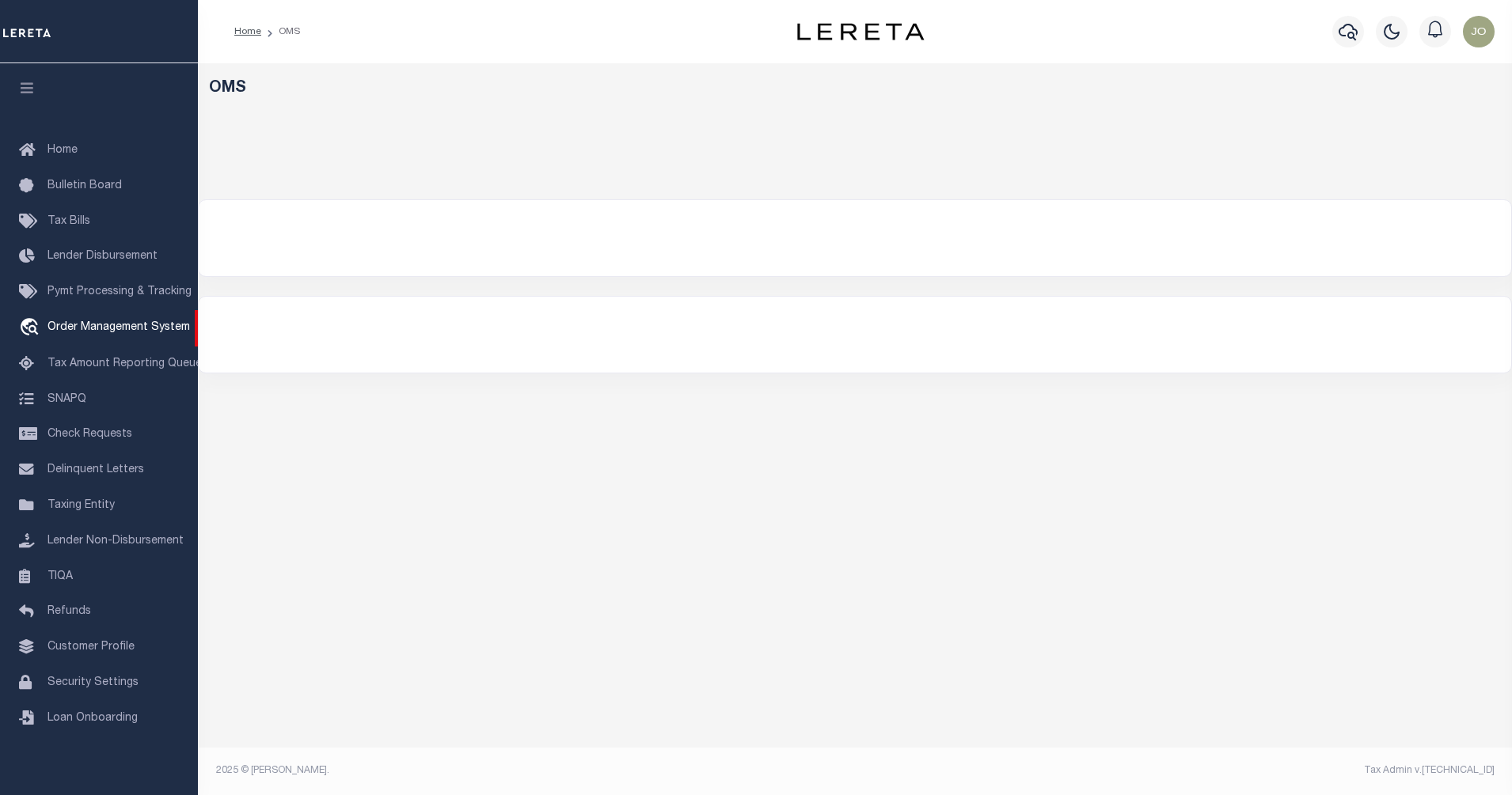
select select "200"
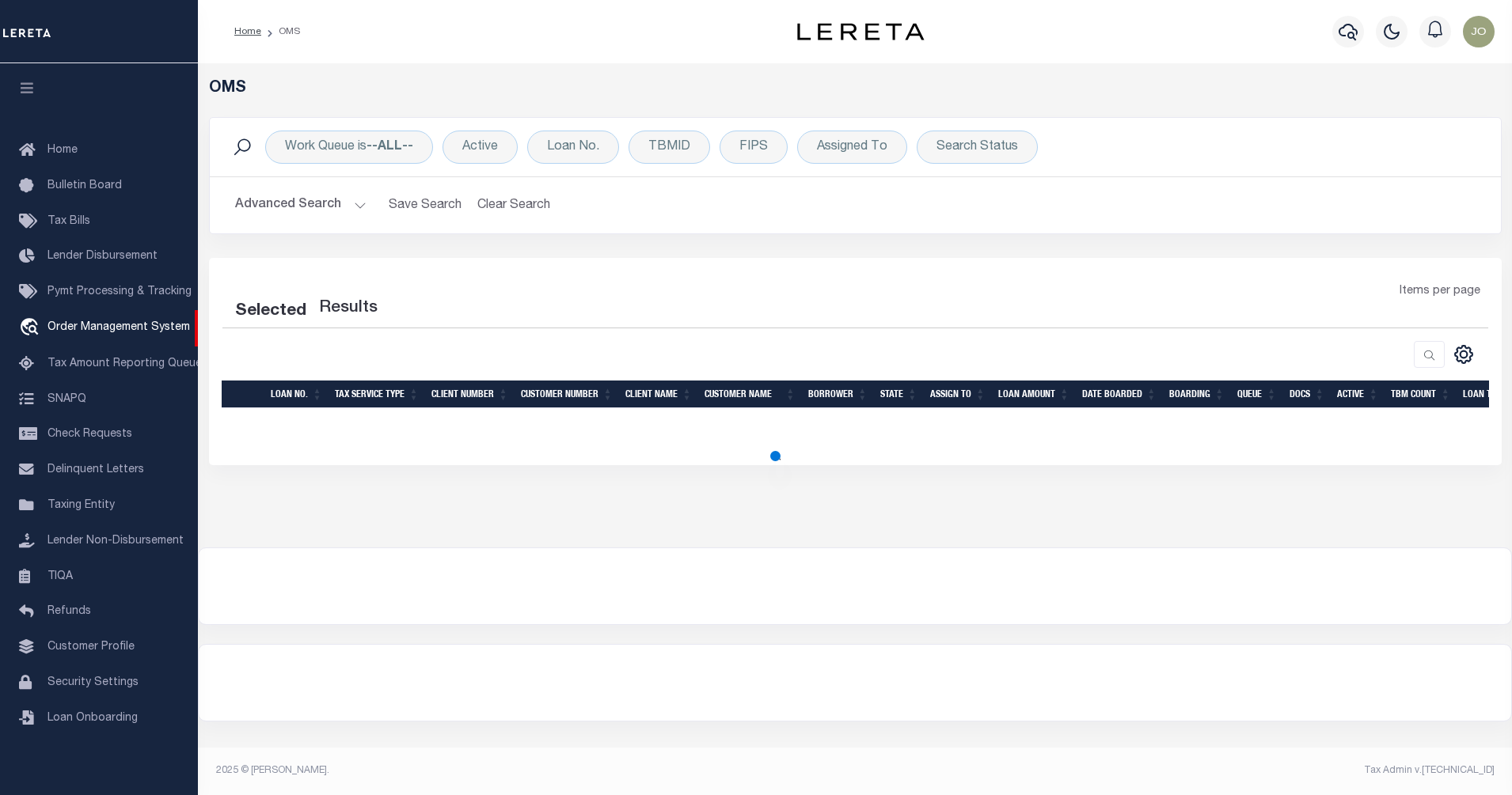
select select "200"
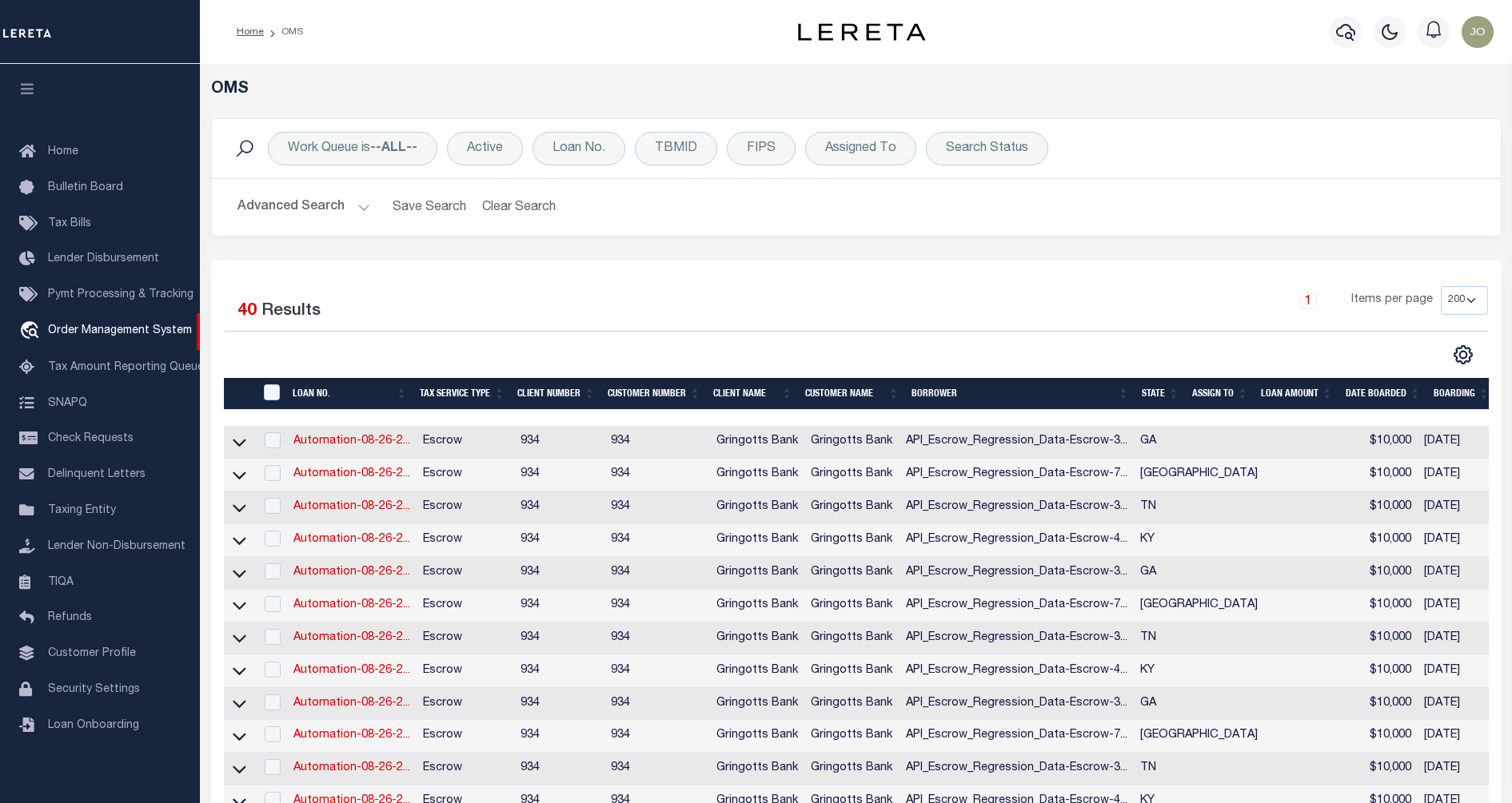
click at [1383, 388] on th "DATE BOARDED" at bounding box center [1383, 394] width 88 height 32
click at [1382, 391] on th "DATE BOARDED" at bounding box center [1383, 394] width 88 height 32
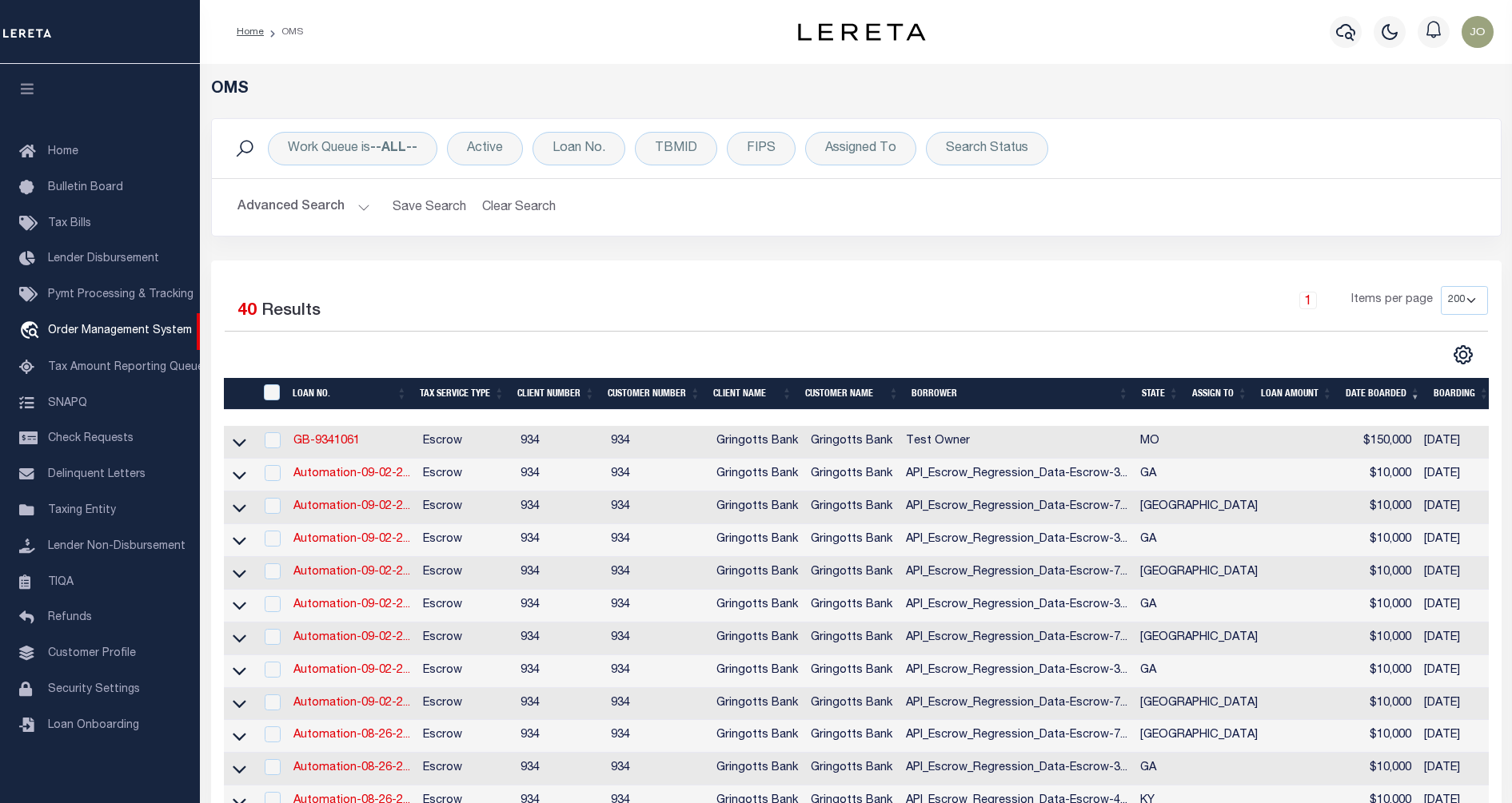
click at [1382, 391] on th "DATE BOARDED" at bounding box center [1383, 394] width 88 height 32
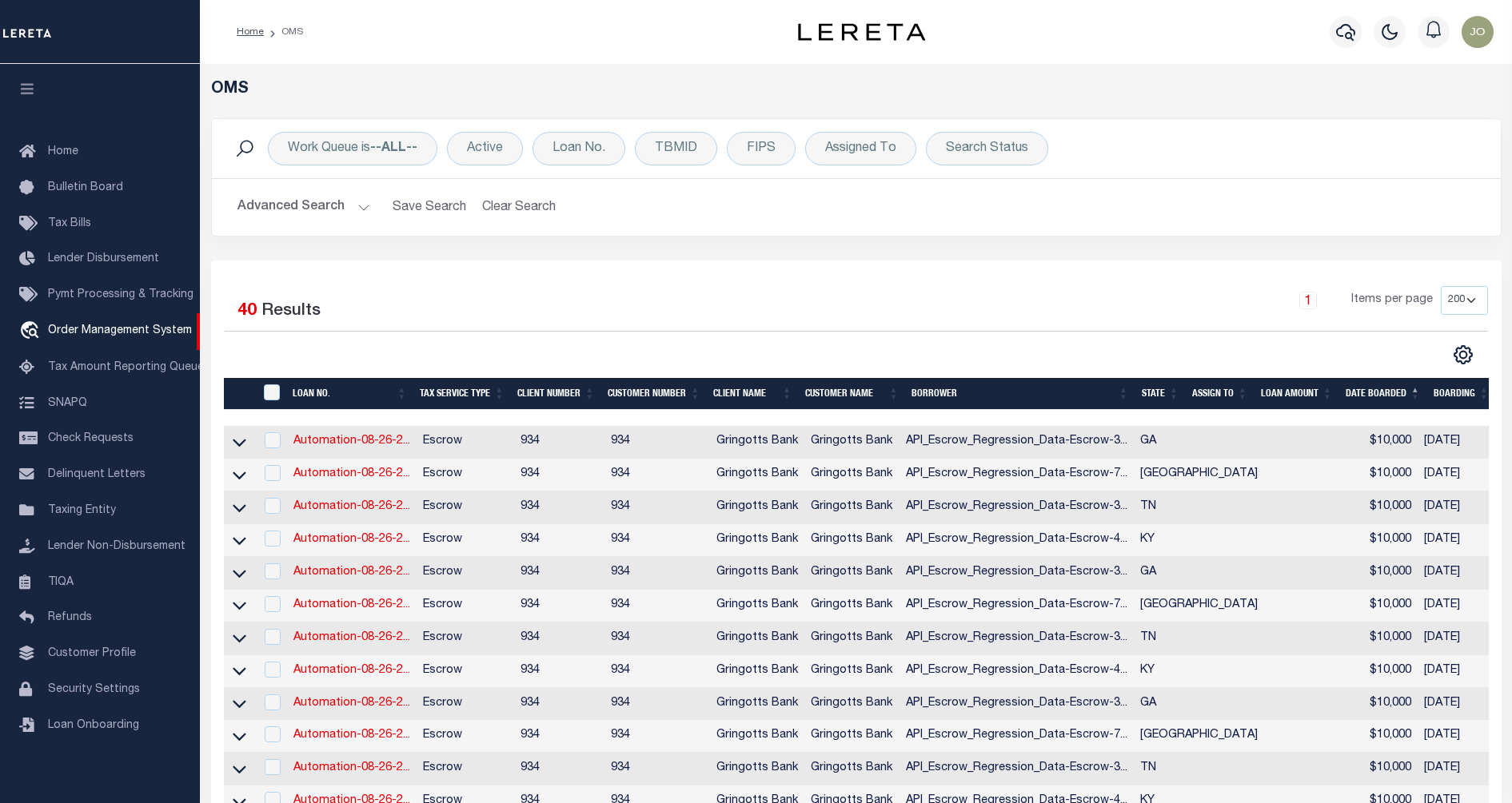
click at [1382, 391] on th "DATE BOARDED" at bounding box center [1383, 394] width 88 height 32
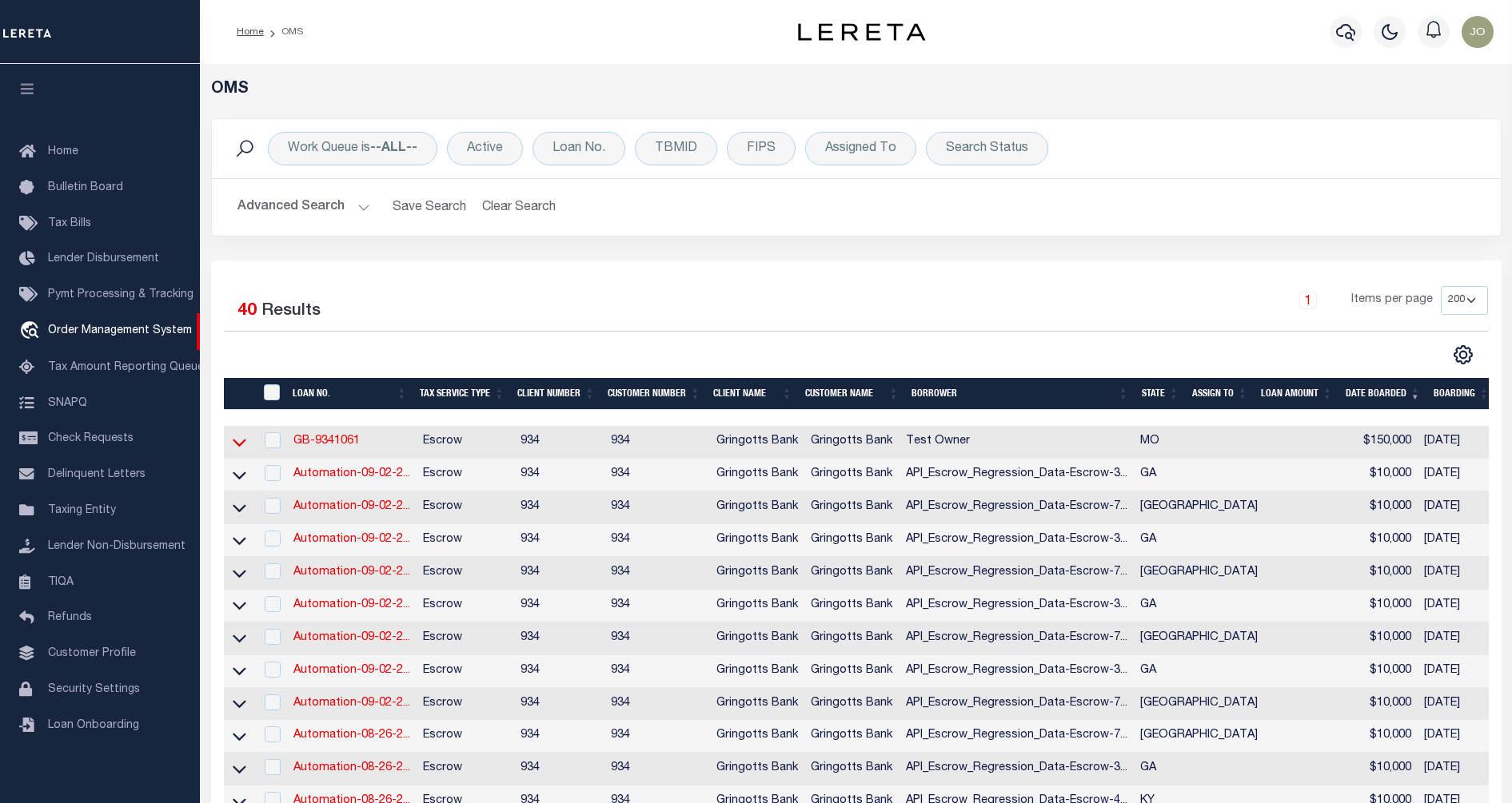
click at [237, 439] on icon at bounding box center [240, 443] width 13 height 17
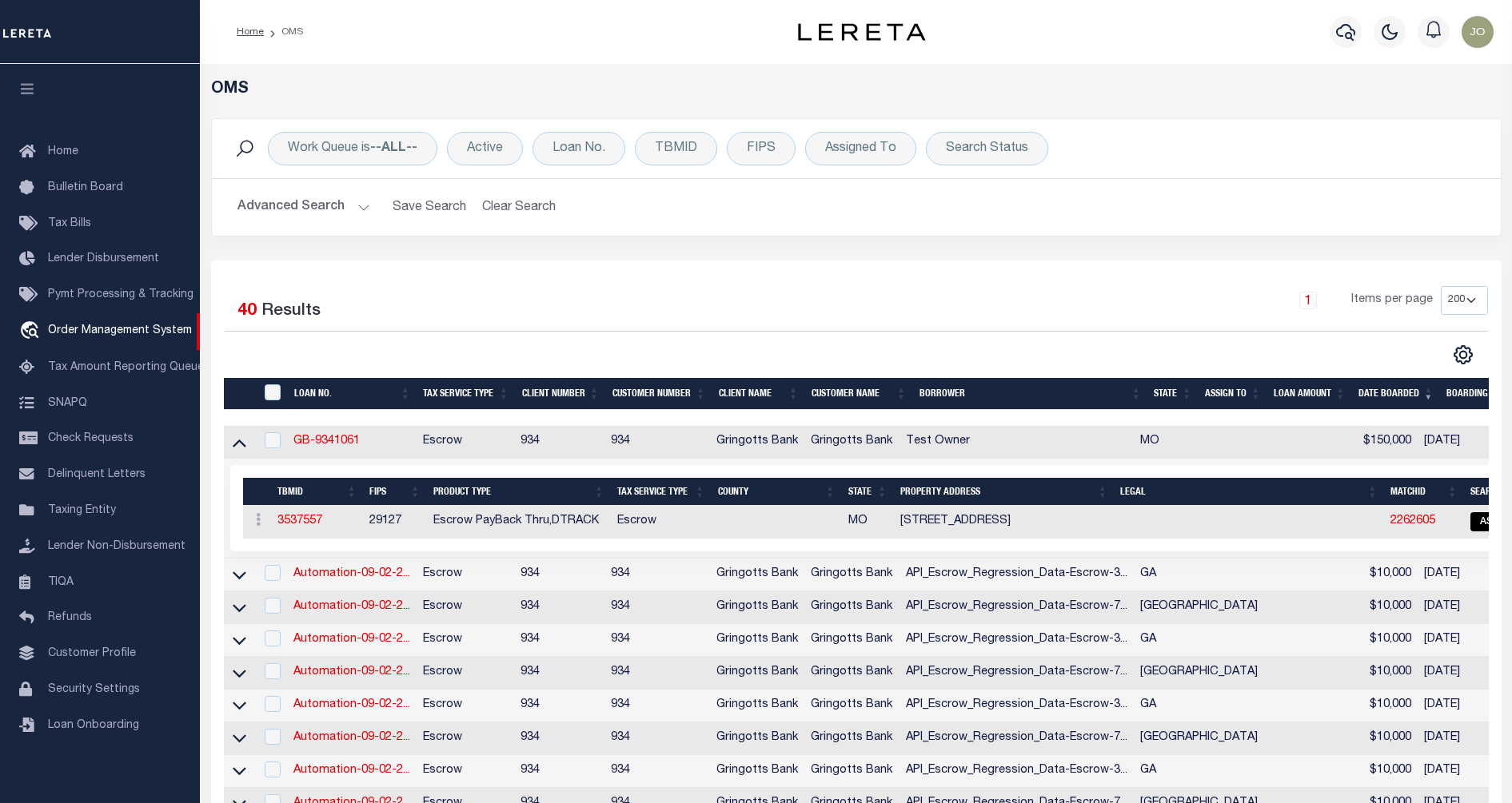
click at [954, 335] on div "Selected 40 Results 1 Items per page 10 25 50 100 200" at bounding box center [857, 326] width 1289 height 79
click at [1391, 523] on link "2262605" at bounding box center [1413, 521] width 45 height 11
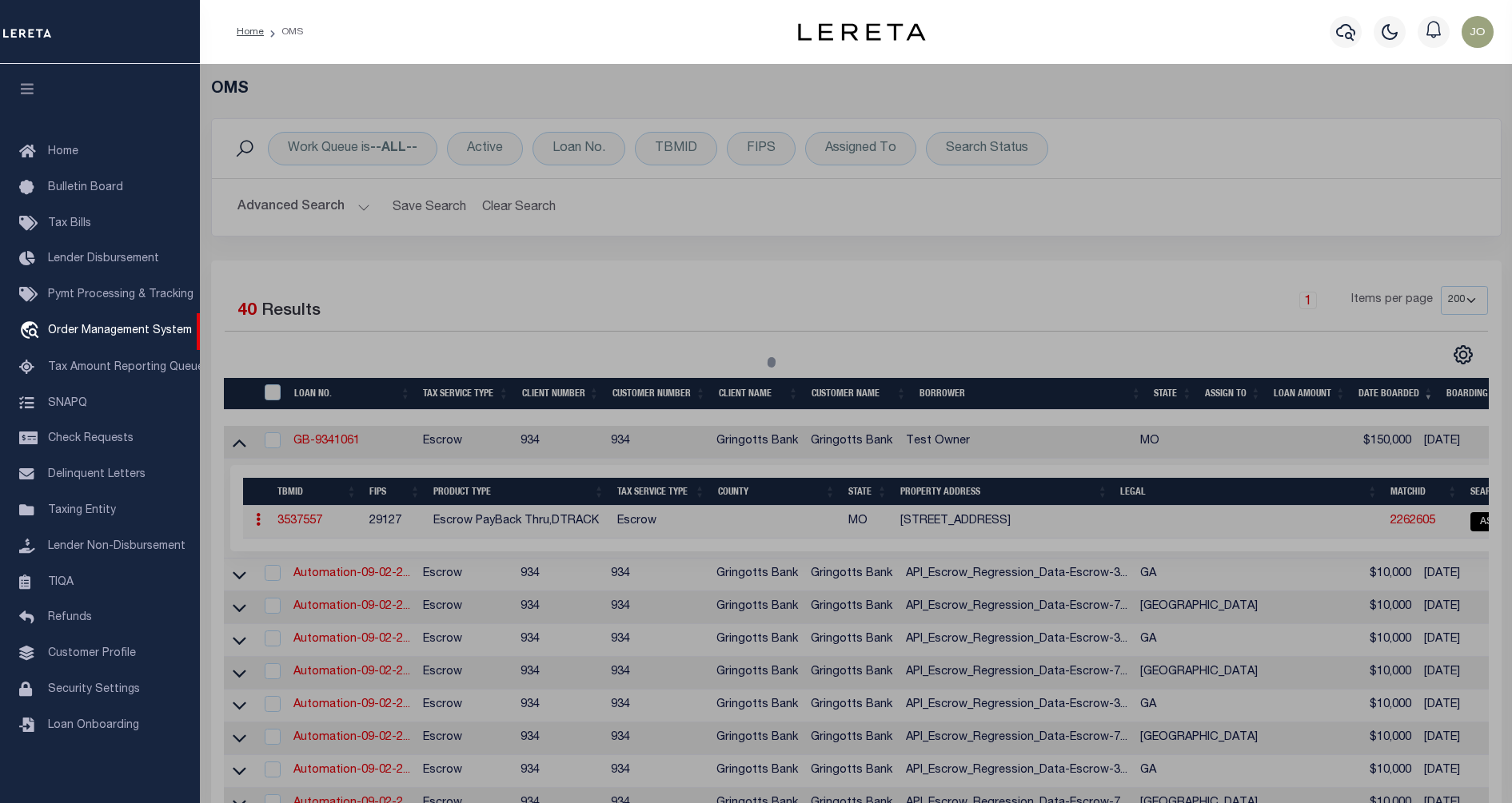
checkbox input "false"
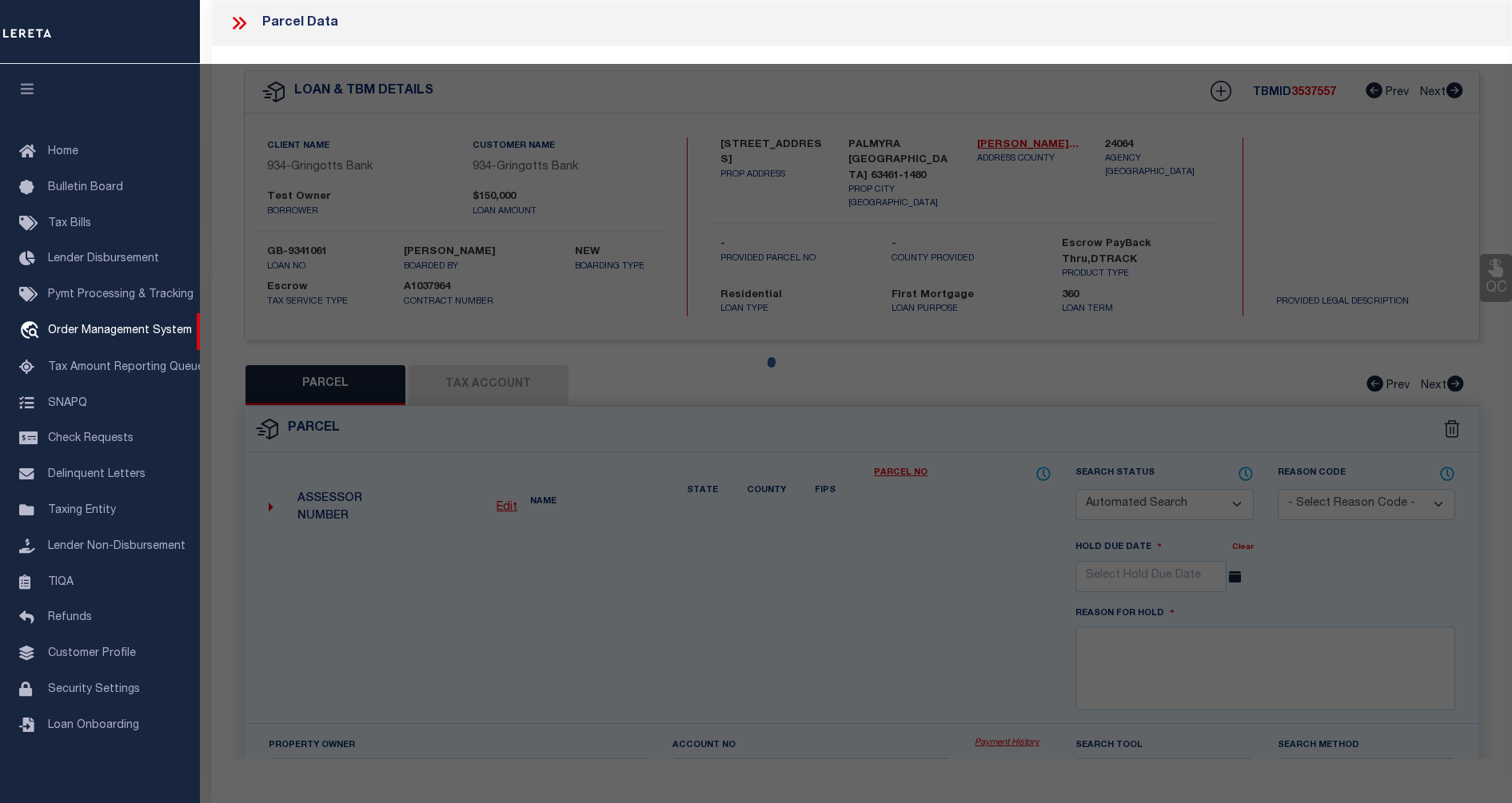
select select "IP"
checkbox input "false"
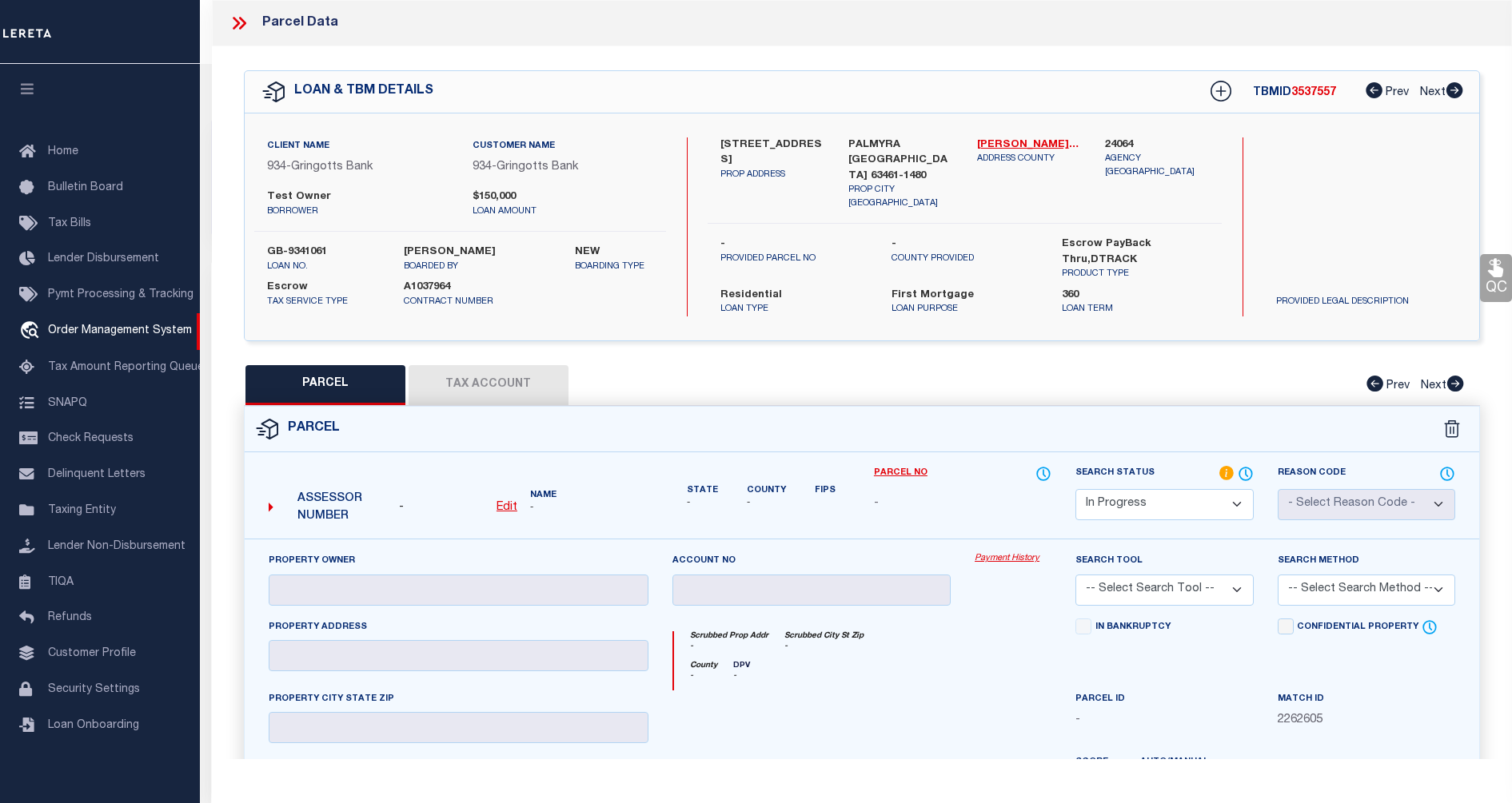
click at [1203, 382] on div "PARCEL Tax Account Prev Next" at bounding box center [862, 386] width 1236 height 40
click at [1227, 469] on icon at bounding box center [1226, 473] width 14 height 14
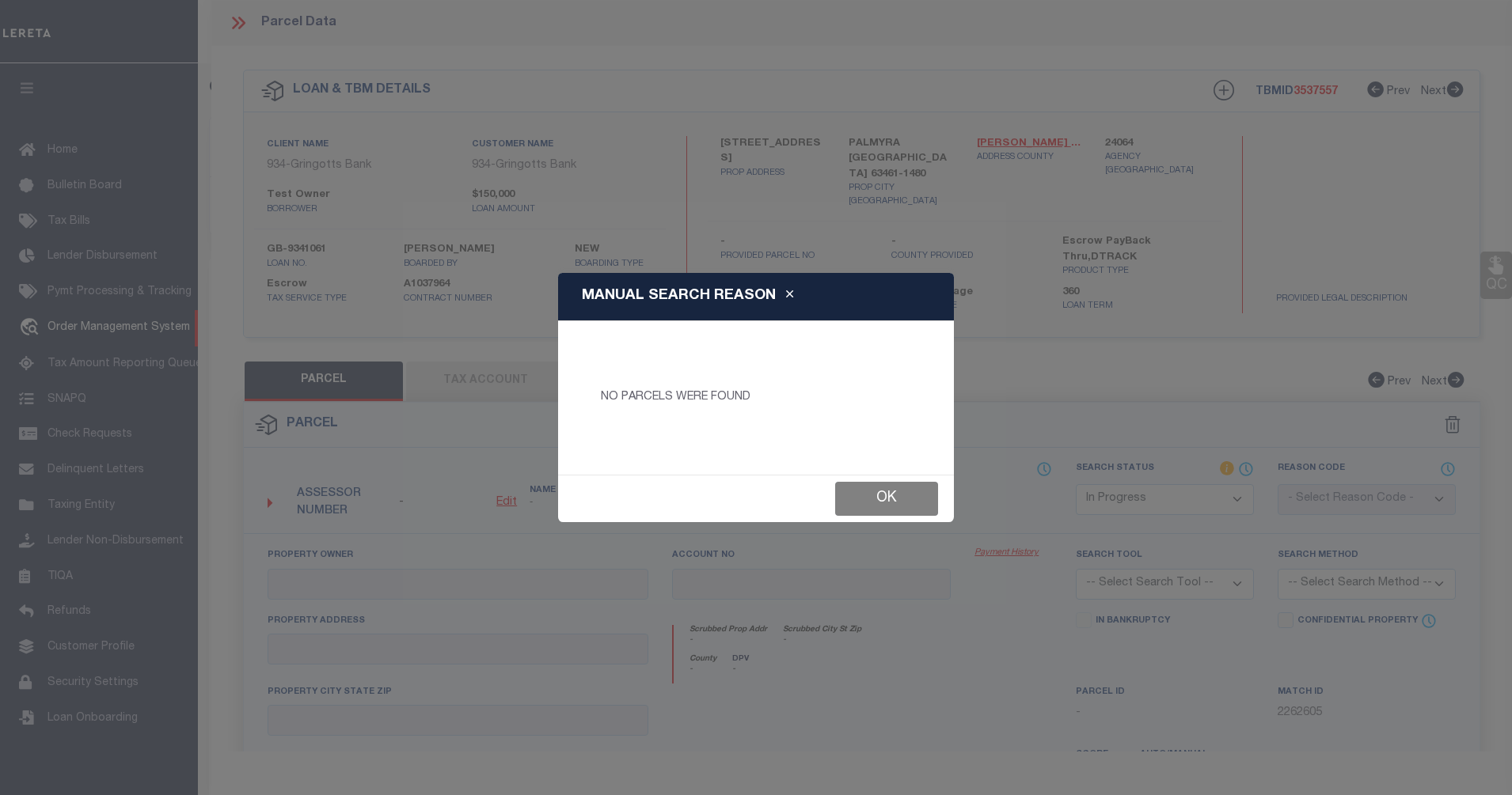
click at [890, 495] on button "Ok" at bounding box center [886, 499] width 103 height 34
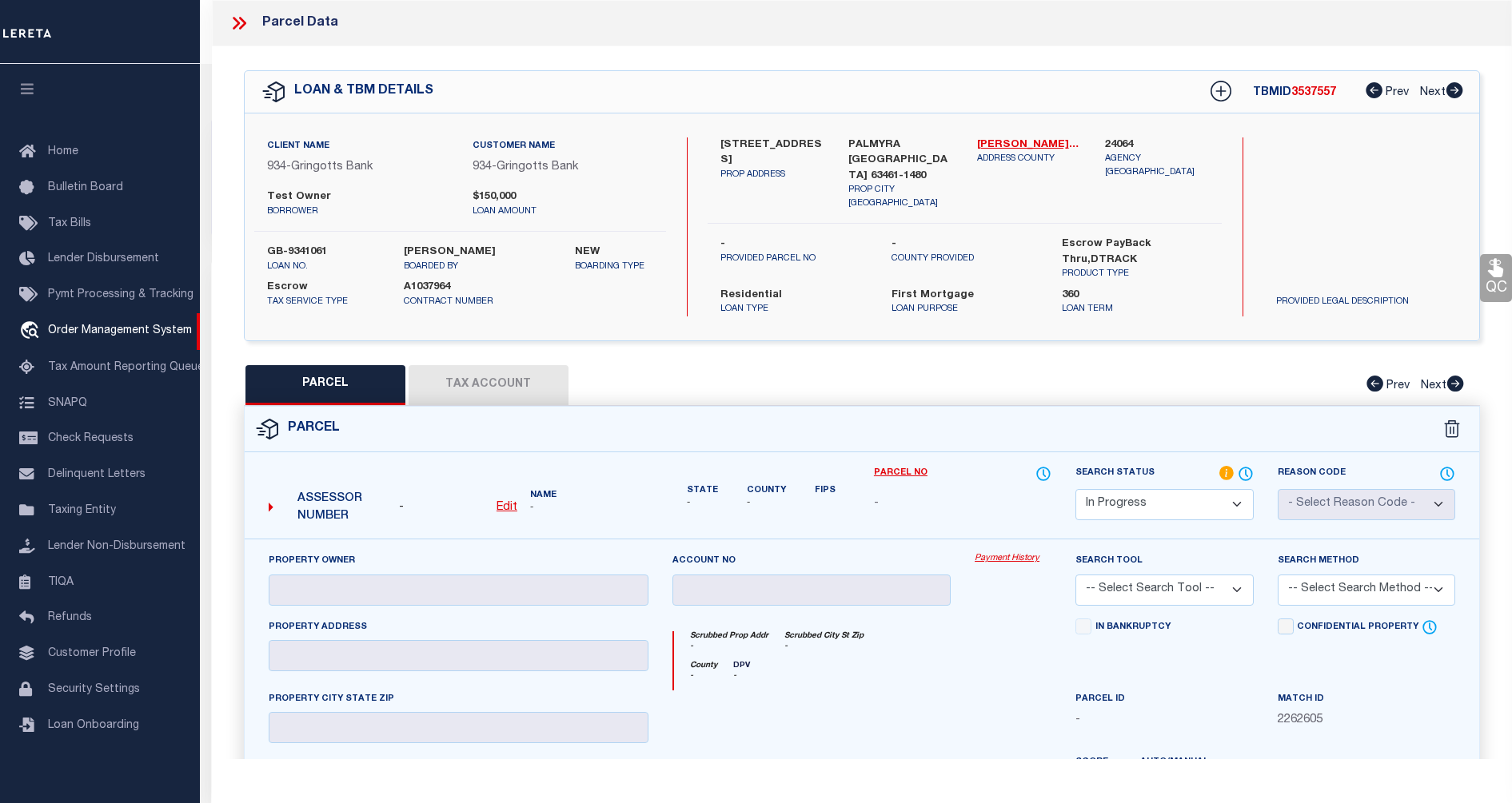
click at [219, 354] on div "QC QC QC" at bounding box center [862, 531] width 1300 height 968
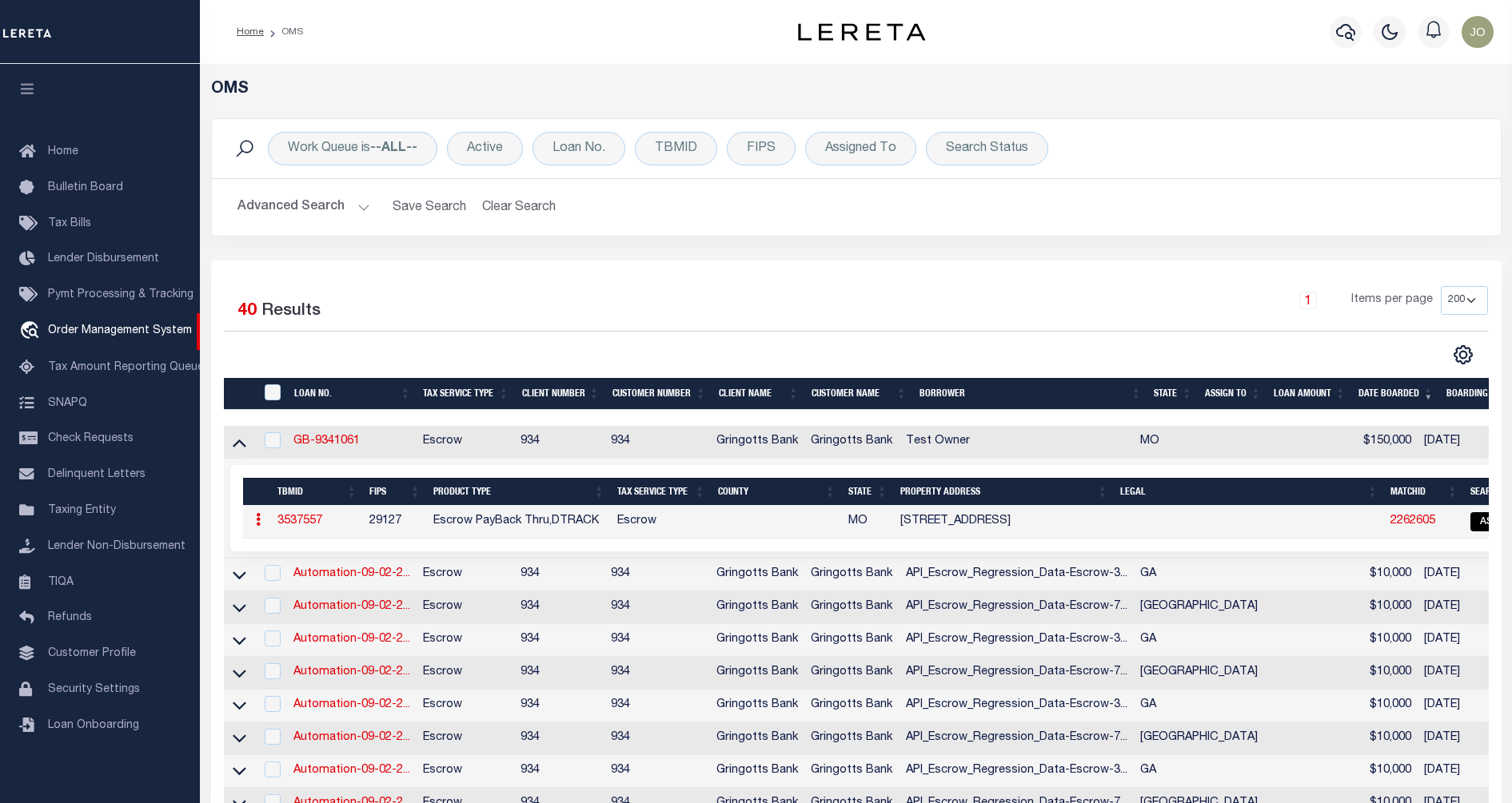
click at [916, 287] on div "1 Items per page 10 25 50 100 200" at bounding box center [1017, 307] width 942 height 42
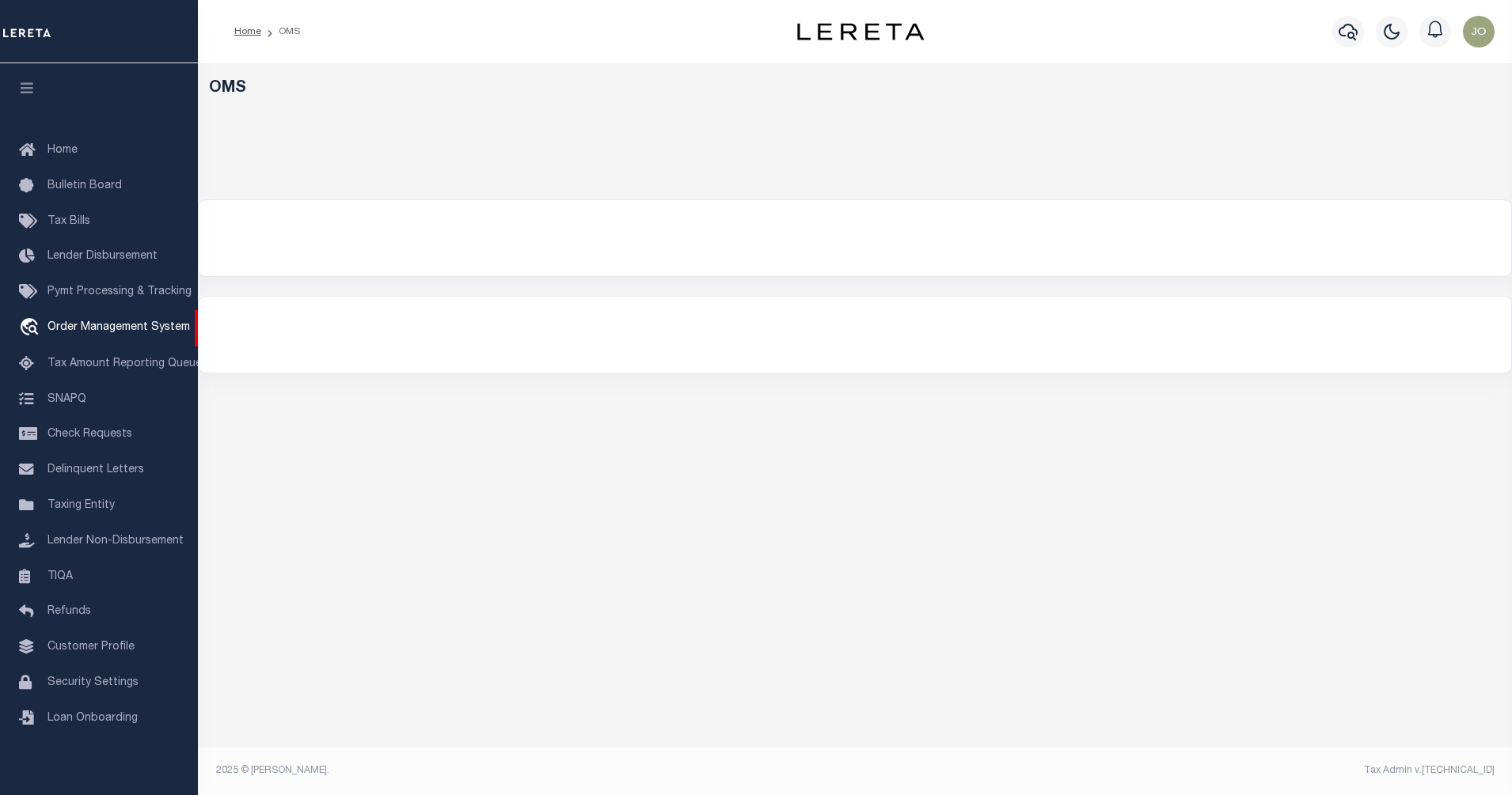
select select "200"
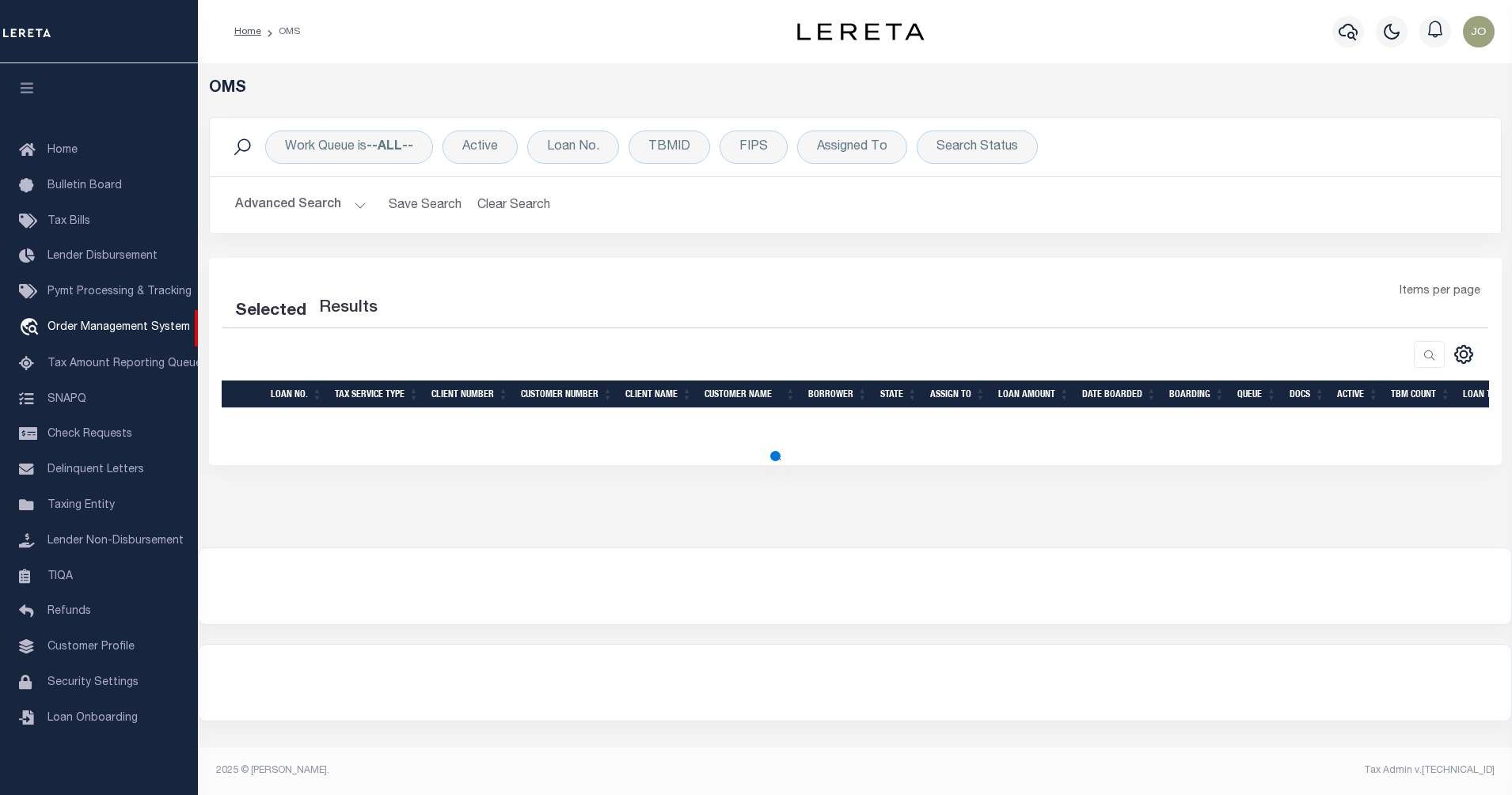
select select "200"
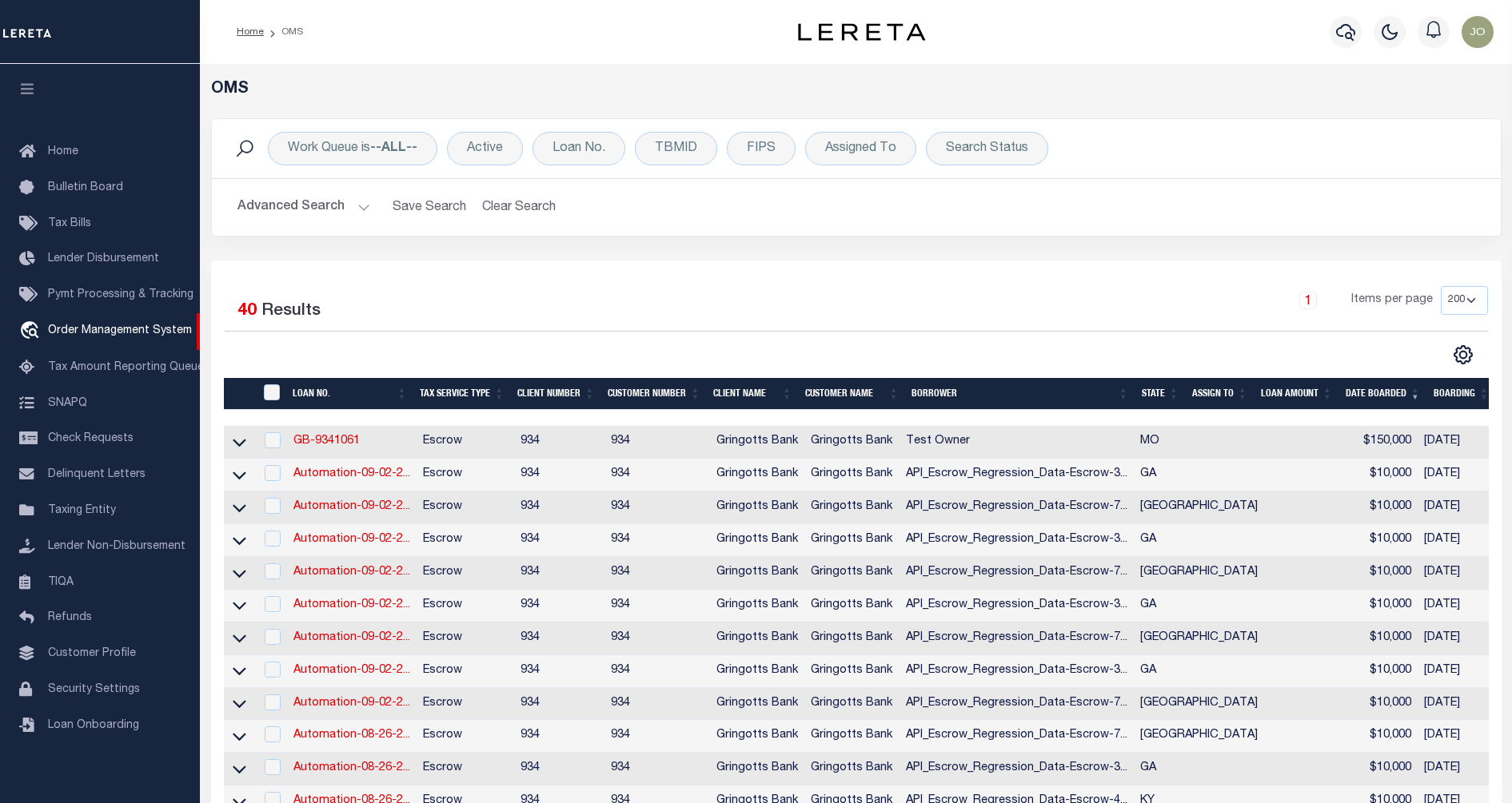
click at [1181, 326] on div "1 Items per page 10 25 50 100 200" at bounding box center [1017, 307] width 942 height 42
click at [705, 334] on div "Selected 40 Results 1 Items per page 10 25 50 100 200" at bounding box center [857, 326] width 1289 height 79
click at [84, 229] on span "Tax Bills" at bounding box center [69, 224] width 43 height 11
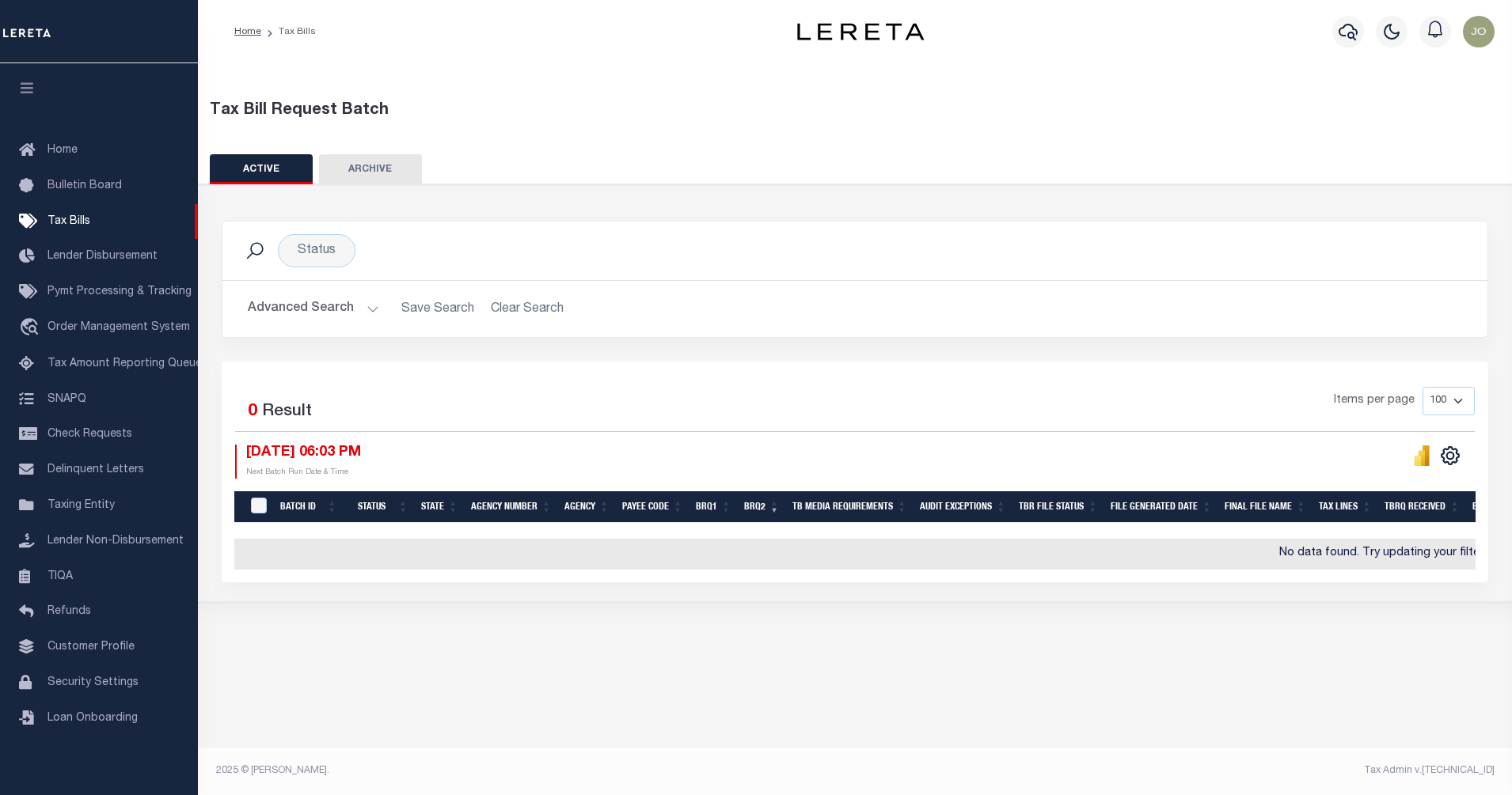
click at [315, 302] on button "Advanced Search" at bounding box center [313, 309] width 131 height 31
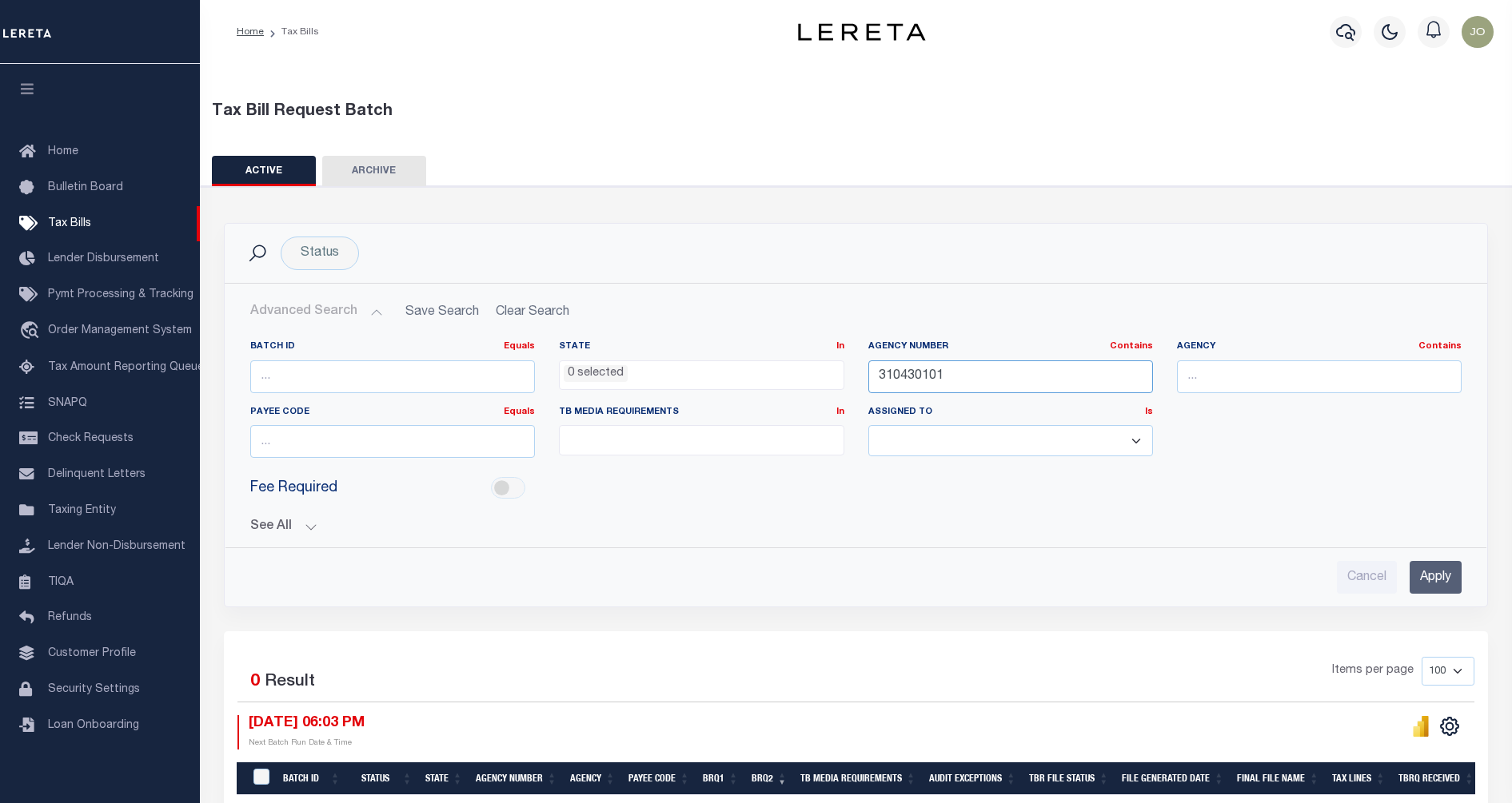
click at [921, 370] on input "310430101" at bounding box center [1011, 377] width 285 height 32
paste input "50140000"
type input "350140000"
click at [1461, 581] on input "Apply" at bounding box center [1436, 578] width 52 height 32
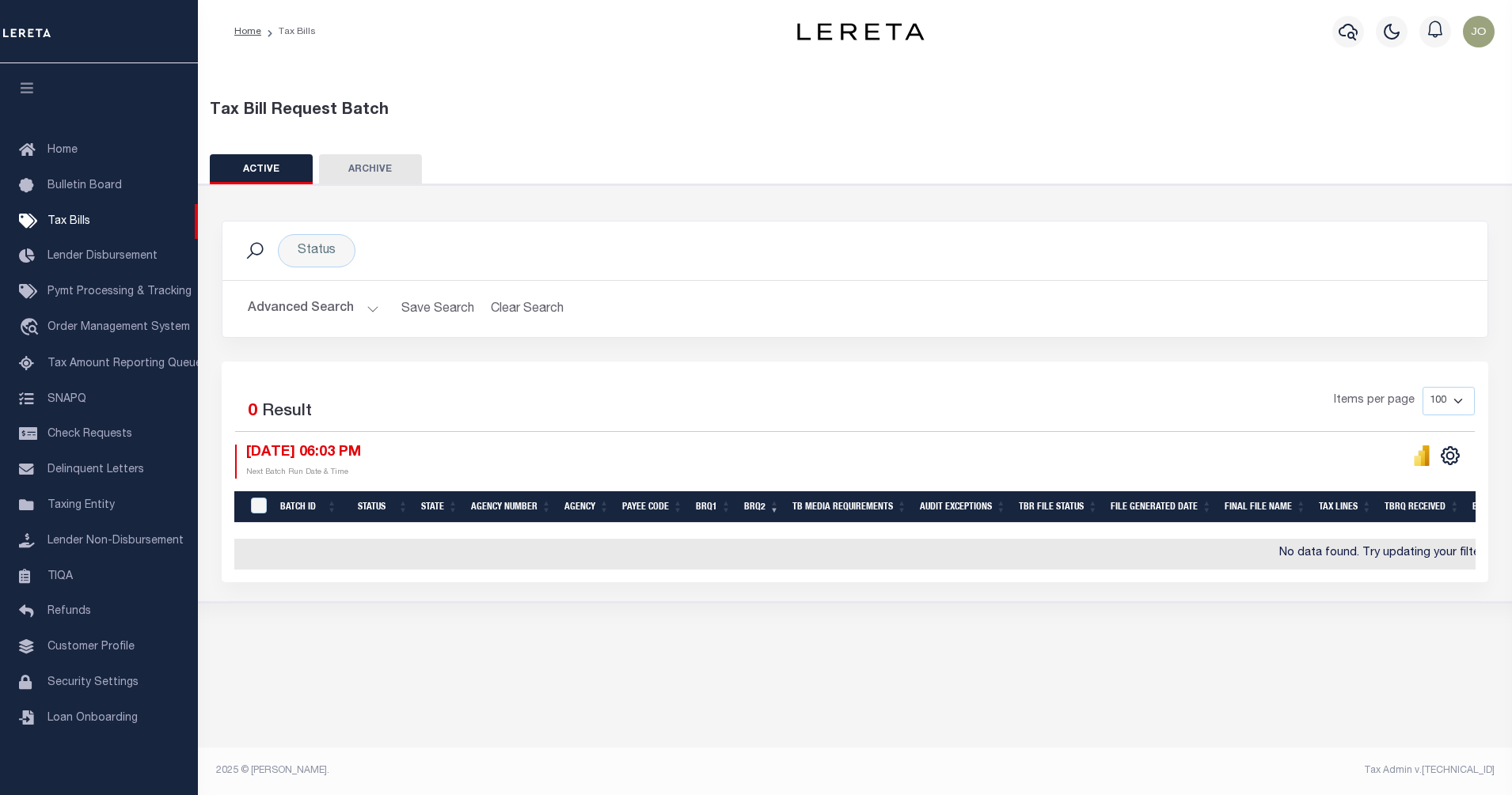
click at [343, 309] on button "Advanced Search" at bounding box center [313, 309] width 131 height 31
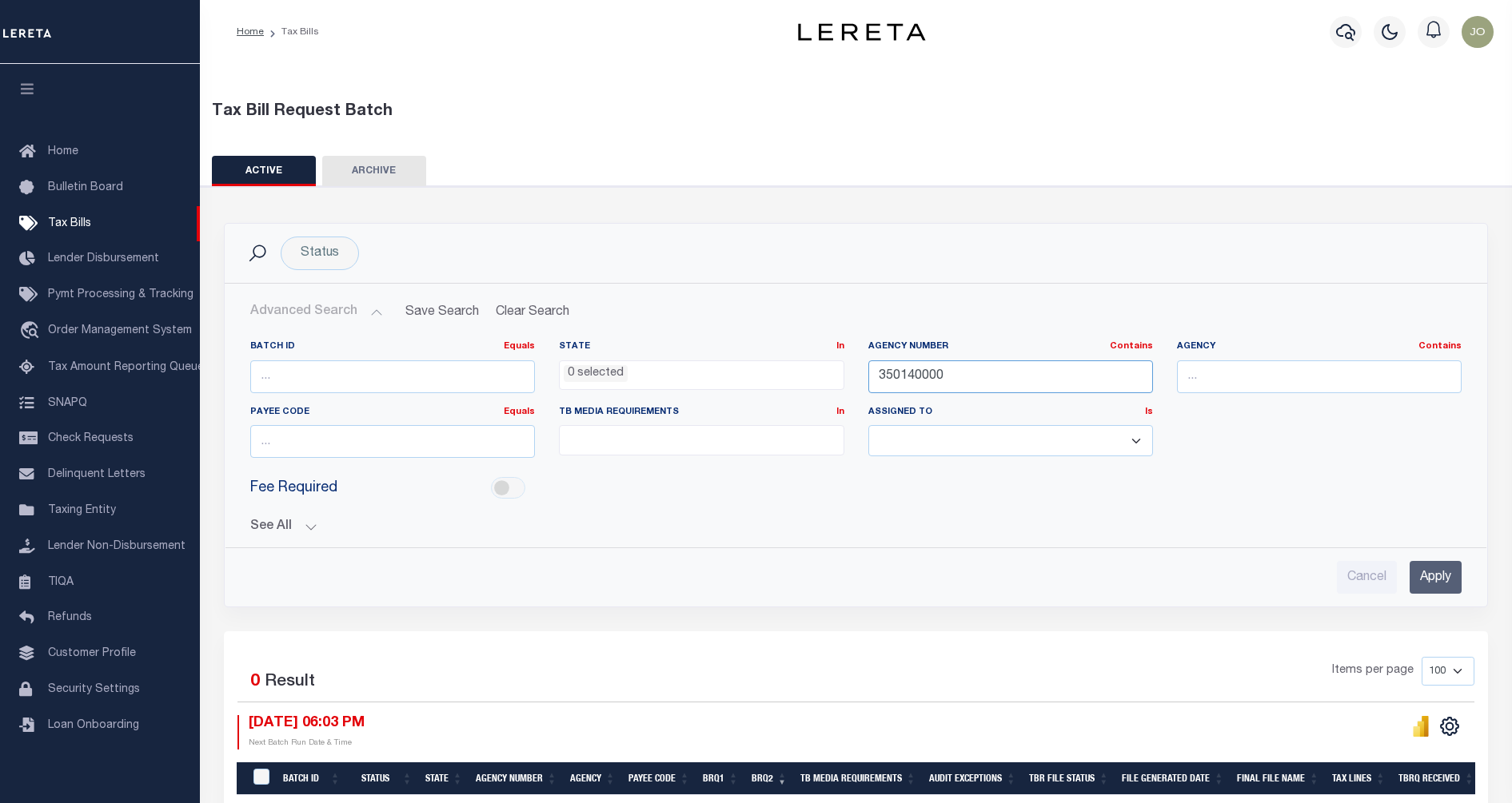
click at [996, 391] on input "350140000" at bounding box center [1011, 377] width 285 height 32
click at [304, 523] on button "See All" at bounding box center [856, 527] width 1211 height 15
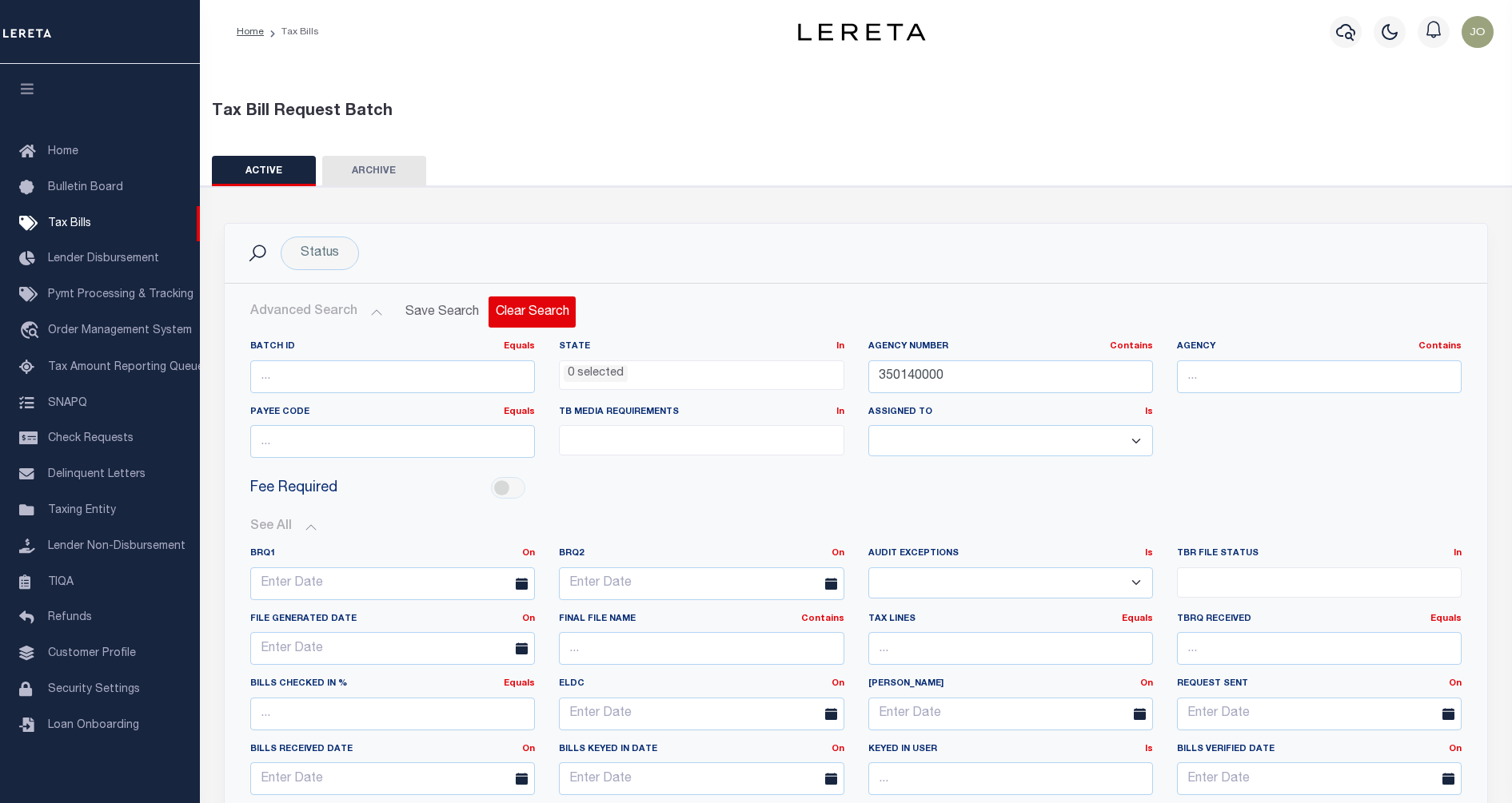
click at [516, 302] on button "Clear Search" at bounding box center [532, 312] width 87 height 32
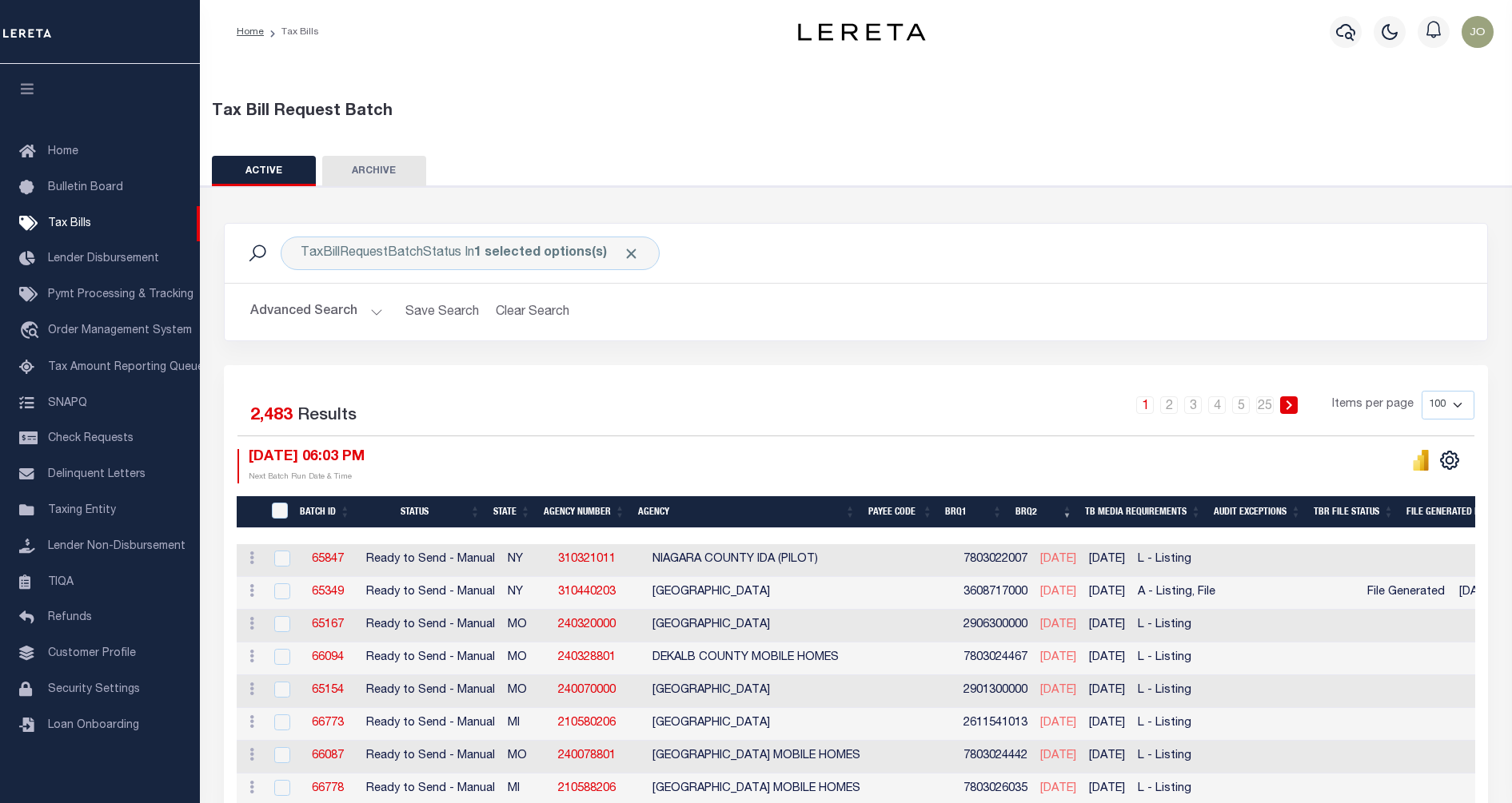
click at [363, 312] on button "Advanced Search" at bounding box center [316, 312] width 133 height 32
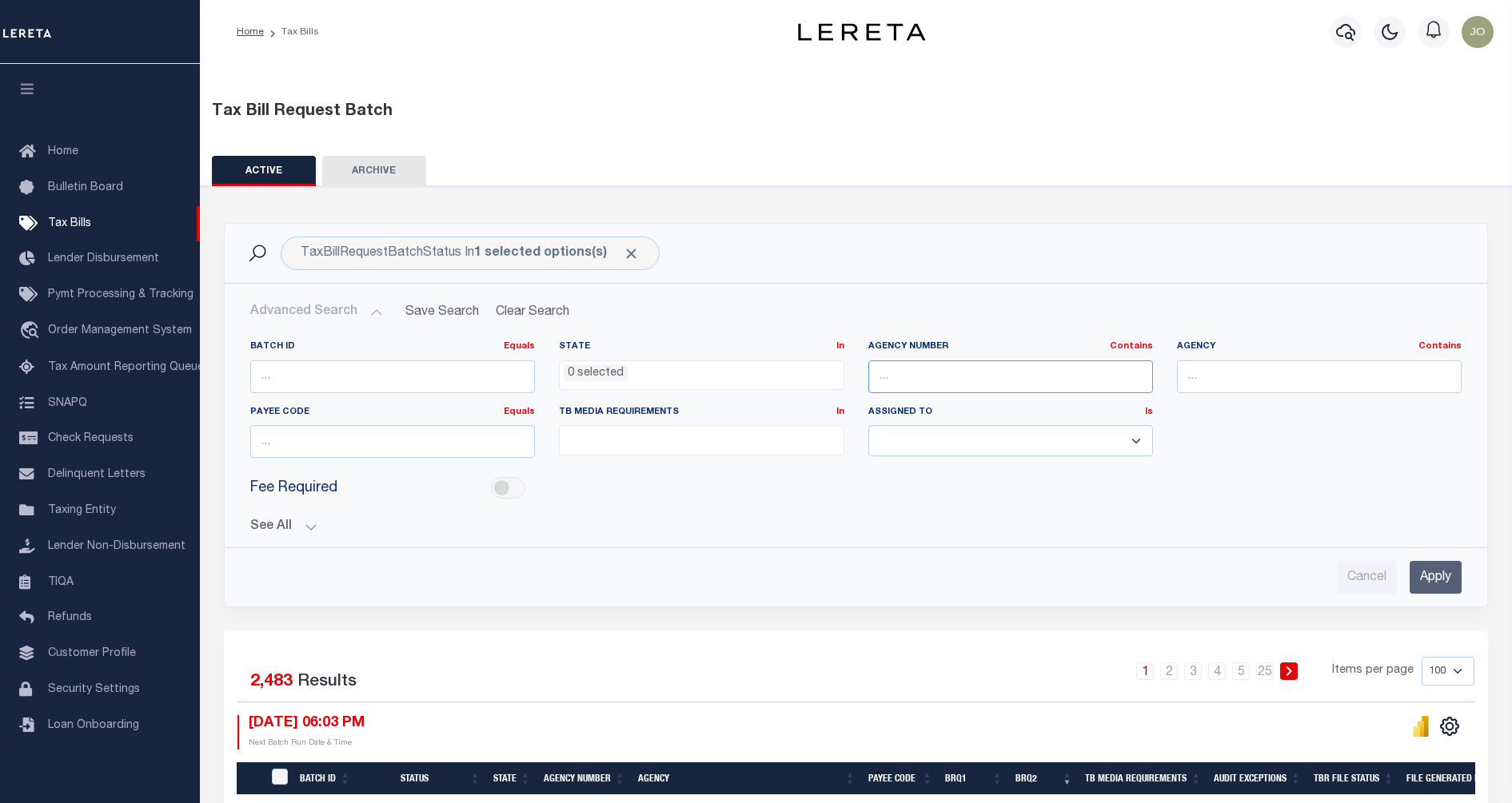
click at [912, 368] on input "text" at bounding box center [1011, 377] width 285 height 32
paste input "350140000"
type input "350140000"
click at [1441, 581] on input "Apply" at bounding box center [1436, 578] width 52 height 32
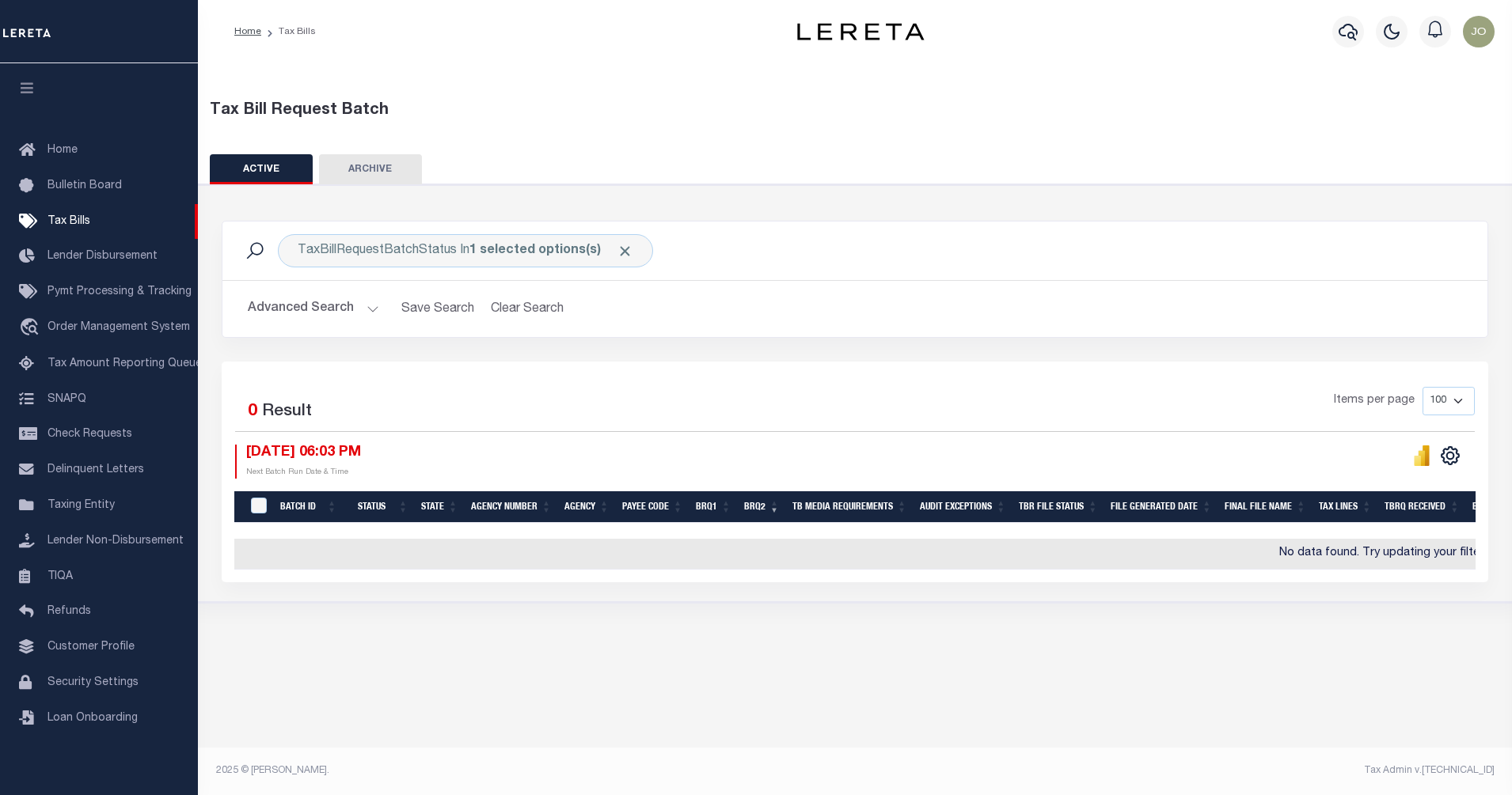
click at [352, 303] on button "Advanced Search" at bounding box center [313, 309] width 131 height 31
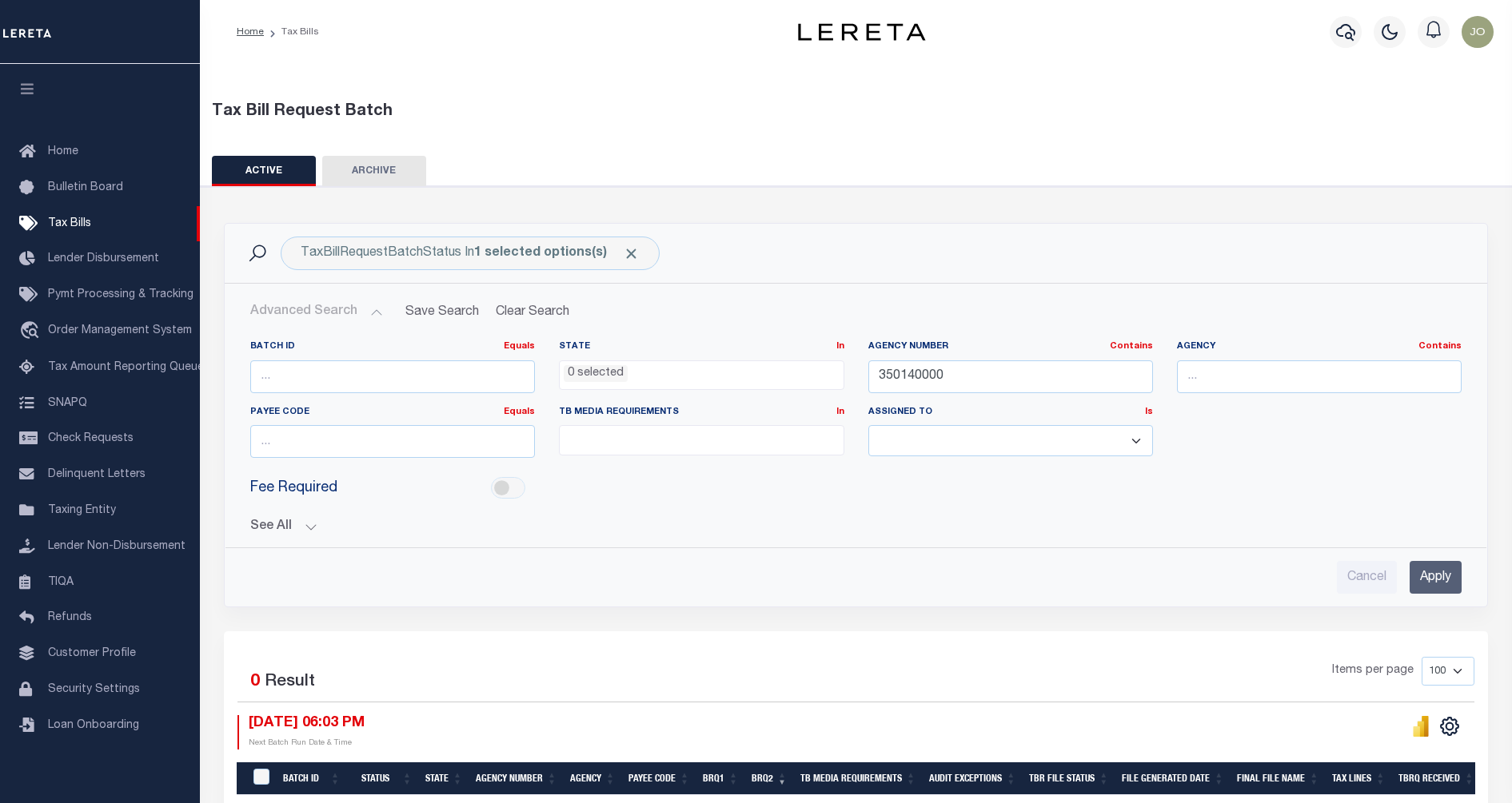
click at [1252, 484] on div "Fee Required" at bounding box center [855, 489] width 1235 height 36
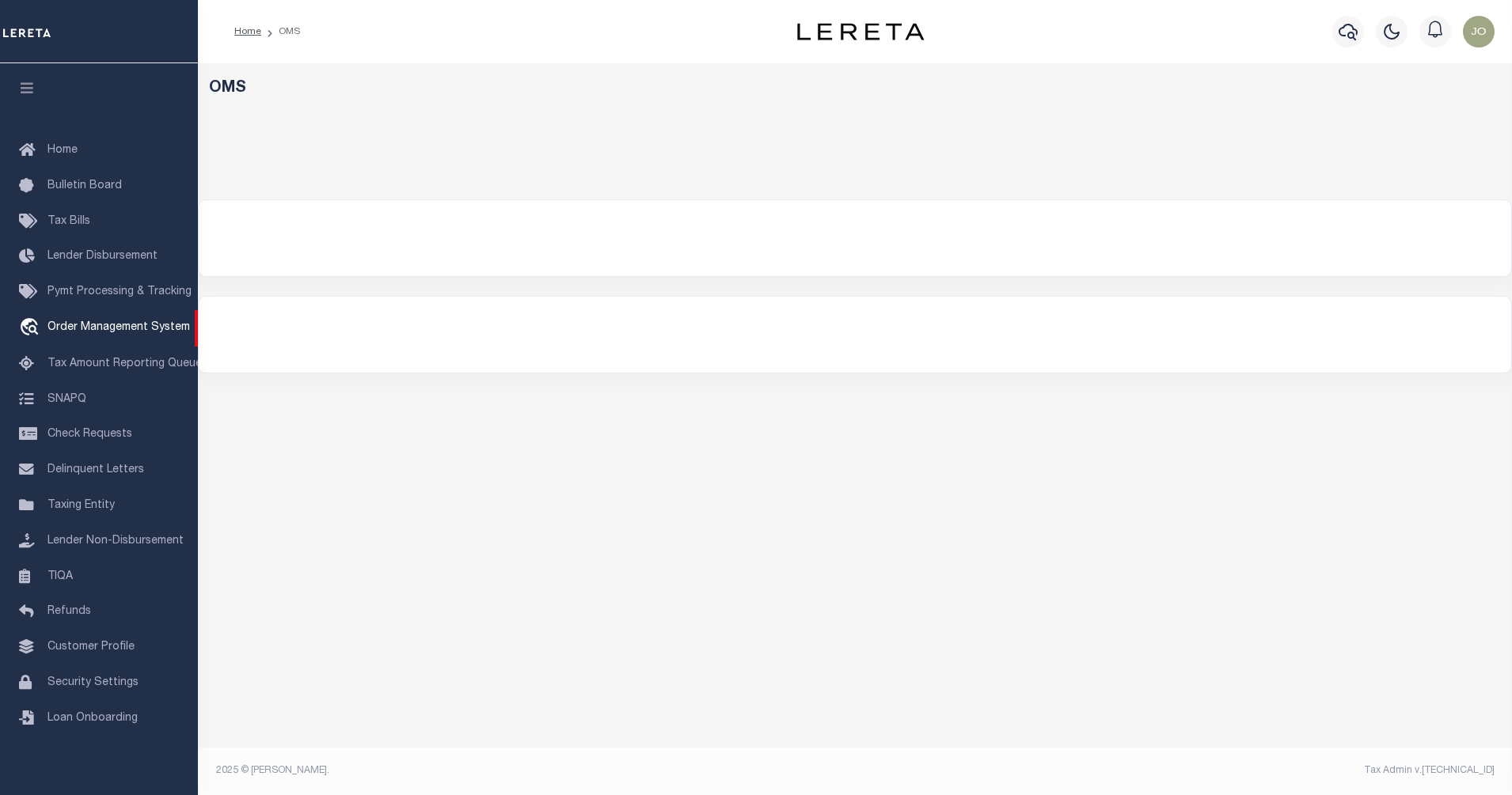
select select "200"
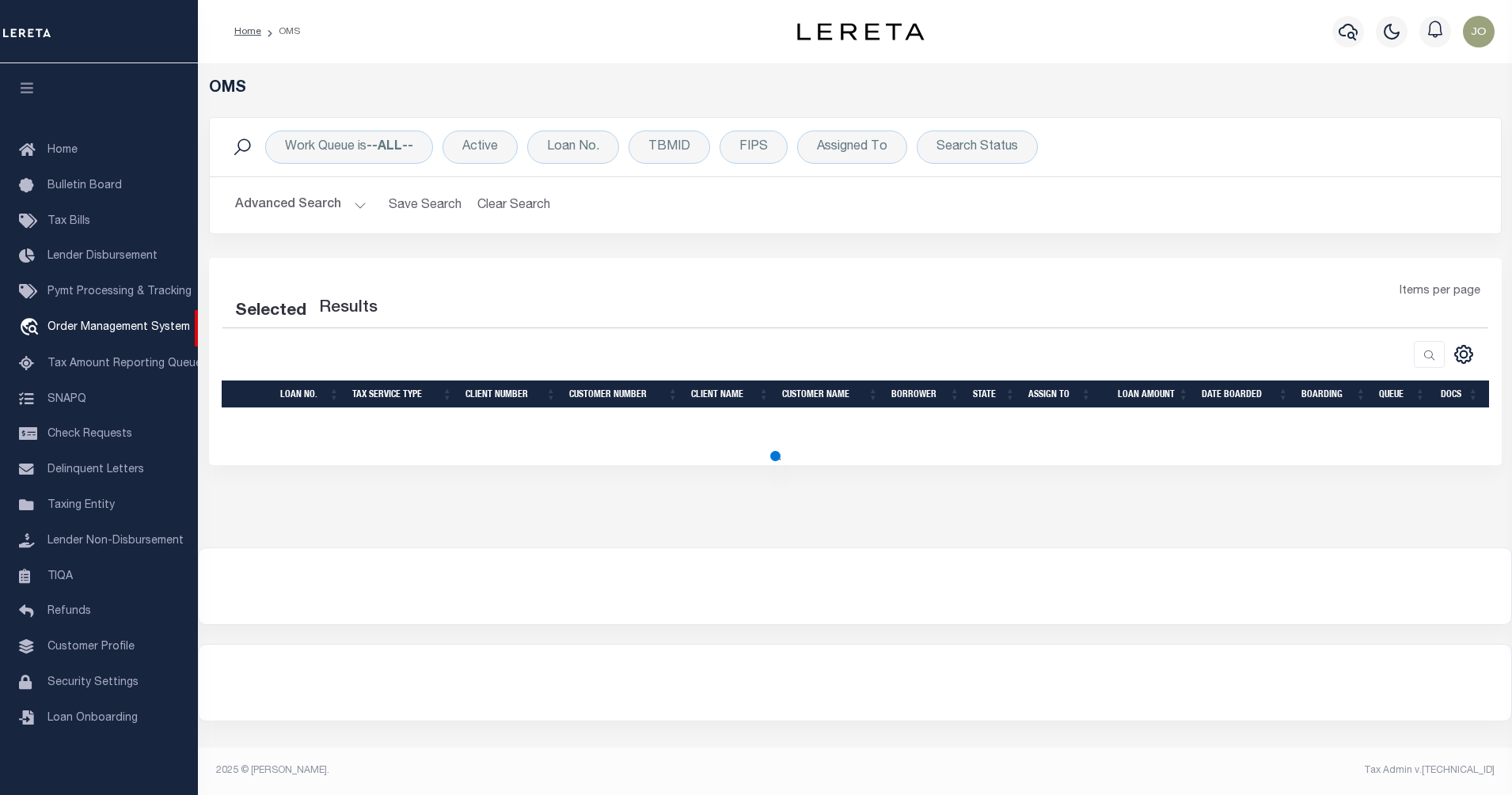
select select "200"
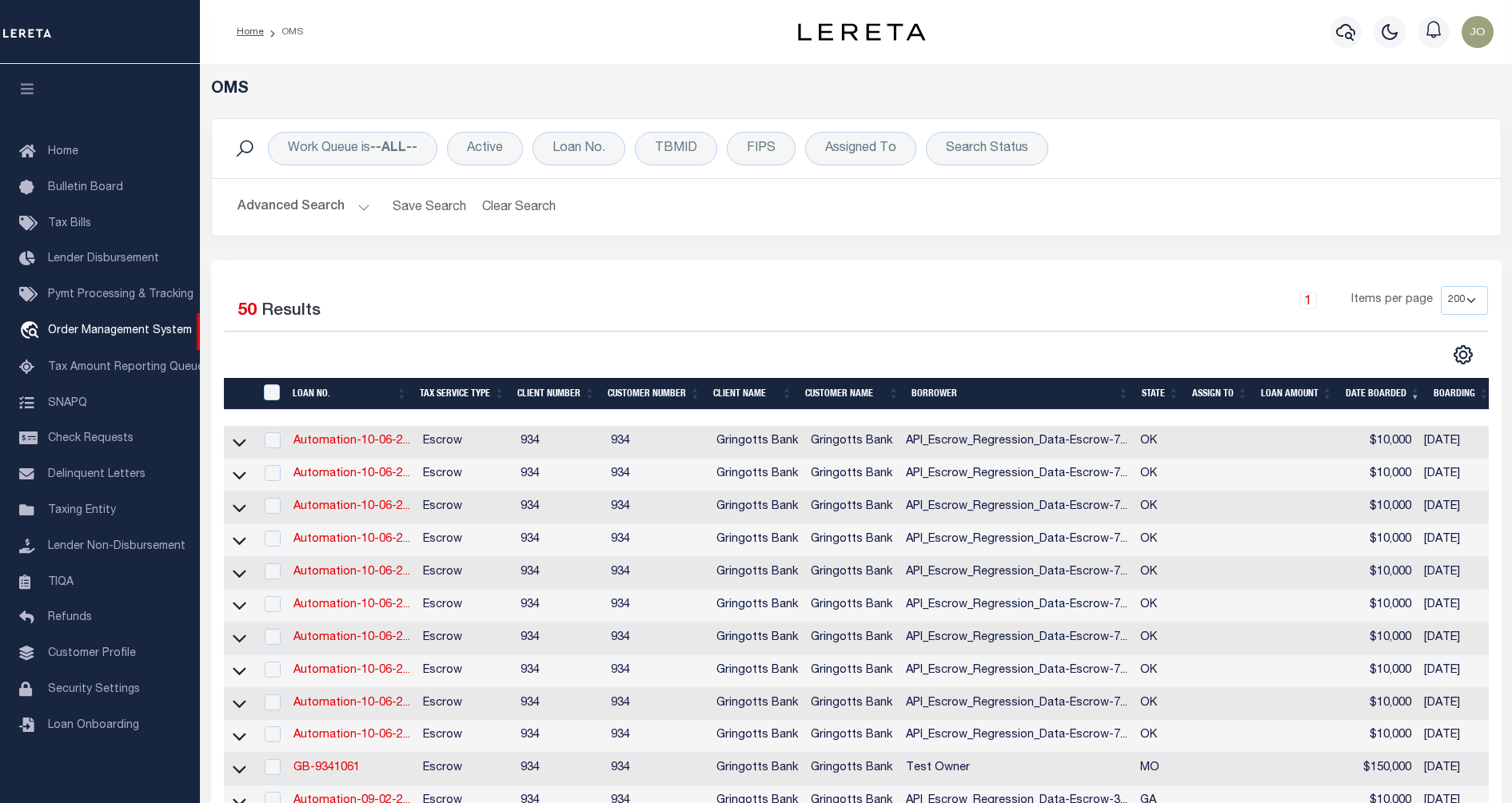
click at [458, 351] on div at bounding box center [540, 355] width 631 height 21
click at [327, 205] on button "Advanced Search" at bounding box center [304, 207] width 133 height 32
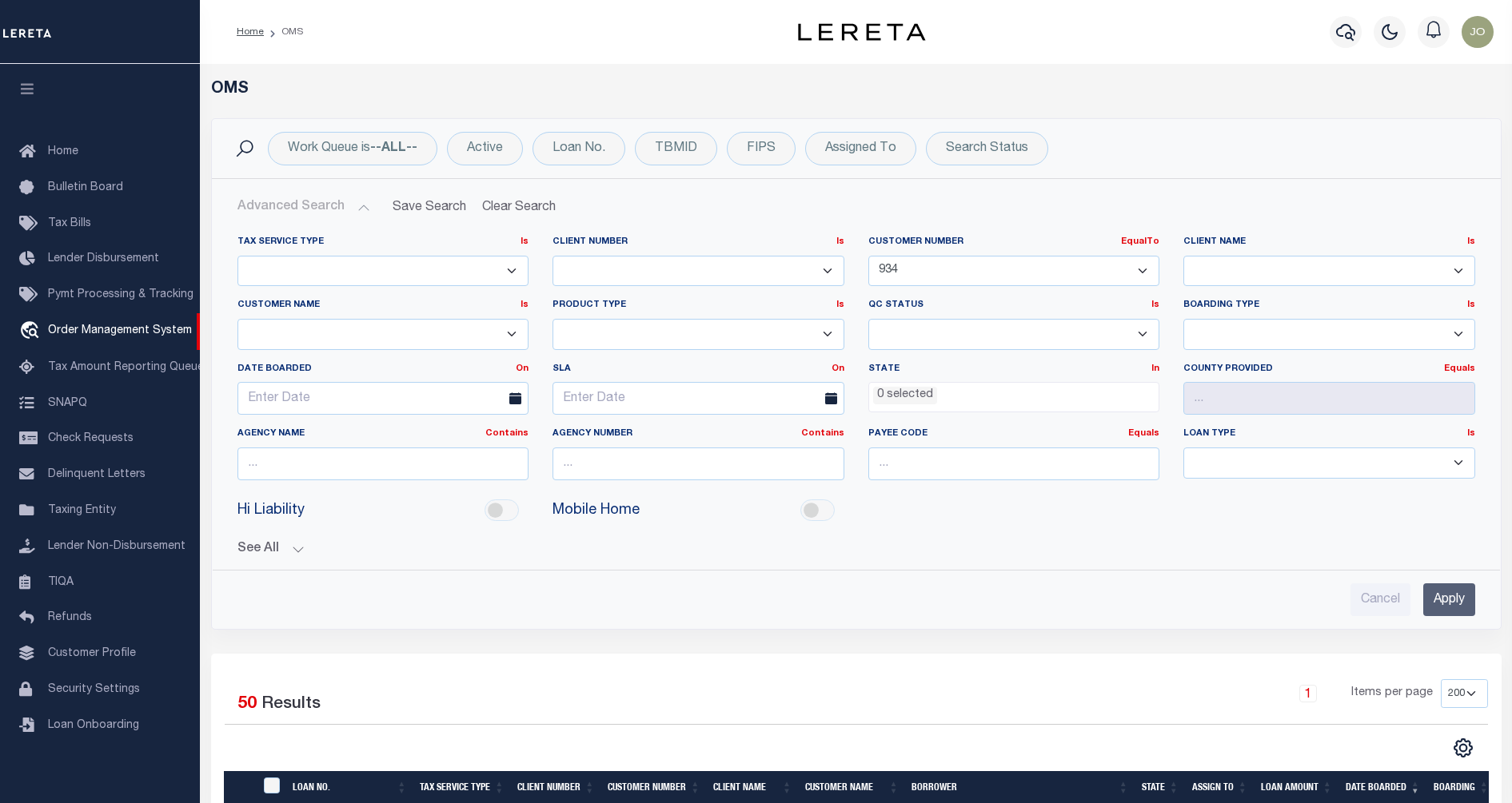
click at [890, 270] on select "091901 10001 10002 10003 1011 1012 1013 1014 101814 1019 1042 1049 1052 1053 10…" at bounding box center [1014, 271] width 292 height 32
click at [1441, 602] on input "Apply" at bounding box center [1449, 600] width 52 height 32
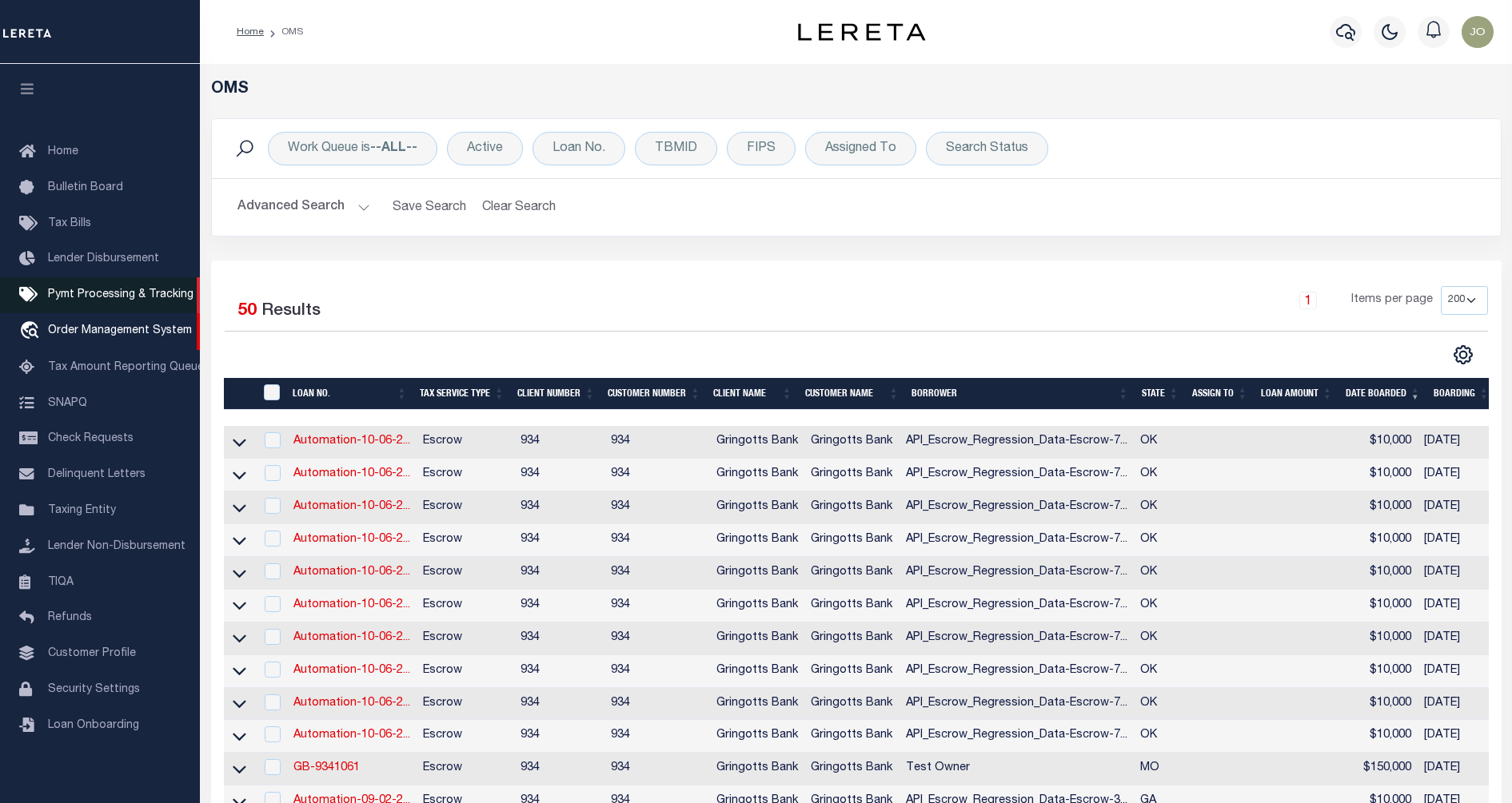
click at [122, 292] on span "Pymt Processing & Tracking" at bounding box center [120, 295] width 145 height 11
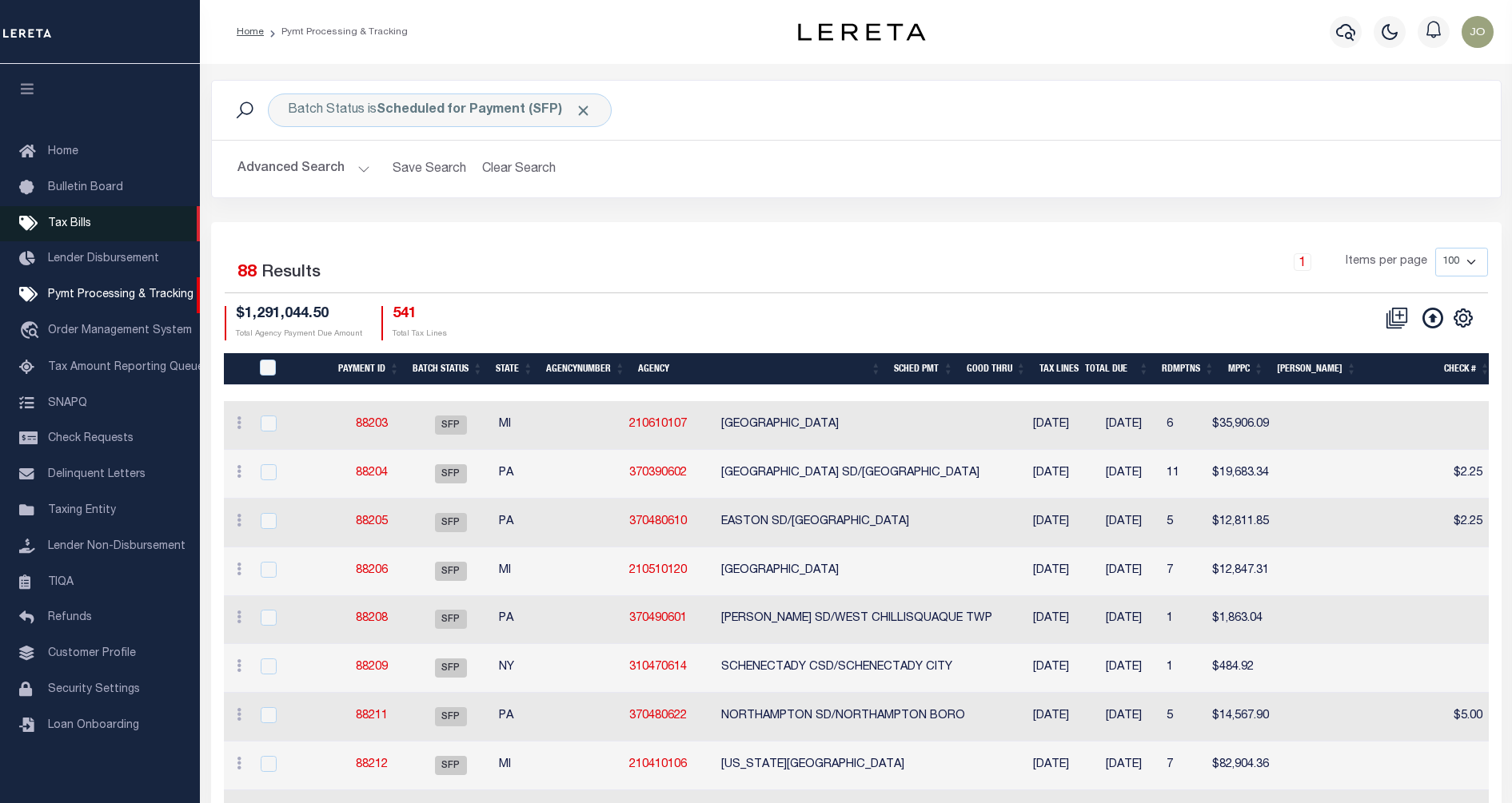
click at [115, 216] on link "Tax Bills" at bounding box center [99, 224] width 200 height 36
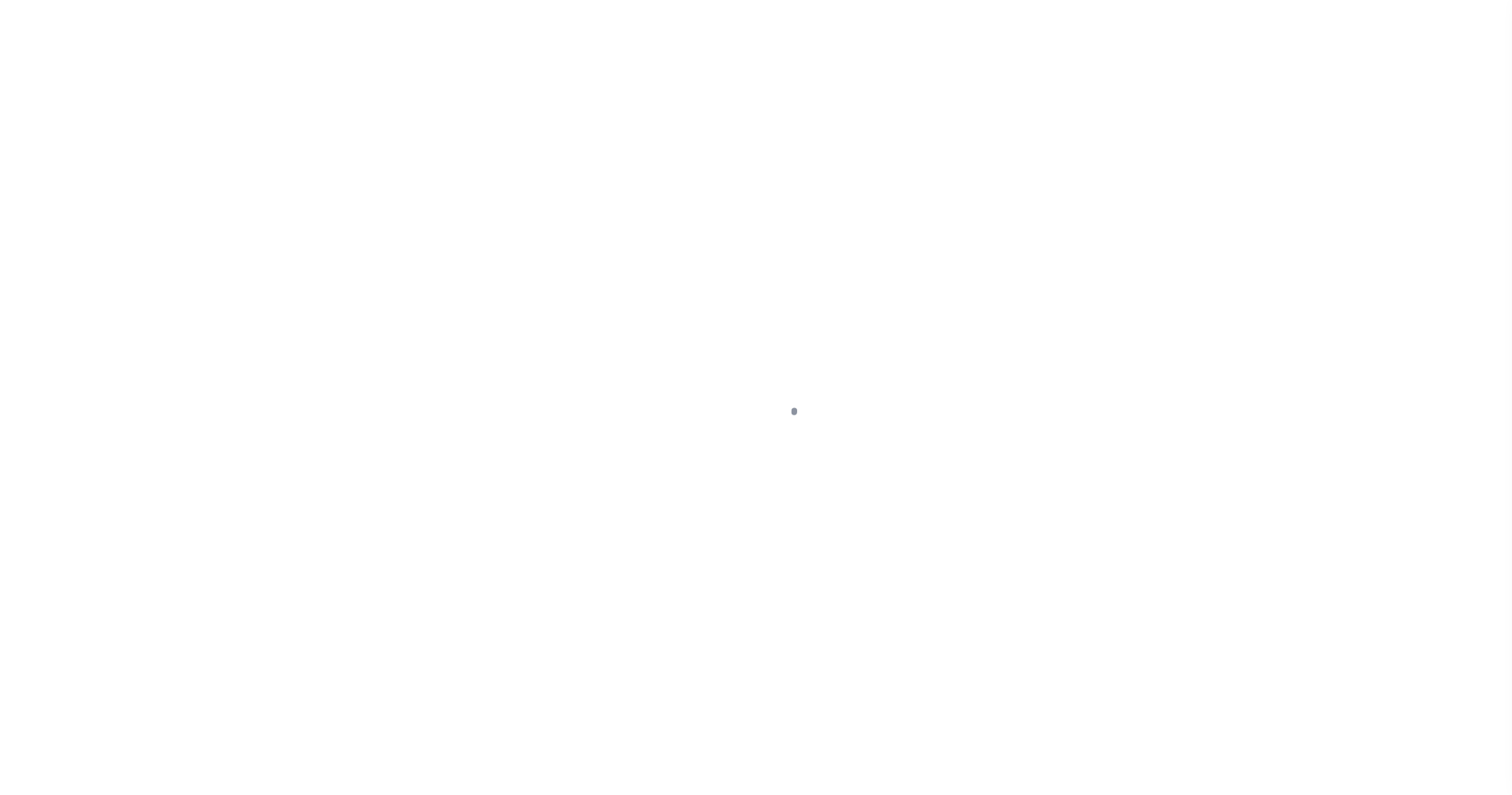
select select
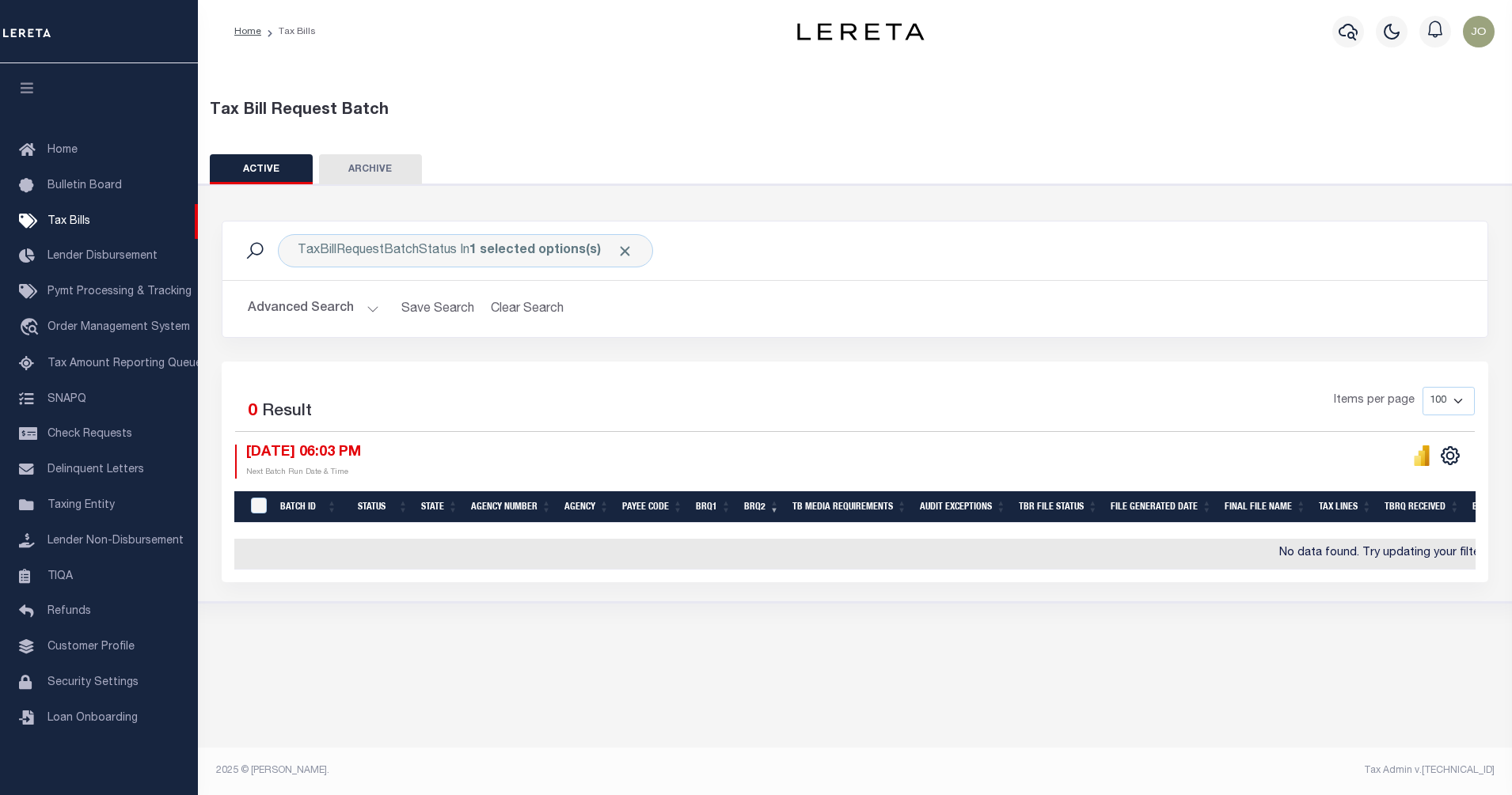
click at [366, 314] on button "Advanced Search" at bounding box center [313, 309] width 131 height 31
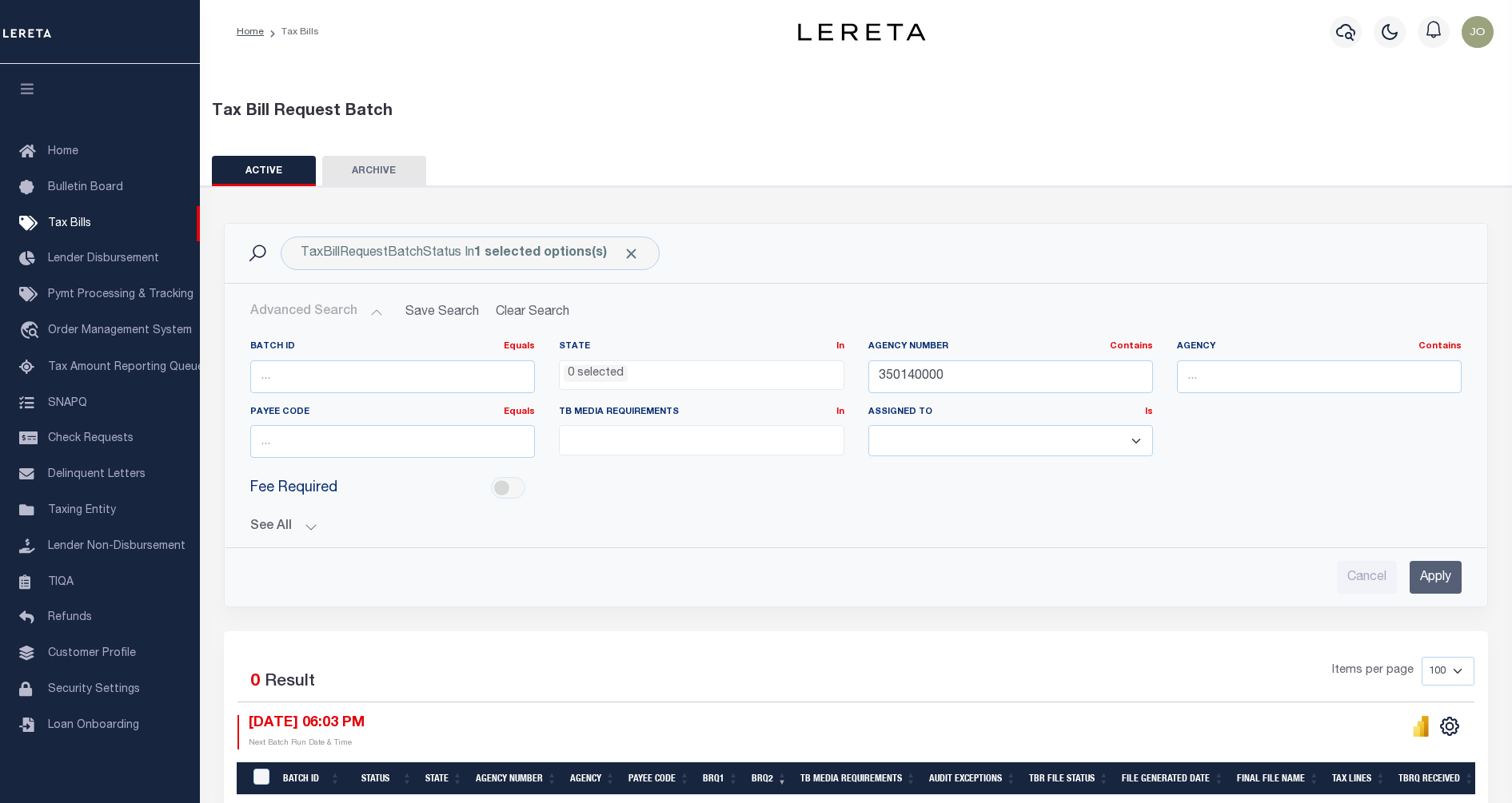
click at [1432, 576] on input "Apply" at bounding box center [1436, 578] width 52 height 32
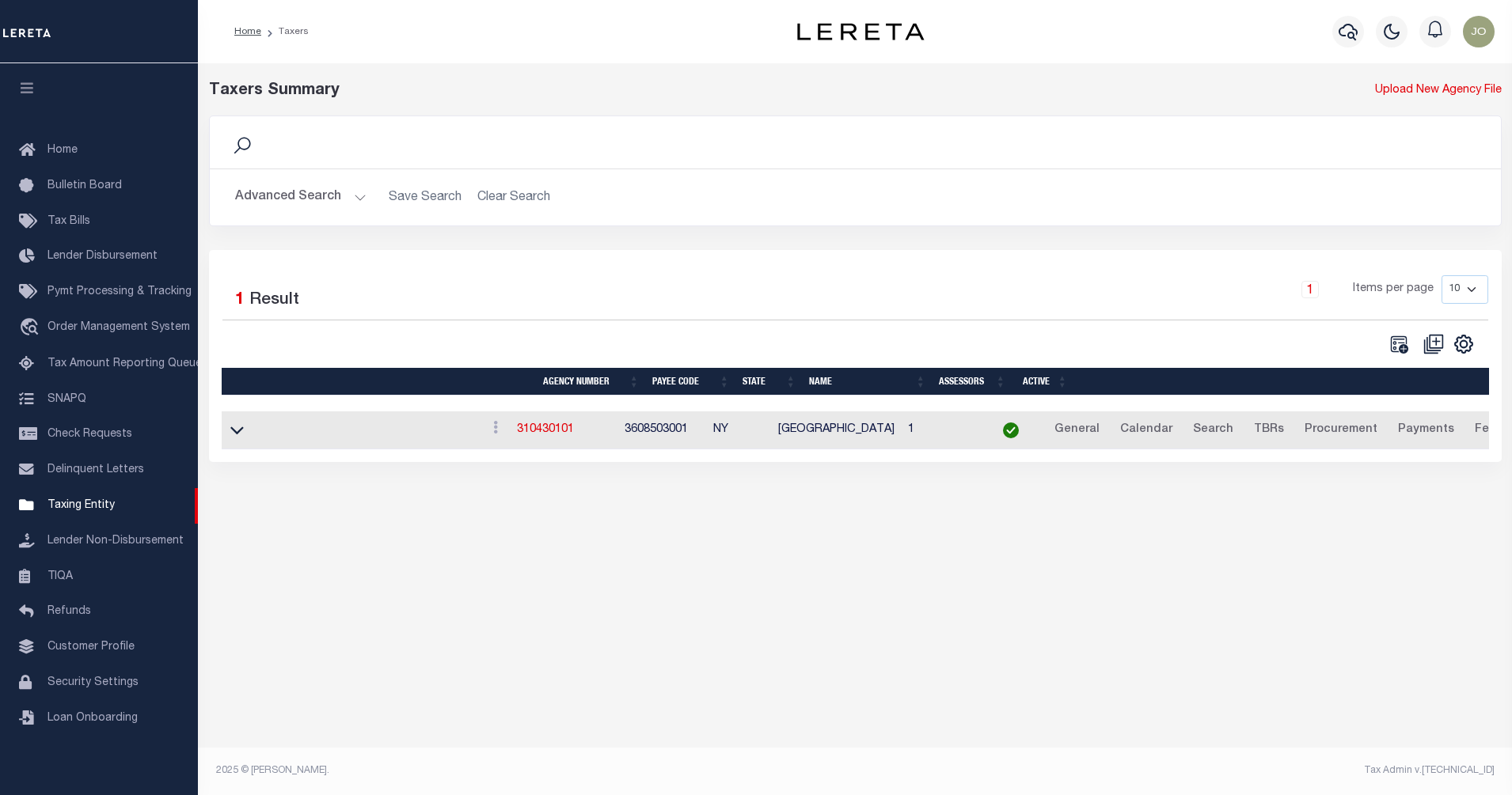
click at [307, 202] on button "Advanced Search" at bounding box center [301, 198] width 131 height 31
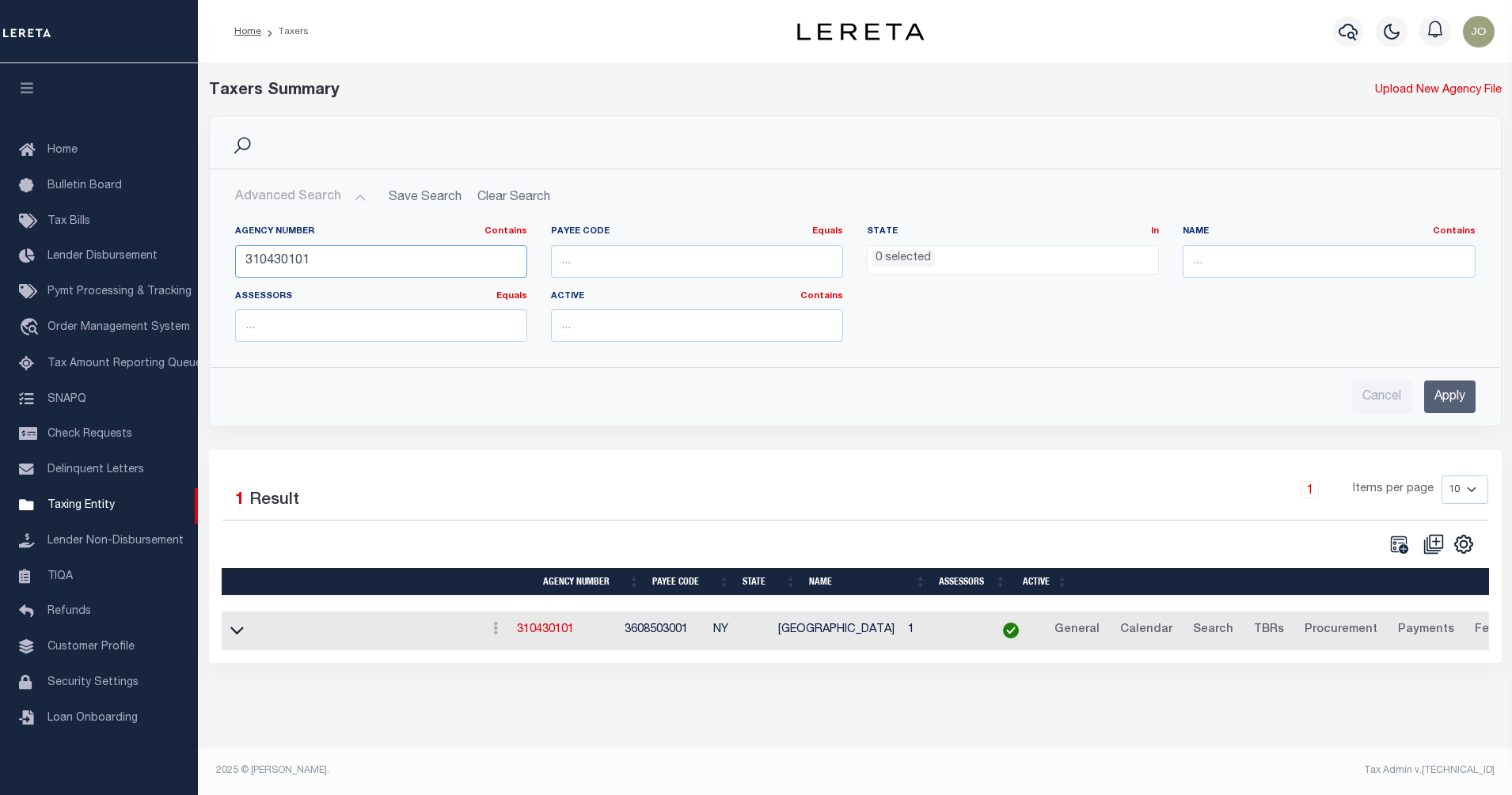
click at [297, 255] on input "310430101" at bounding box center [381, 262] width 292 height 32
paste input "CLEVELAND"
type input "310430101"
click at [1278, 265] on input "text" at bounding box center [1329, 262] width 292 height 32
paste input "[GEOGRAPHIC_DATA]"
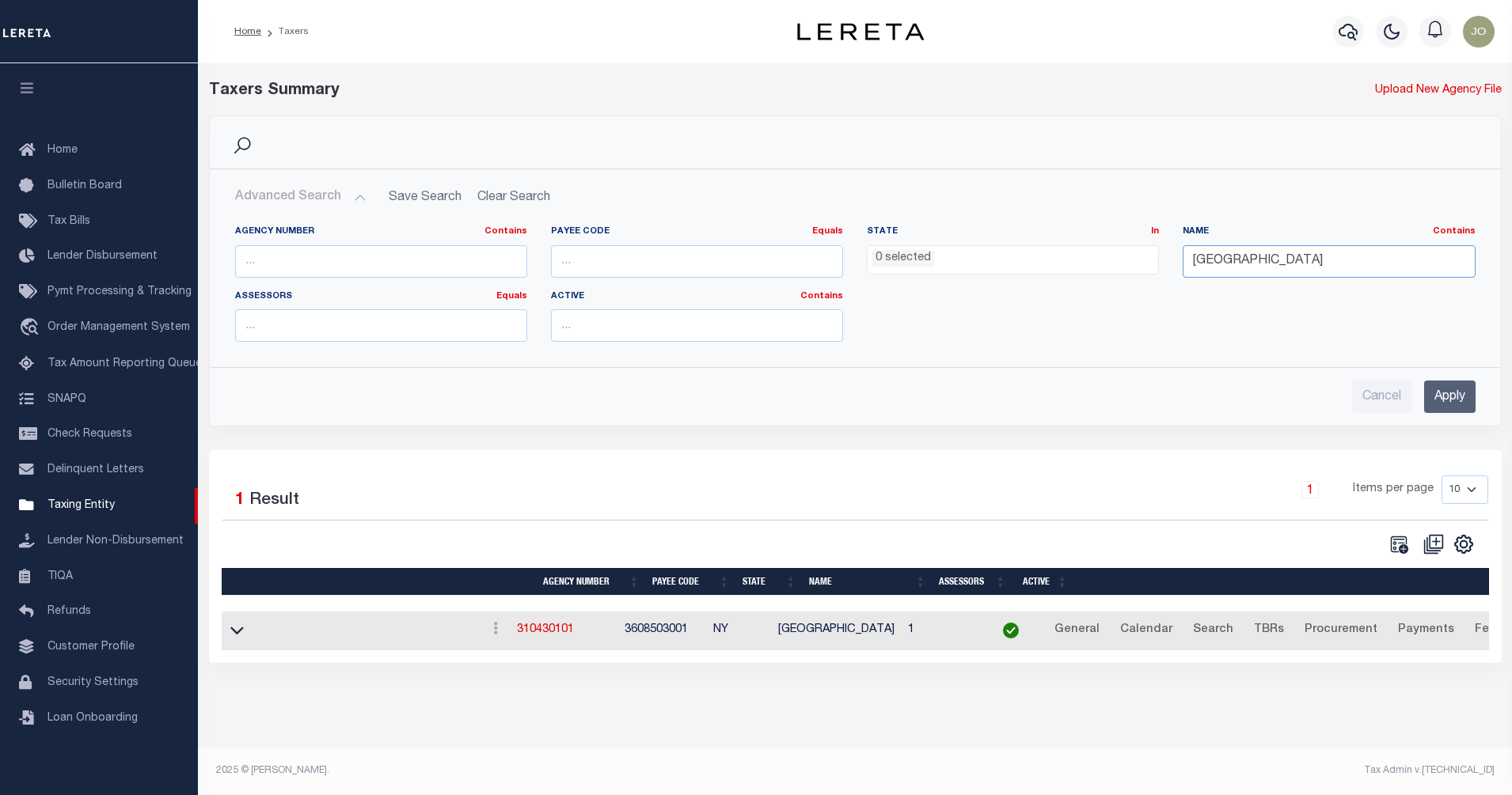
type input "[GEOGRAPHIC_DATA]"
click at [1439, 387] on input "Apply" at bounding box center [1450, 397] width 51 height 32
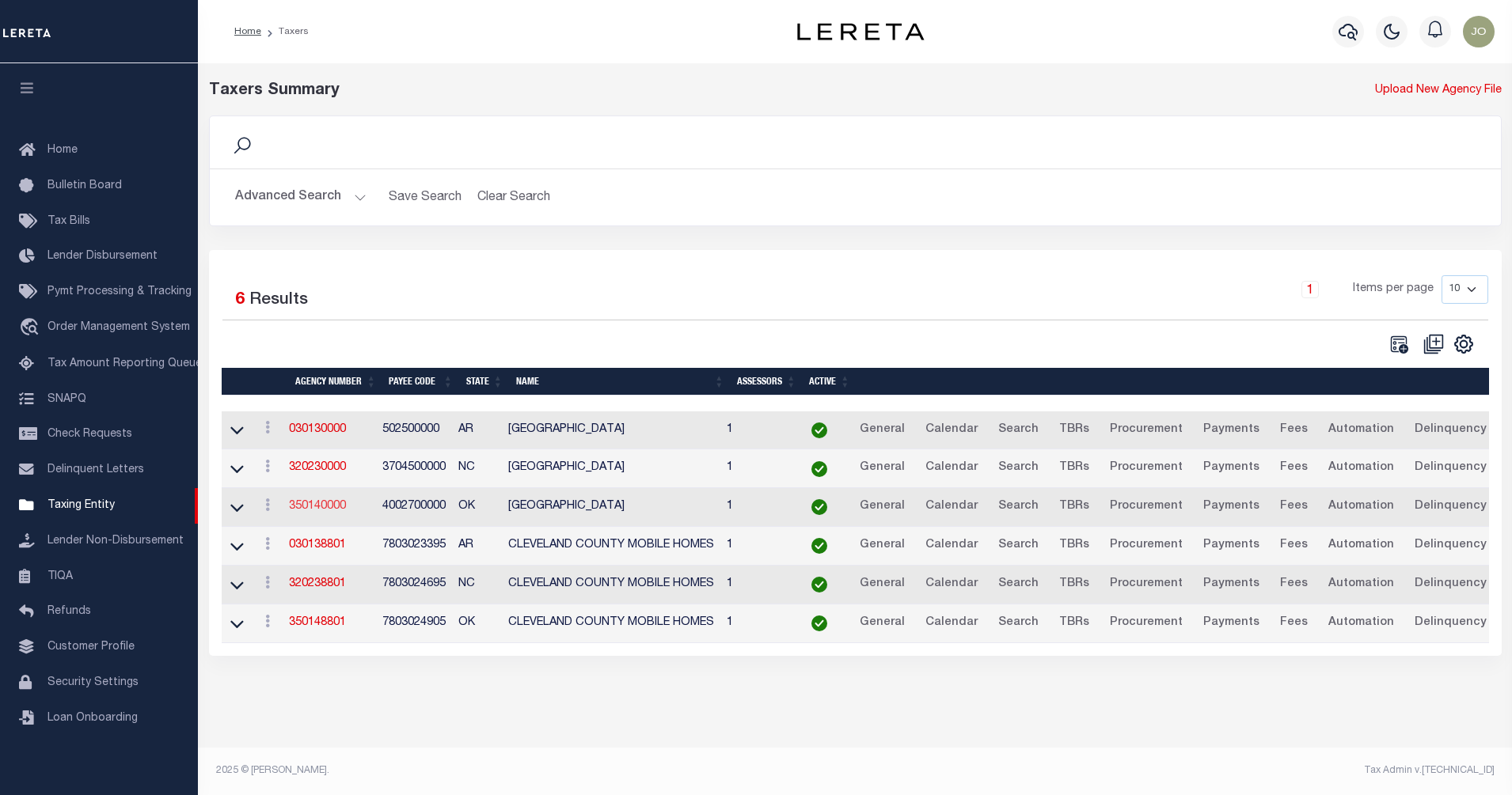
click at [323, 509] on link "350140000" at bounding box center [318, 507] width 57 height 11
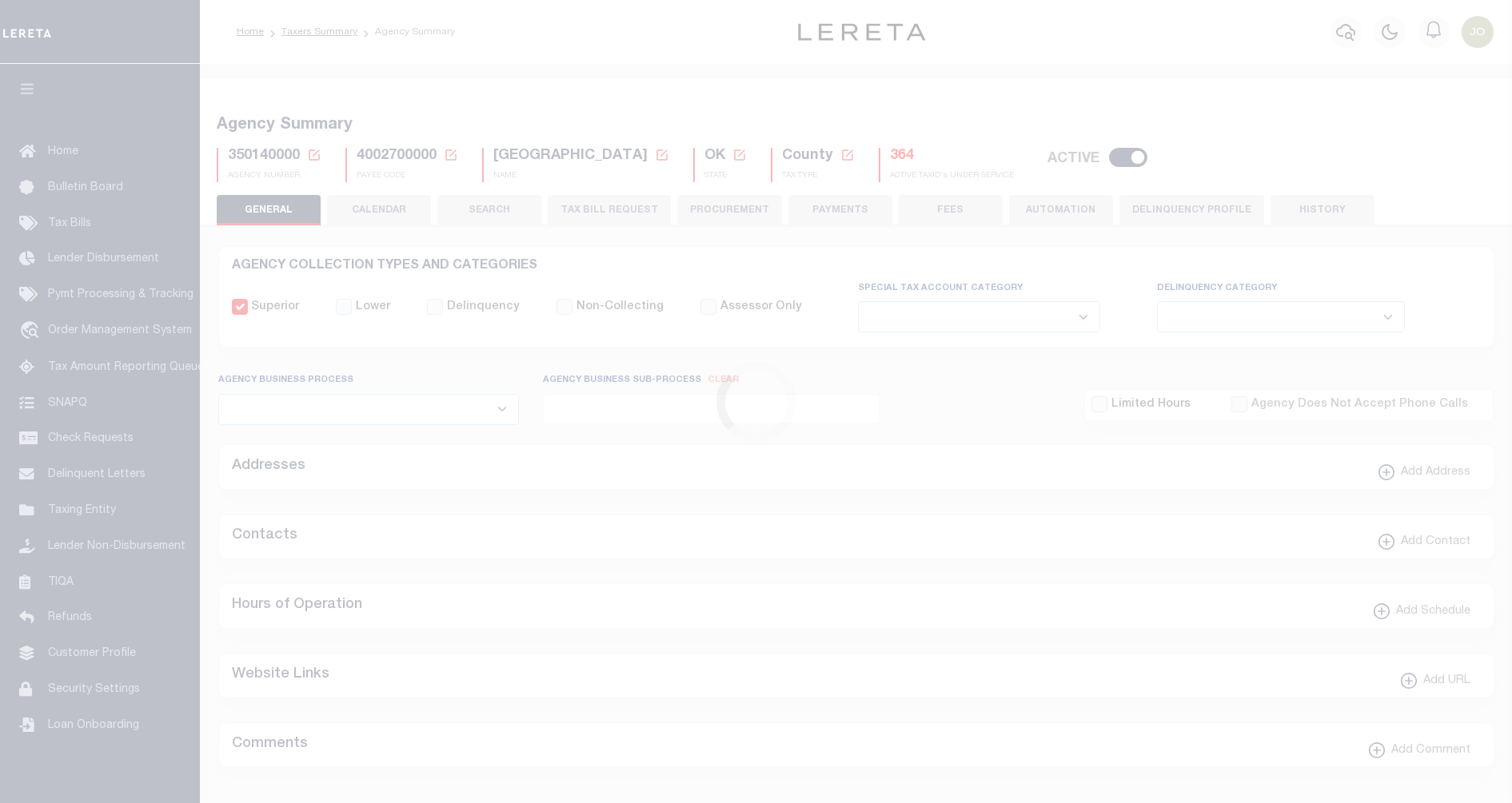
select select
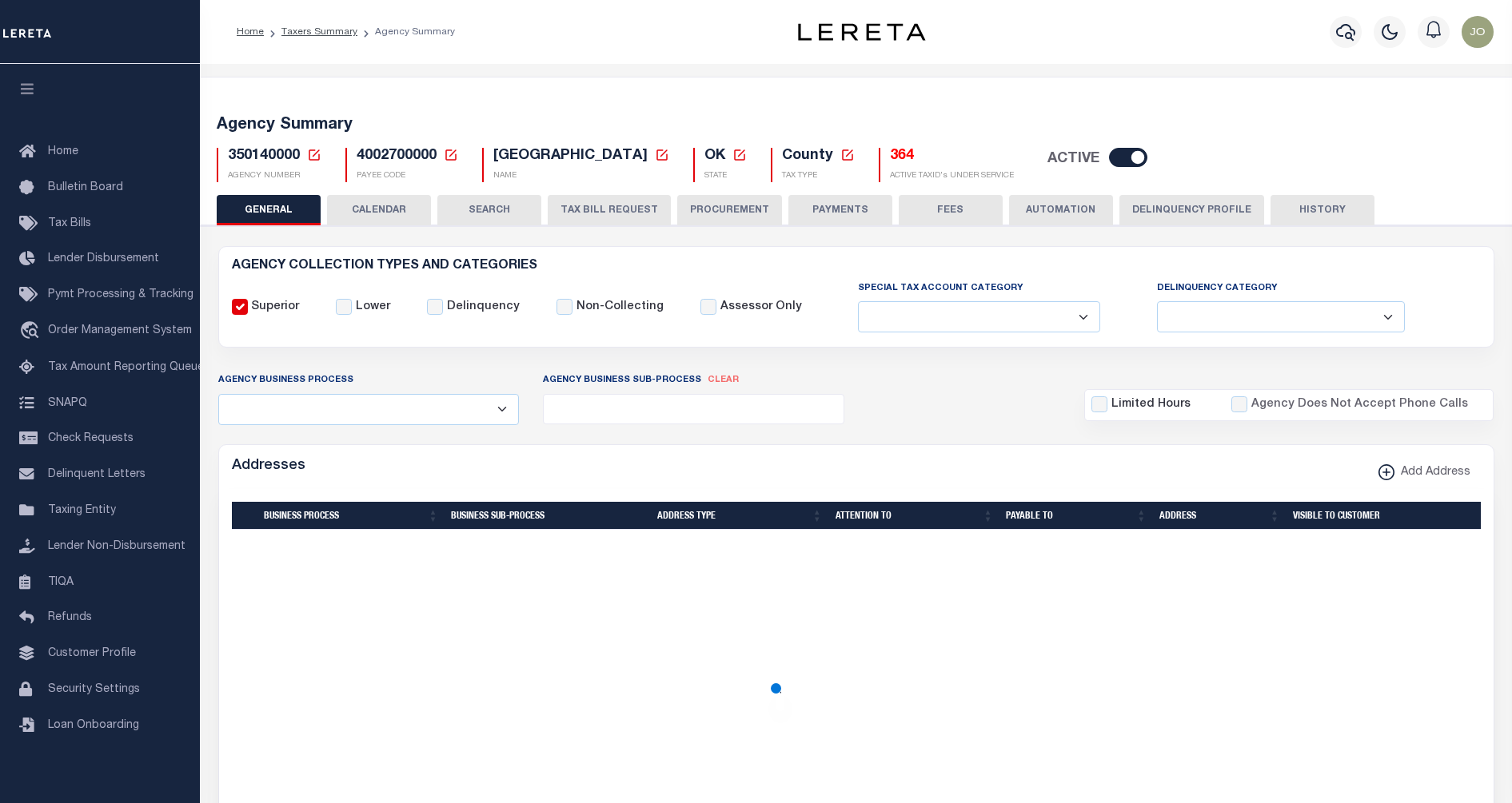
click at [374, 209] on button "CALENDAR" at bounding box center [378, 210] width 104 height 31
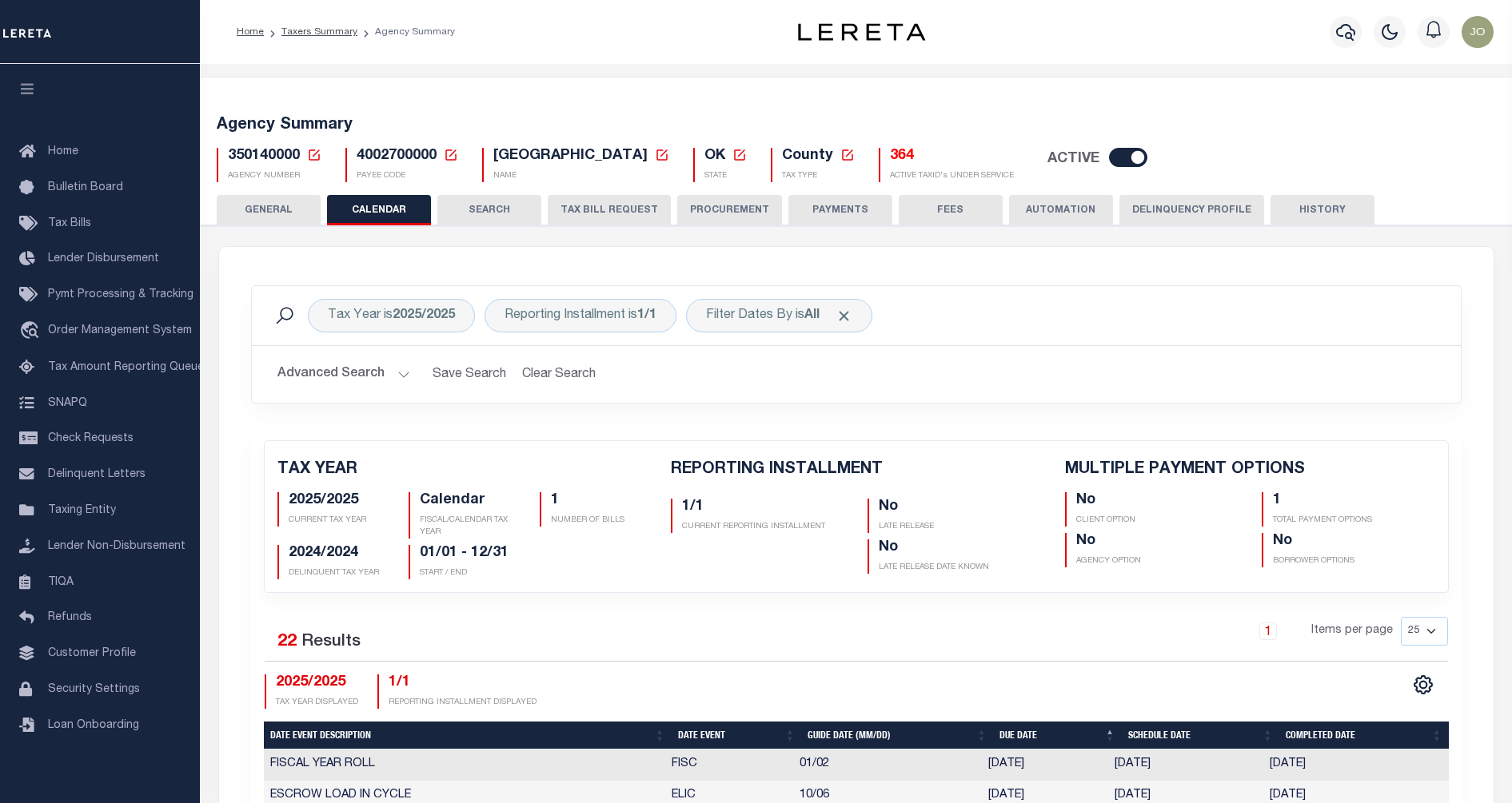
checkbox input "false"
type input "1"
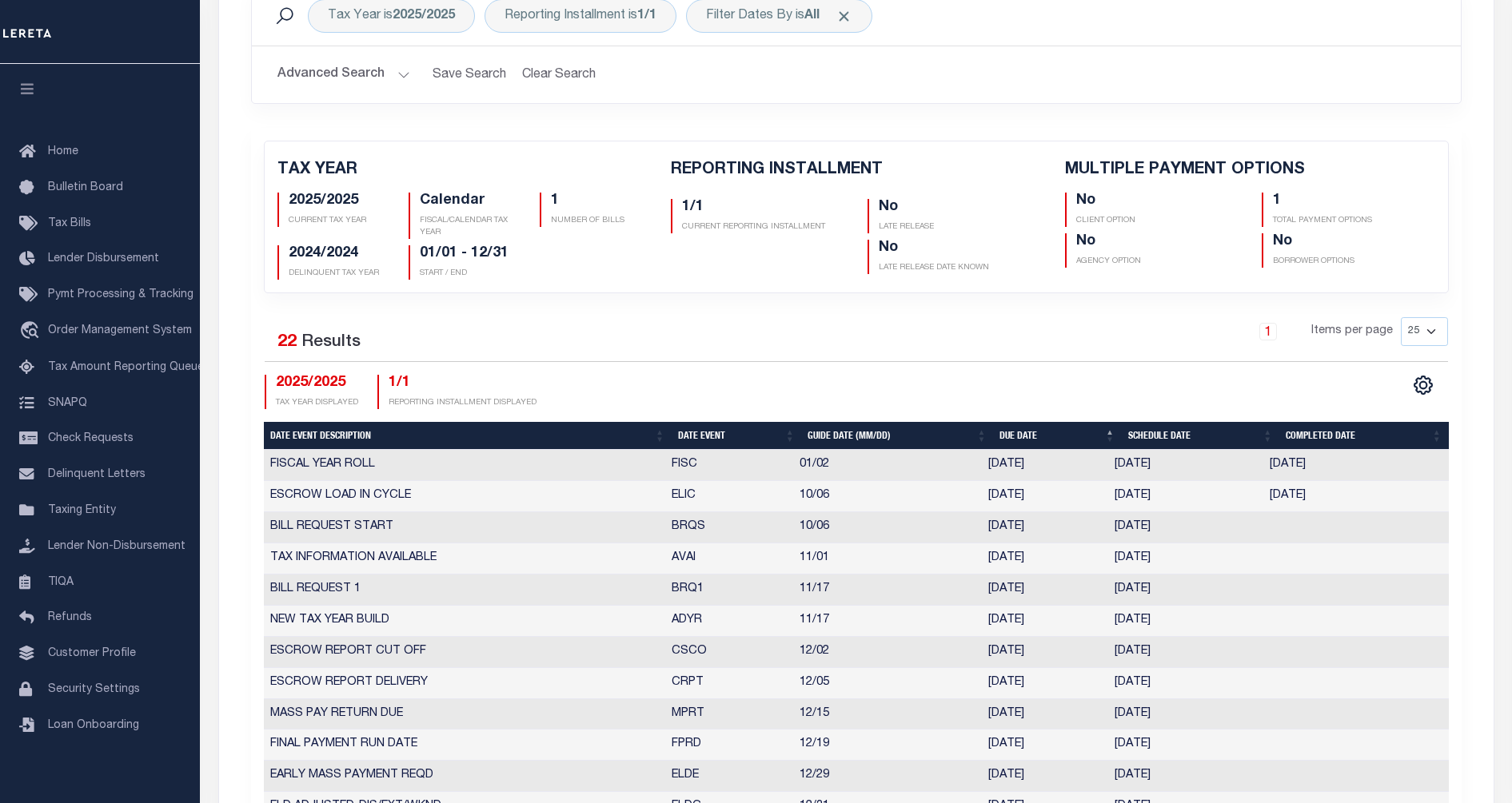
scroll to position [400, 0]
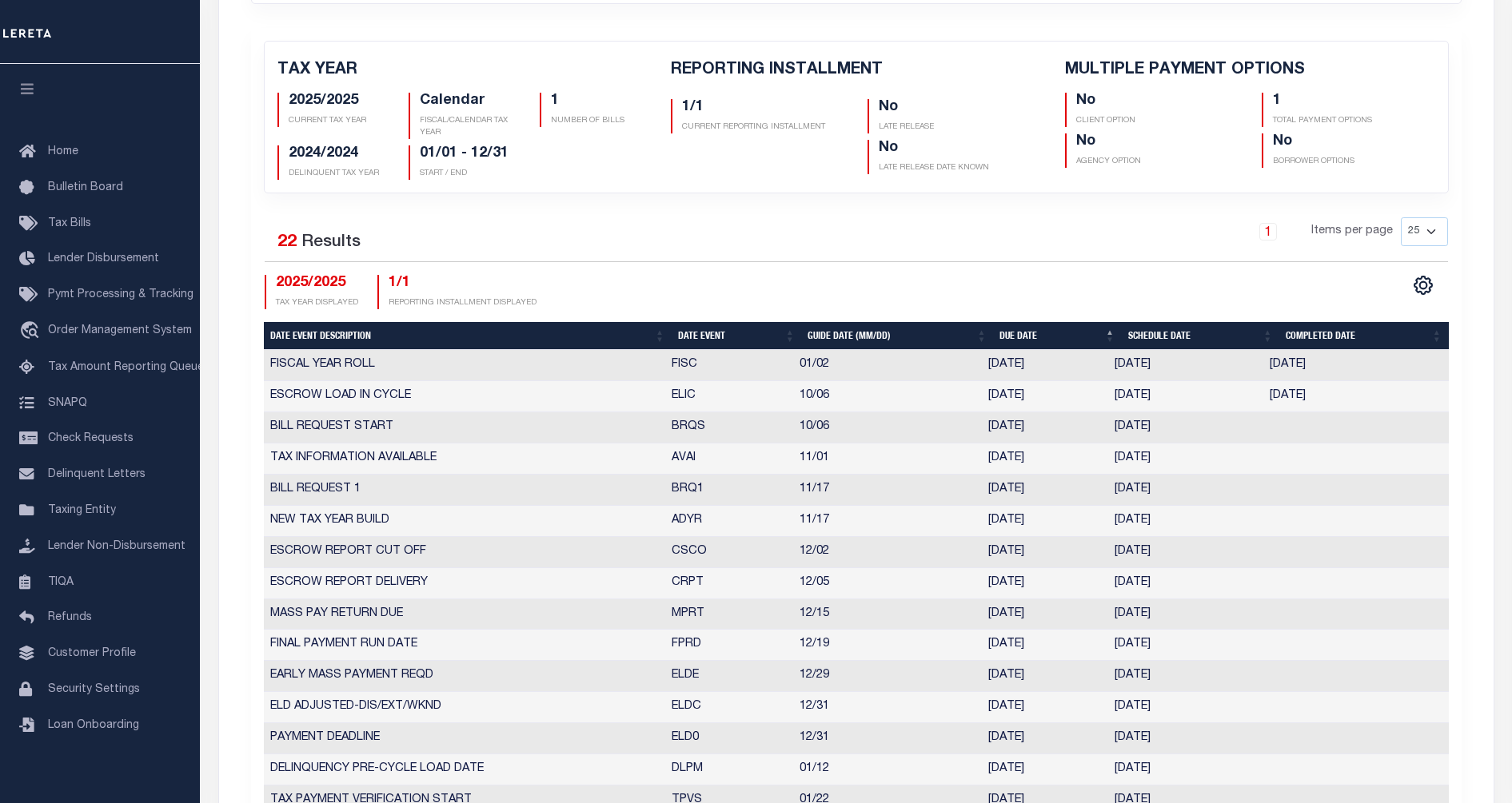
click at [858, 221] on div "1 Items per page 25 50 125 150 175 200" at bounding box center [1007, 239] width 882 height 42
click at [709, 231] on div "1 Items per page 25 50 125 150 175 200" at bounding box center [1007, 239] width 882 height 42
click at [841, 246] on div "1 Items per page 25 50 125 150 175 200" at bounding box center [1007, 239] width 882 height 42
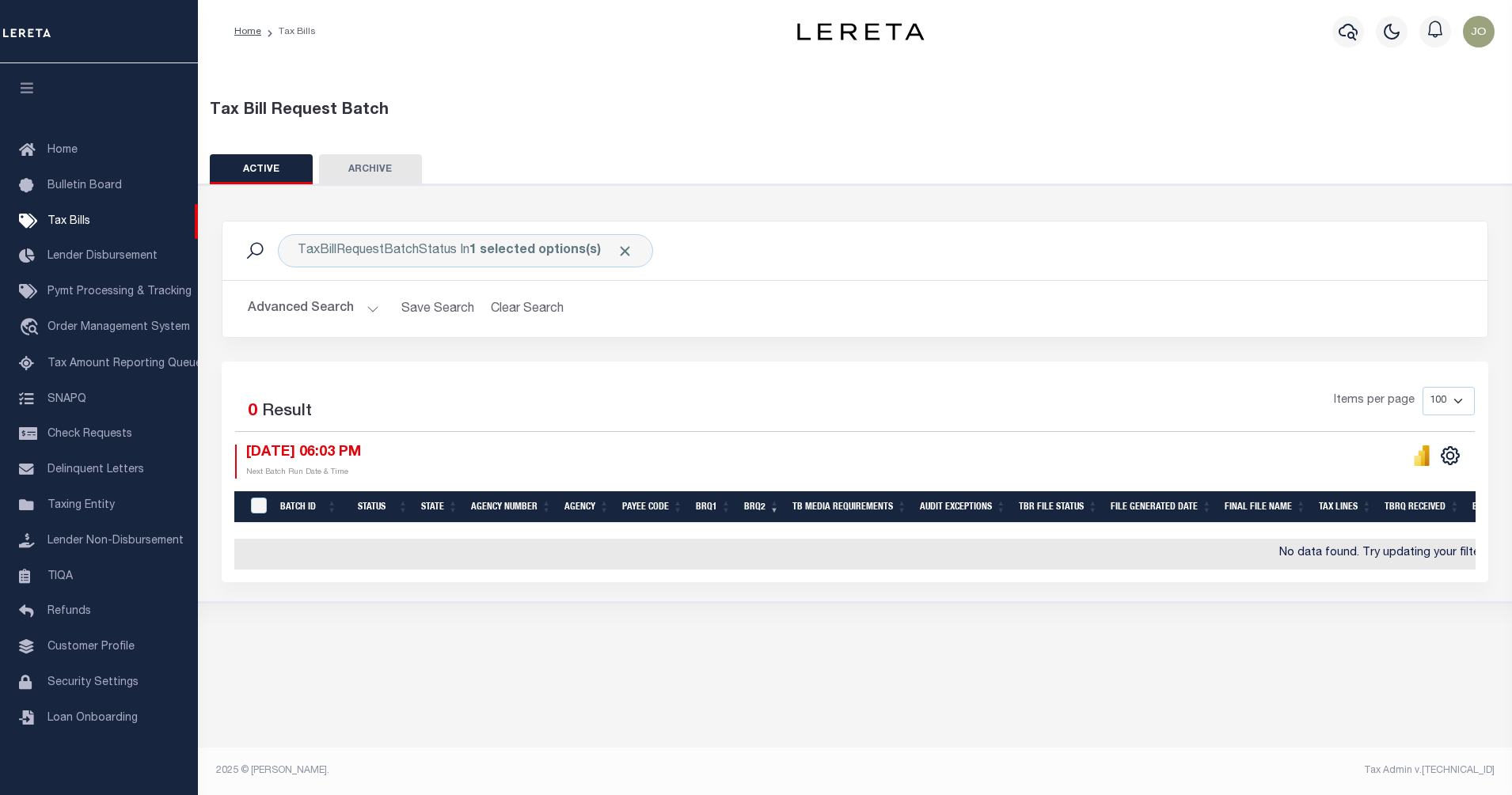
click at [815, 429] on div "Items per page 100 200 500 1000" at bounding box center [1013, 408] width 947 height 44
click at [106, 333] on span "Order Management System" at bounding box center [118, 328] width 143 height 11
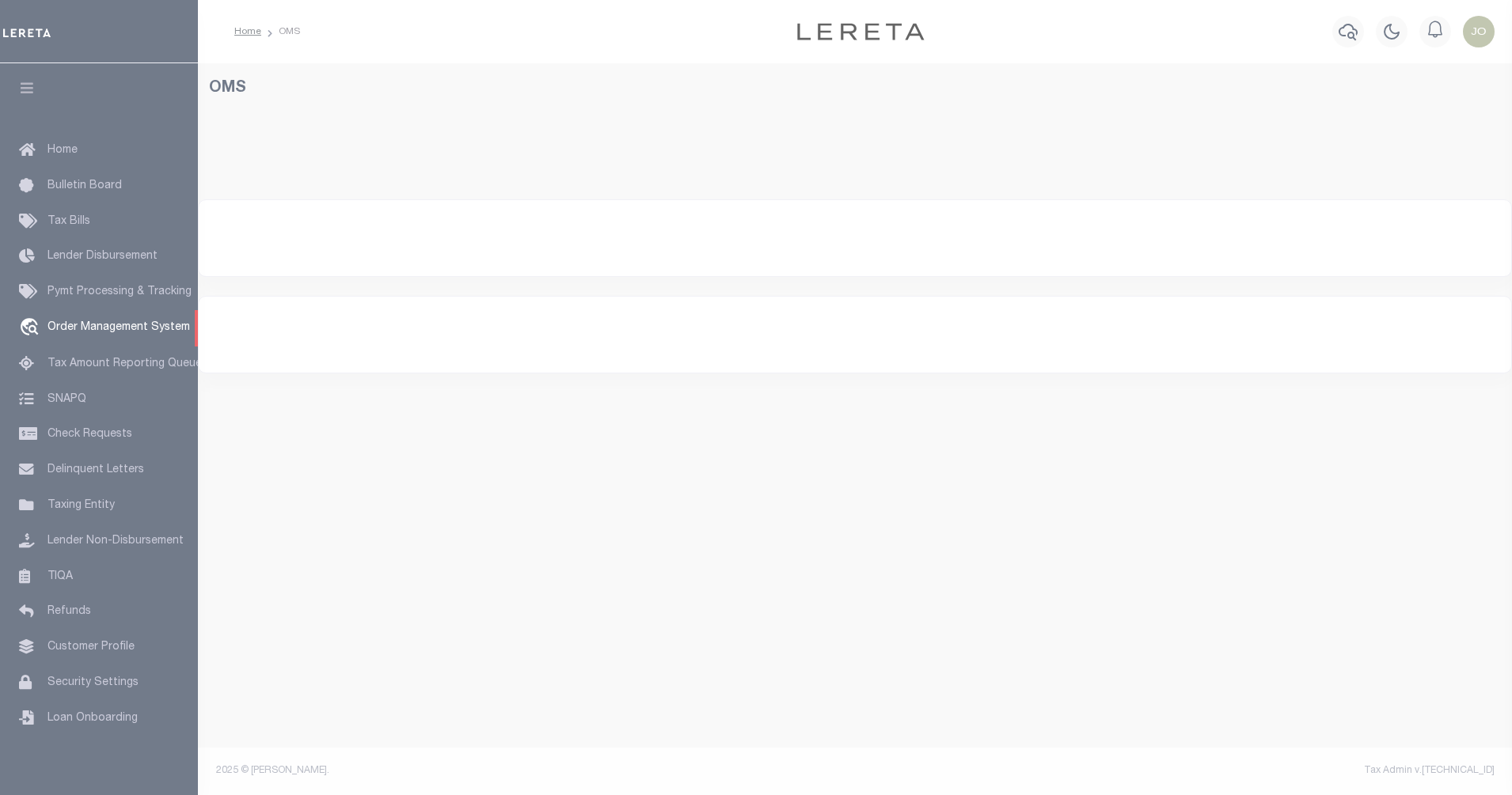
select select "200"
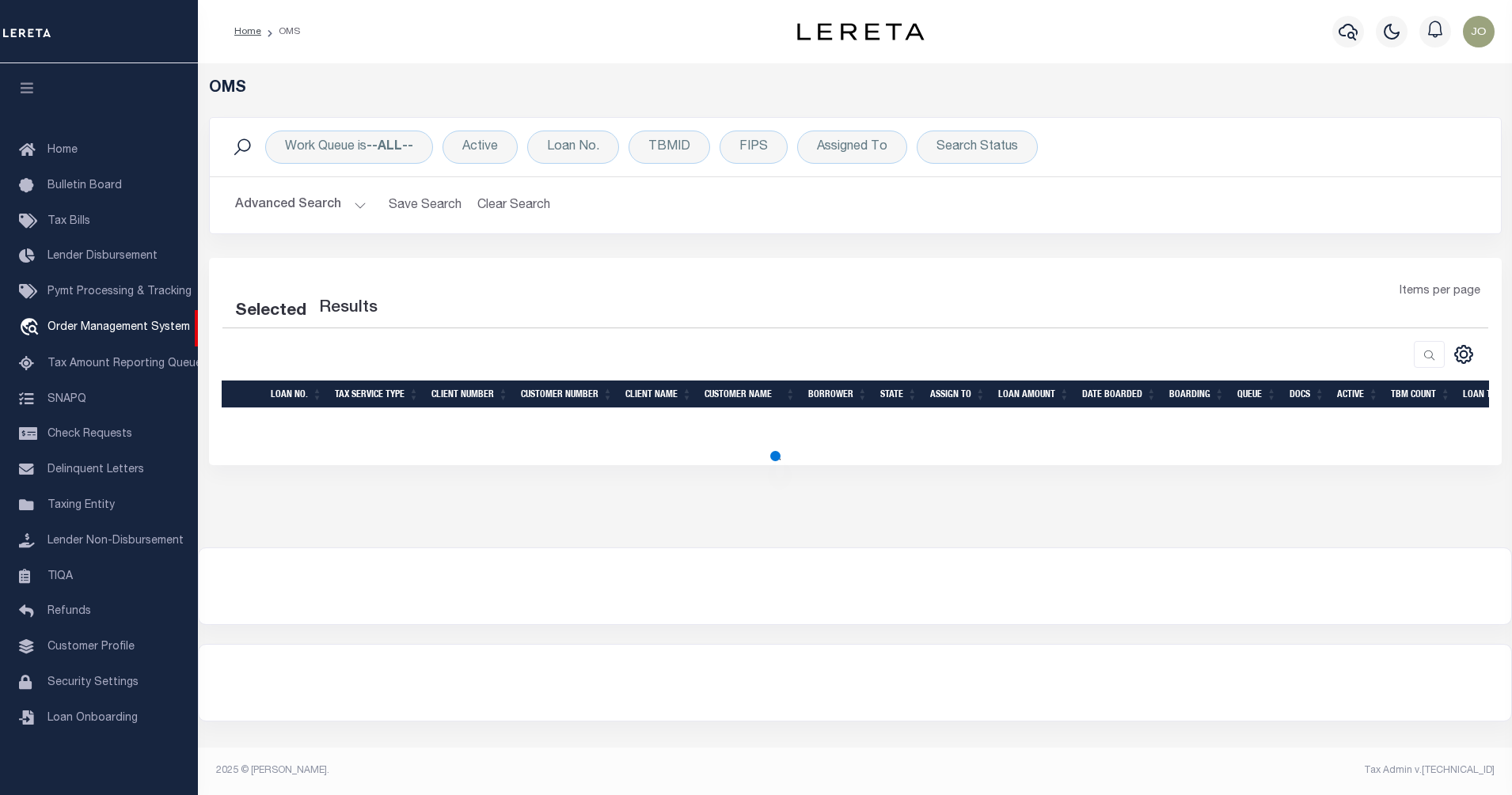
select select "200"
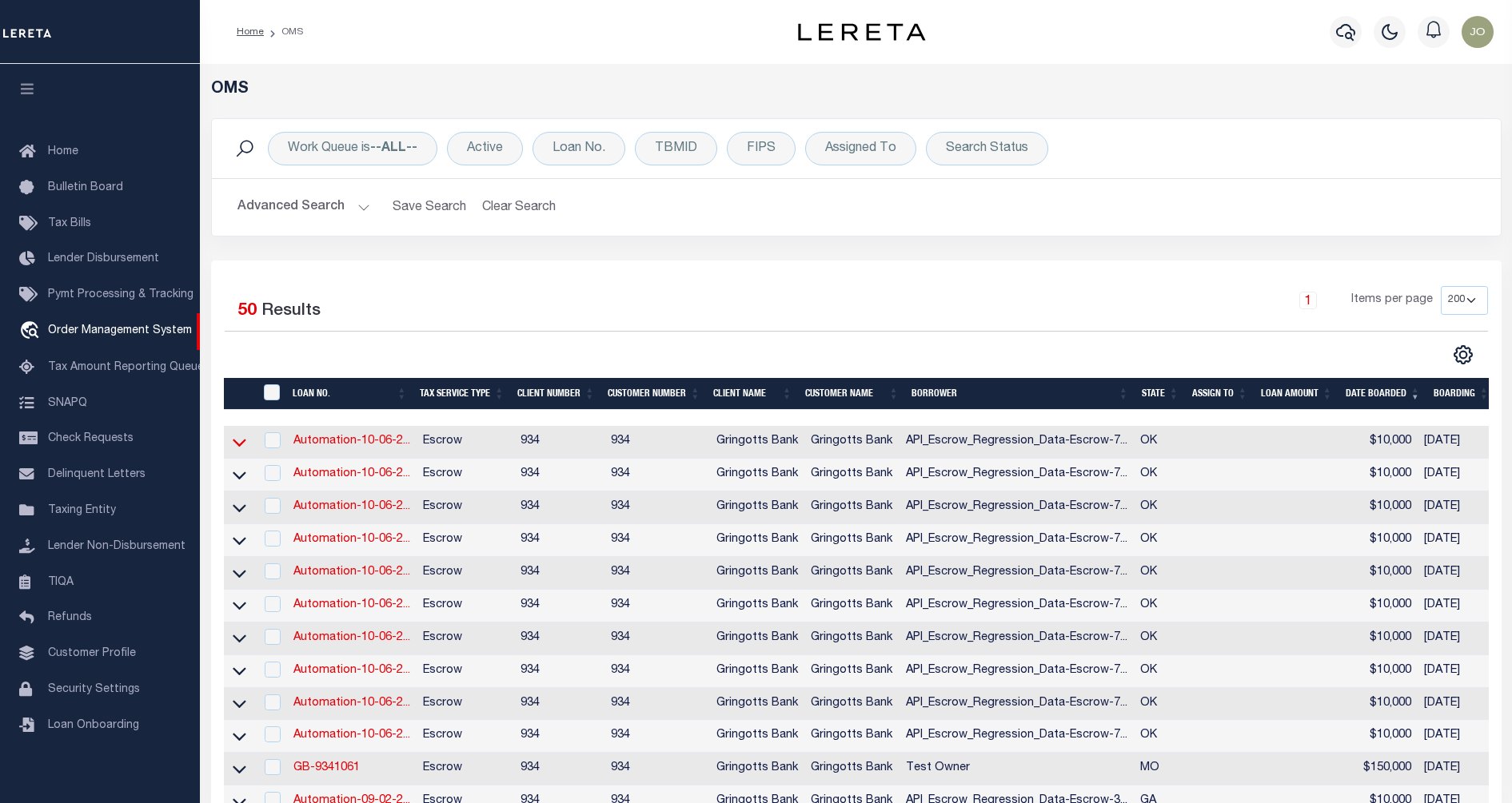
click at [236, 442] on icon at bounding box center [240, 443] width 13 height 17
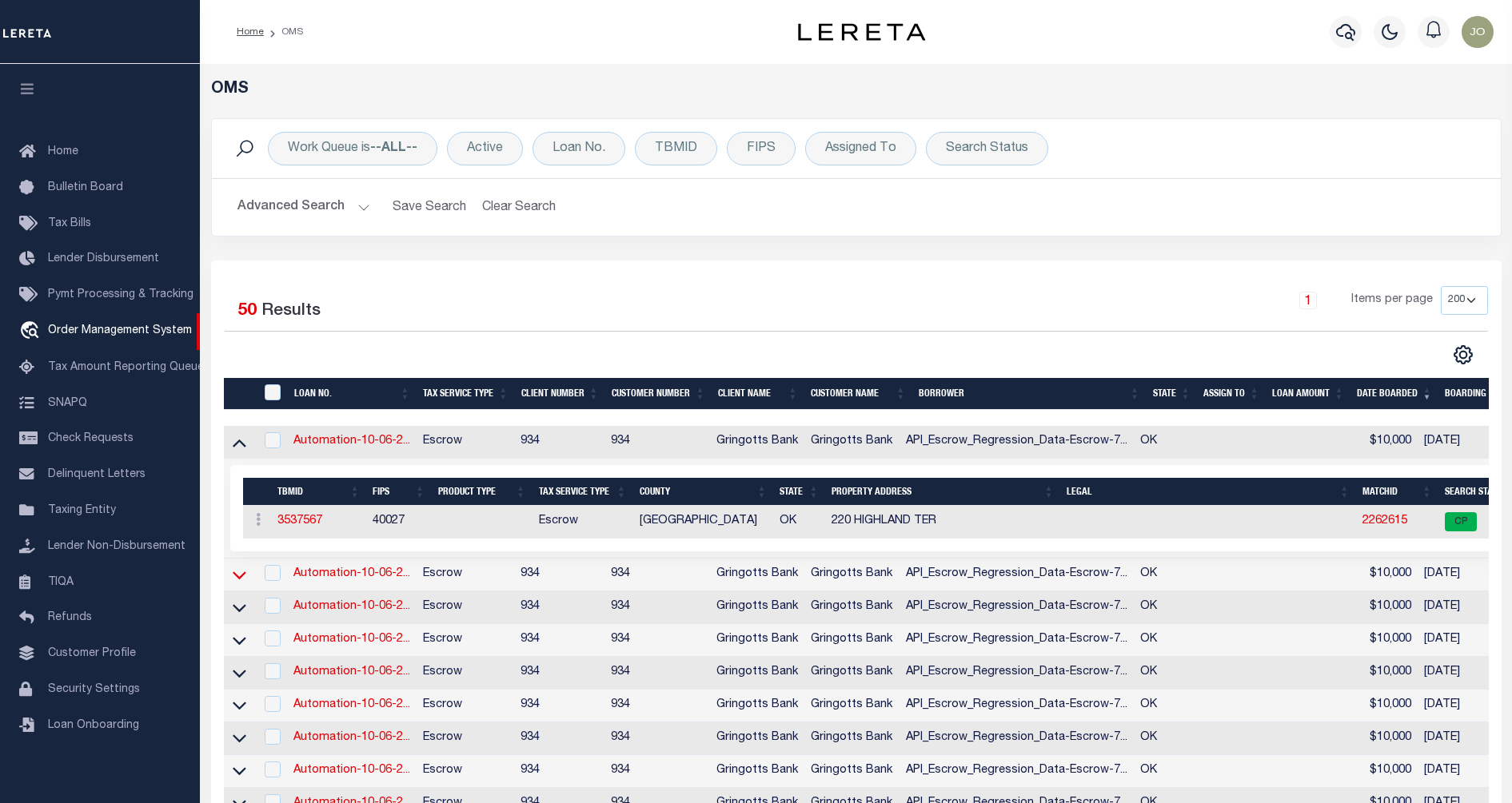
click at [241, 580] on icon at bounding box center [240, 576] width 13 height 8
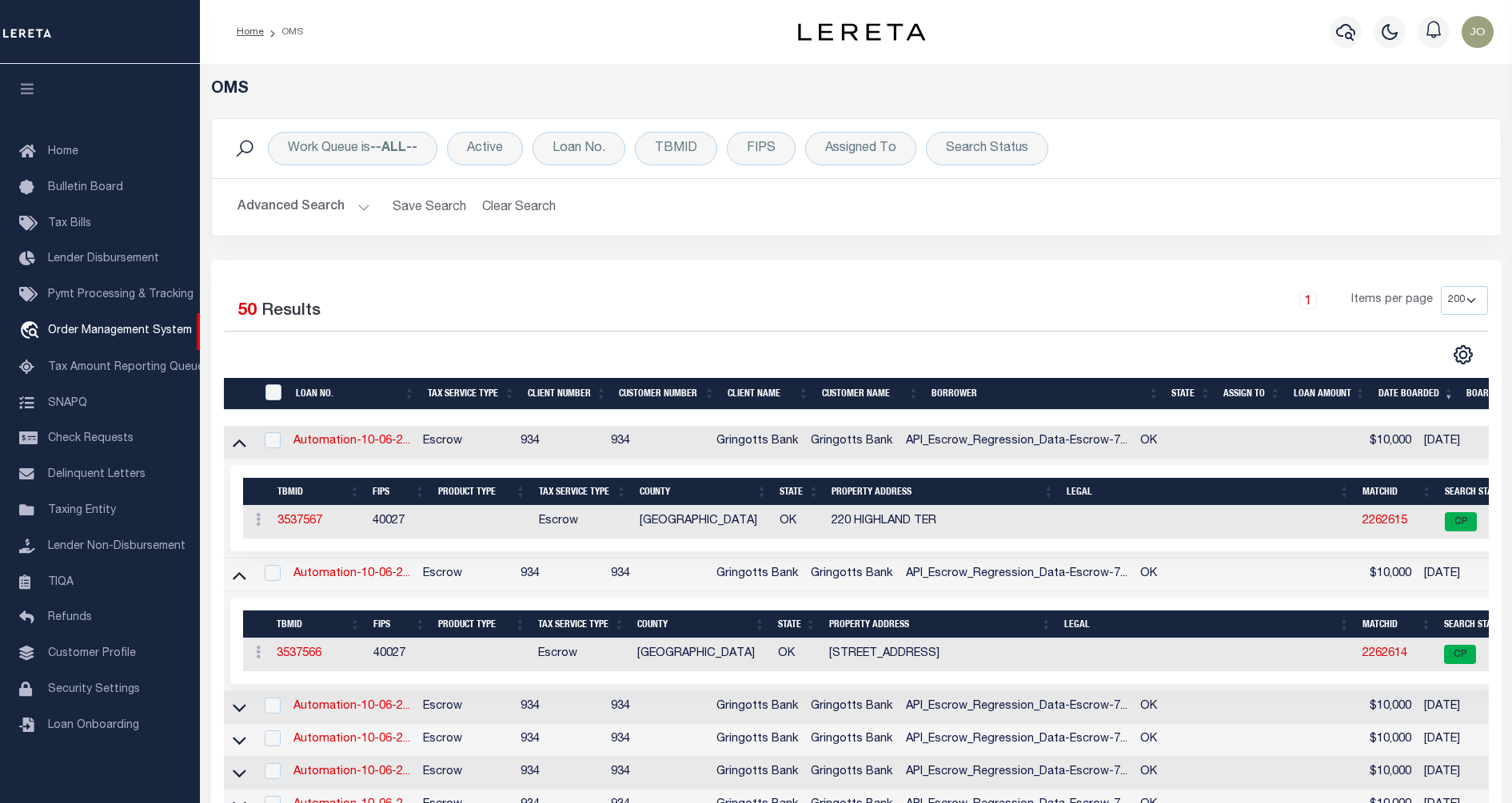
scroll to position [200, 0]
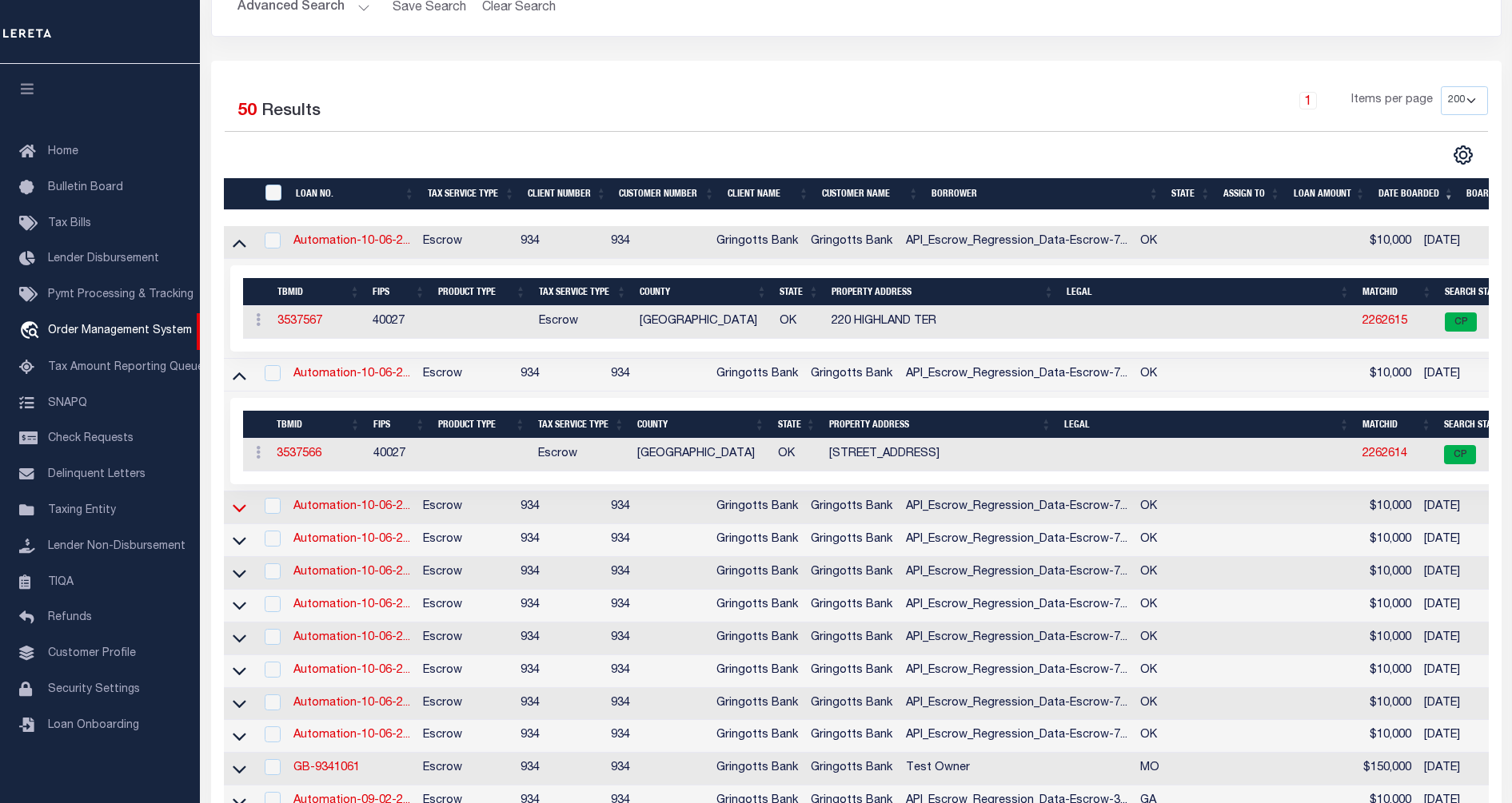
click at [241, 513] on icon at bounding box center [240, 508] width 13 height 8
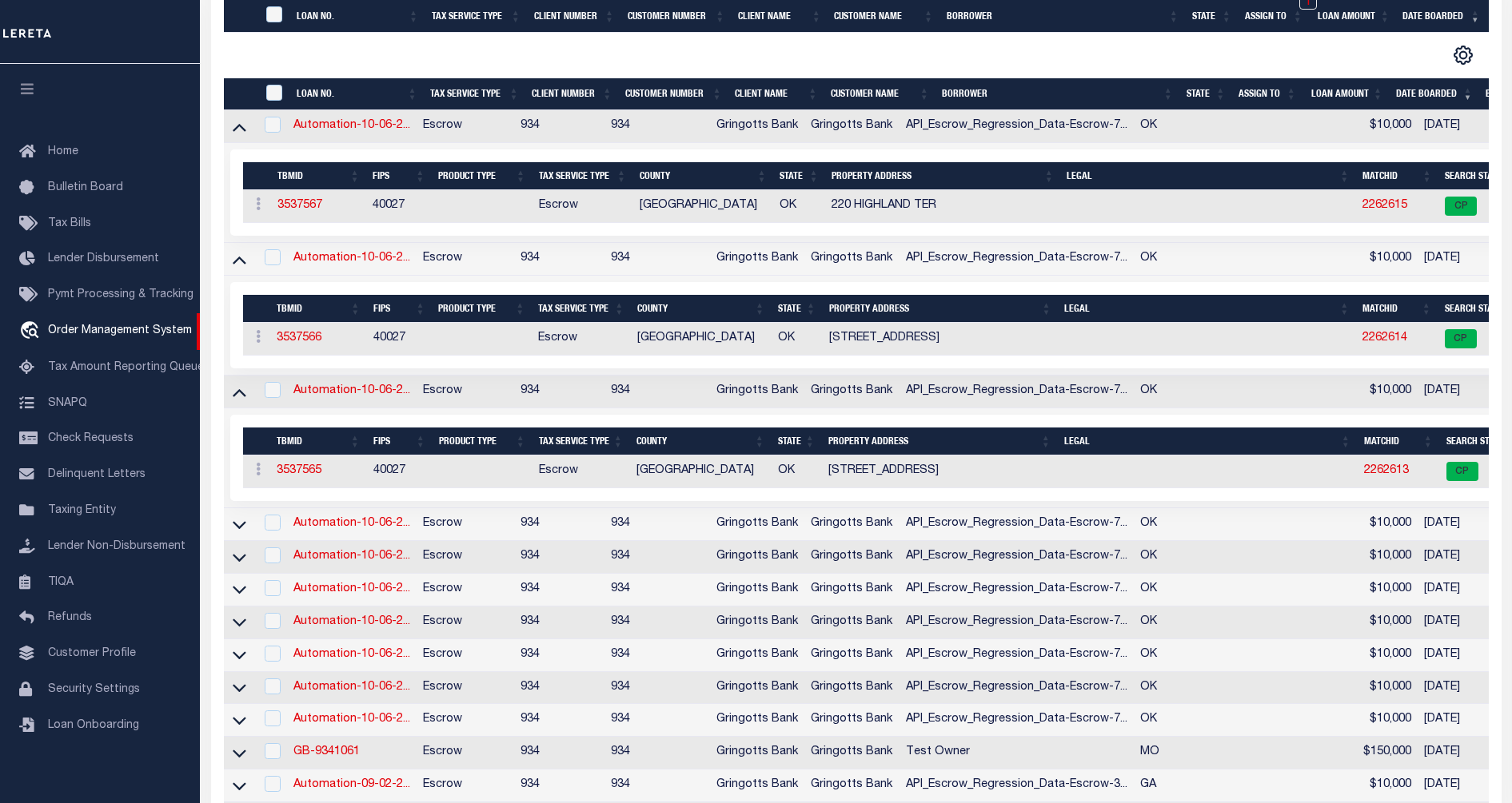
scroll to position [499, 0]
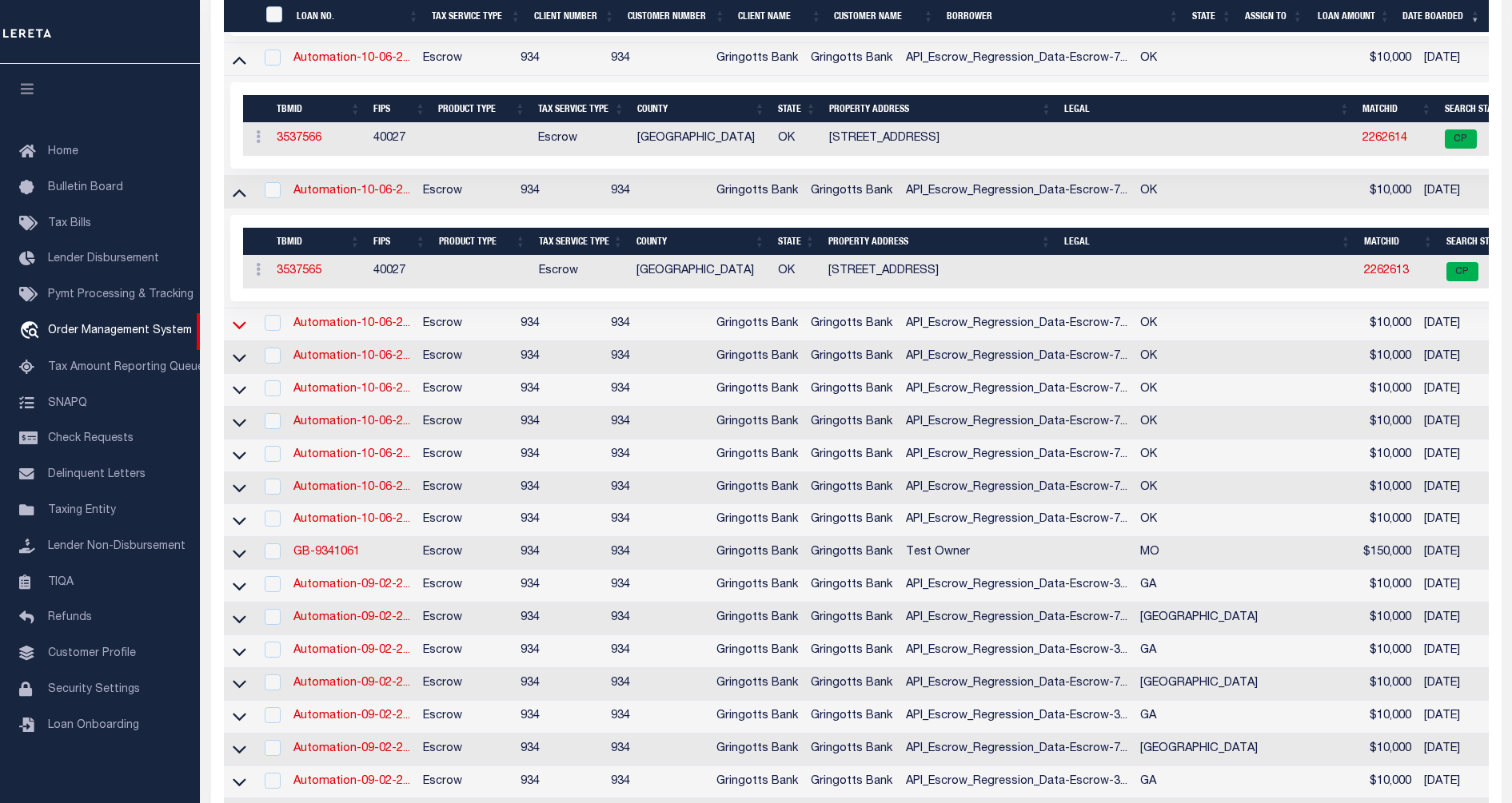
click at [238, 325] on icon at bounding box center [240, 326] width 13 height 17
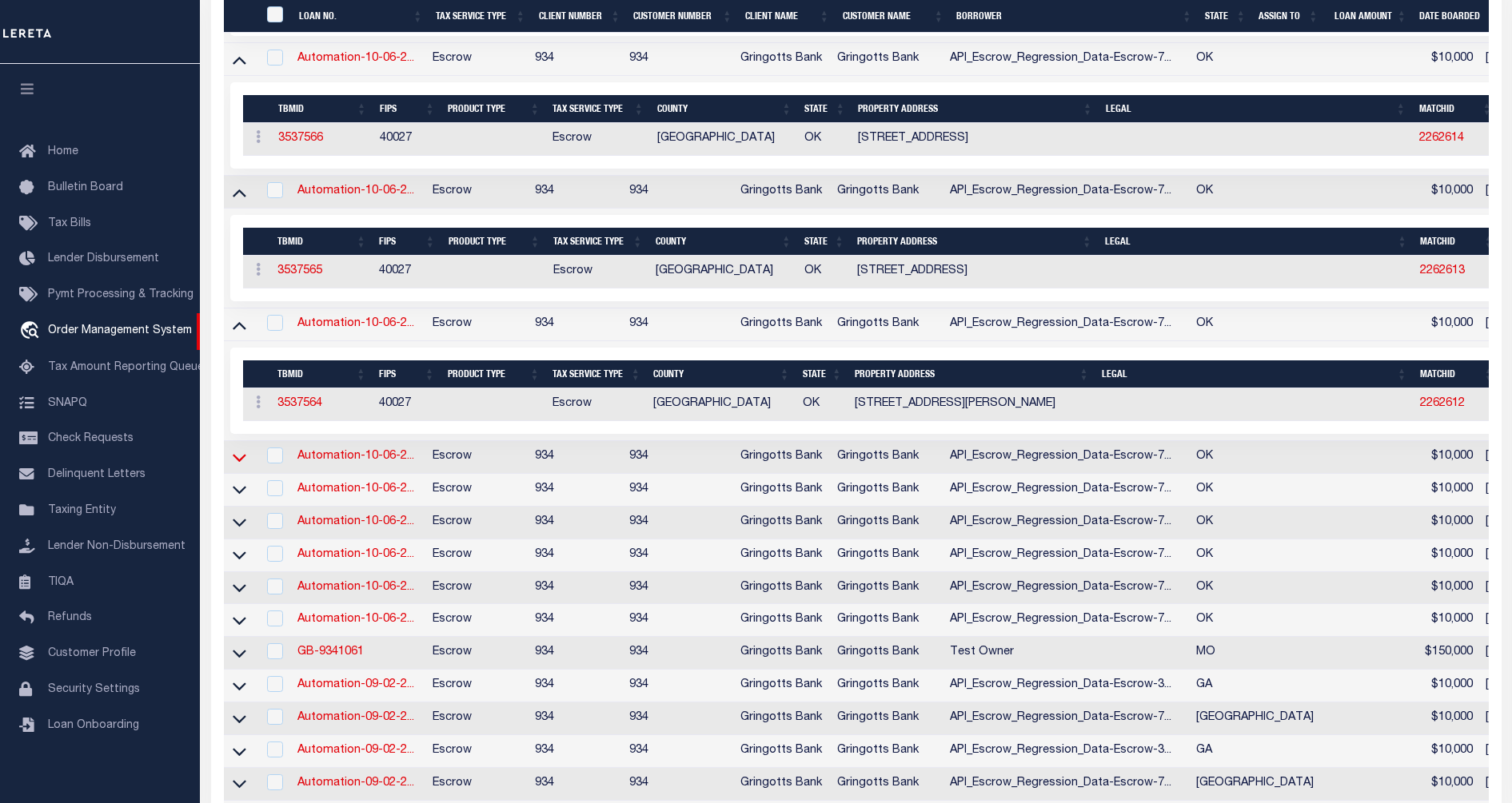
click at [241, 462] on icon at bounding box center [240, 458] width 13 height 17
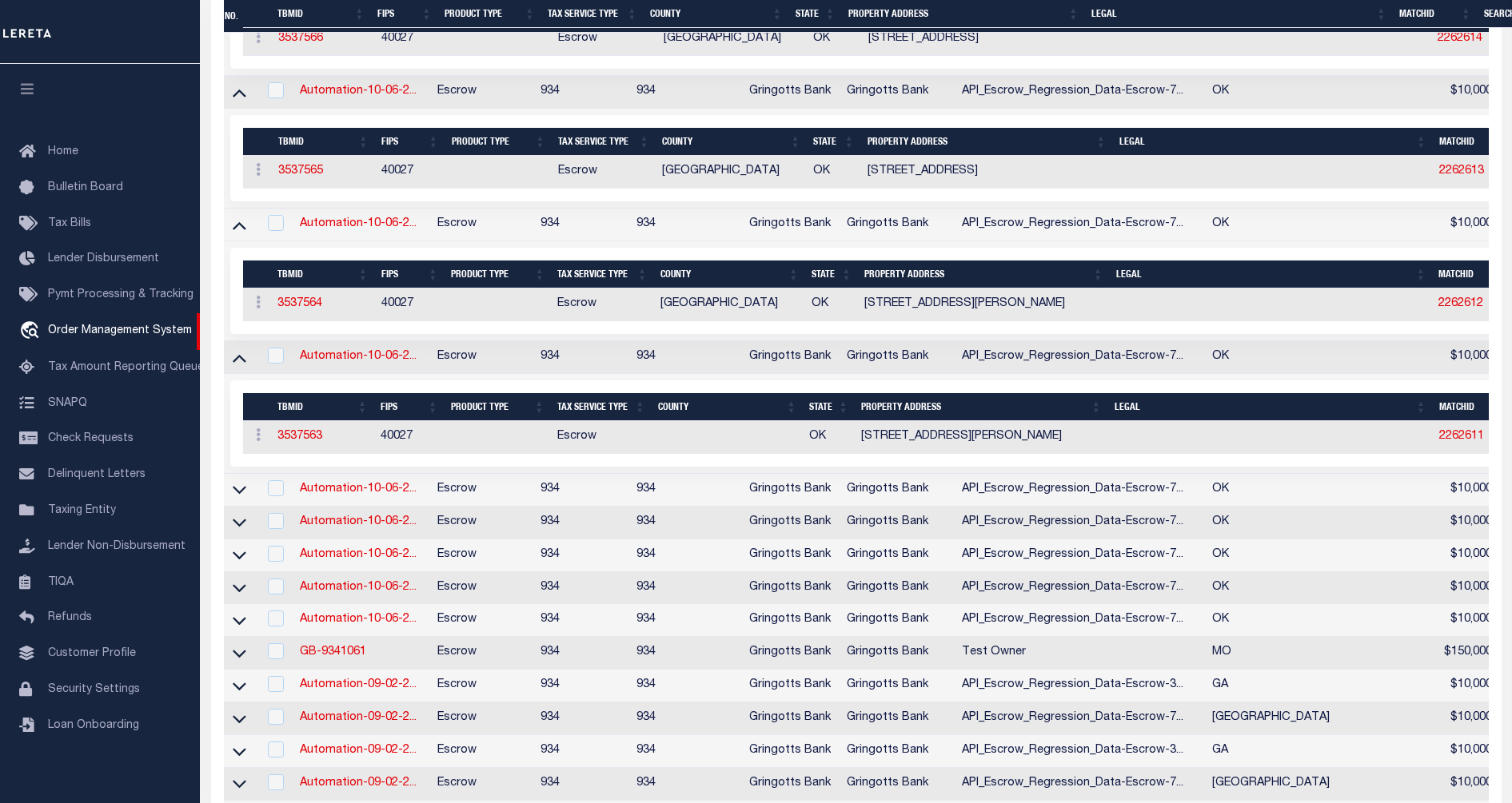
scroll to position [0, 0]
click at [242, 493] on icon at bounding box center [240, 490] width 13 height 17
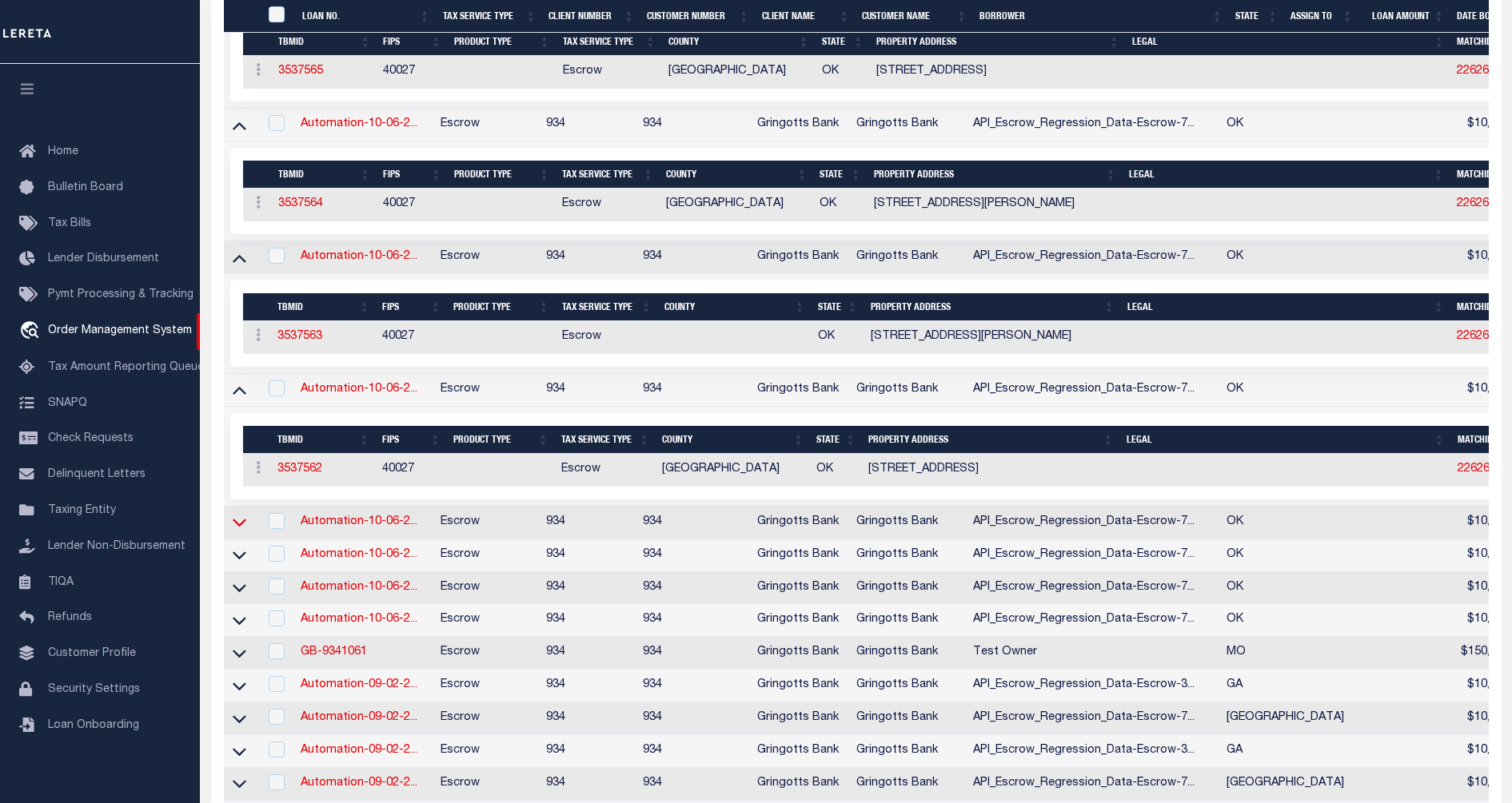
click at [239, 530] on icon at bounding box center [240, 522] width 13 height 17
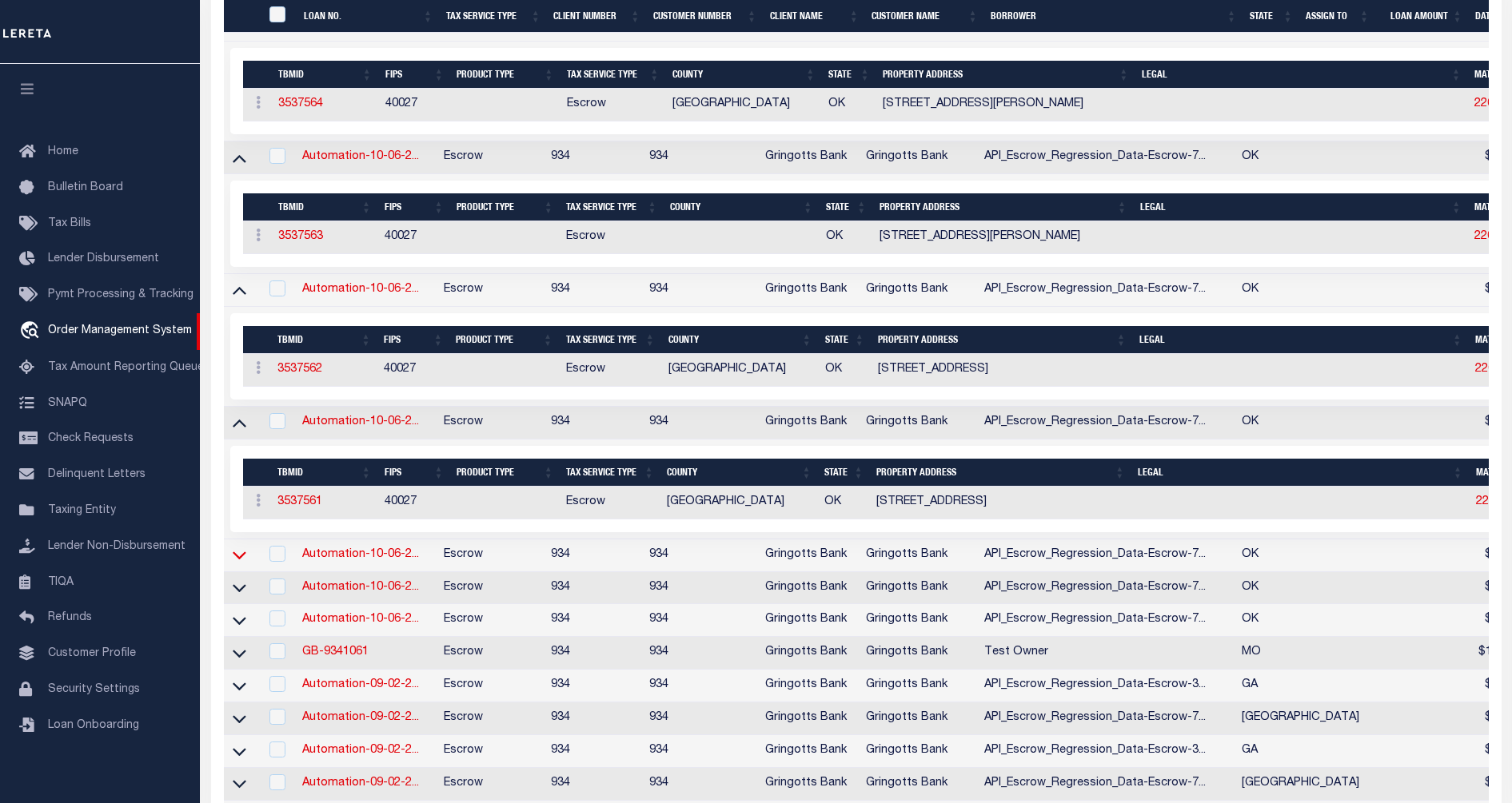
click at [234, 560] on icon at bounding box center [240, 557] width 13 height 8
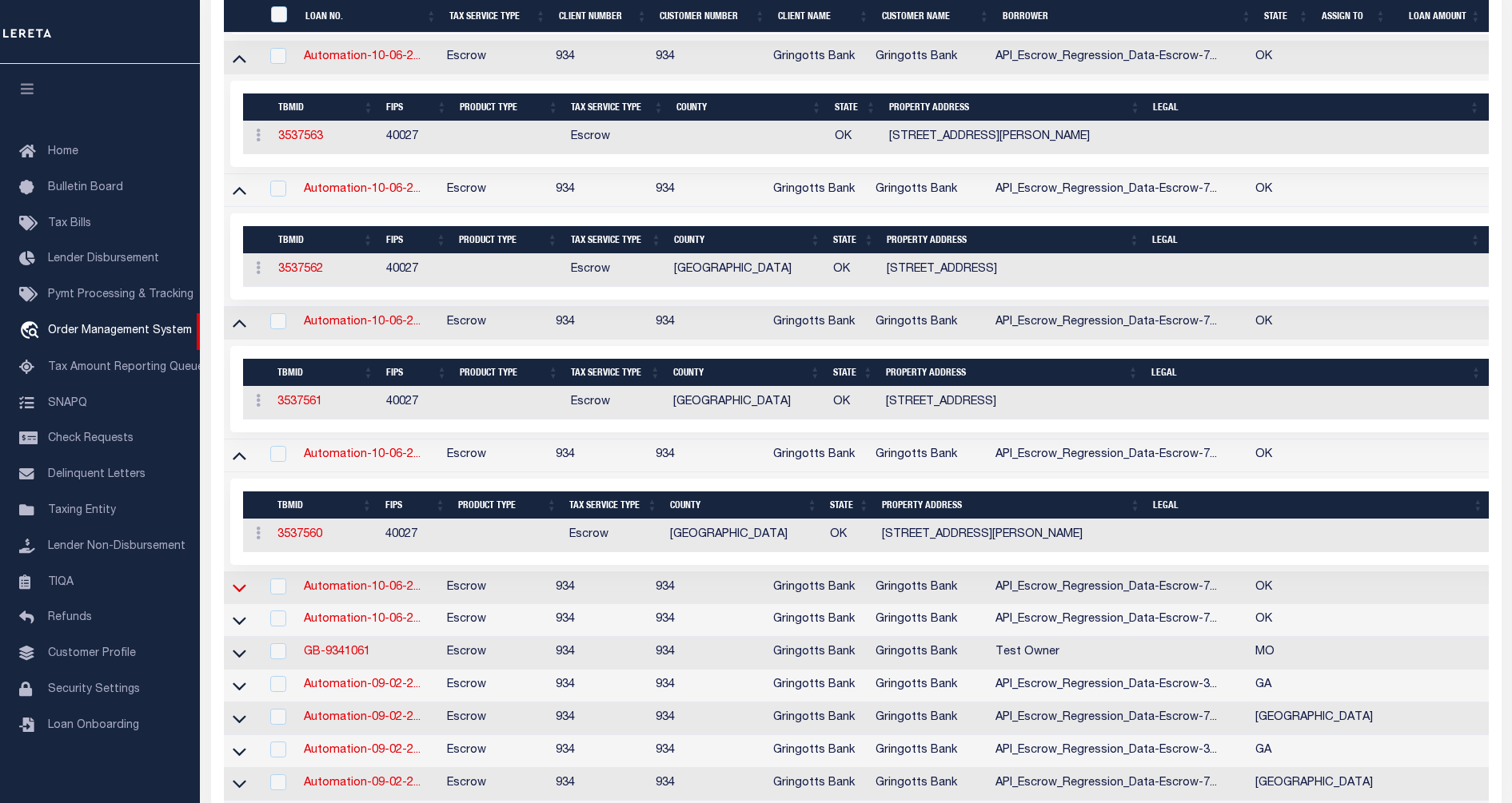
click at [237, 594] on icon at bounding box center [240, 588] width 13 height 17
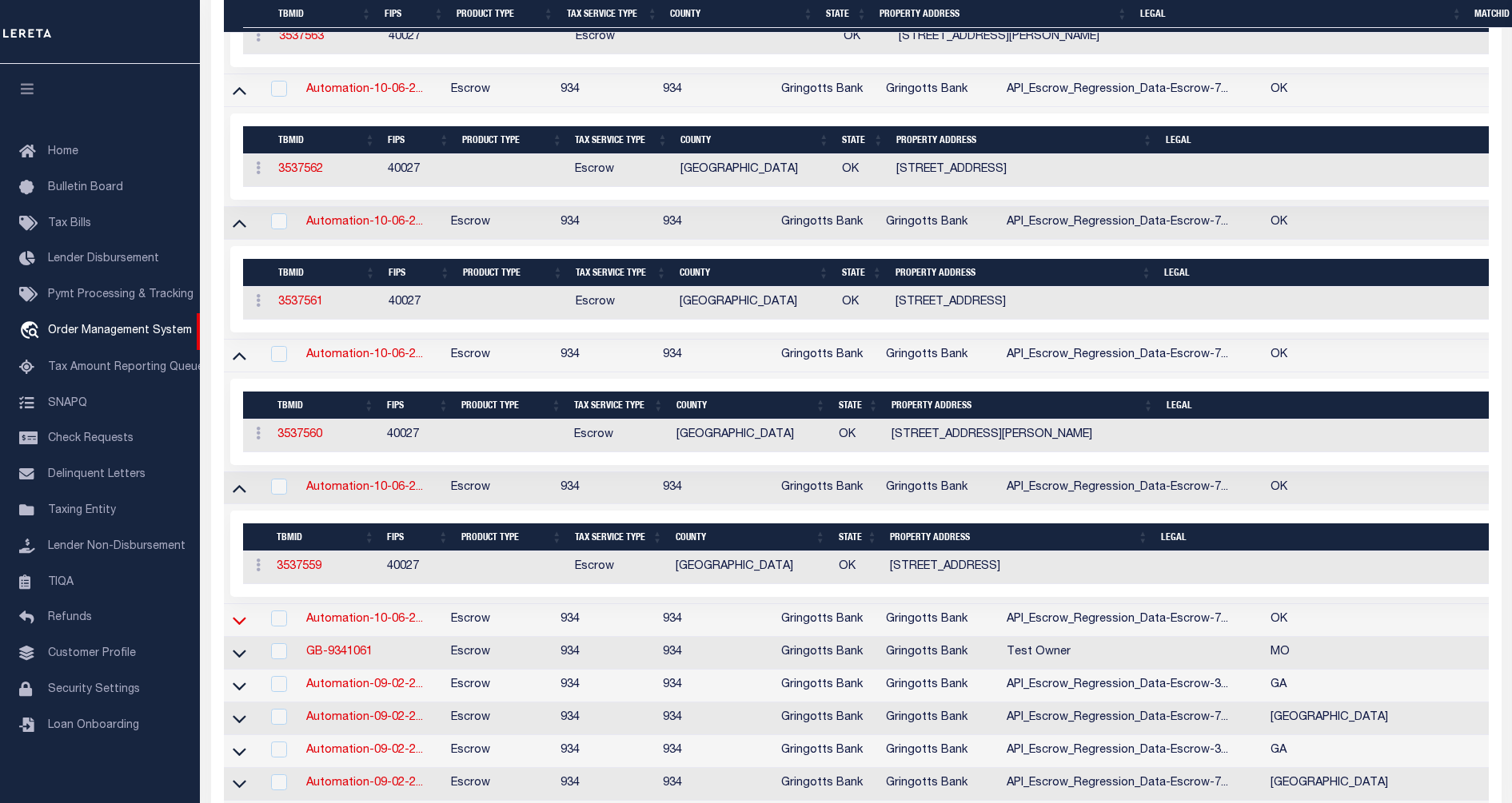
click at [243, 628] on icon at bounding box center [240, 621] width 13 height 17
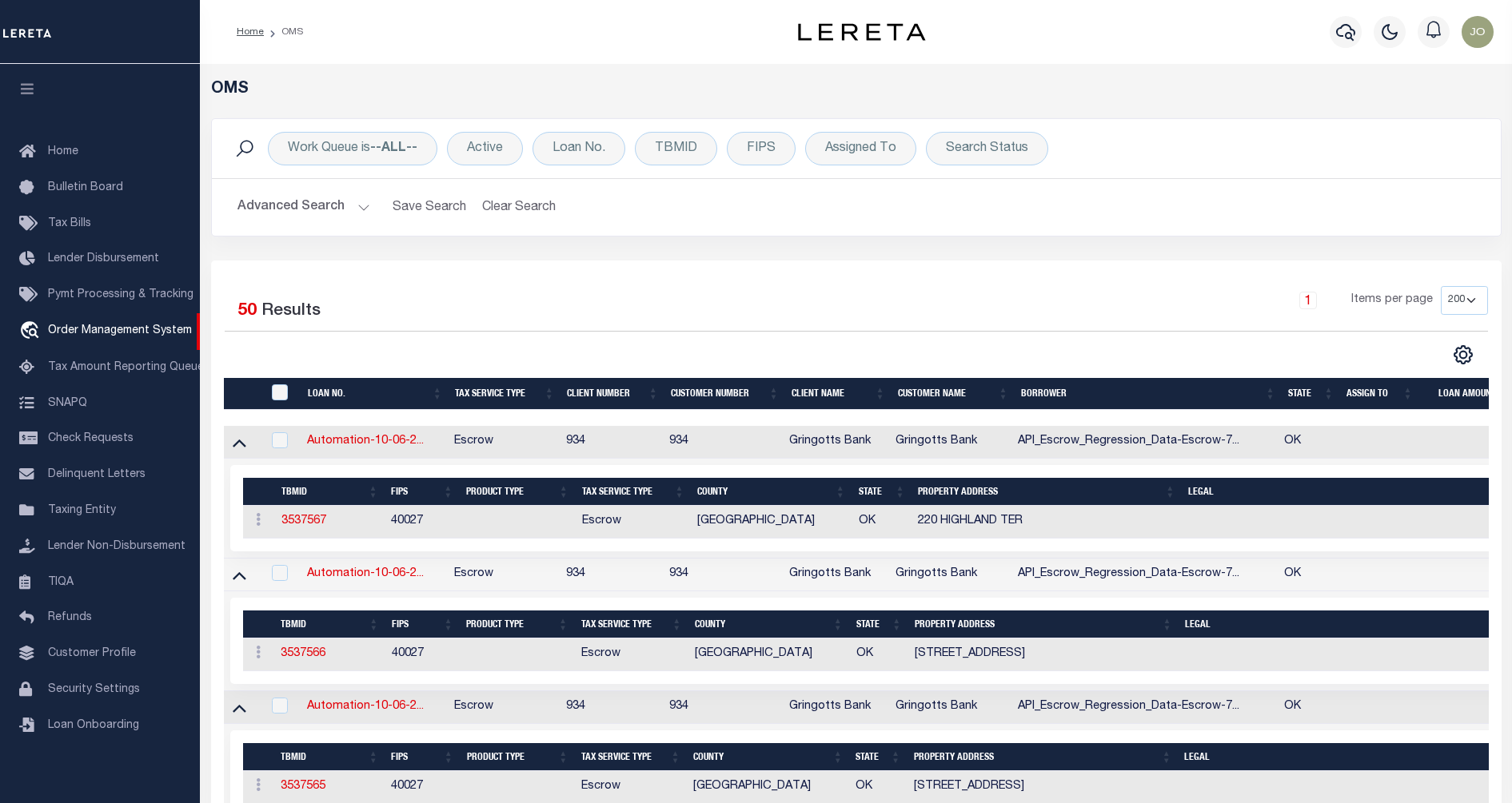
click at [503, 348] on div at bounding box center [540, 355] width 631 height 21
click at [493, 312] on div "Selected 50 Results" at bounding box center [373, 308] width 298 height 45
click at [519, 314] on div "Selected 50 Results" at bounding box center [373, 308] width 298 height 45
click at [77, 223] on span "Tax Bills" at bounding box center [69, 224] width 43 height 11
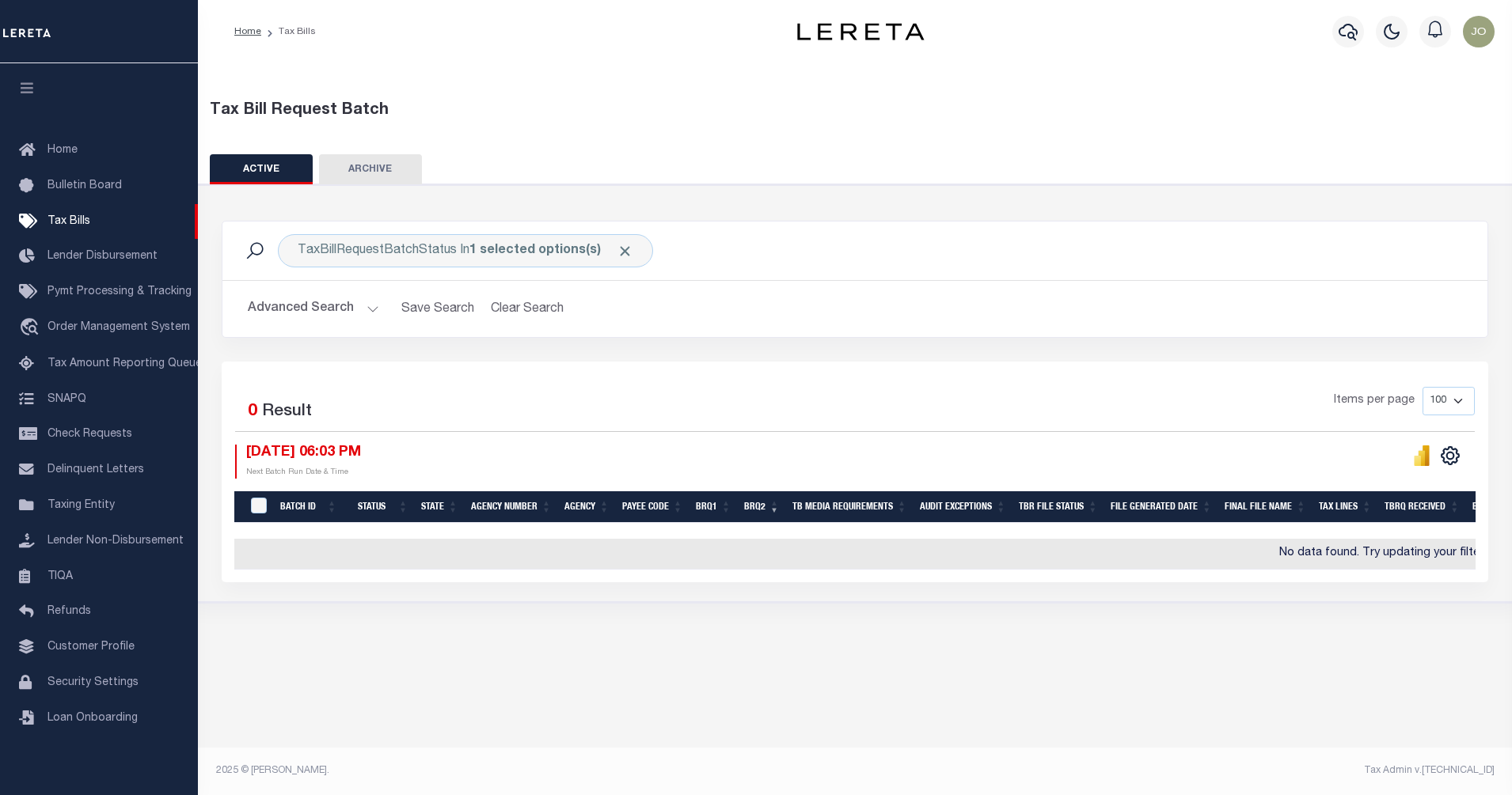
click at [717, 425] on div "Items per page 100 200 500 1000" at bounding box center [1013, 407] width 924 height 42
click at [809, 435] on div "Selected 0 Result Items per page 100 200 500 1000 [DATE] 06:03 PM Next Batch Ru…" at bounding box center [855, 432] width 1265 height 91
click at [116, 330] on span "Order Management System" at bounding box center [118, 328] width 143 height 11
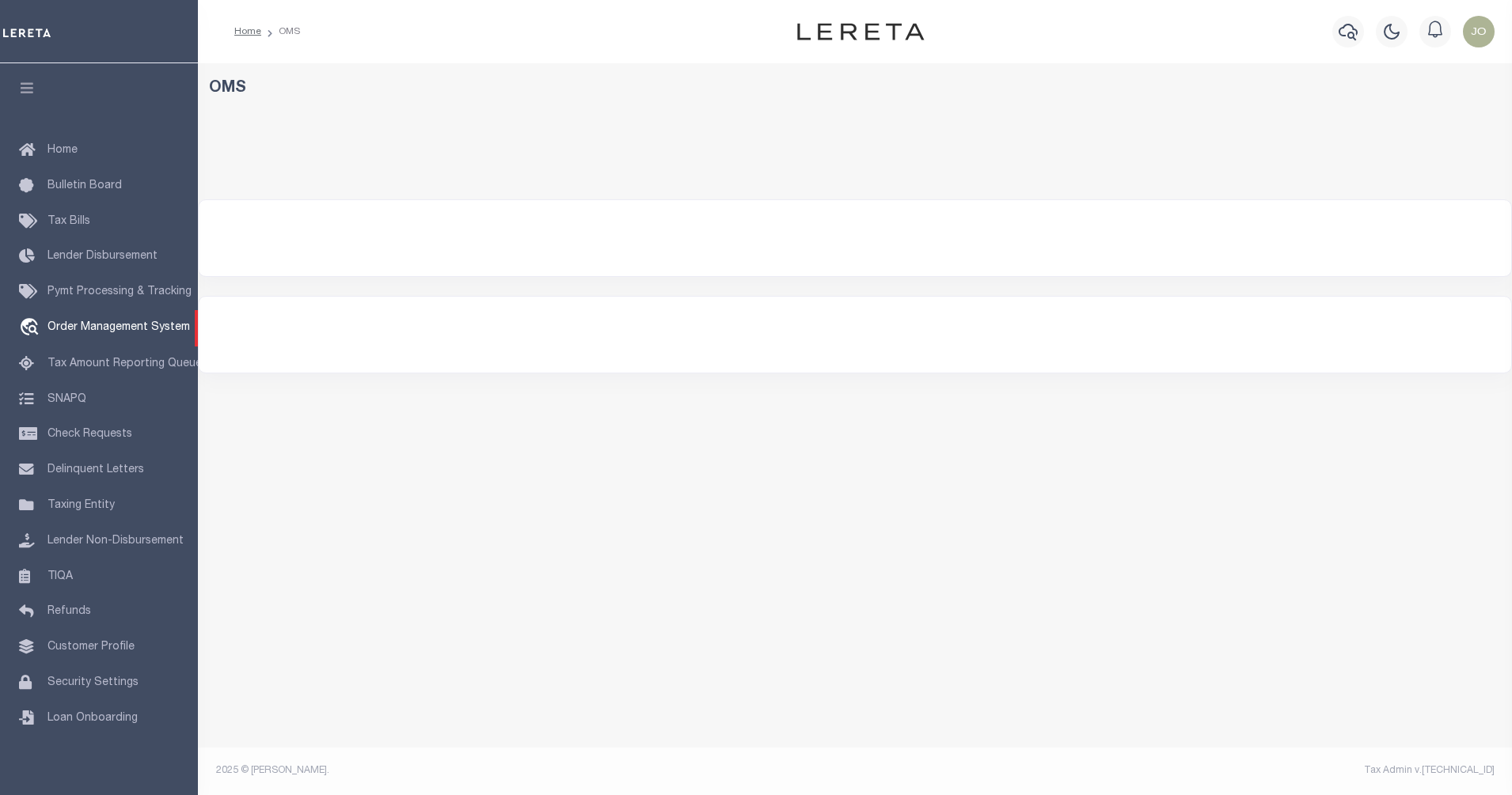
select select "200"
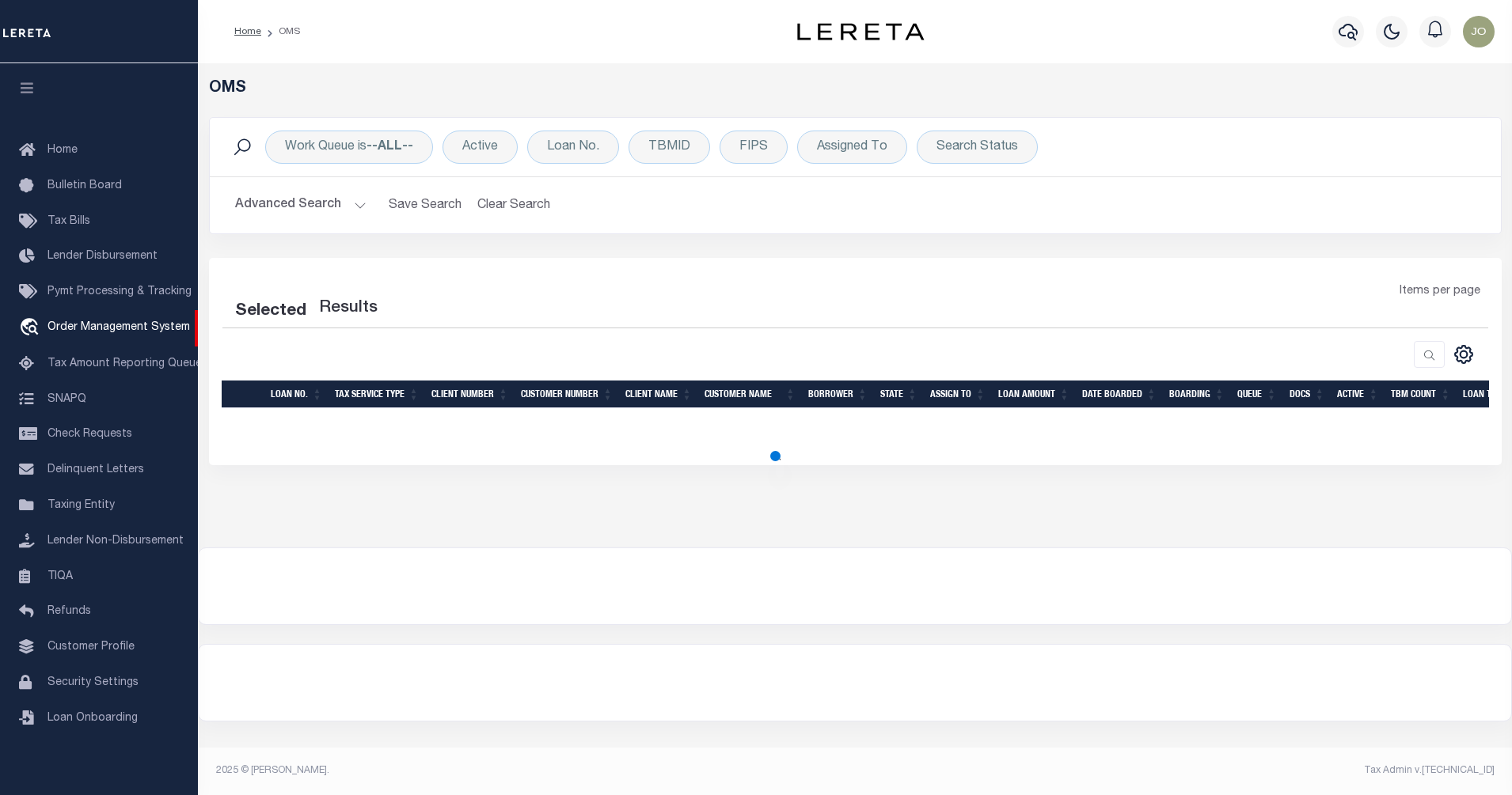
select select "200"
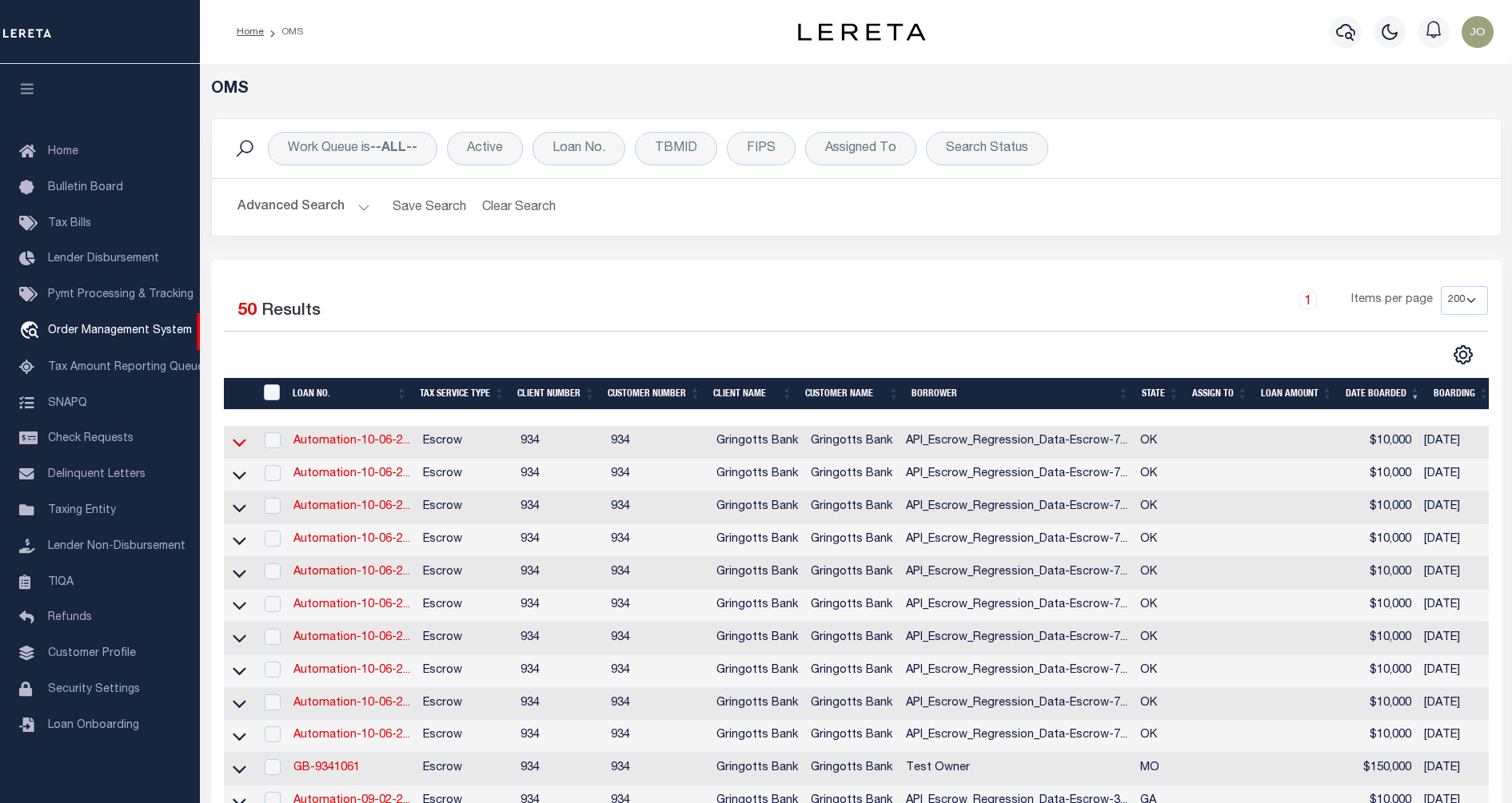
click at [241, 439] on icon at bounding box center [240, 443] width 13 height 17
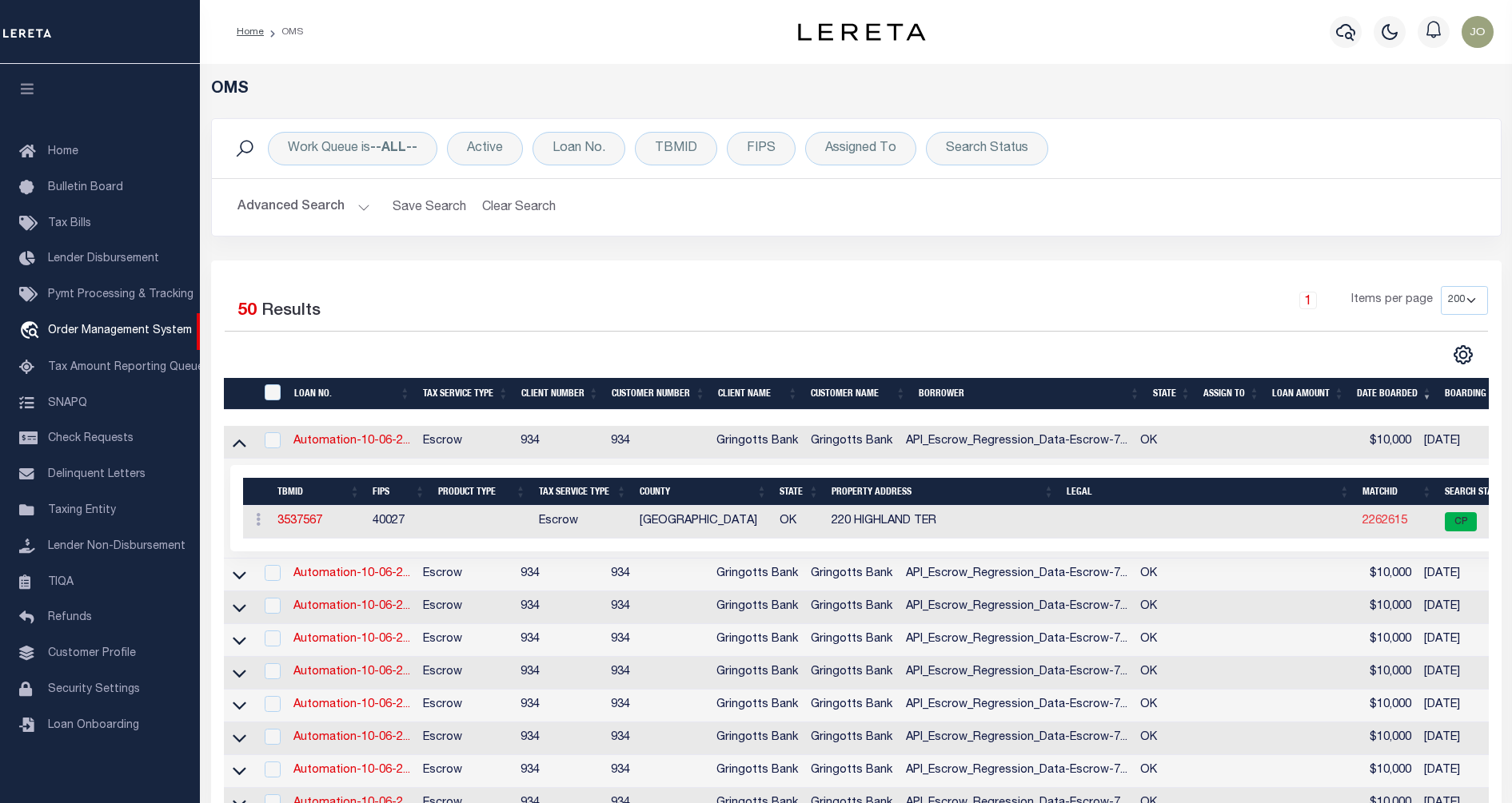
click at [1363, 527] on link "2262615" at bounding box center [1385, 521] width 45 height 11
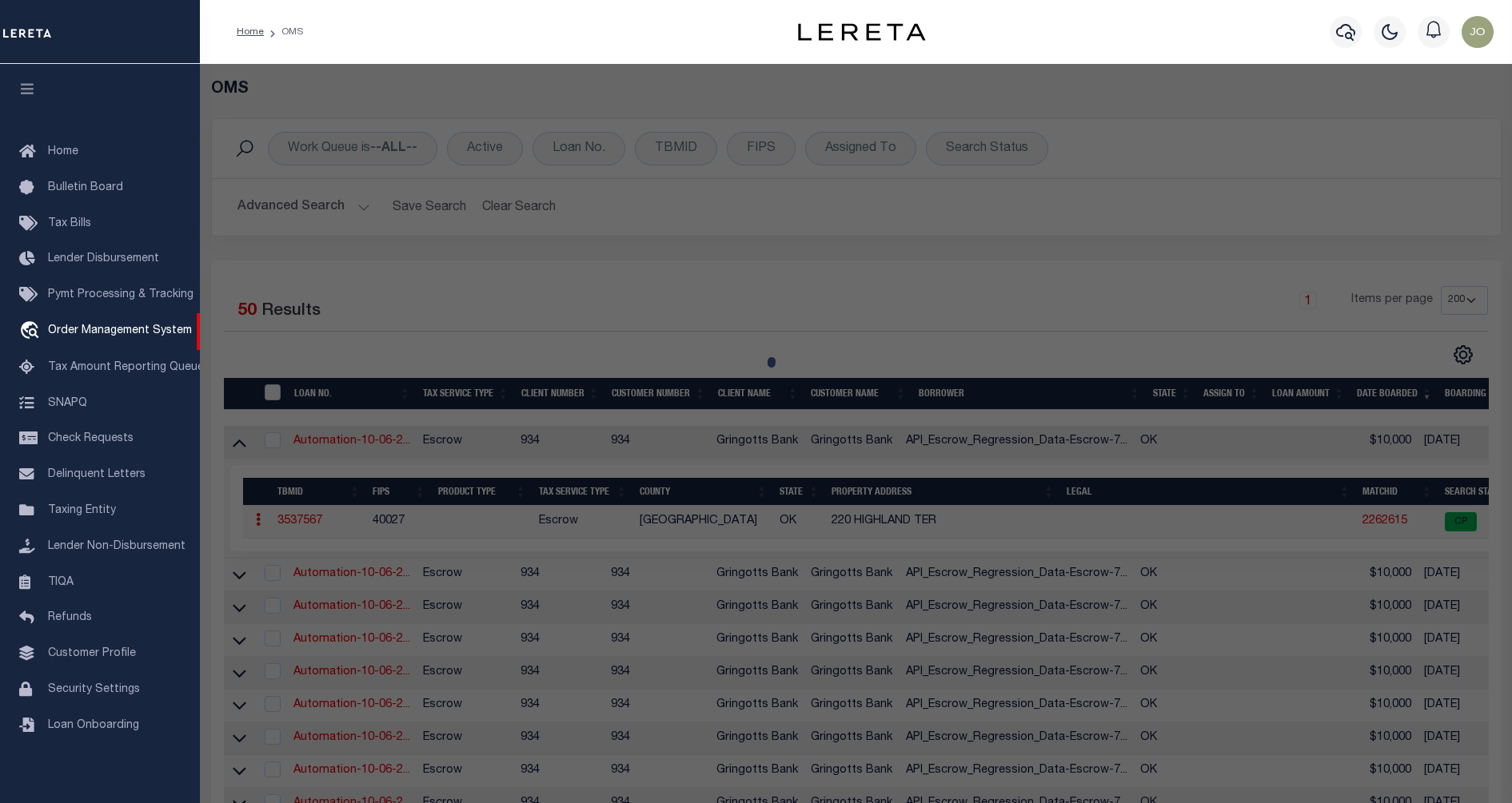
checkbox input "false"
select select "CP"
type input "[PERSON_NAME]"
select select "ATL"
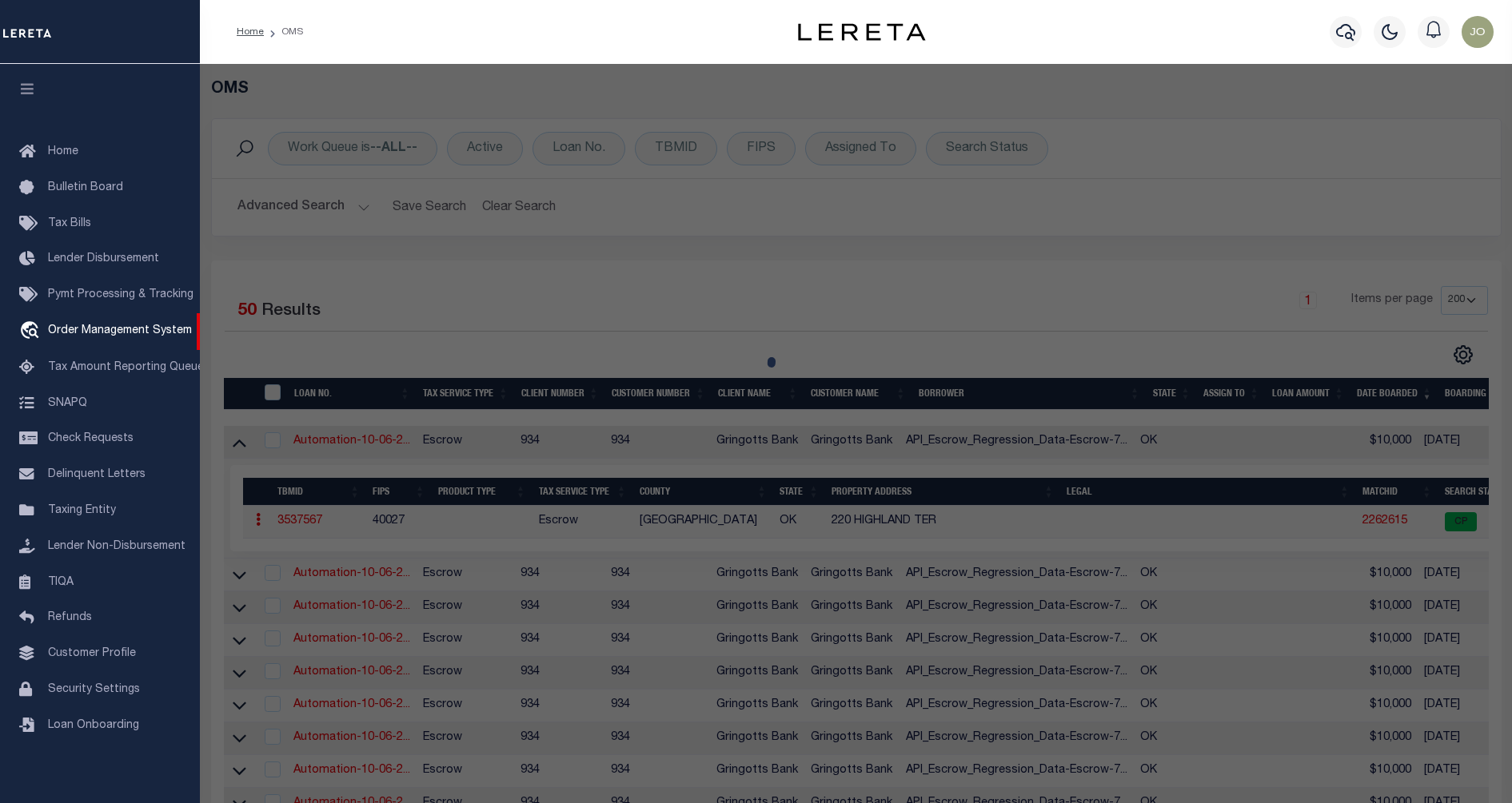
select select "ADD"
type input "220 HIGHLAND TER"
checkbox input "false"
type input "NORMAN, OK 73069"
type textarea "[GEOGRAPHIC_DATA] SEC 3 LOT 8 BLOCK 4"
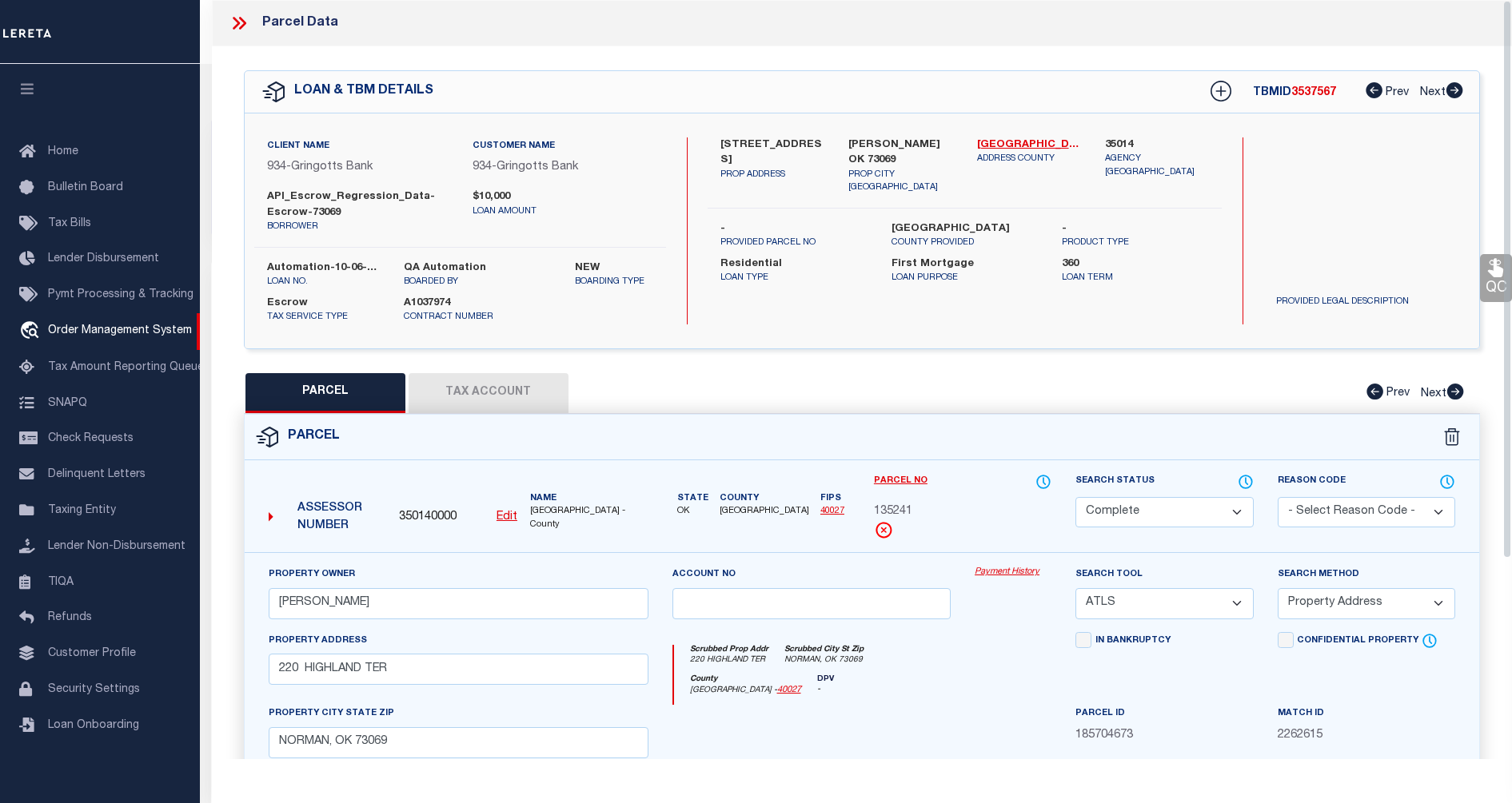
click at [509, 386] on button "Tax Account" at bounding box center [488, 393] width 160 height 40
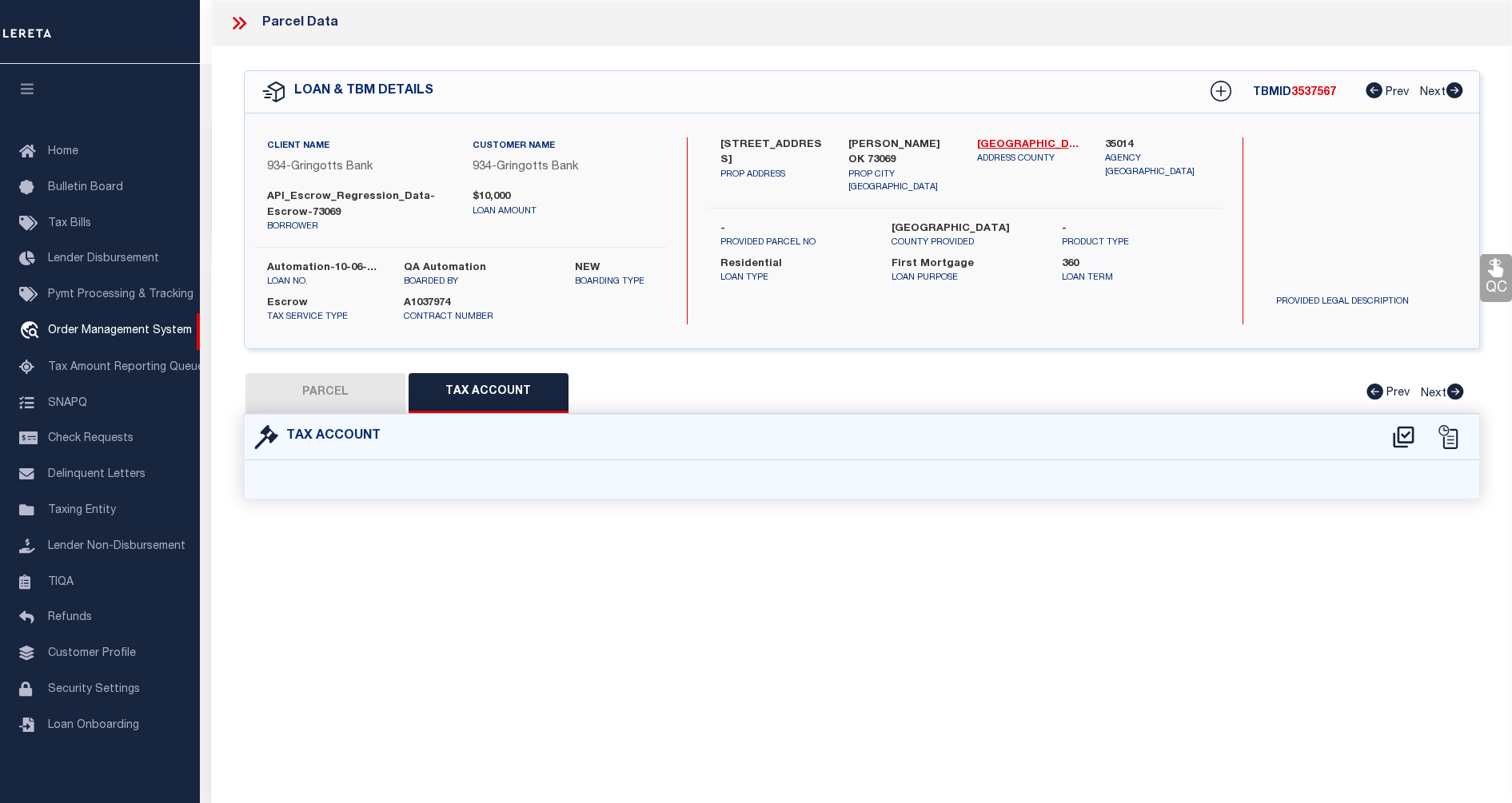
select select "100"
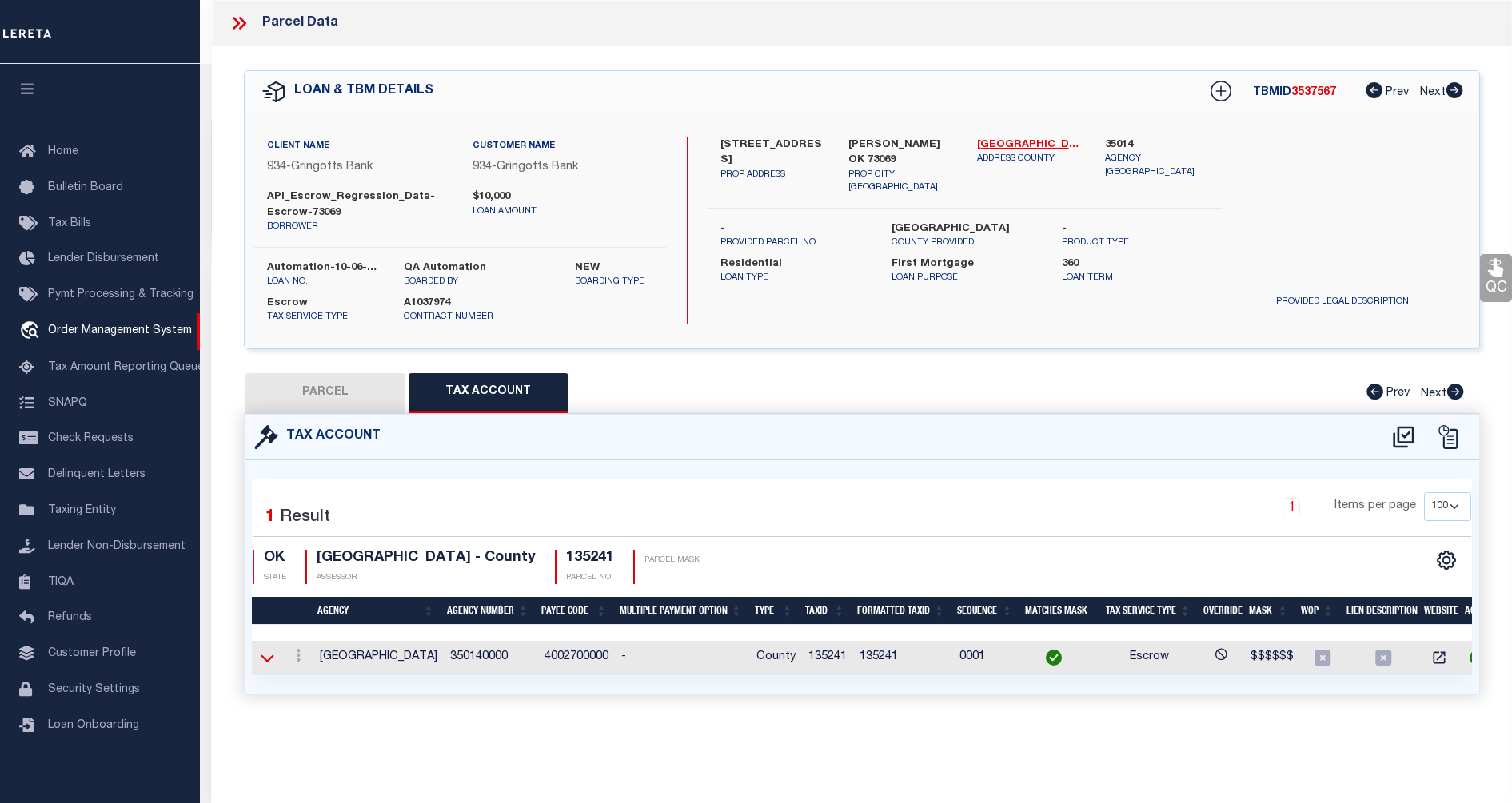
click at [263, 656] on icon at bounding box center [267, 659] width 13 height 8
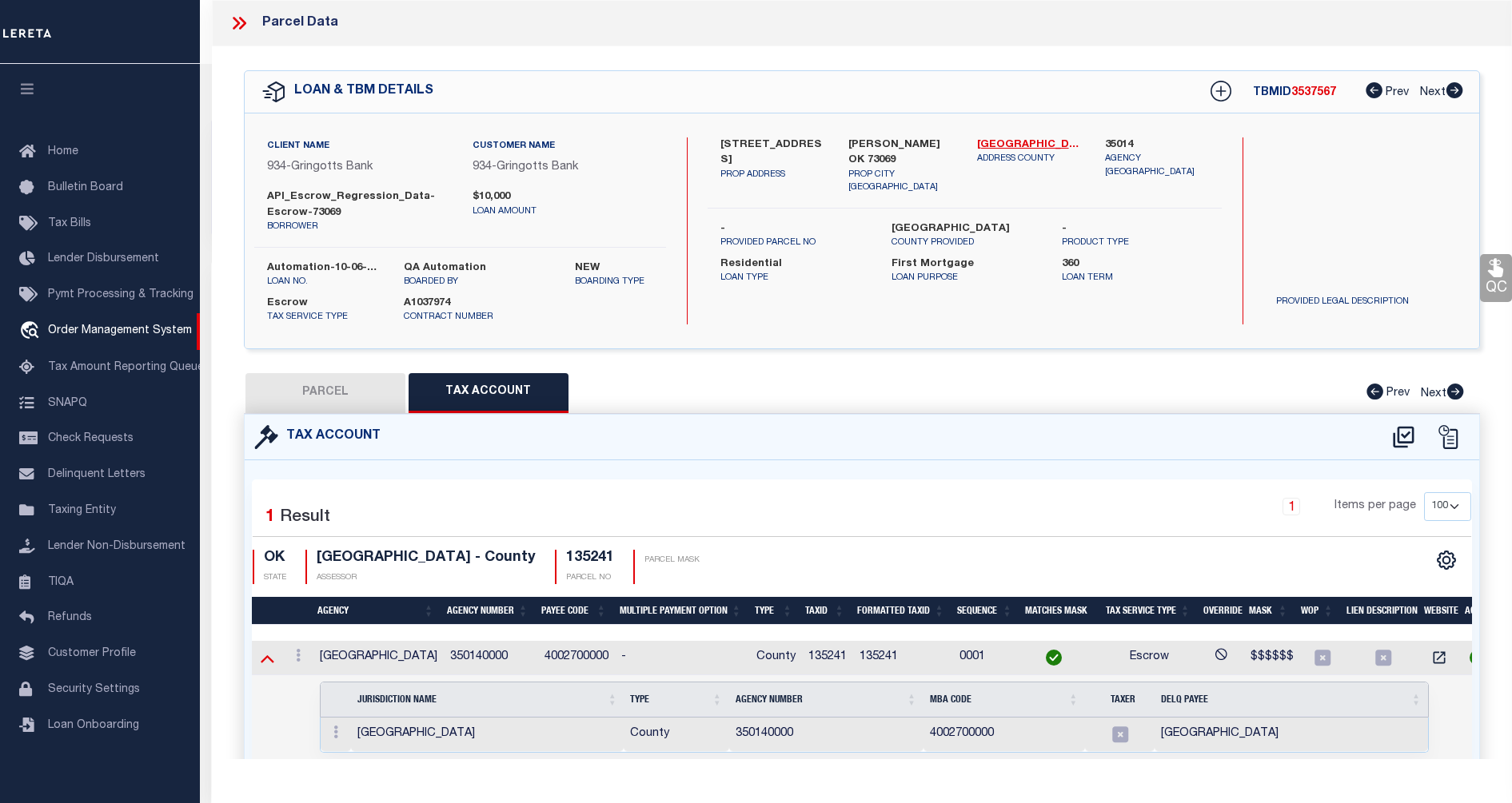
click at [271, 661] on icon at bounding box center [267, 660] width 13 height 8
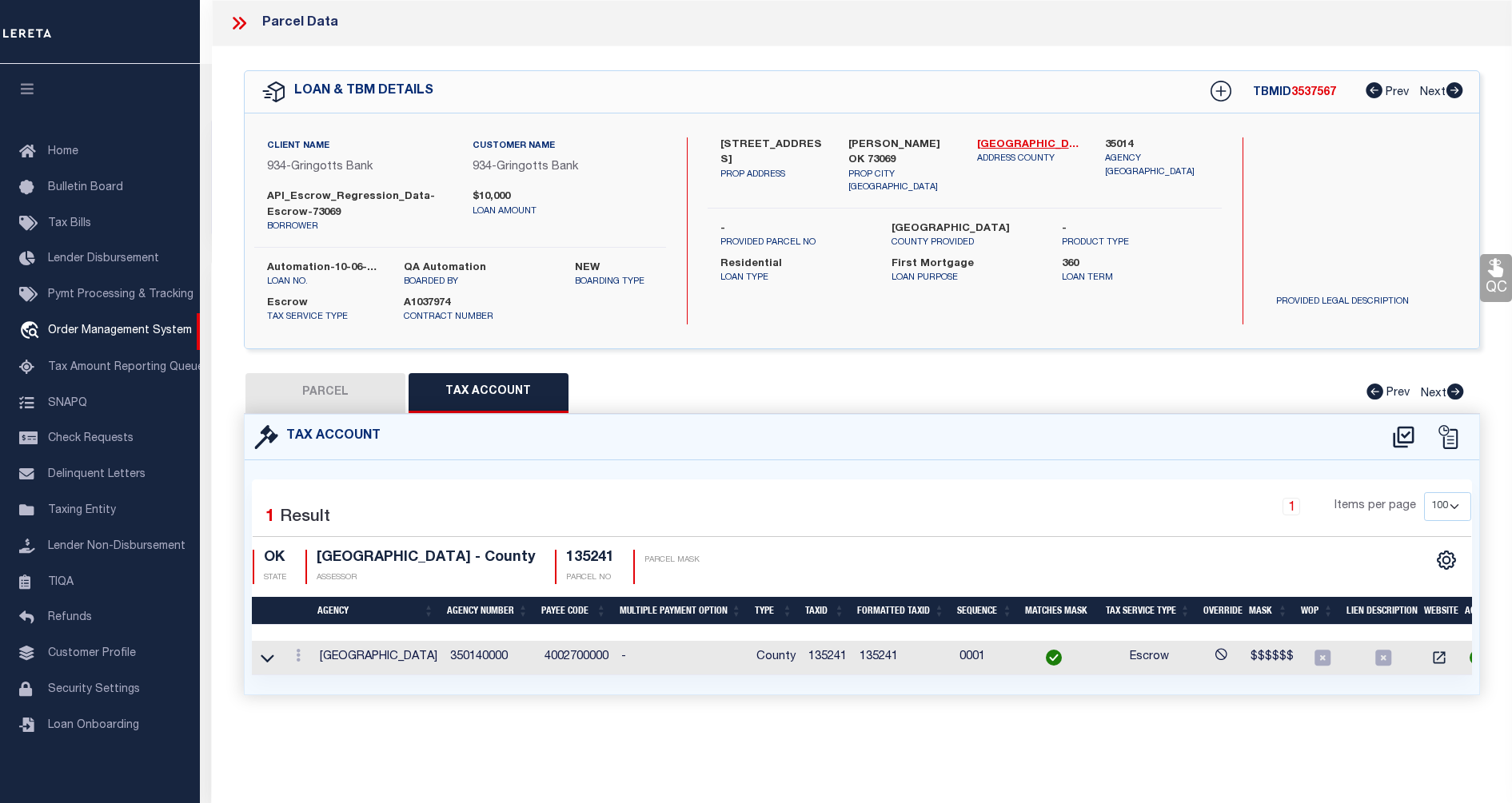
click at [366, 396] on button "PARCEL" at bounding box center [325, 393] width 160 height 40
select select "AS"
select select
checkbox input "false"
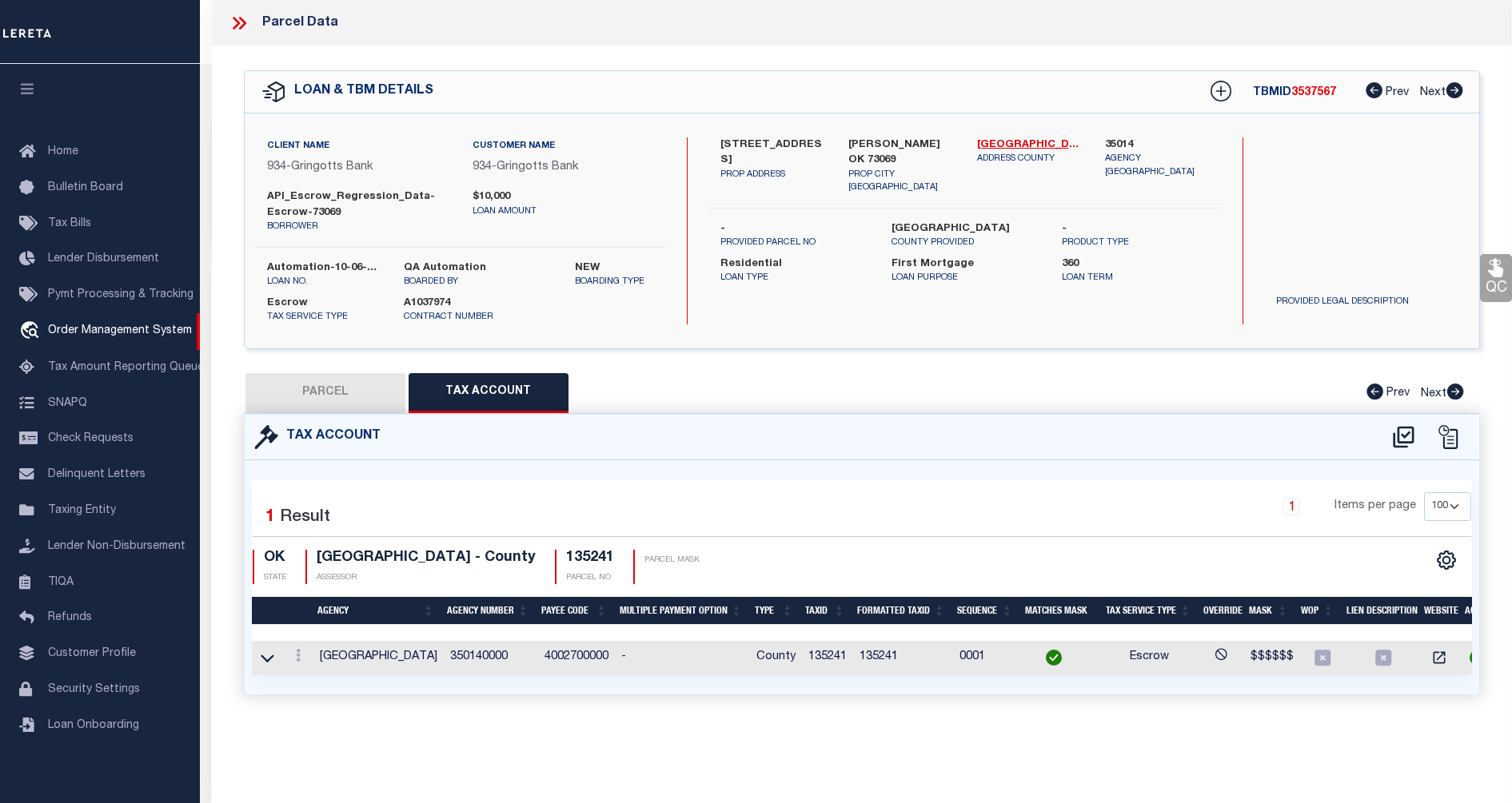
checkbox input "false"
select select "CP"
type input "TOM A COHOON"
select select "ATL"
select select "ADD"
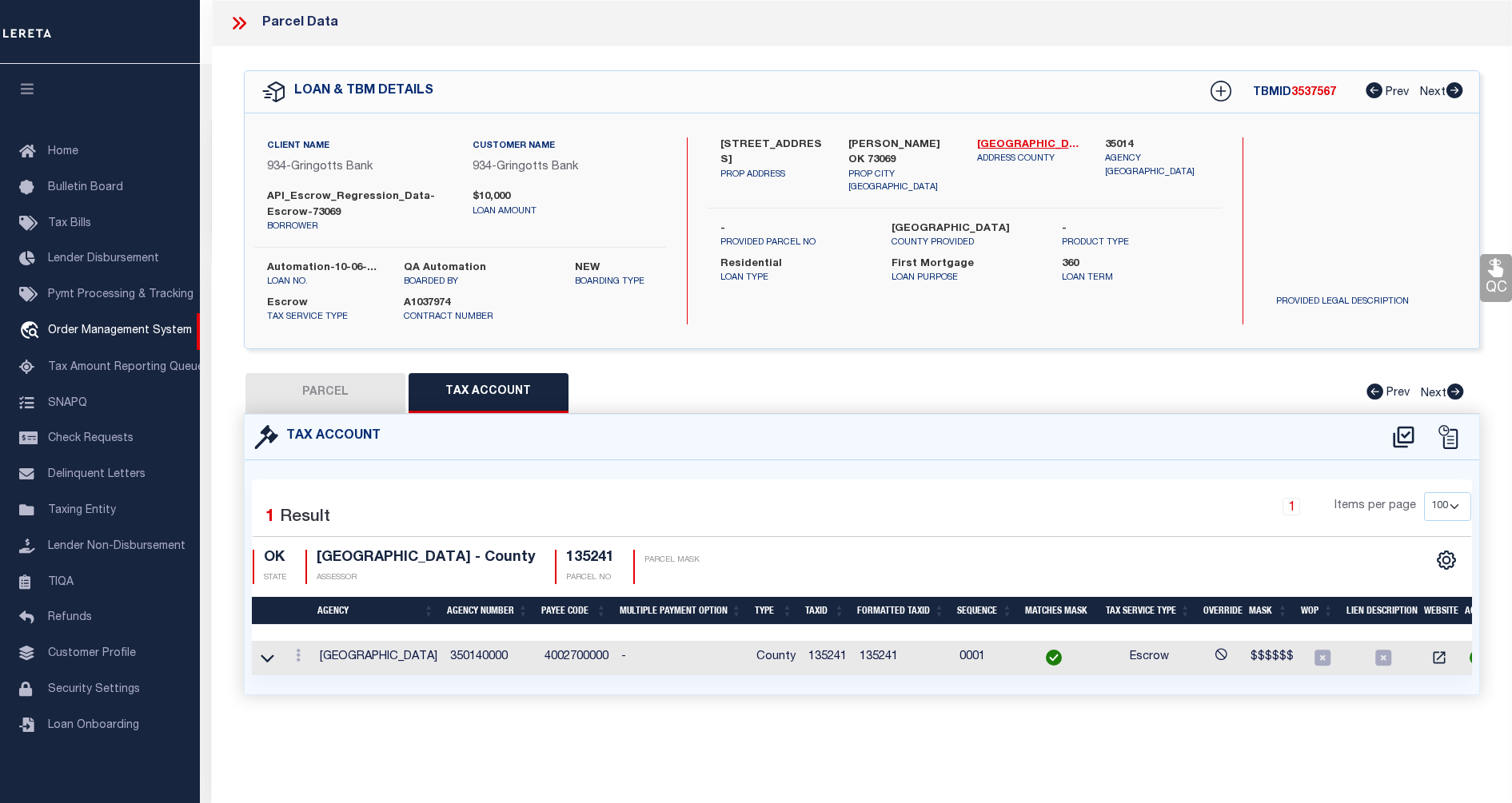
type input "220 HIGHLAND TER"
checkbox input "false"
type input "NORMAN, OK 73069"
type textarea "HIGHLAND VILLAGE SEC 3 LOT 8 BLOCK 4"
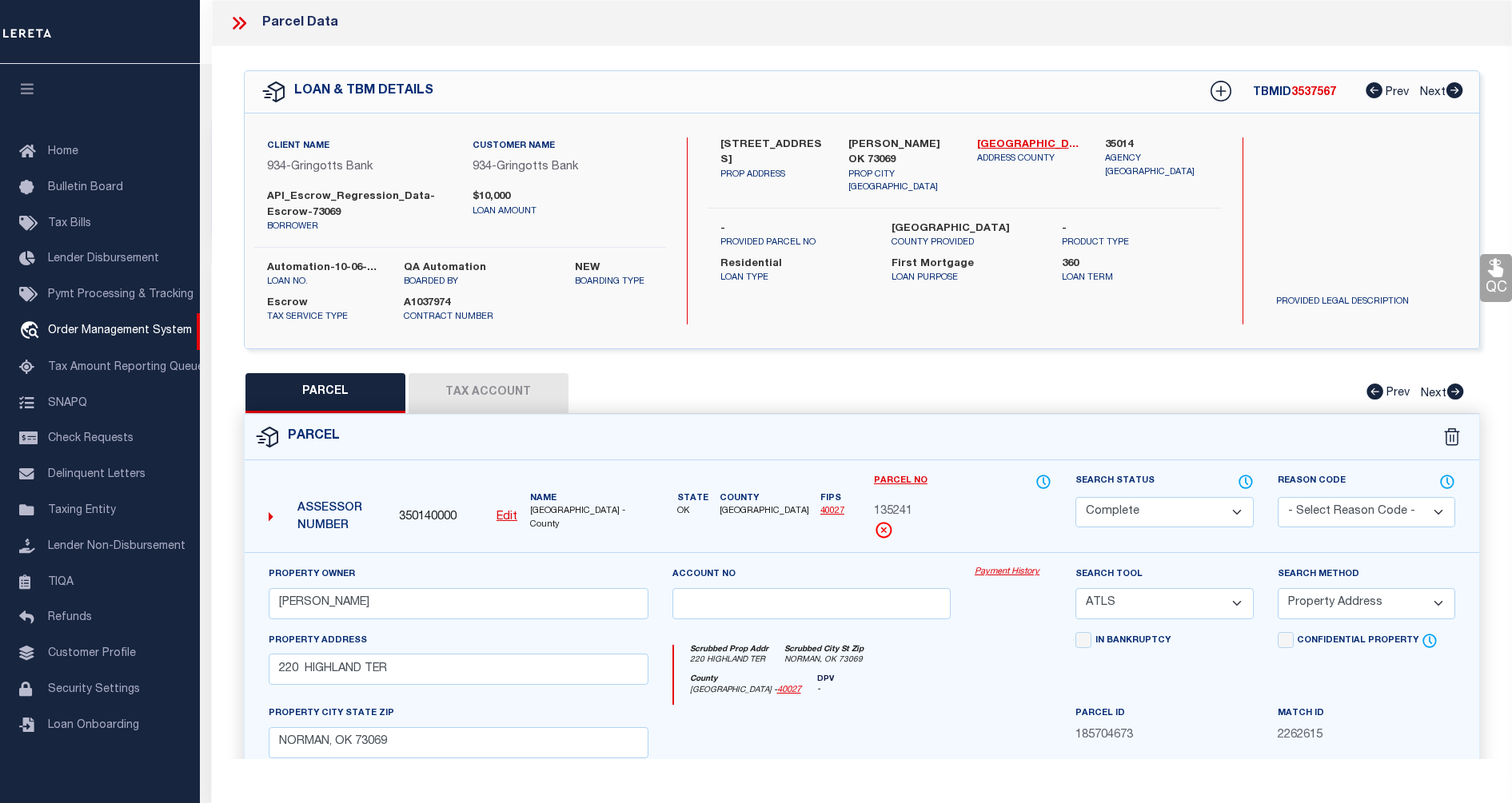
click at [207, 217] on div "Work Queue is --ALL-- Active Loan No. TBMID FIPS Assigned To Search Status Sear…" at bounding box center [856, 189] width 1314 height 142
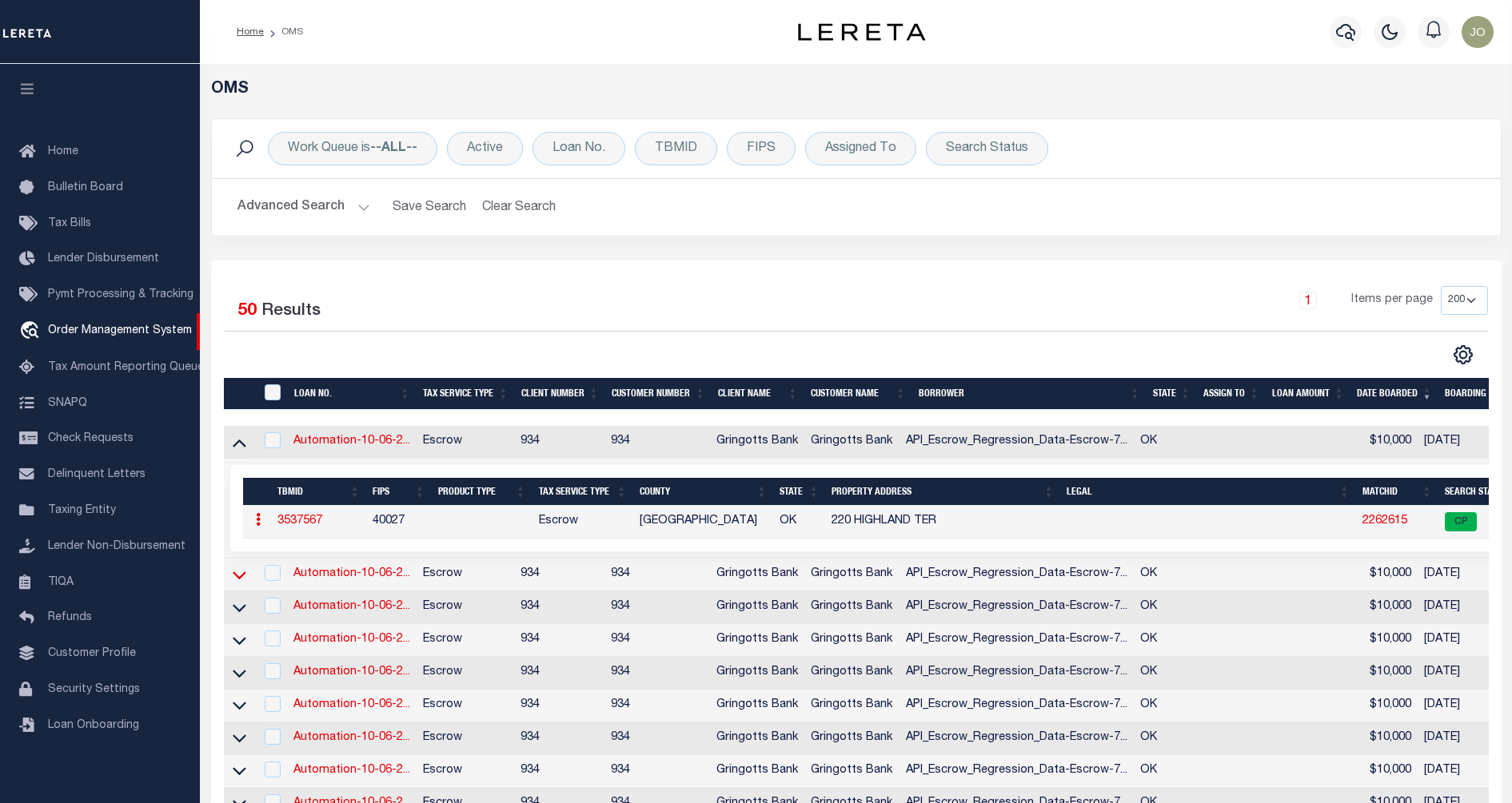
click at [242, 575] on icon at bounding box center [240, 576] width 13 height 17
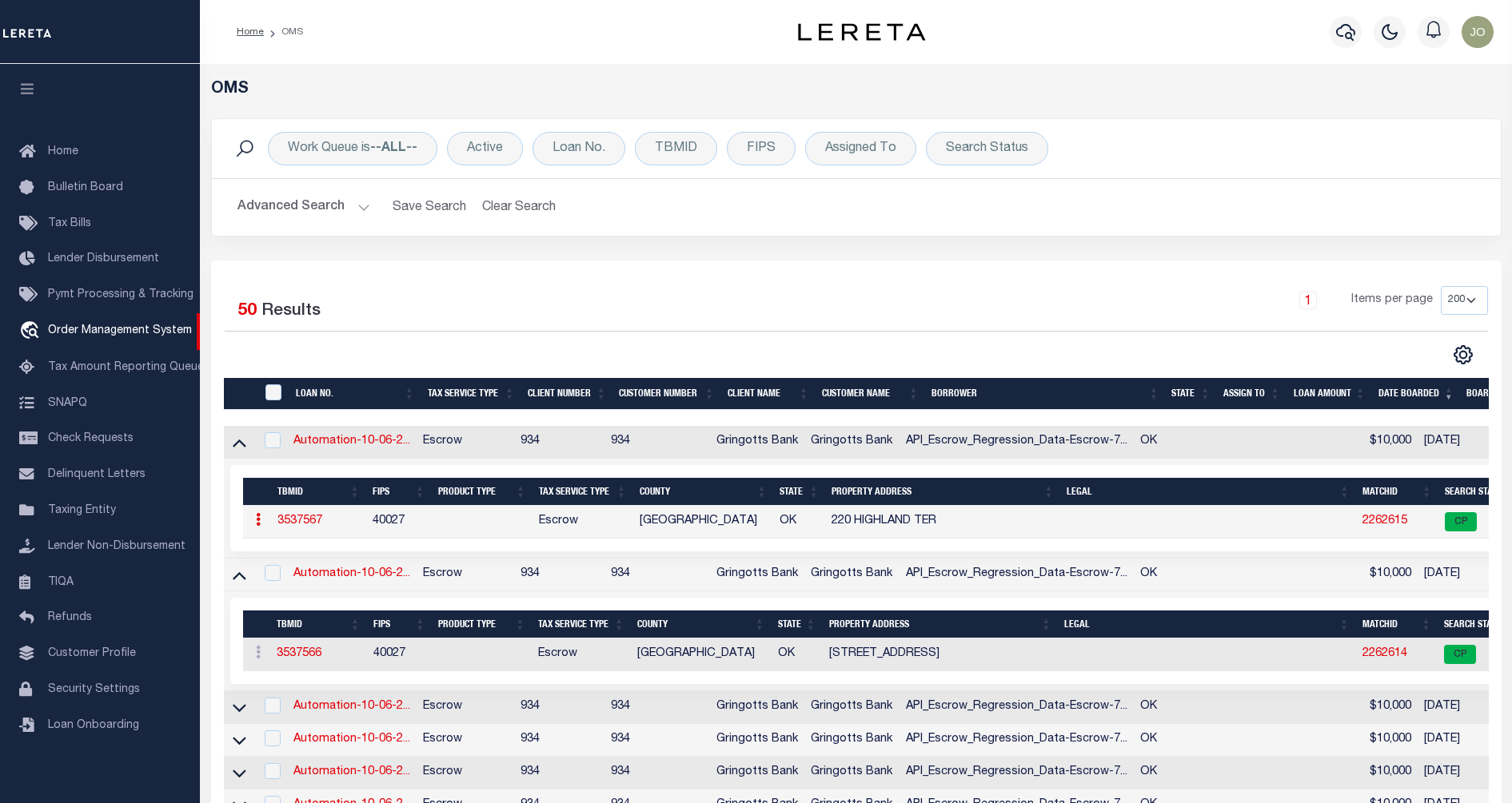
click at [242, 575] on icon at bounding box center [240, 576] width 13 height 17
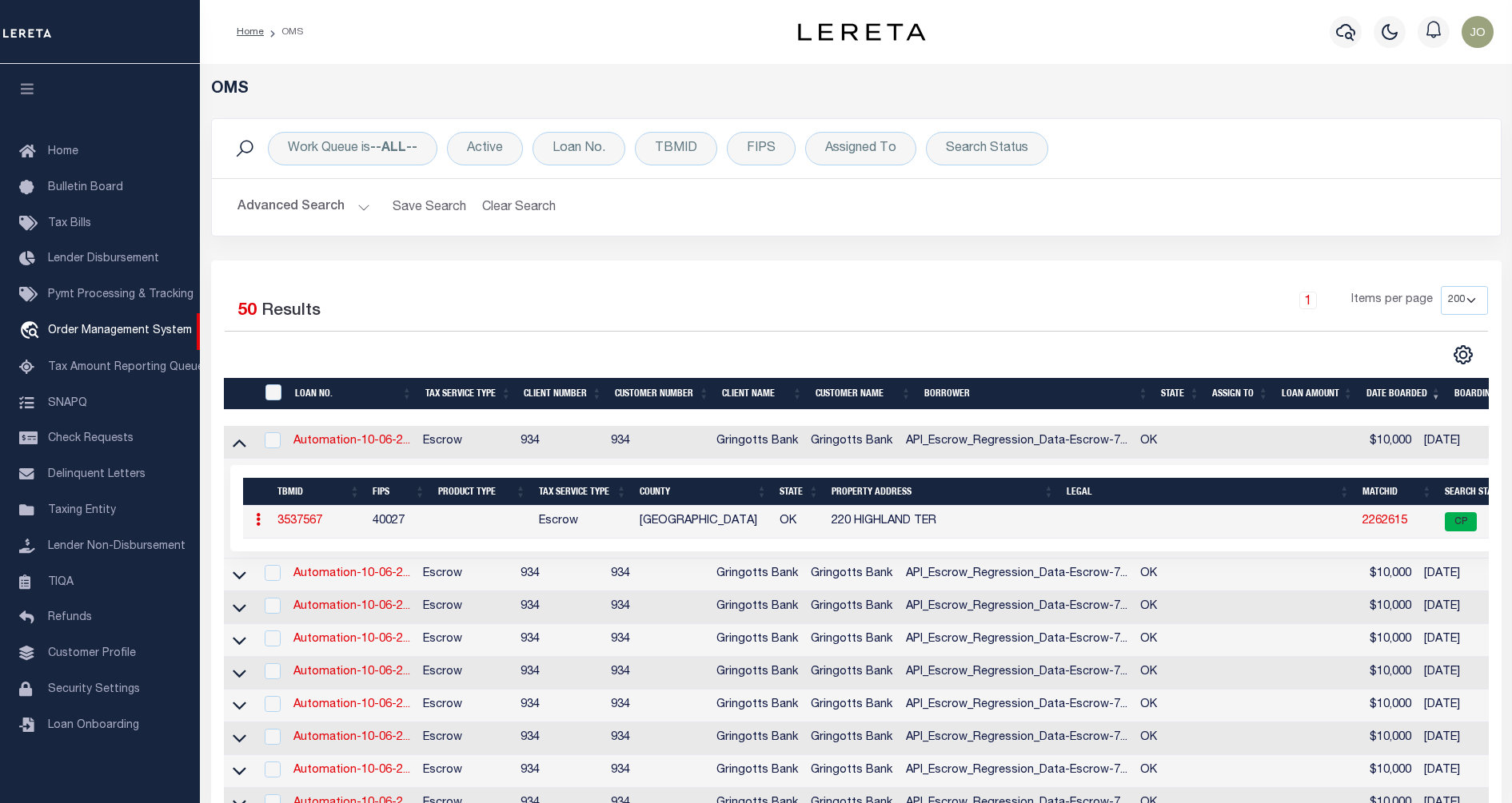
click at [439, 351] on div at bounding box center [540, 355] width 631 height 21
click at [102, 223] on link "Tax Bills" at bounding box center [99, 224] width 200 height 36
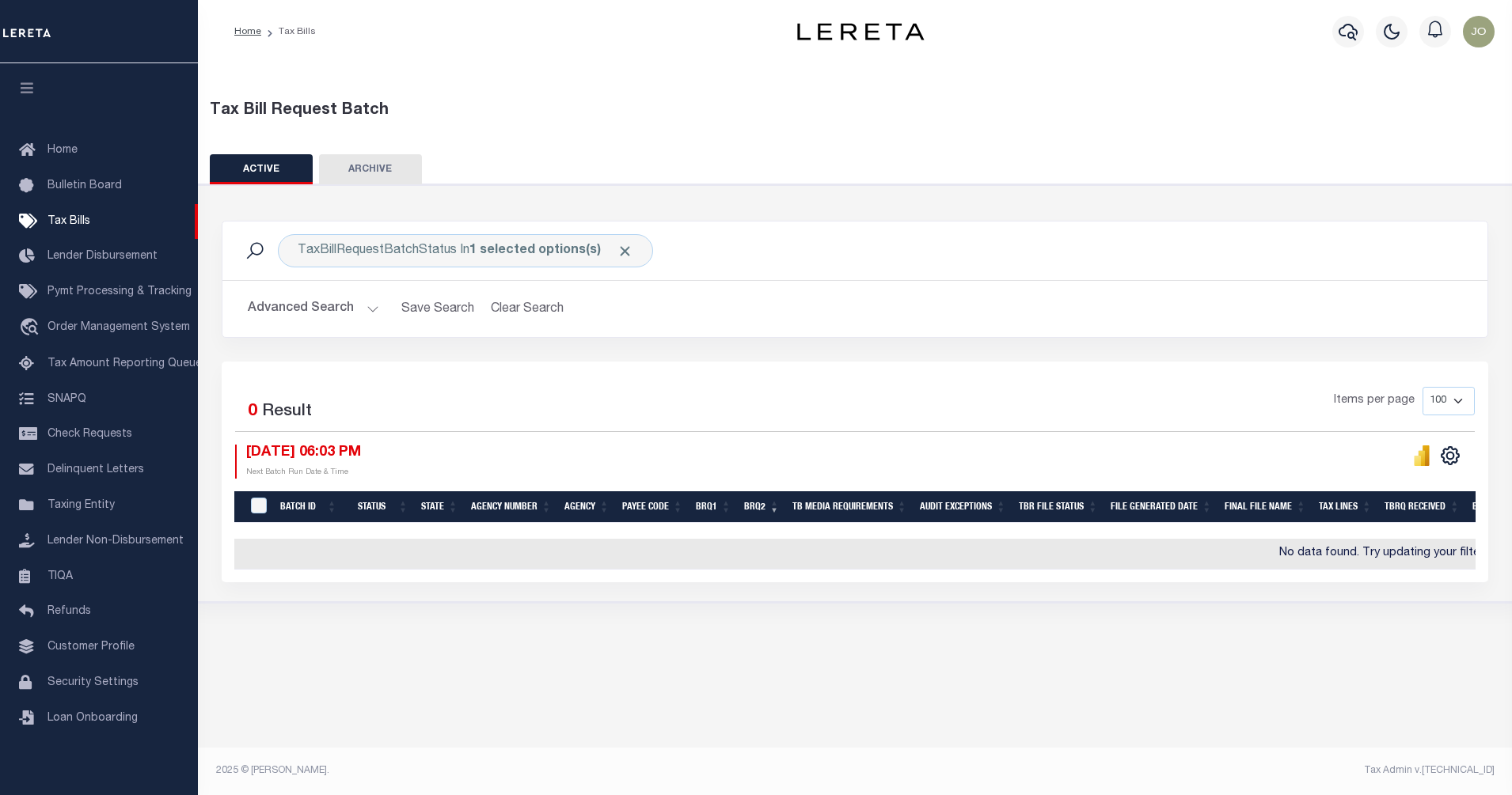
click at [854, 381] on div "Selected 0 Result Items per page 100 200 500 1000 [DATE] 06:03 PM Next Batch Ru…" at bounding box center [855, 473] width 1267 height 221
click at [902, 439] on div "Selected 0 Result Items per page 100 200 500 1000 [DATE] 06:03 PM Next Batch Ru…" at bounding box center [855, 432] width 1265 height 91
